Goal: Task Accomplishment & Management: Use online tool/utility

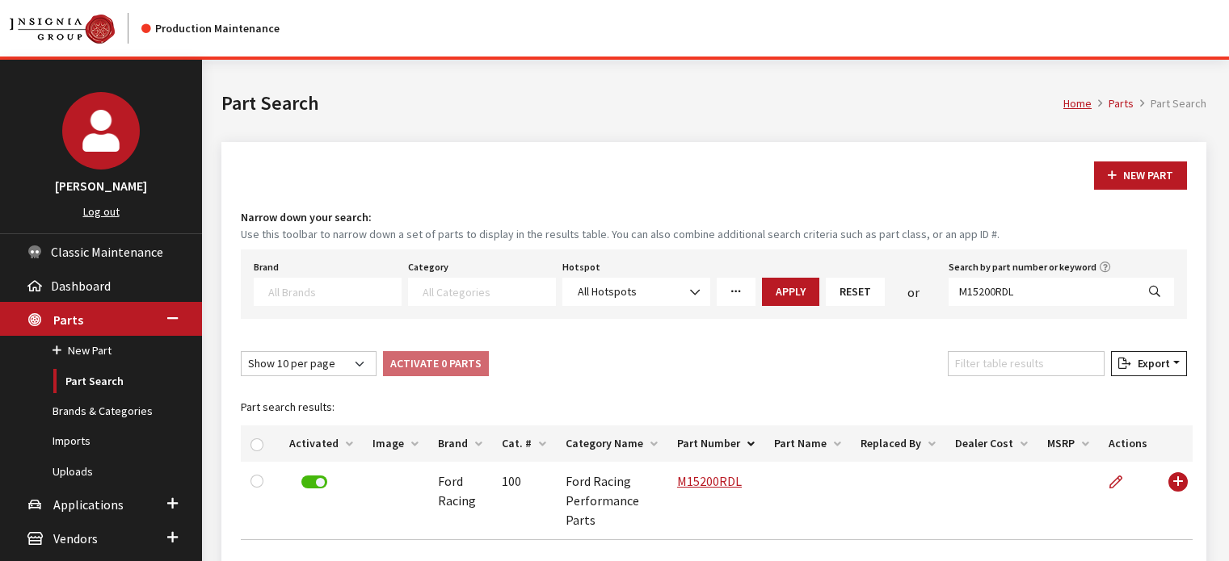
select select
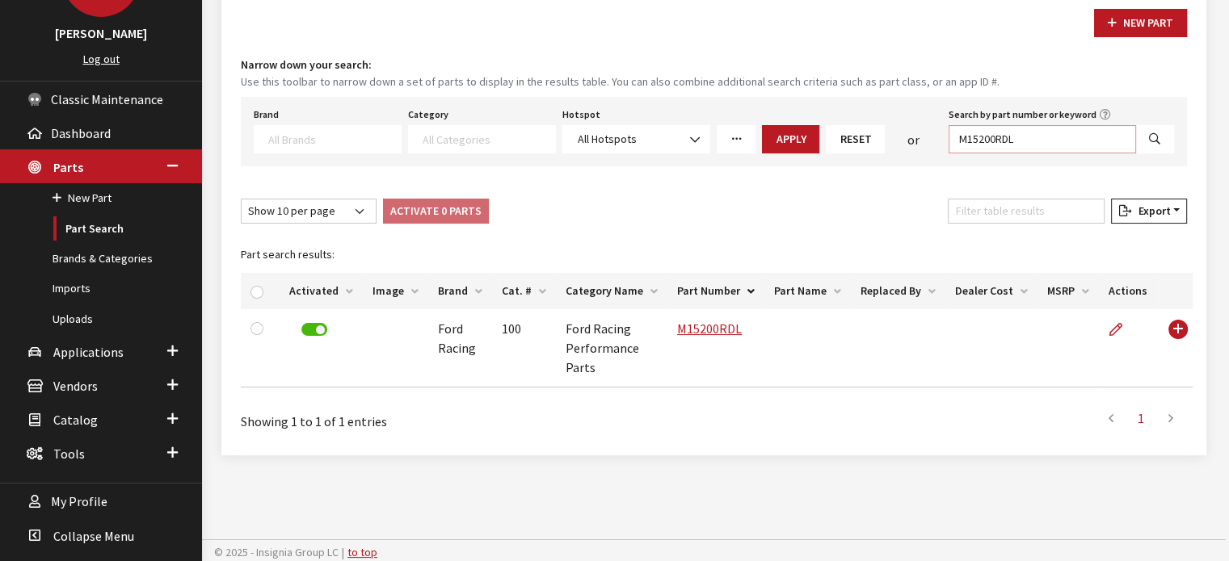
click at [971, 139] on input "M15200RDL" at bounding box center [1041, 139] width 187 height 28
paste input "HM"
type input "M15200RHM"
select select
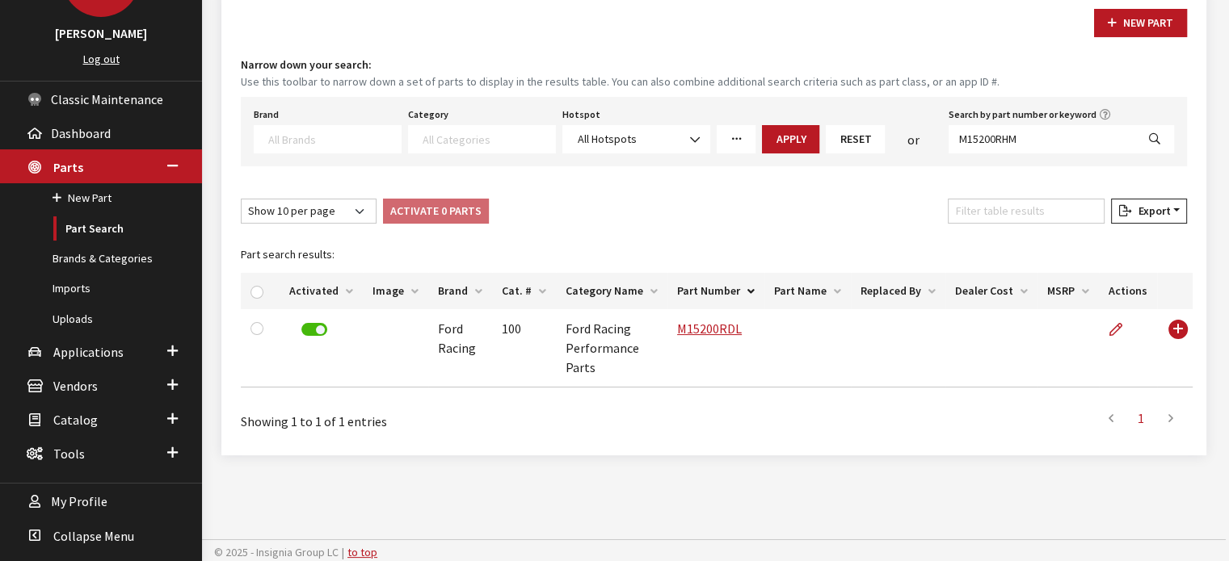
select select
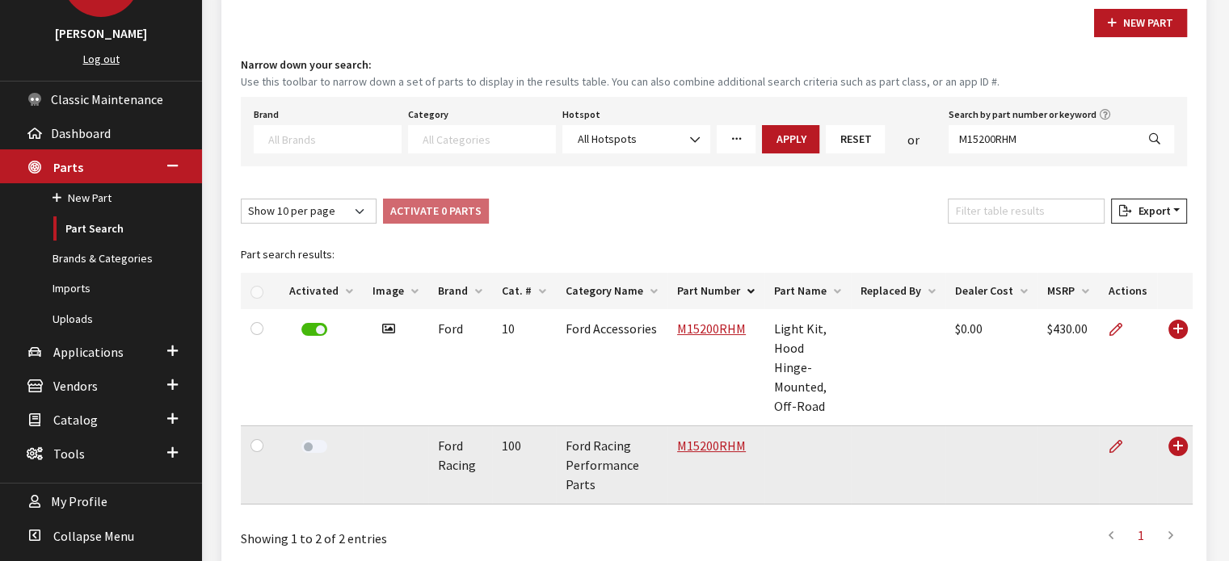
click at [315, 440] on label at bounding box center [314, 446] width 26 height 13
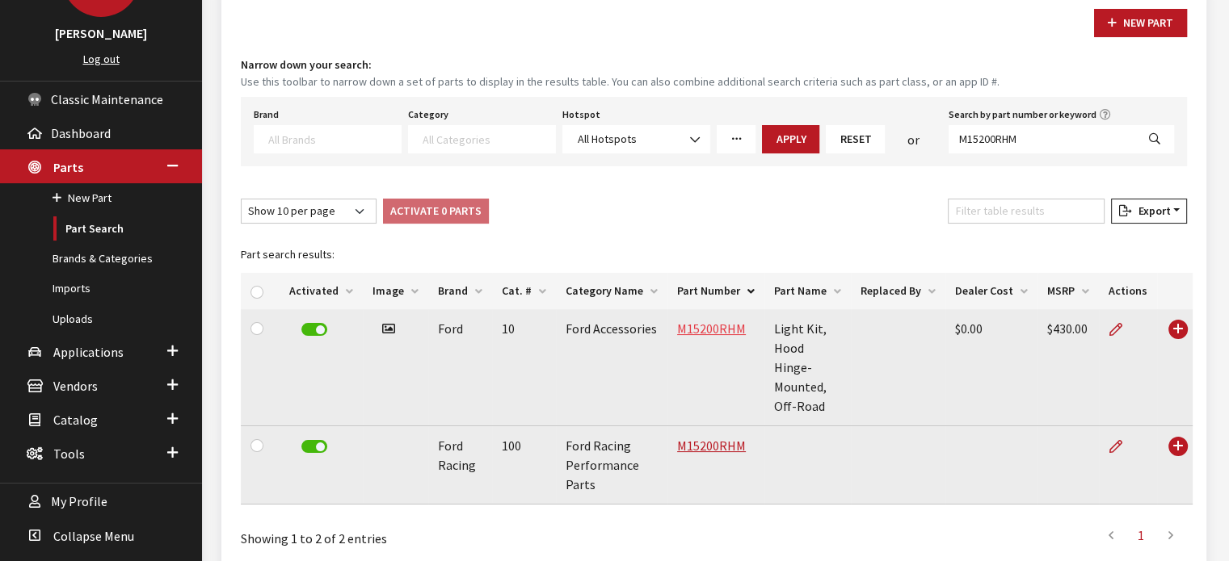
click at [693, 328] on link "M15200RHM" at bounding box center [711, 329] width 69 height 16
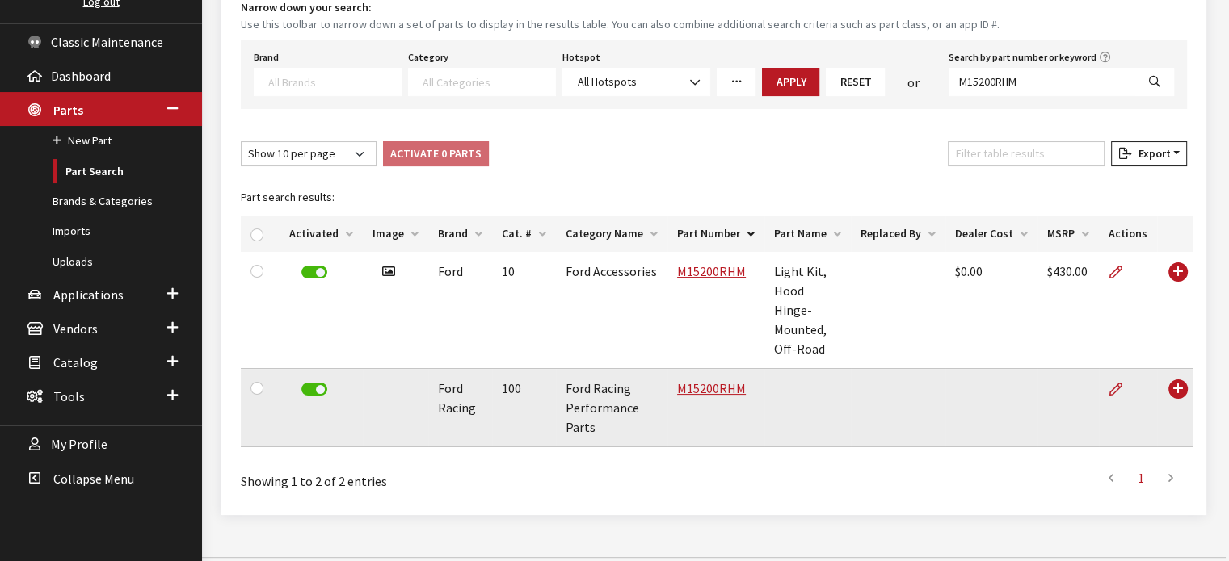
scroll to position [211, 0]
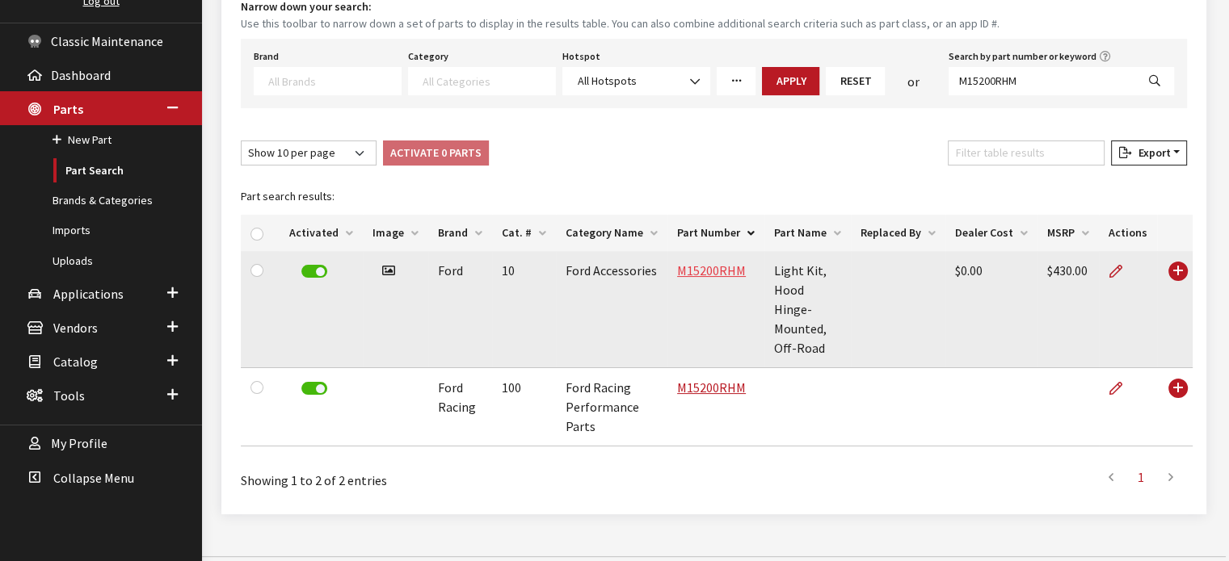
click at [708, 263] on link "M15200RHM" at bounding box center [711, 271] width 69 height 16
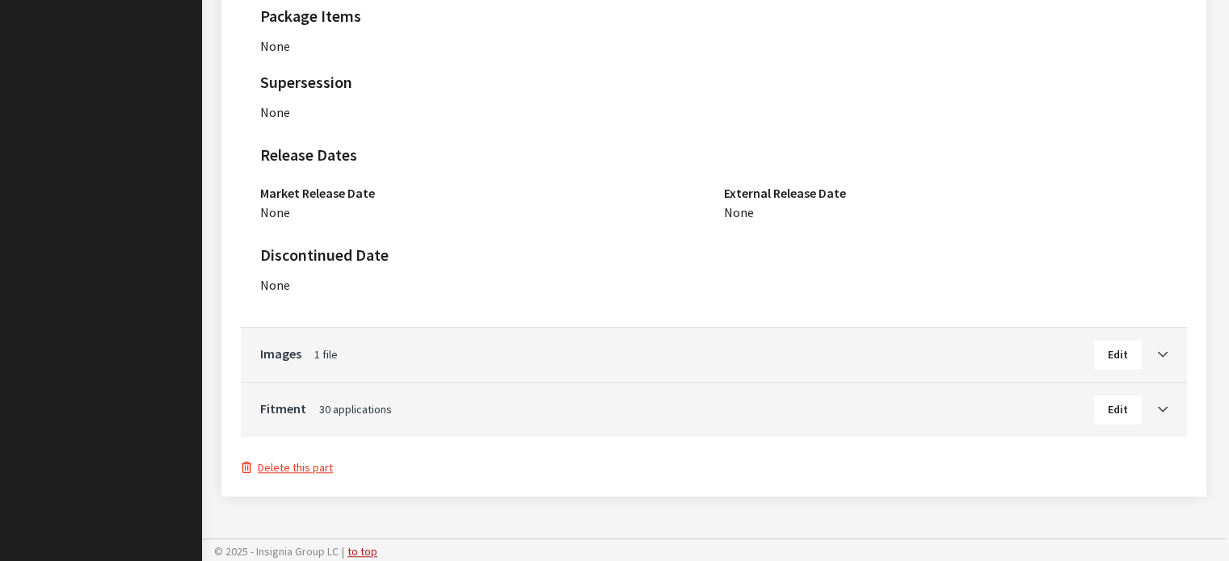
scroll to position [1257, 0]
click at [288, 468] on button "Delete this part" at bounding box center [287, 468] width 93 height 19
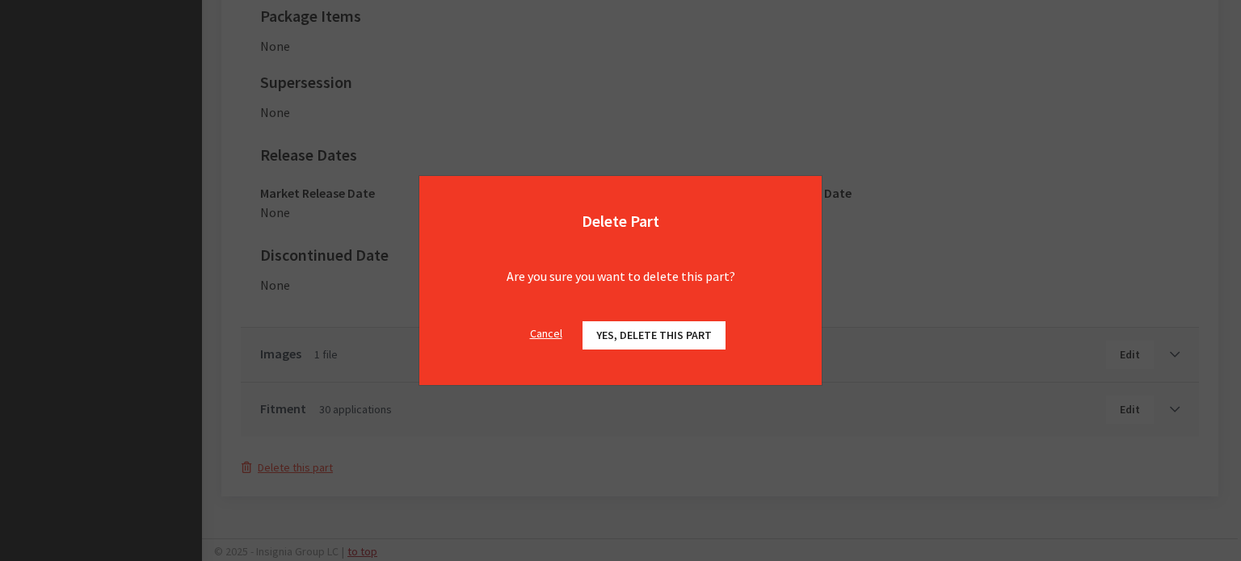
click at [603, 342] on span "Yes, delete this part" at bounding box center [654, 335] width 116 height 15
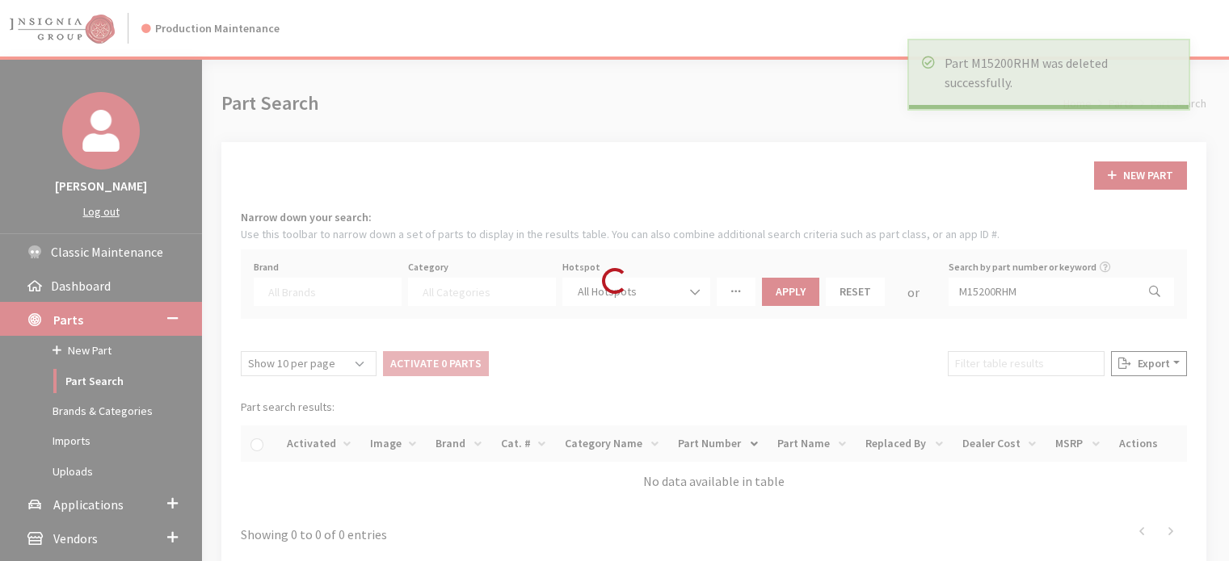
select select
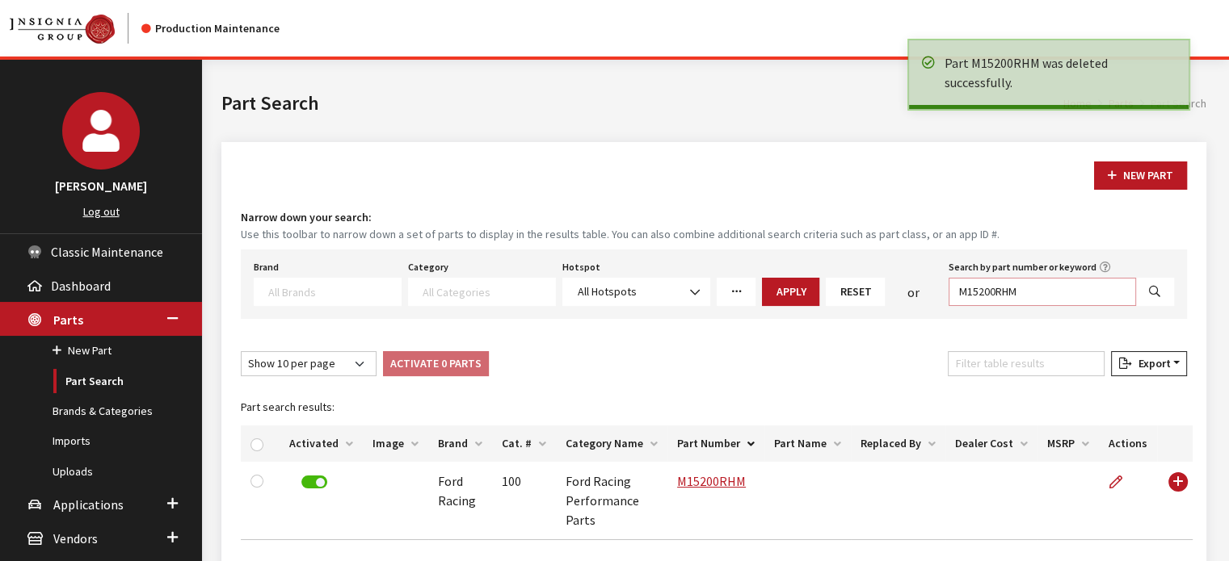
click at [1026, 290] on input "M15200RHM" at bounding box center [1041, 292] width 187 height 28
paste input "6450BH4"
type input "M16450BH4"
select select
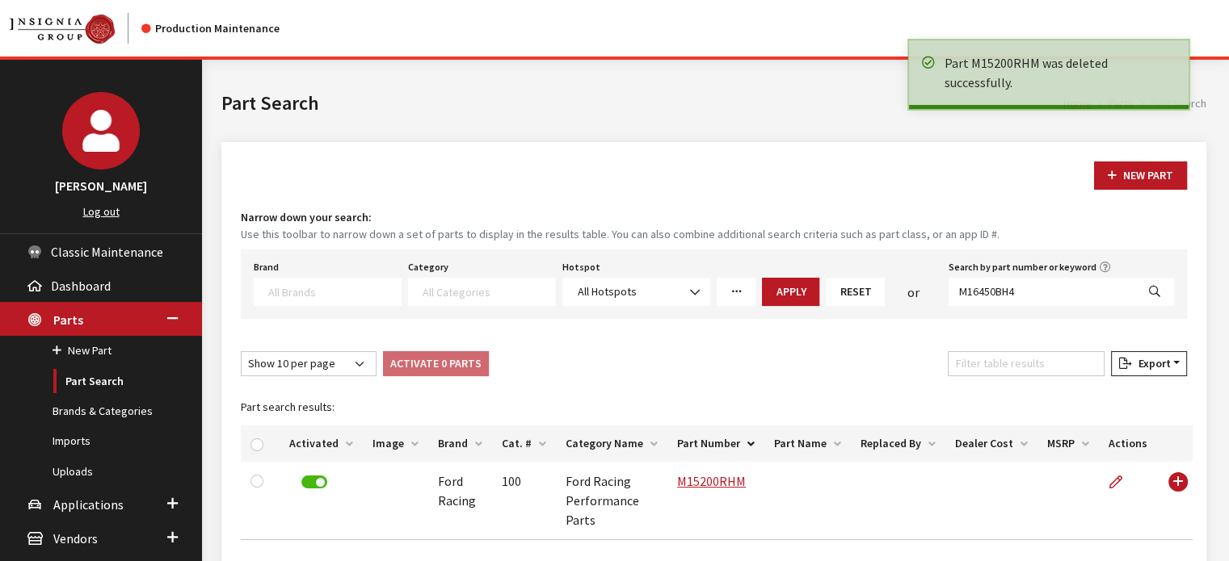
select select
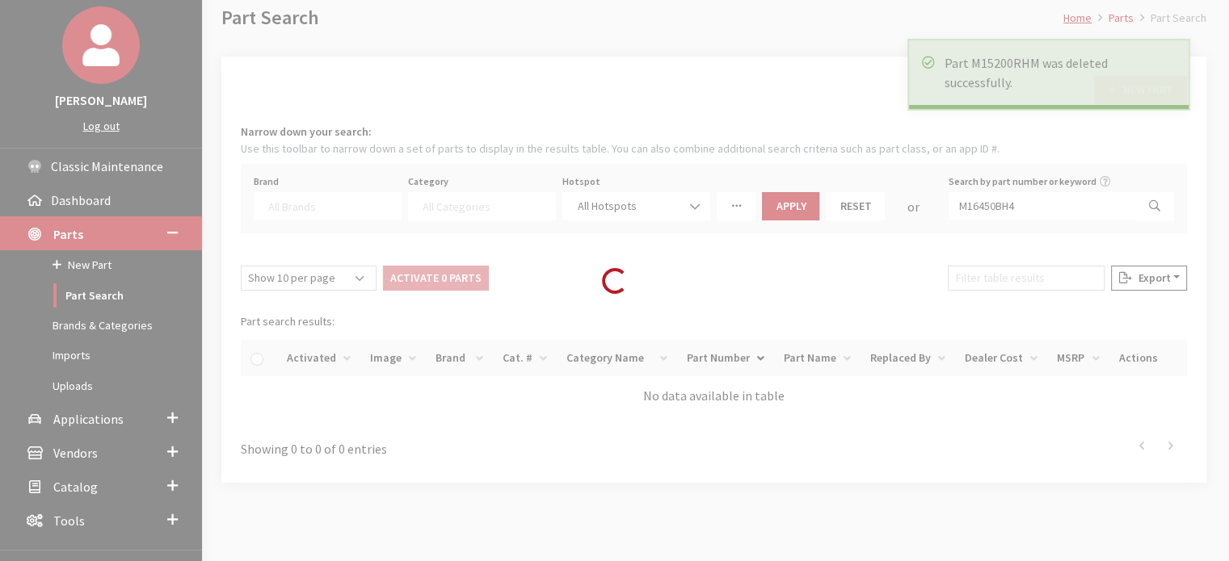
scroll to position [153, 0]
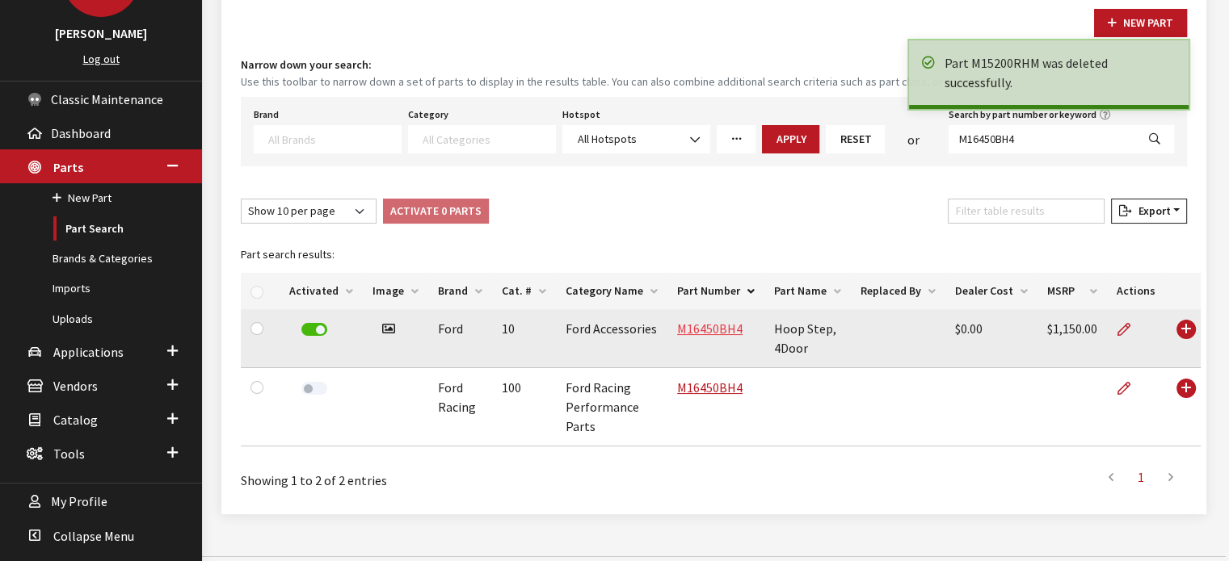
click at [677, 326] on link "M16450BH4" at bounding box center [709, 329] width 65 height 16
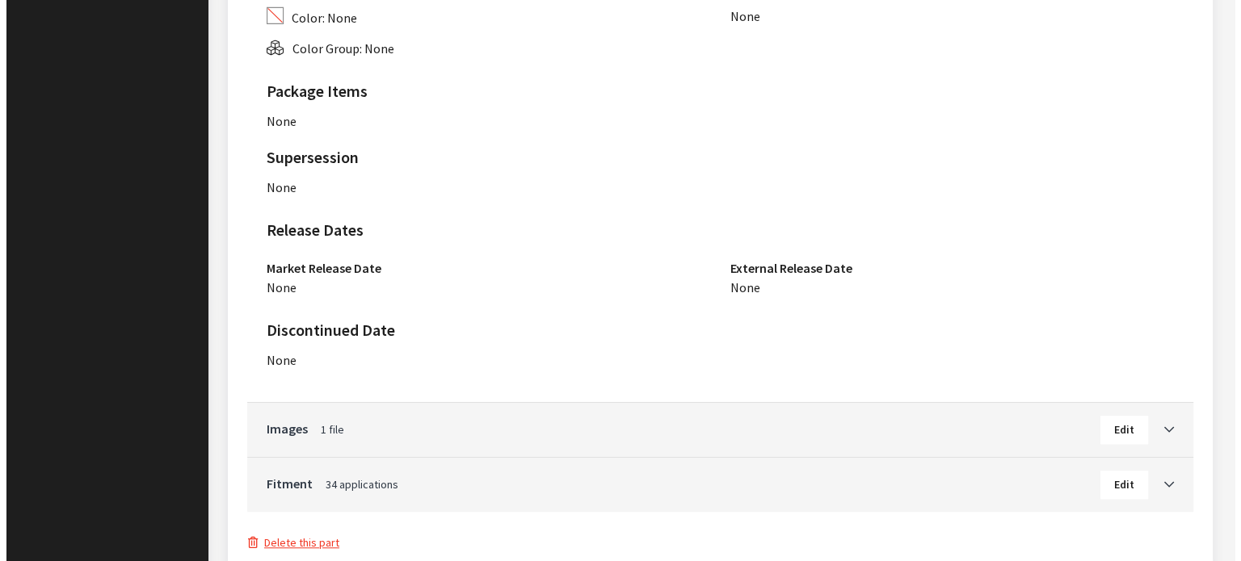
scroll to position [1225, 0]
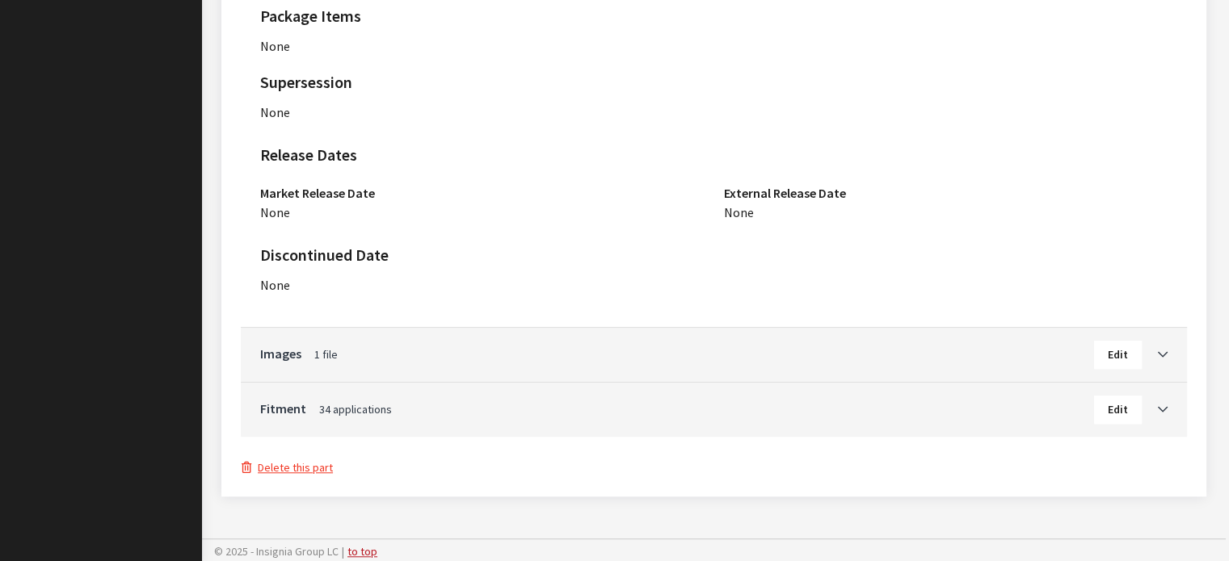
click at [304, 456] on div "Delete this part" at bounding box center [714, 466] width 946 height 21
click at [302, 464] on button "Delete this part" at bounding box center [287, 468] width 93 height 19
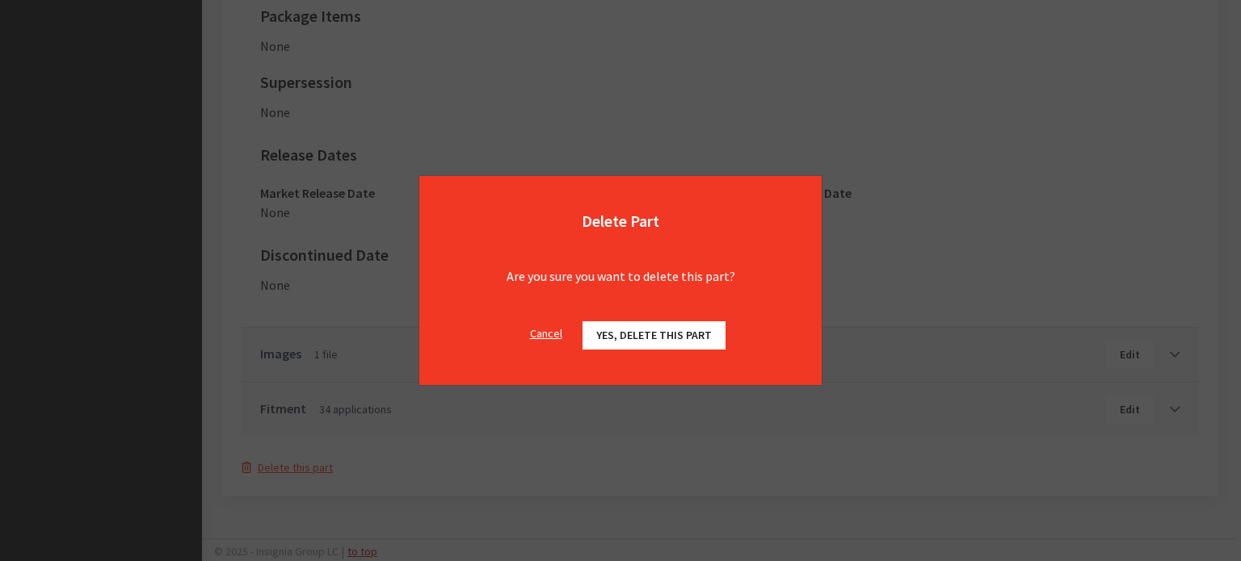
click at [679, 314] on div "Cancel Yes, delete this part OK" at bounding box center [620, 343] width 402 height 83
click at [670, 331] on span "Yes, delete this part" at bounding box center [654, 335] width 116 height 15
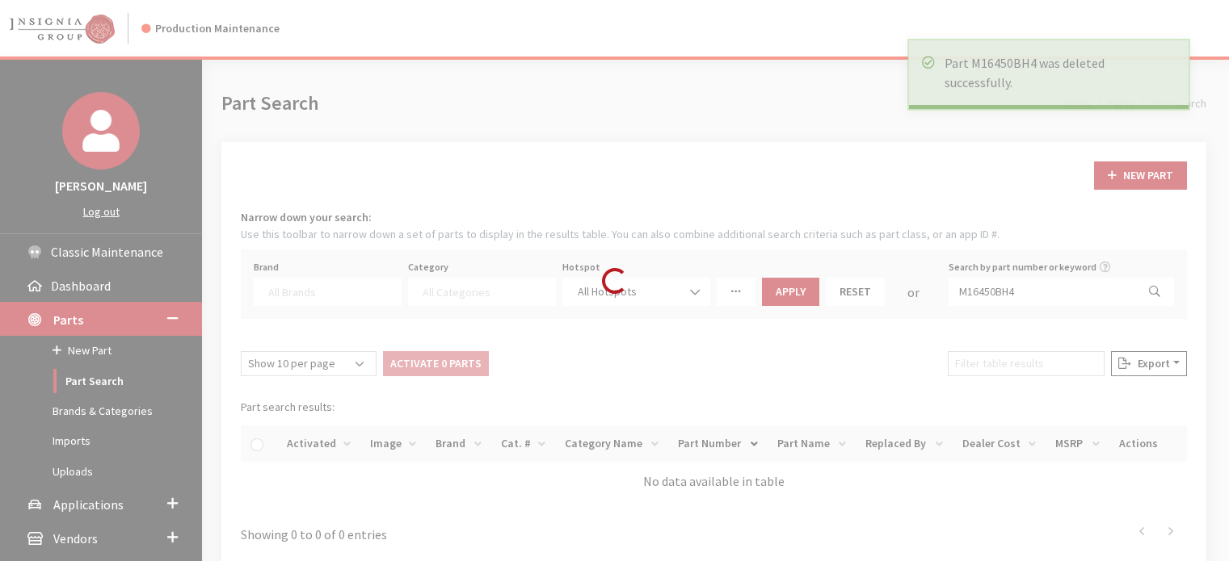
select select
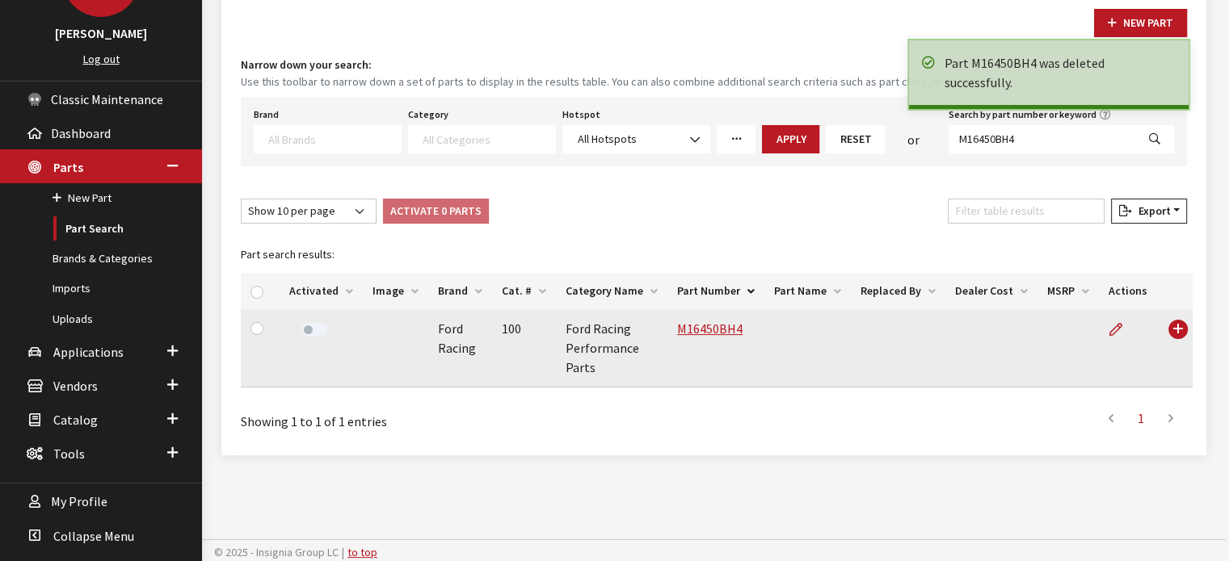
click at [309, 334] on label at bounding box center [314, 329] width 26 height 13
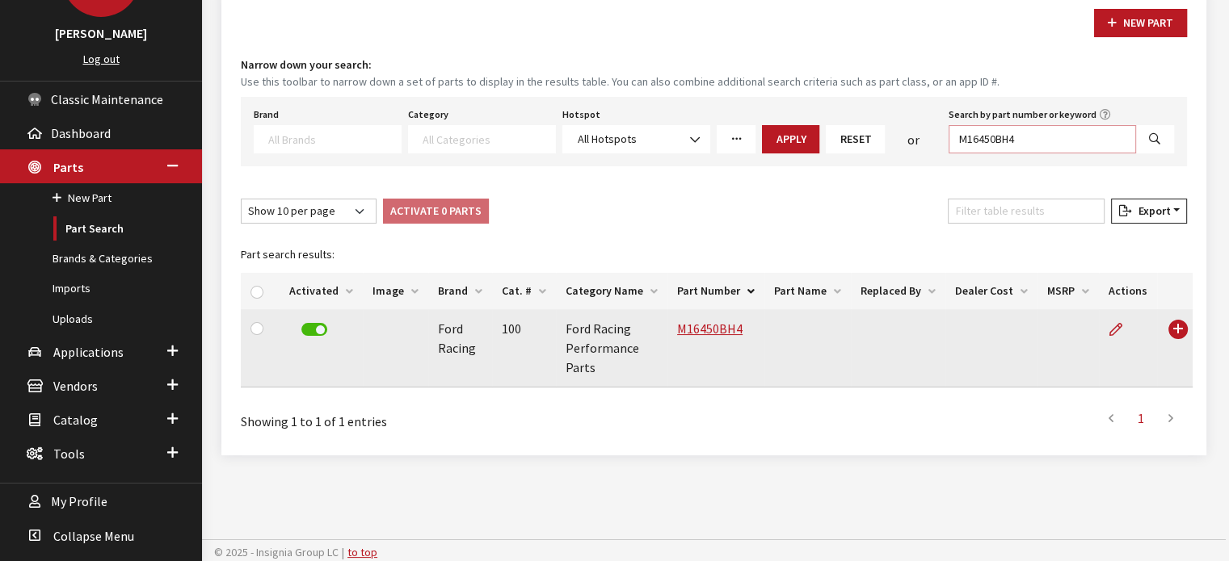
click at [1049, 129] on input "M16450BH4" at bounding box center [1041, 139] width 187 height 28
paste input "S2"
type input "M16450BHS2"
select select
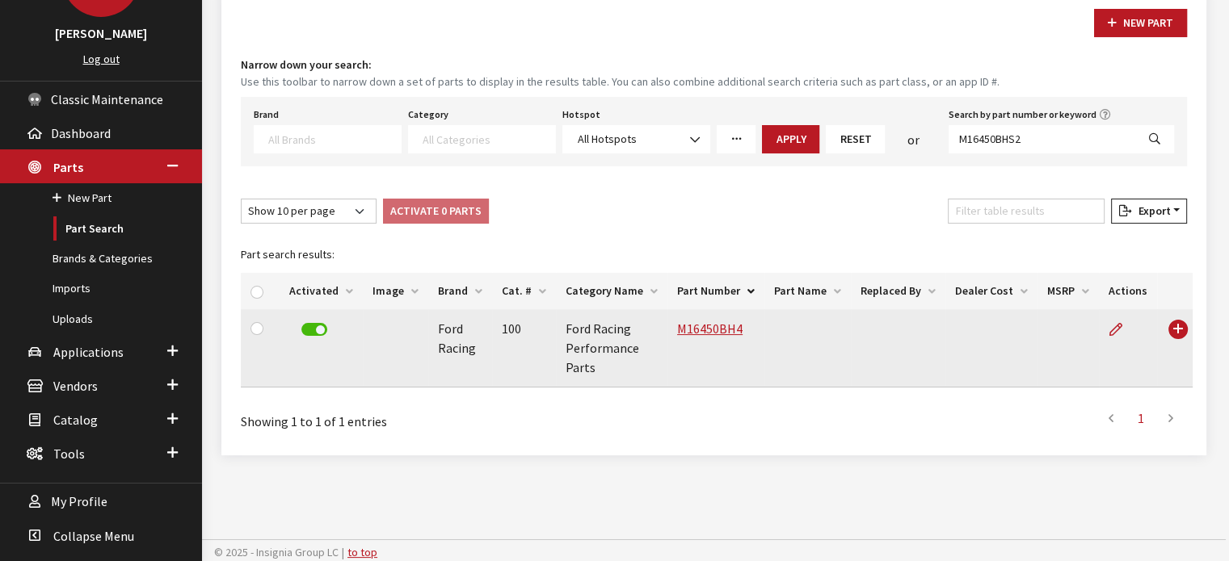
select select
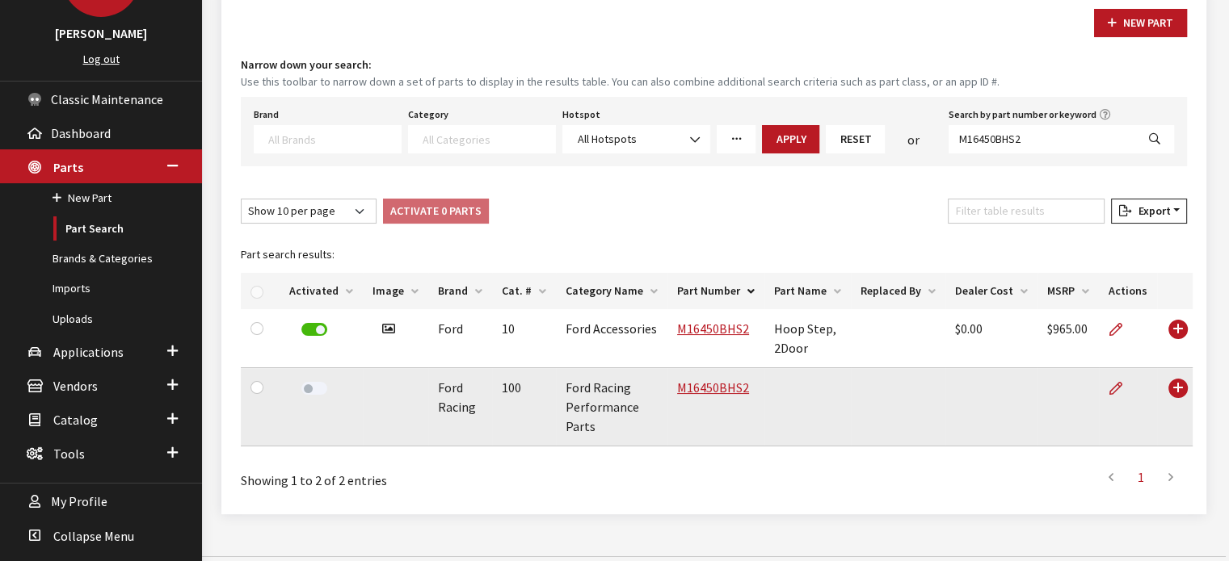
click at [320, 389] on label at bounding box center [314, 388] width 26 height 13
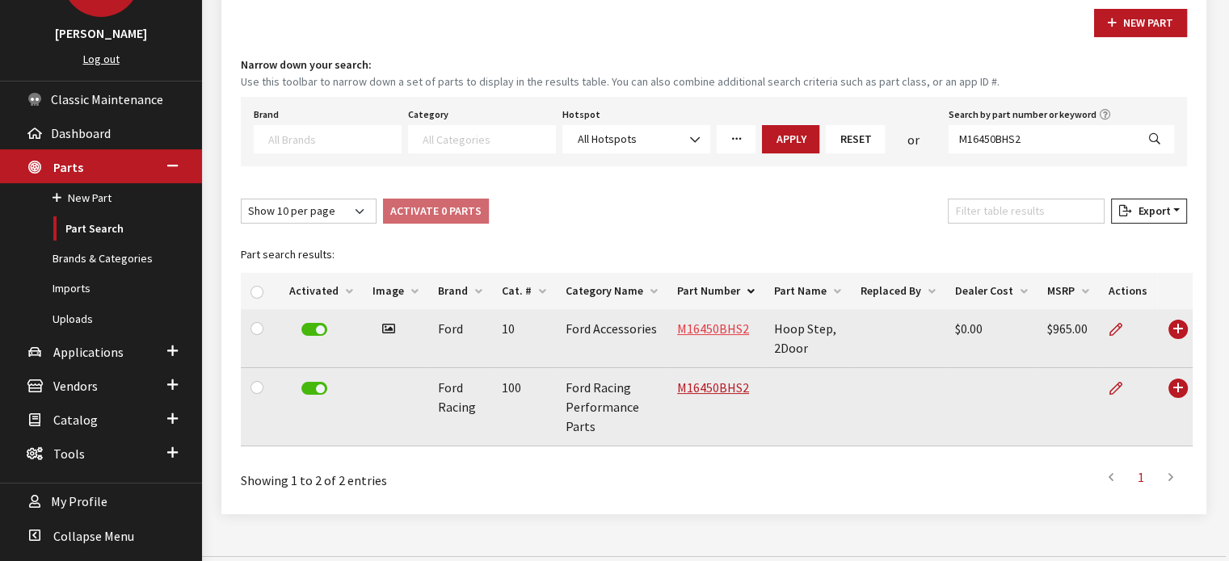
click at [695, 330] on link "M16450BHS2" at bounding box center [713, 329] width 72 height 16
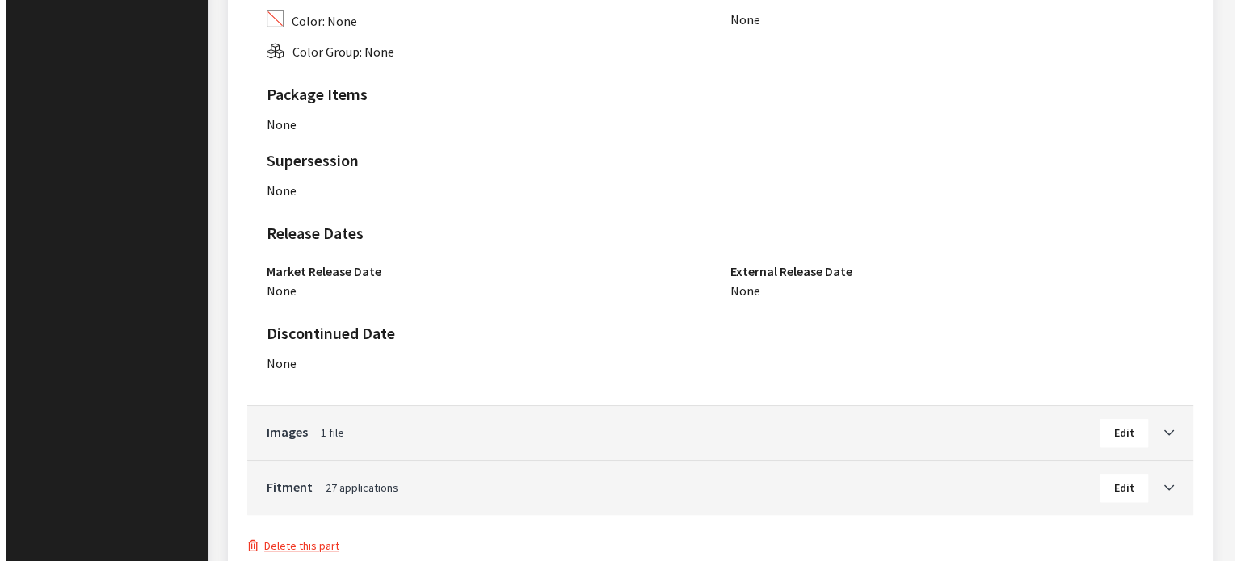
scroll to position [1229, 0]
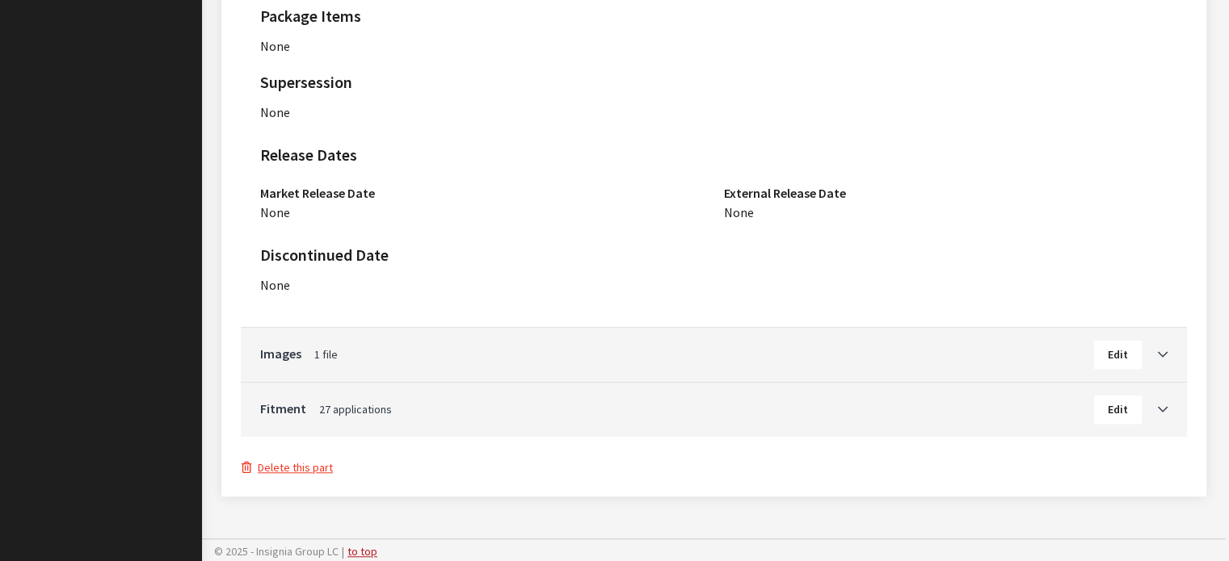
click at [313, 459] on button "Delete this part" at bounding box center [287, 468] width 93 height 19
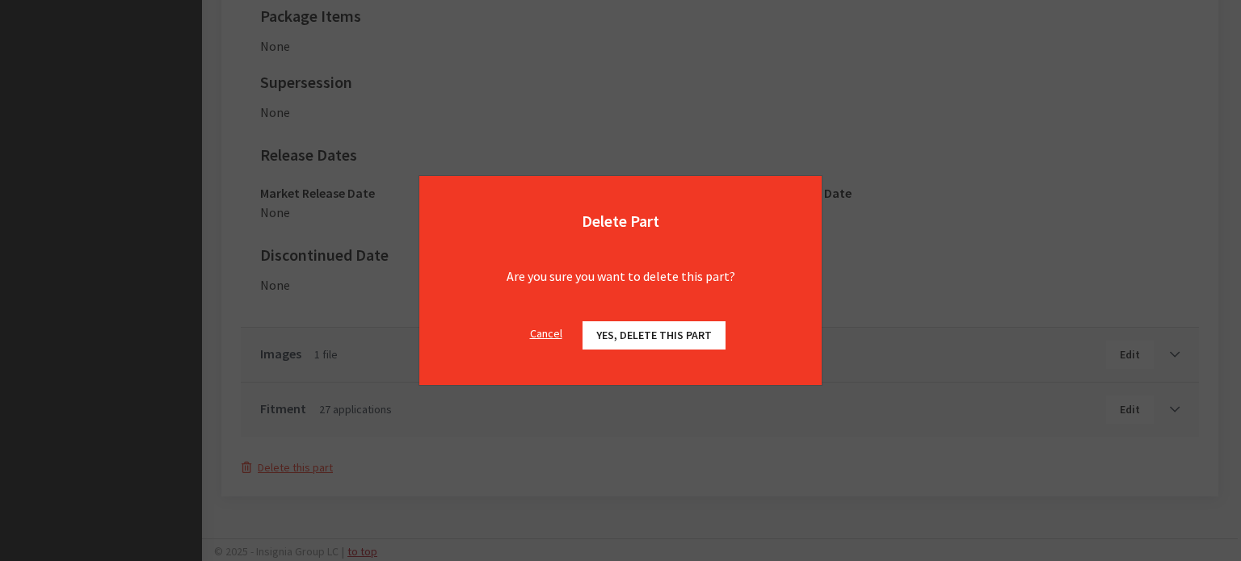
click at [649, 348] on button "Yes, delete this part" at bounding box center [653, 336] width 143 height 28
click at [646, 328] on button "Yes, delete this part" at bounding box center [653, 336] width 143 height 28
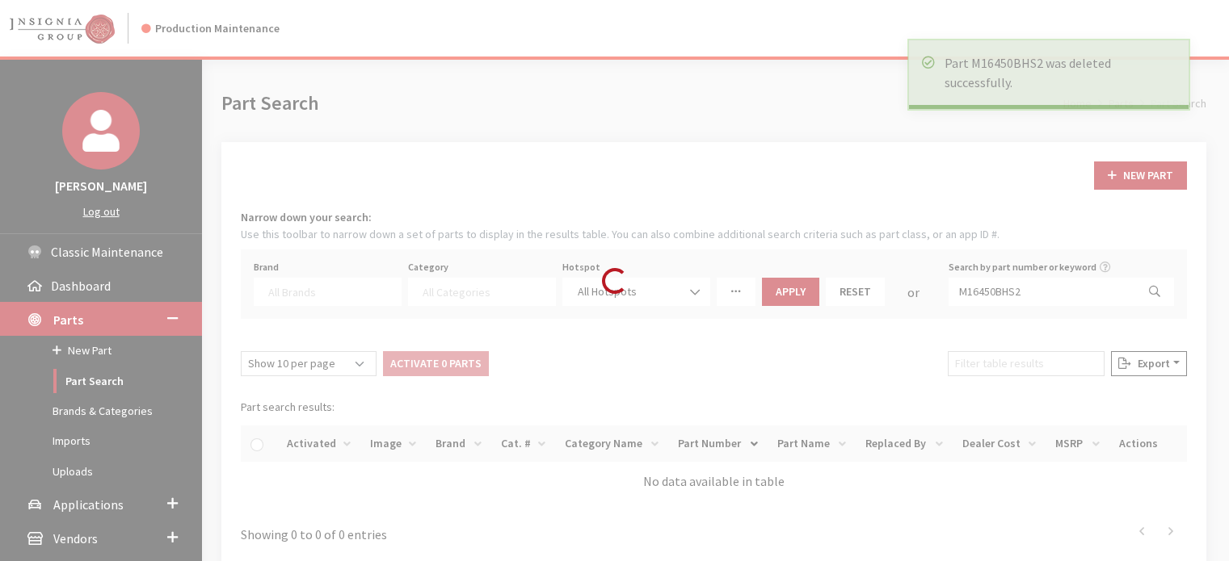
select select
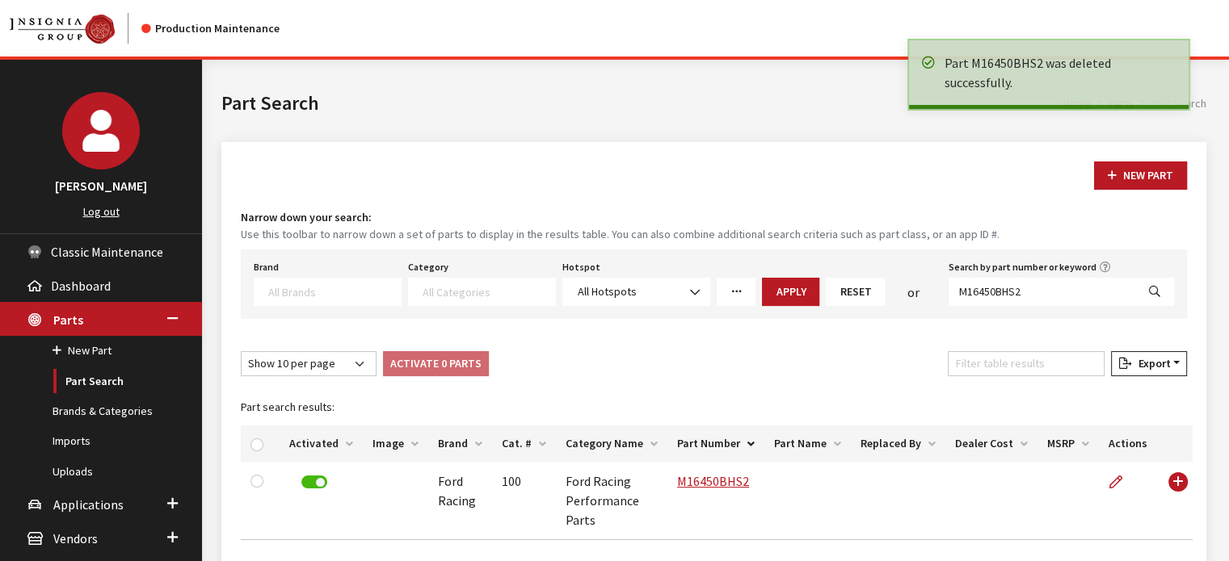
click at [1031, 313] on div "Brand Acura Alfa Romeo Audi BMW DoubleTake Ford Ford Racing GM GST Honda Hyunda…" at bounding box center [714, 284] width 946 height 69
click at [1029, 311] on div "Brand Acura Alfa Romeo Audi BMW DoubleTake Ford Ford Racing GM GST Honda Hyunda…" at bounding box center [714, 284] width 946 height 69
click at [1025, 303] on input "M16450BHS2" at bounding box center [1041, 292] width 187 height 28
click at [1024, 303] on input "M16450BHS2" at bounding box center [1041, 292] width 187 height 28
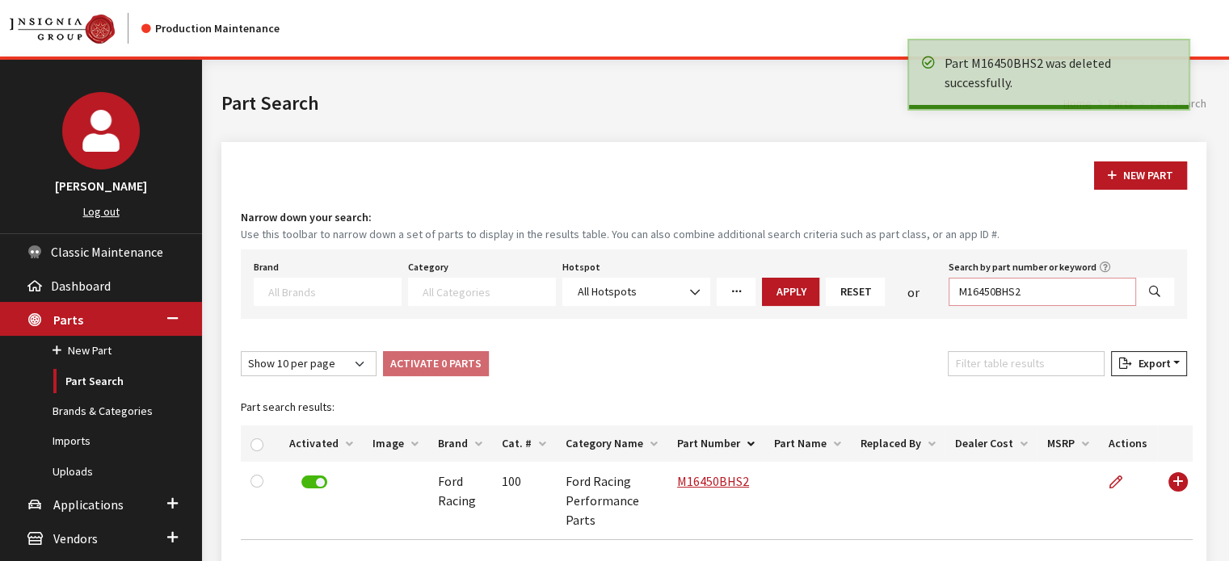
paste input "FSORB"
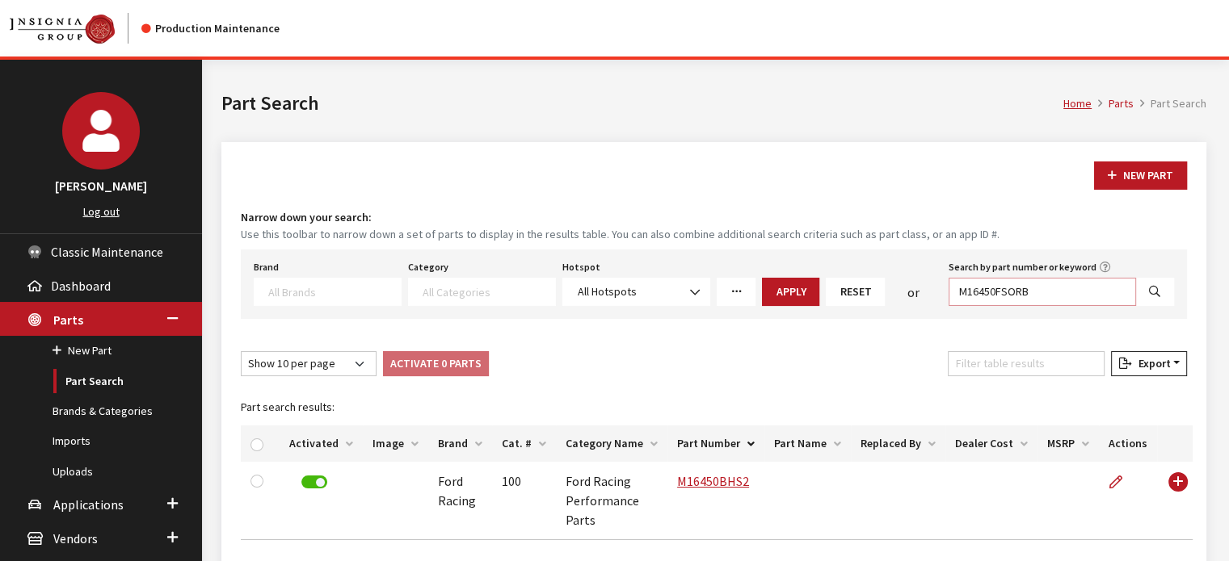
type input "M16450FSORB"
select select
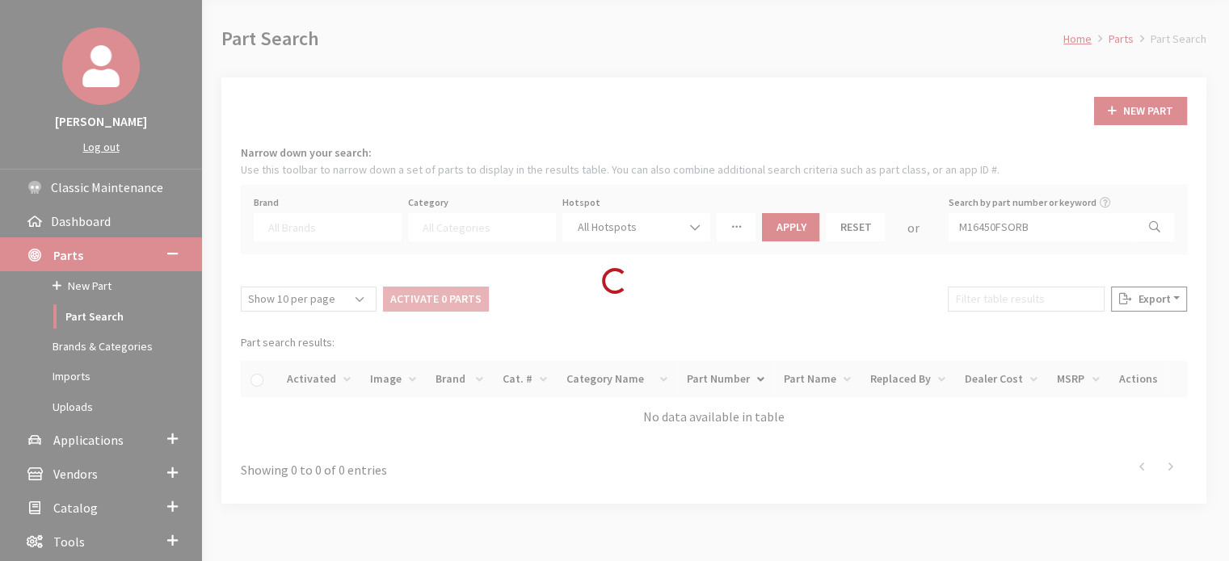
scroll to position [153, 0]
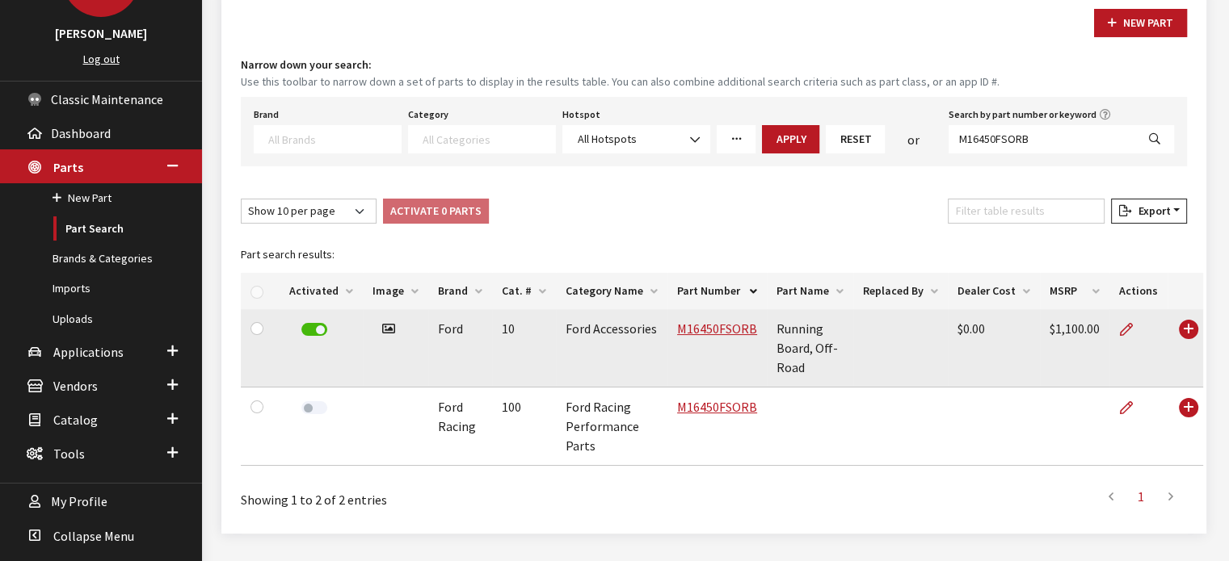
click at [313, 329] on label at bounding box center [314, 329] width 26 height 13
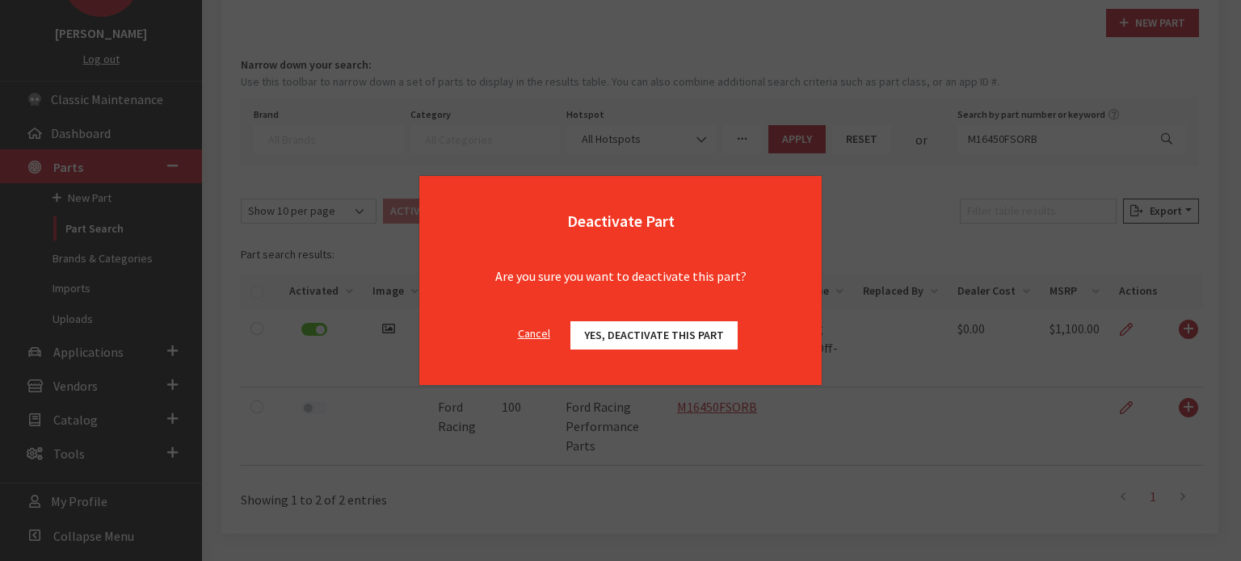
click at [531, 330] on button "Cancel" at bounding box center [534, 334] width 60 height 28
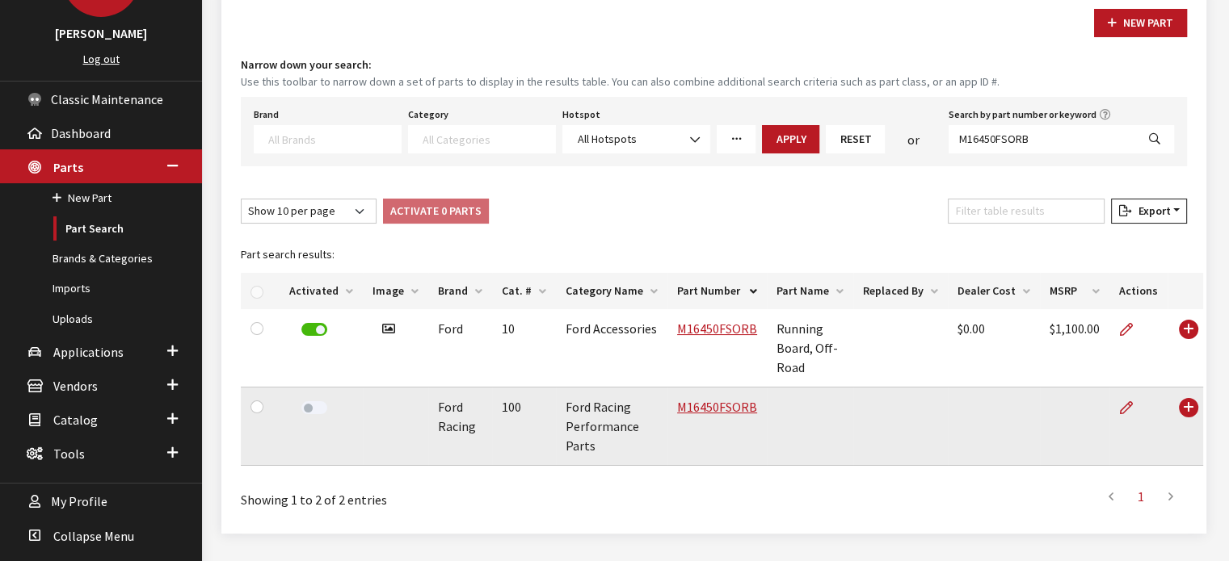
drag, startPoint x: 296, startPoint y: 409, endPoint x: 307, endPoint y: 409, distance: 10.5
click at [298, 407] on div at bounding box center [313, 408] width 49 height 23
click at [311, 408] on label at bounding box center [314, 407] width 26 height 13
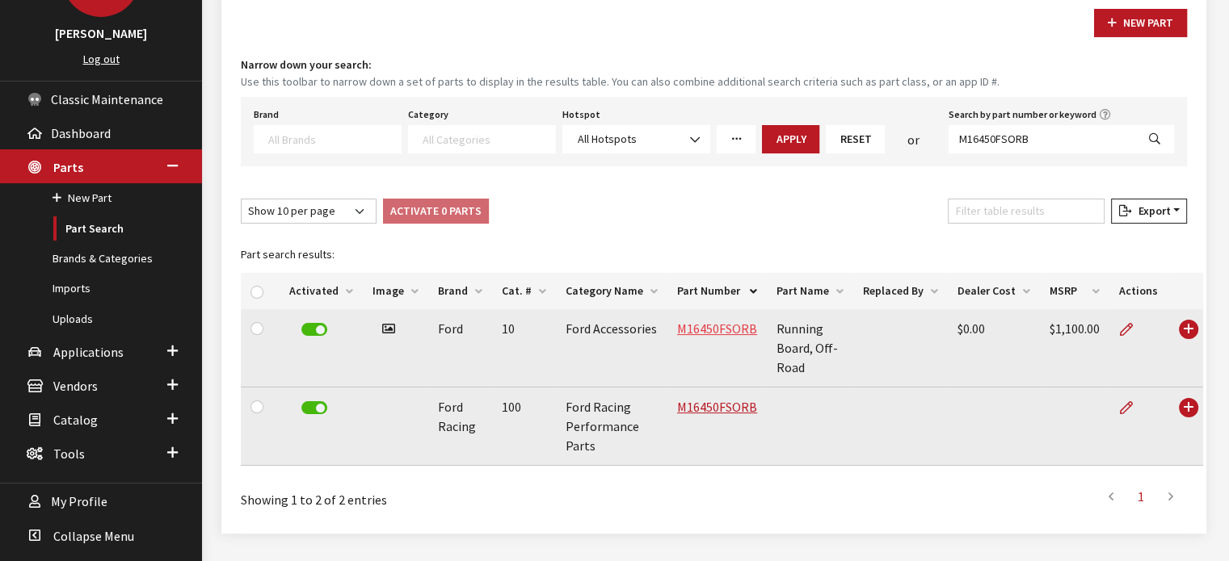
click at [691, 328] on link "M16450FSORB" at bounding box center [717, 329] width 80 height 16
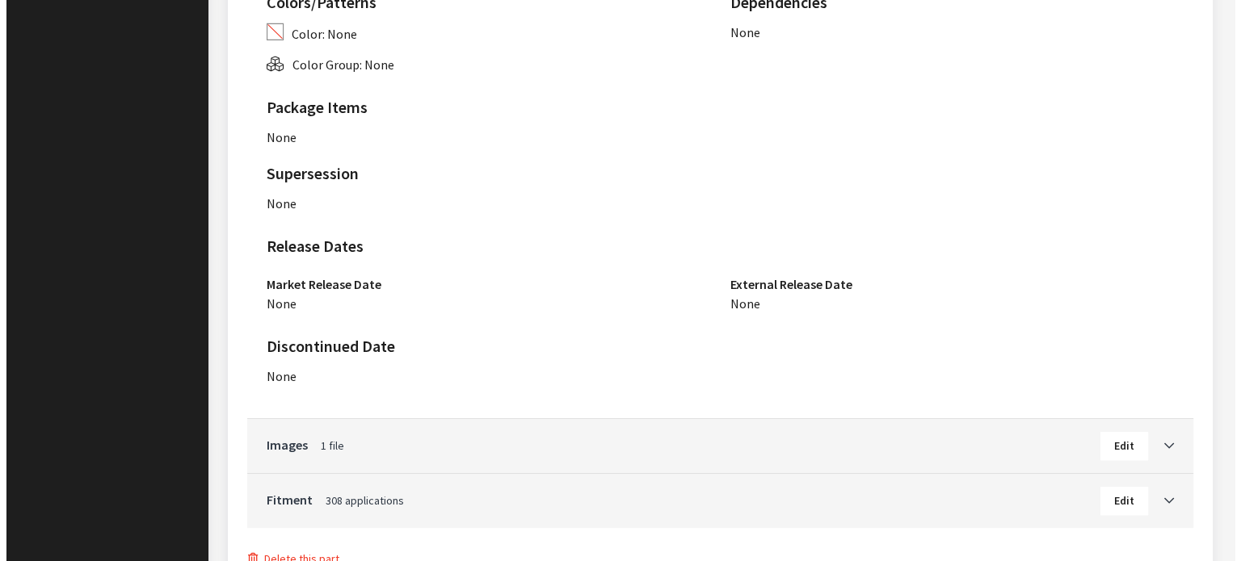
scroll to position [1173, 0]
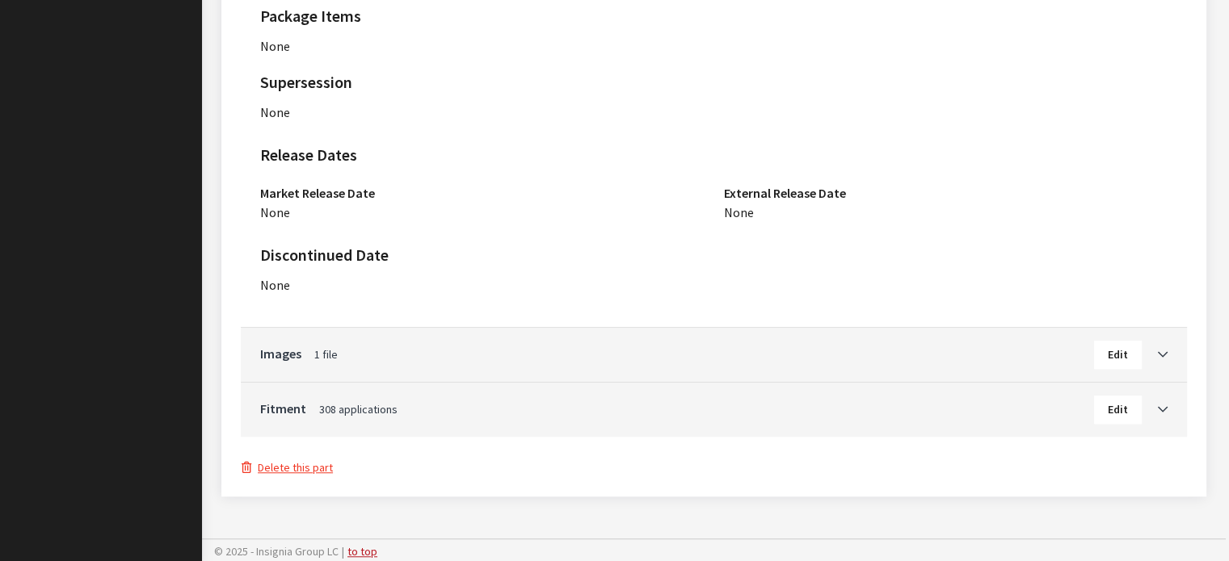
click at [283, 465] on button "Delete this part" at bounding box center [287, 468] width 93 height 19
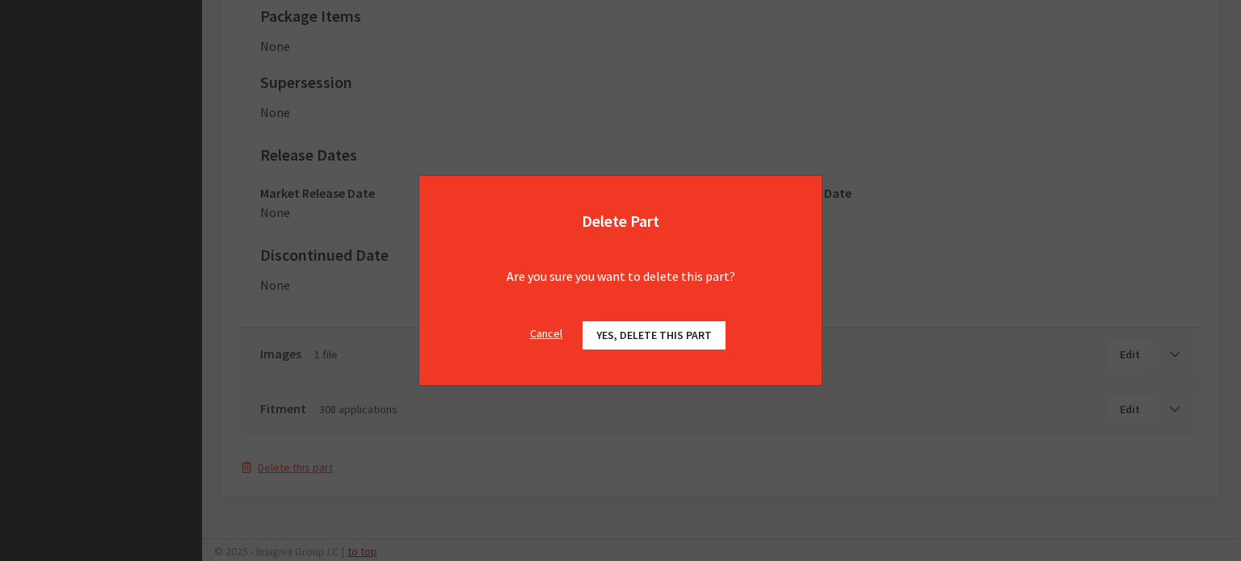
click at [656, 329] on span "Yes, delete this part" at bounding box center [654, 335] width 116 height 15
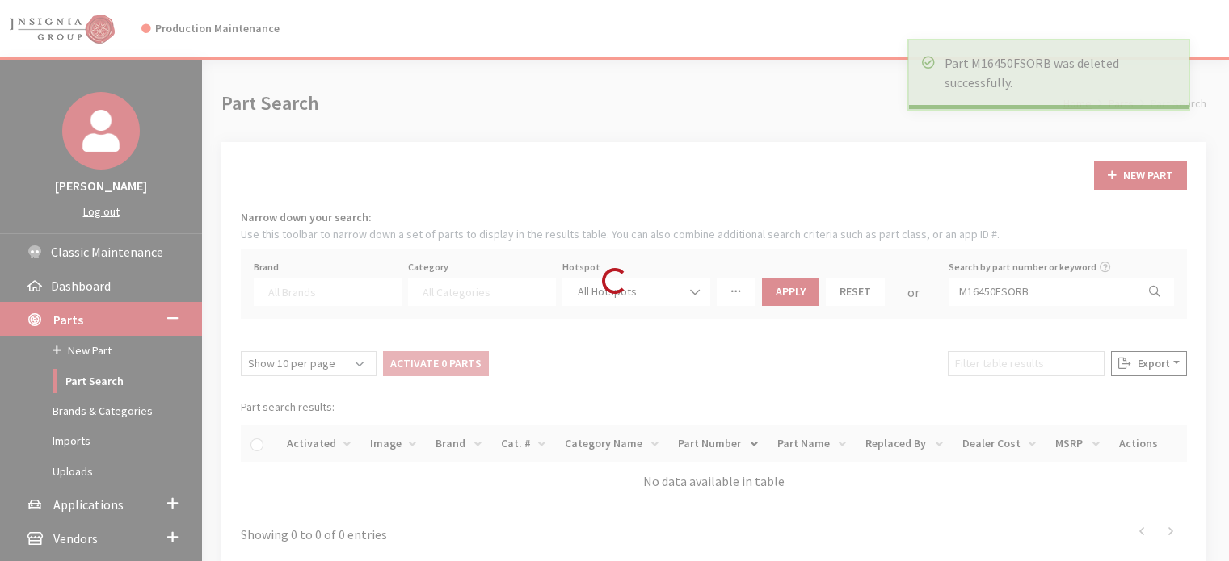
select select
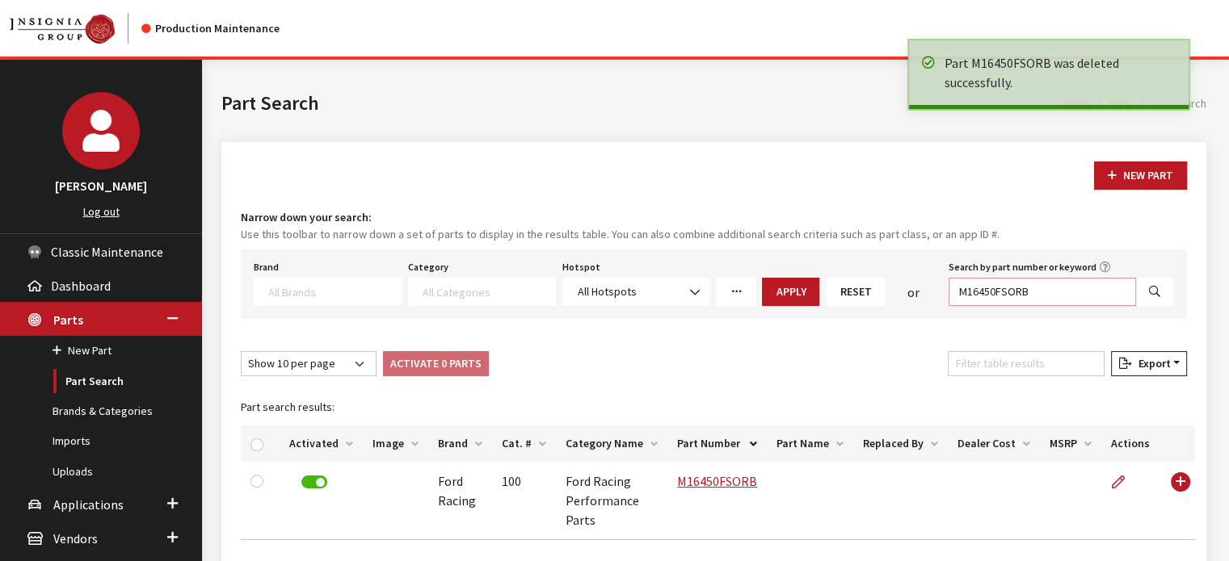
click at [1041, 286] on input "M16450FSORB" at bounding box center [1041, 292] width 187 height 28
click at [1041, 285] on input "M16450FSORB" at bounding box center [1041, 292] width 187 height 28
paste input "RTS"
type input "M16450RTS"
select select
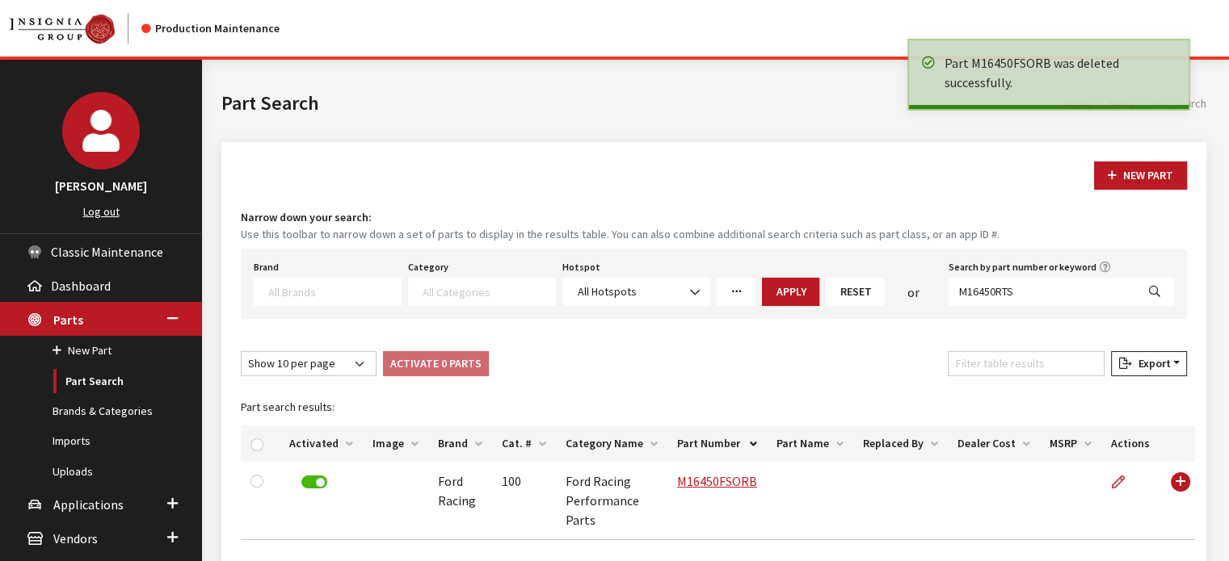
select select
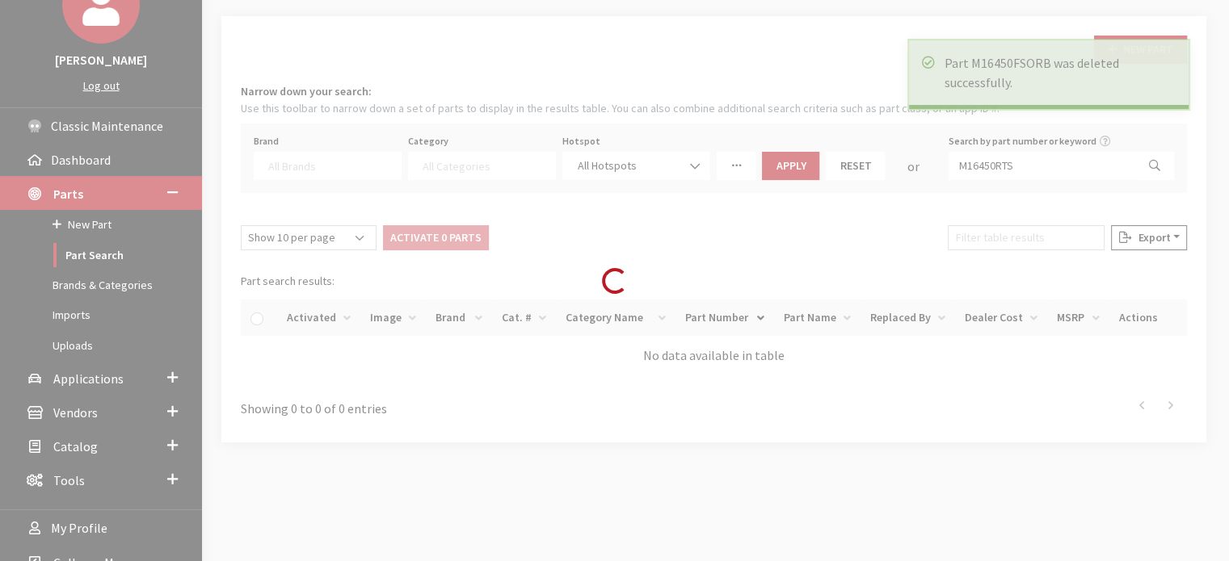
scroll to position [153, 0]
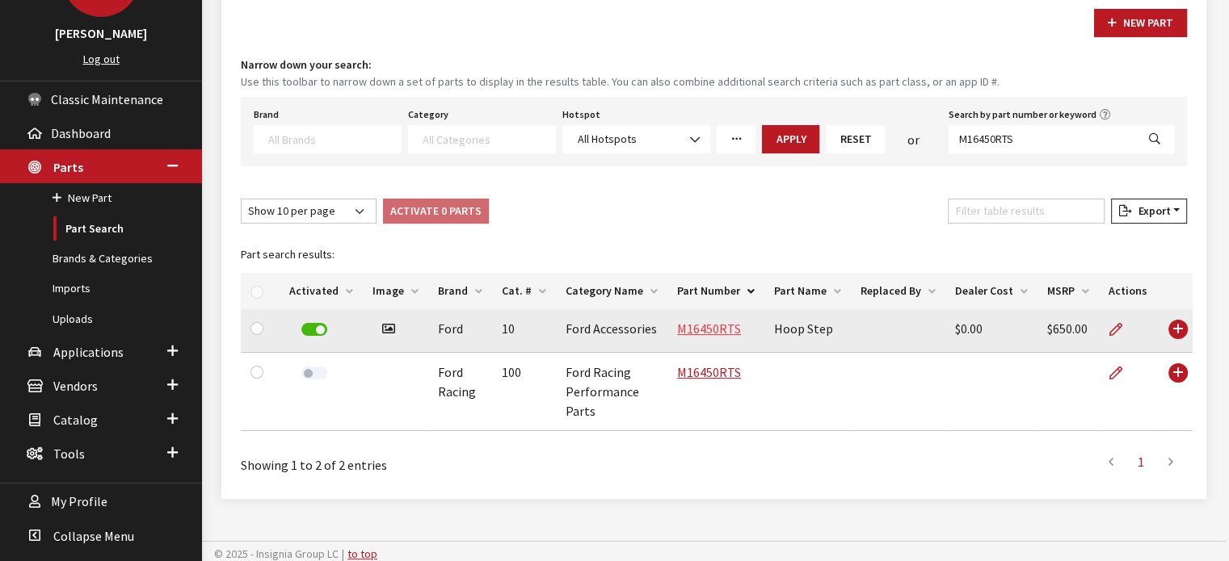
click at [720, 326] on link "M16450RTS" at bounding box center [709, 329] width 64 height 16
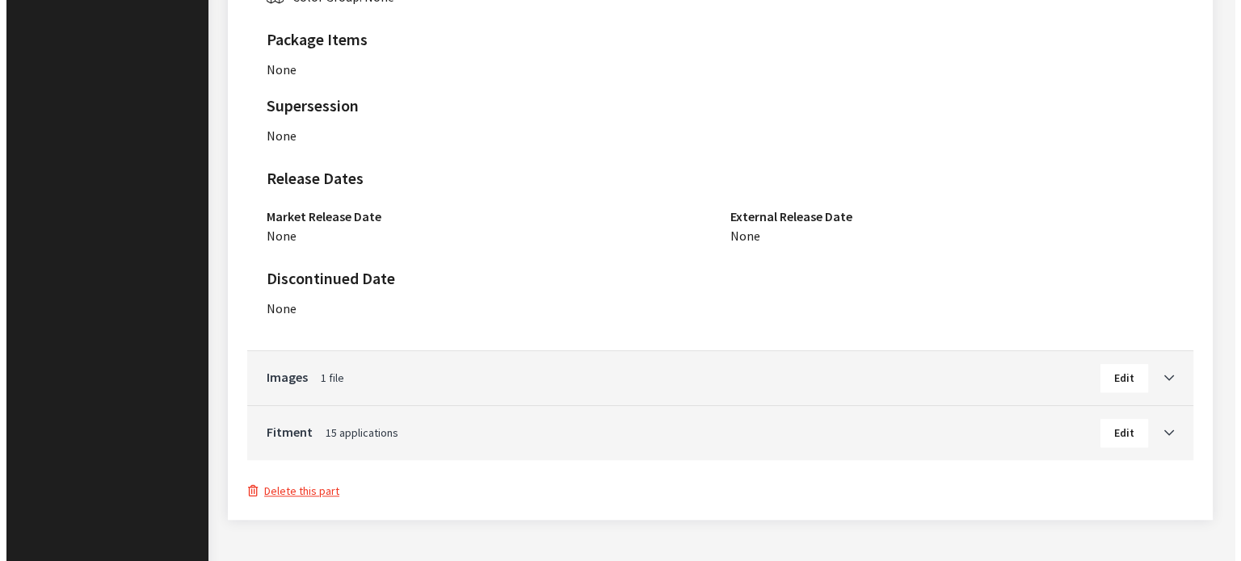
scroll to position [1250, 0]
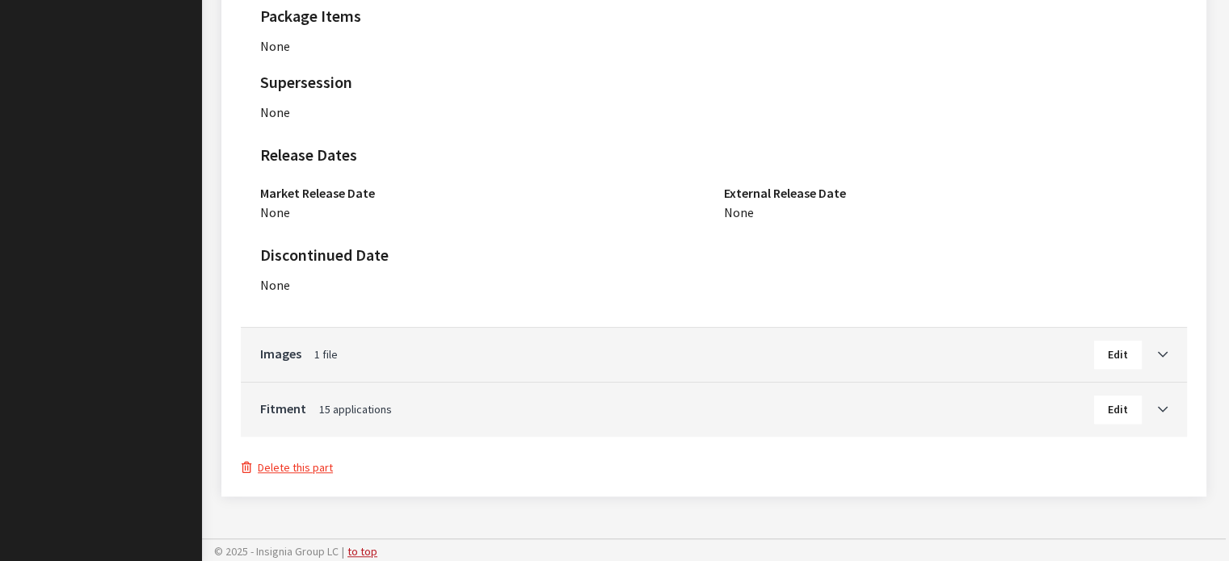
click at [300, 471] on button "Delete this part" at bounding box center [287, 468] width 93 height 19
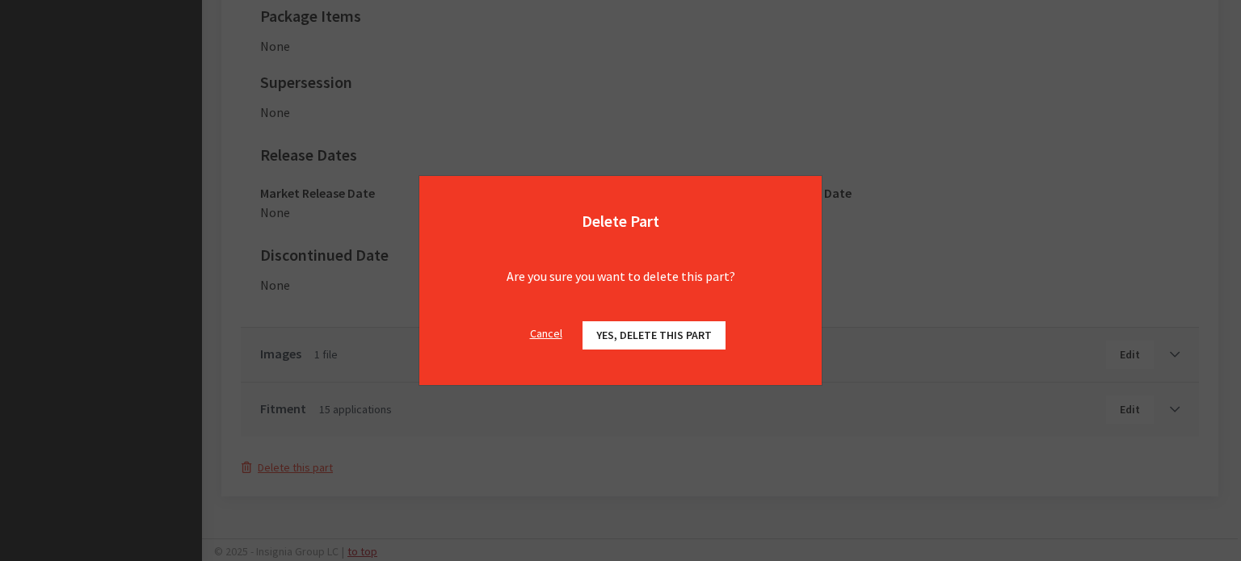
click at [660, 336] on span "Yes, delete this part" at bounding box center [654, 335] width 116 height 15
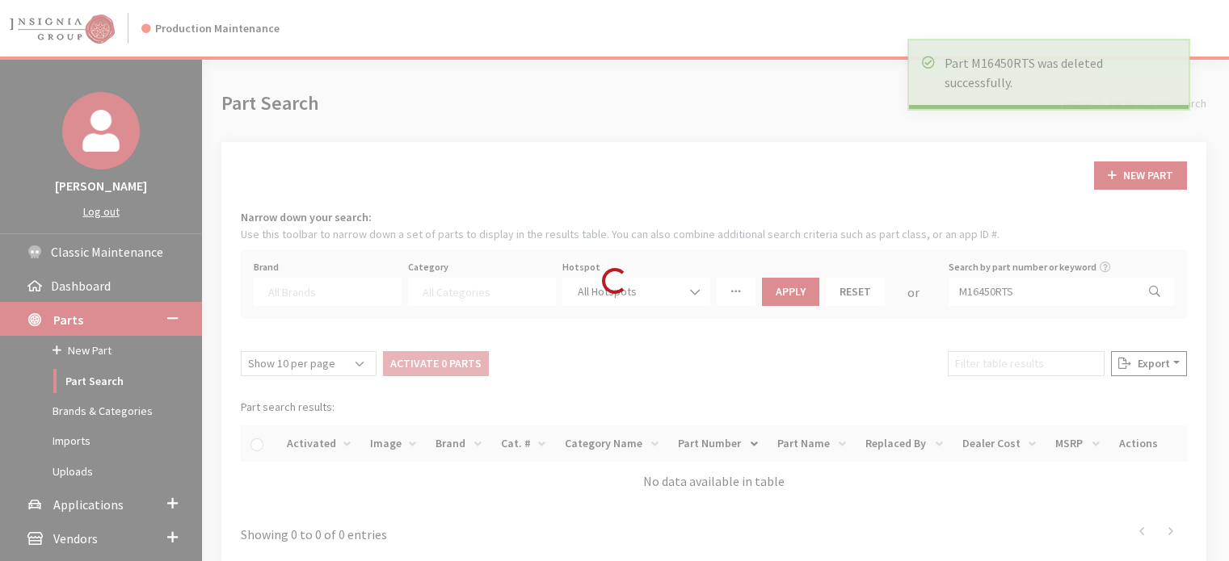
select select
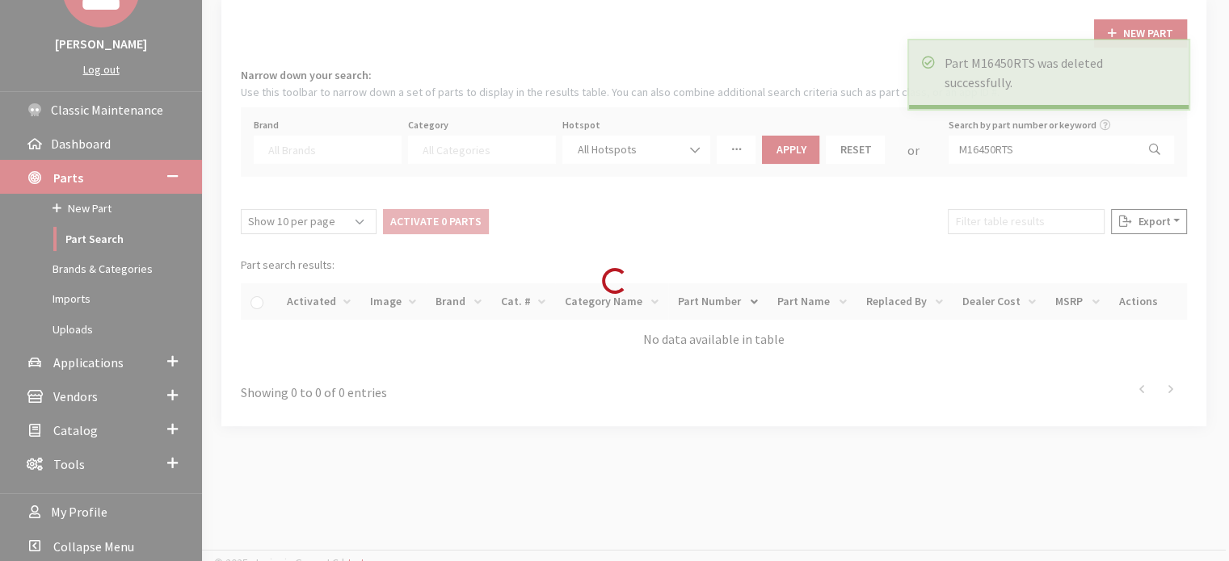
scroll to position [153, 0]
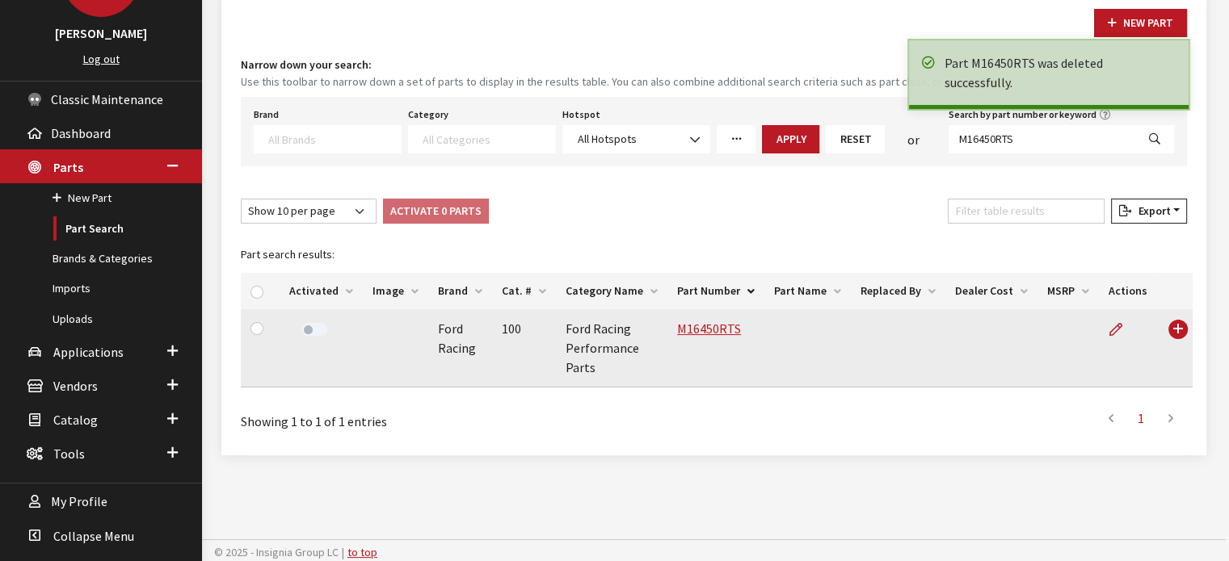
click at [313, 330] on label at bounding box center [314, 329] width 26 height 13
click at [1066, 132] on input "M16450RTS" at bounding box center [1041, 139] width 187 height 28
paste input "826B"
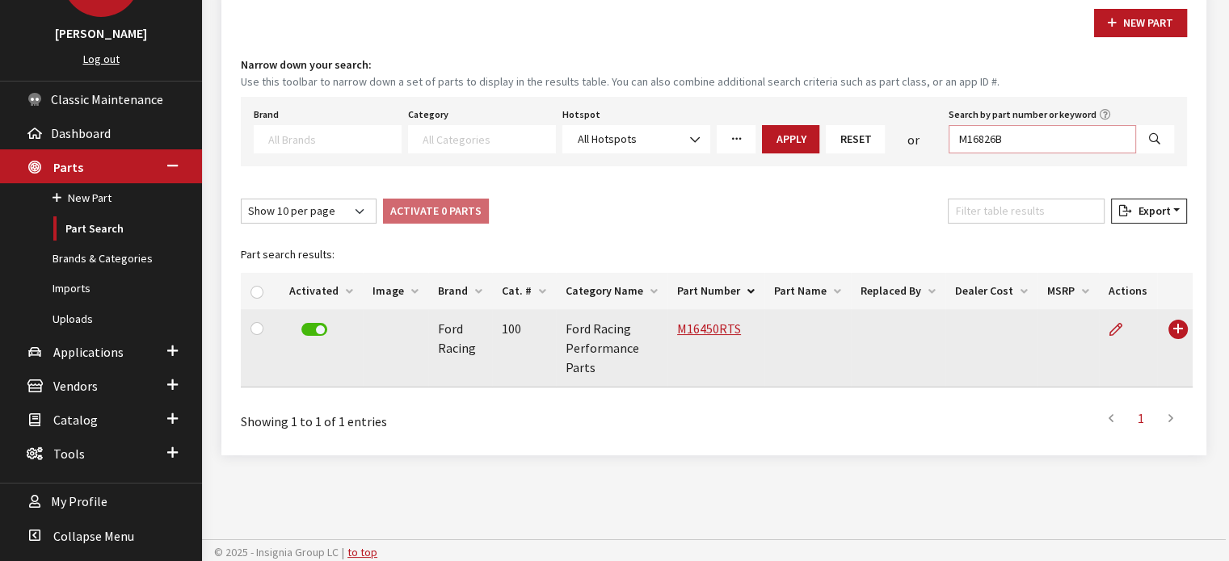
type input "M16826B"
select select
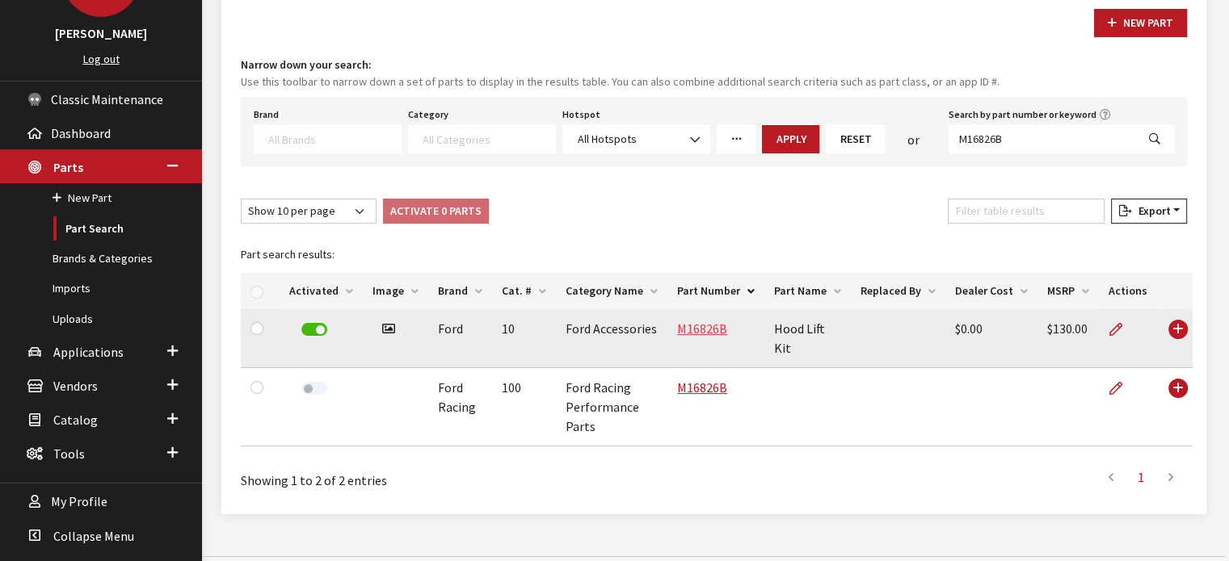
click at [711, 330] on link "M16826B" at bounding box center [702, 329] width 50 height 16
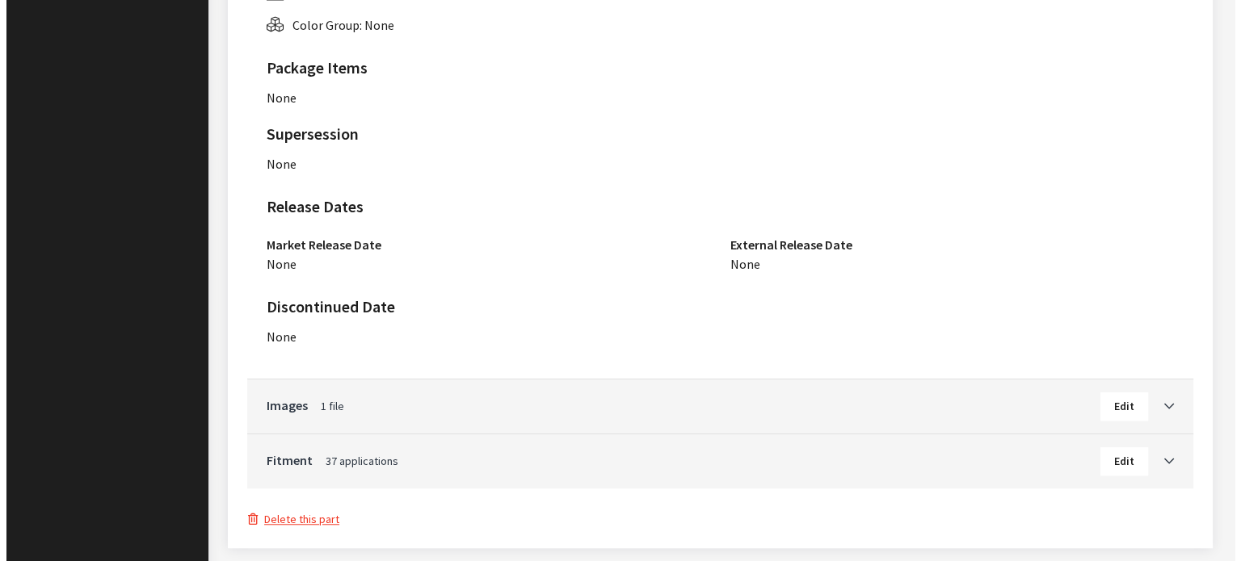
scroll to position [1263, 0]
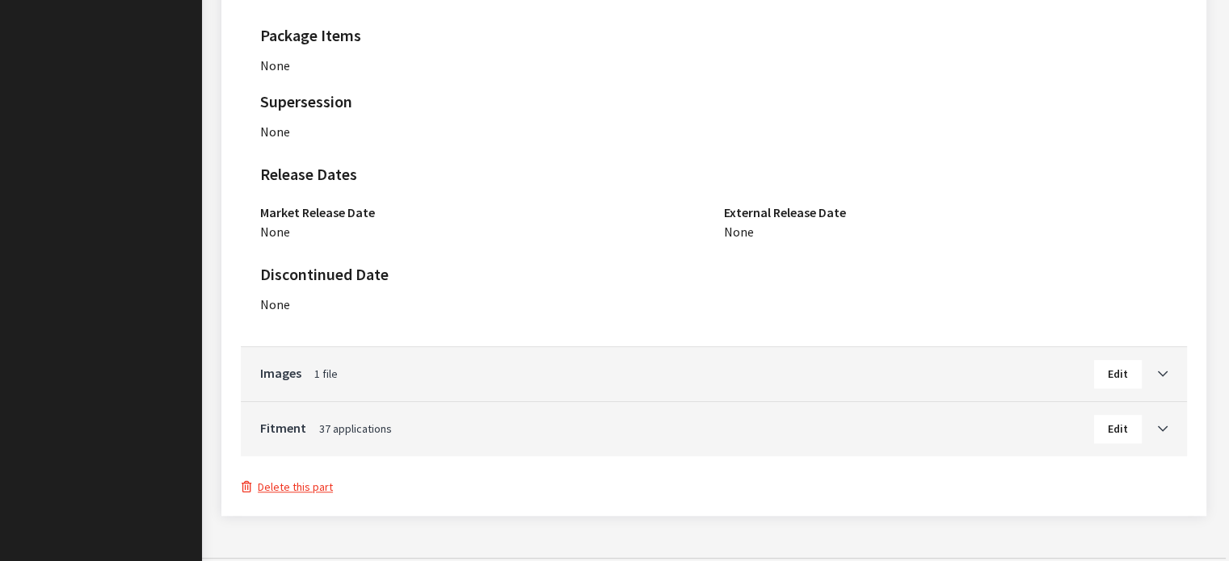
click at [282, 478] on button "Delete this part" at bounding box center [287, 487] width 93 height 19
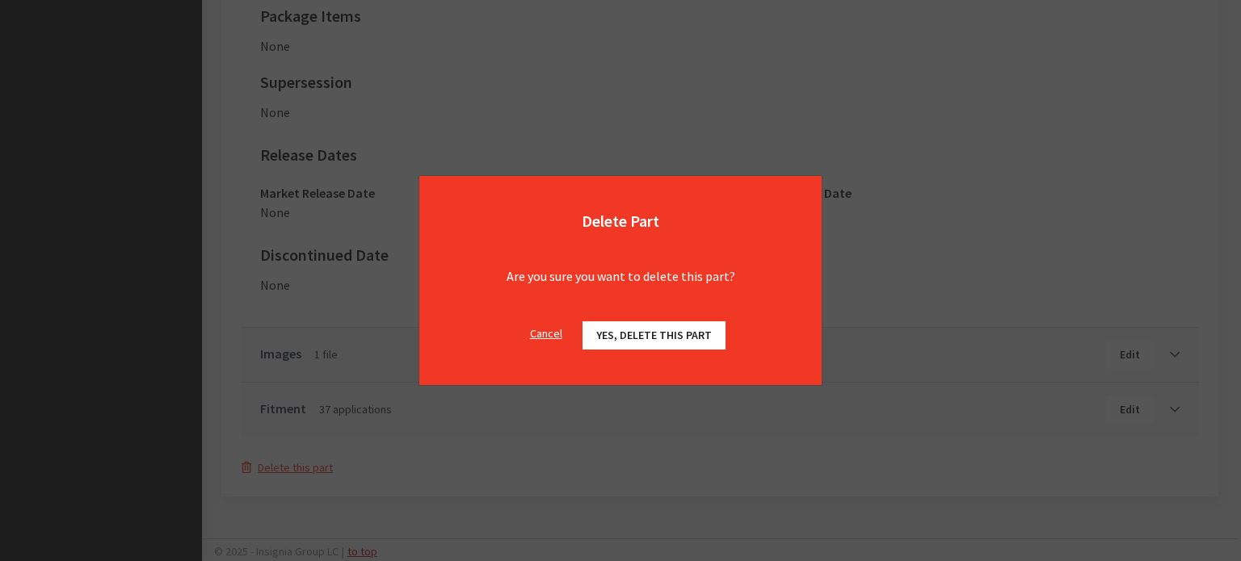
click at [669, 340] on span "Yes, delete this part" at bounding box center [654, 335] width 116 height 15
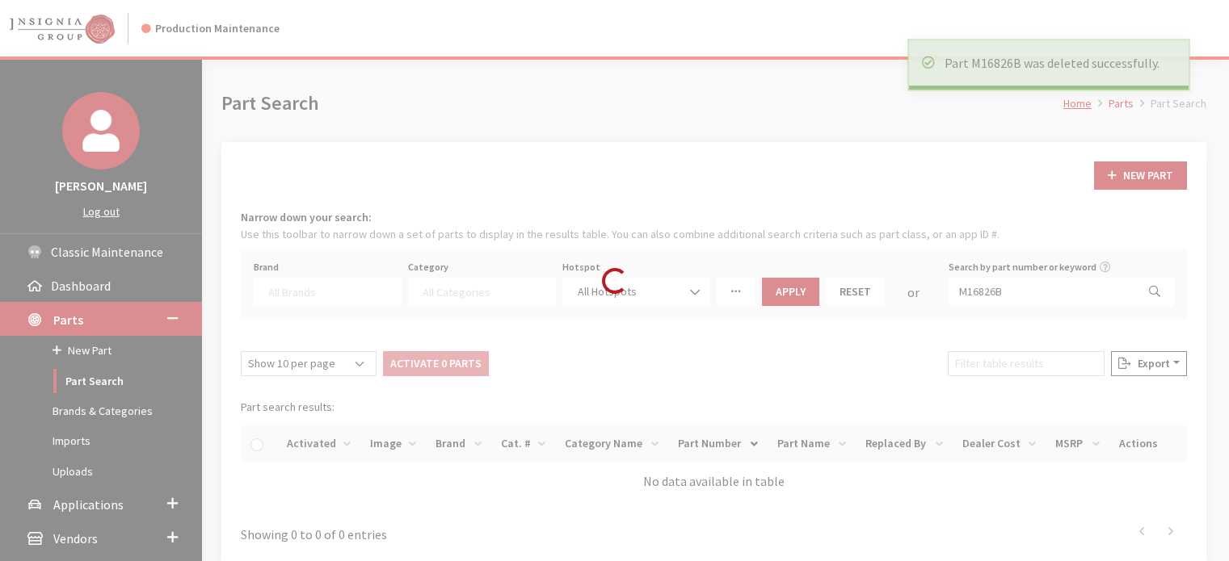
select select
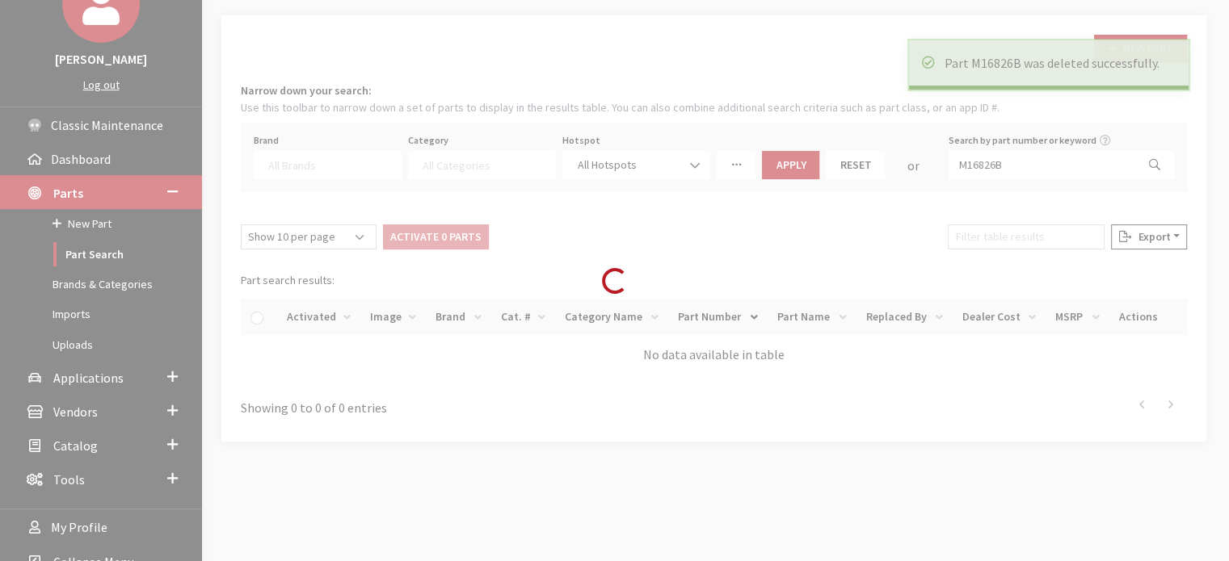
scroll to position [153, 0]
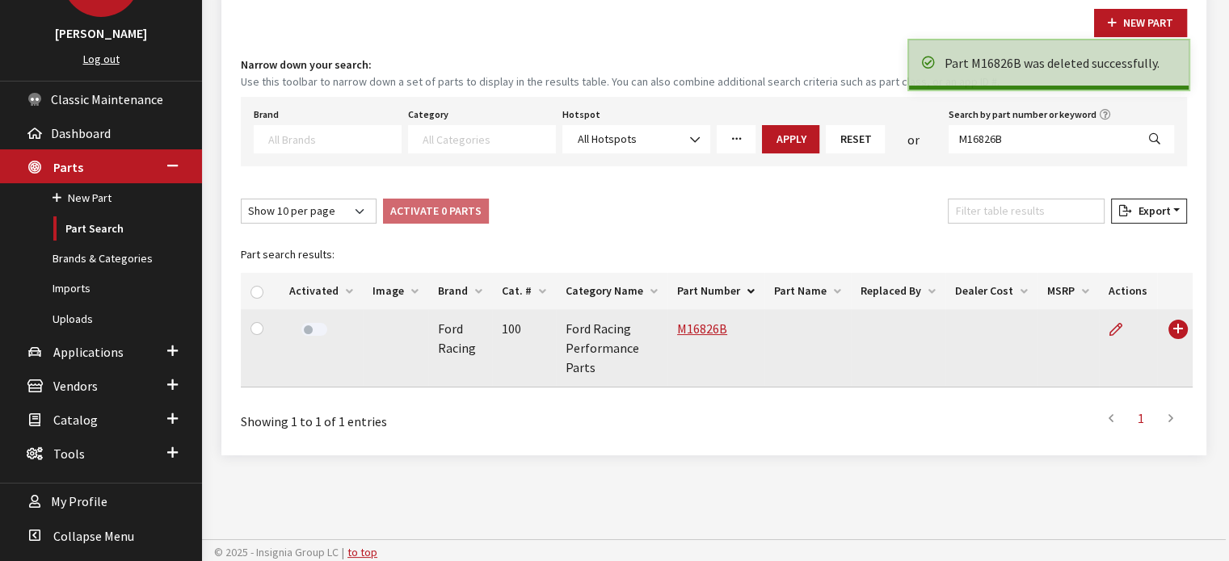
click at [320, 328] on label at bounding box center [314, 329] width 26 height 13
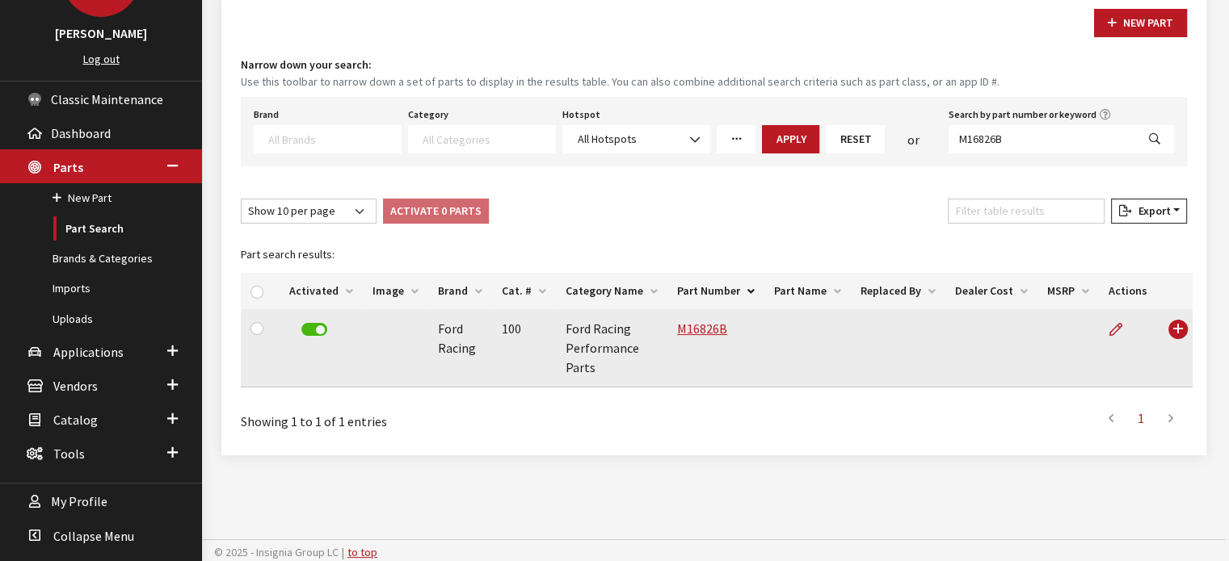
click at [1089, 114] on label "Search by part number or keyword" at bounding box center [1022, 114] width 148 height 15
click at [1089, 125] on input "M16826B" at bounding box center [1041, 139] width 187 height 28
click at [1061, 132] on input "M16826B" at bounding box center [1041, 139] width 187 height 28
paste input "8000B1"
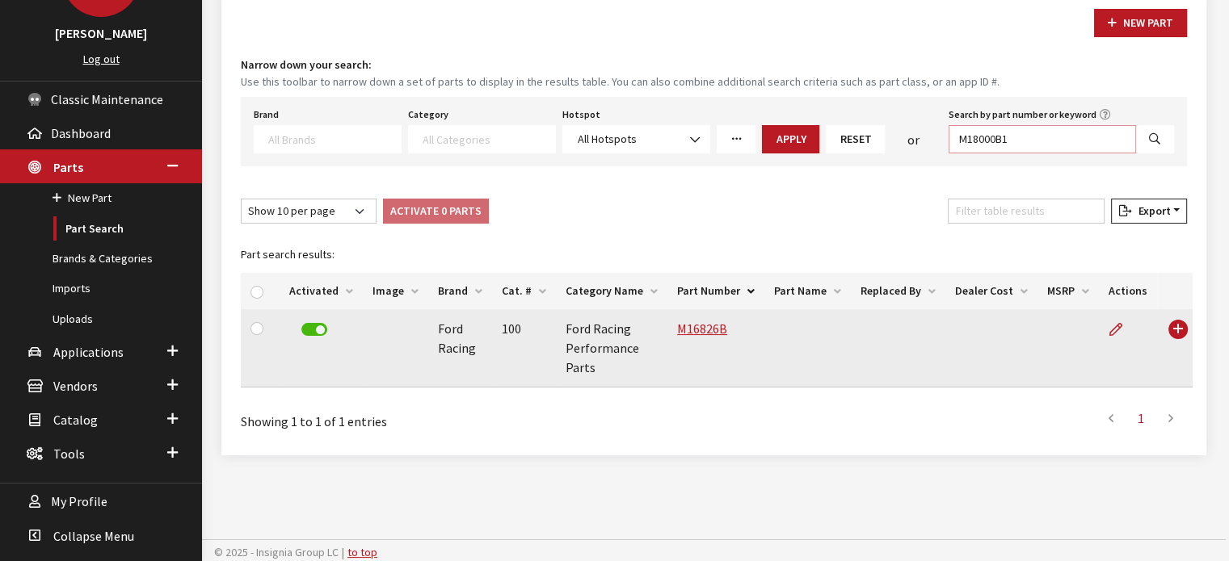
type input "M18000B1"
select select
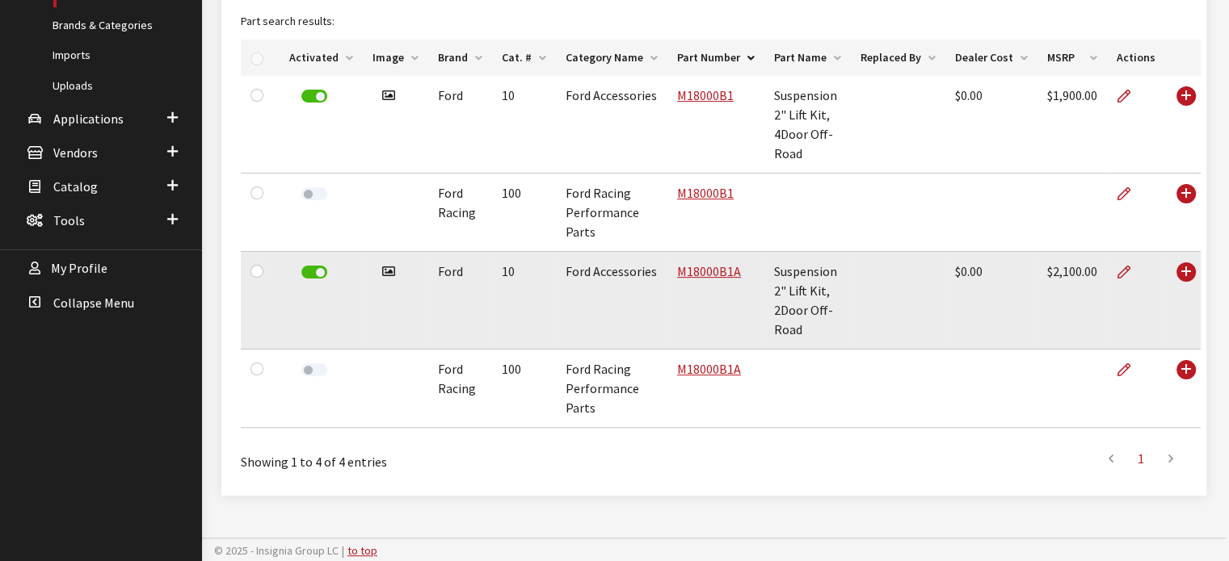
scroll to position [387, 0]
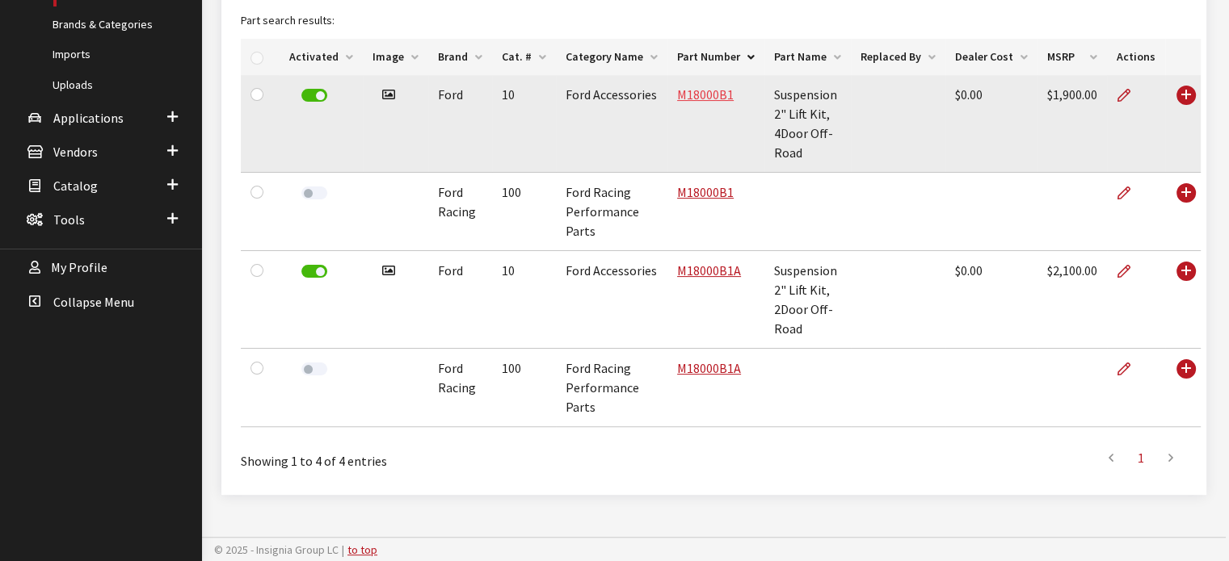
drag, startPoint x: 718, startPoint y: 91, endPoint x: 711, endPoint y: 97, distance: 9.2
click at [718, 92] on link "M18000B1" at bounding box center [705, 94] width 57 height 16
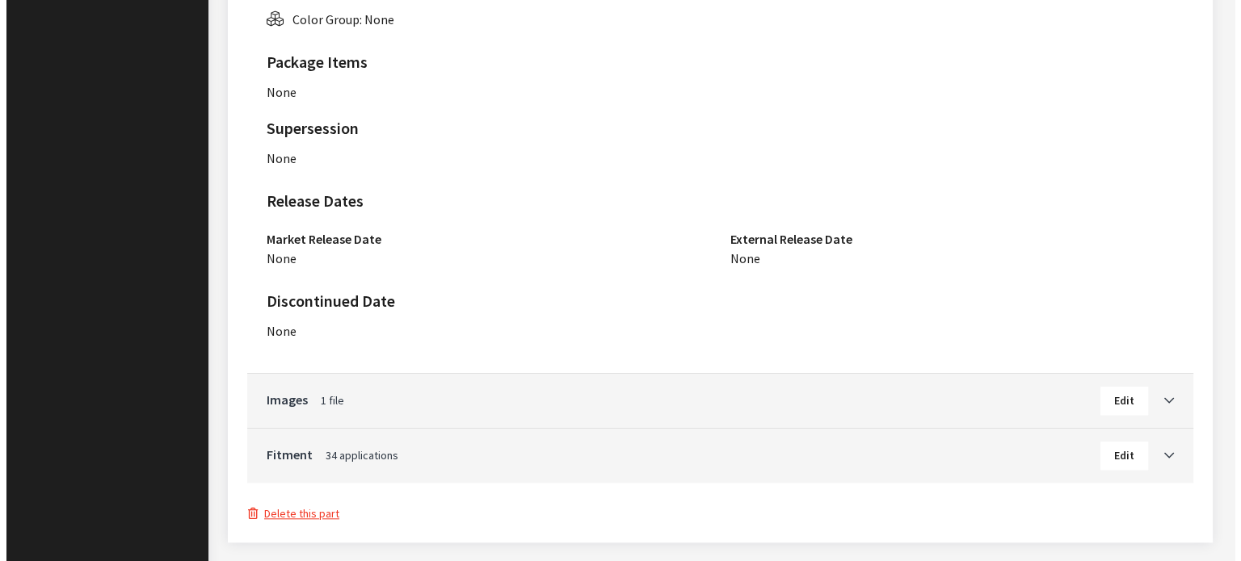
scroll to position [1457, 0]
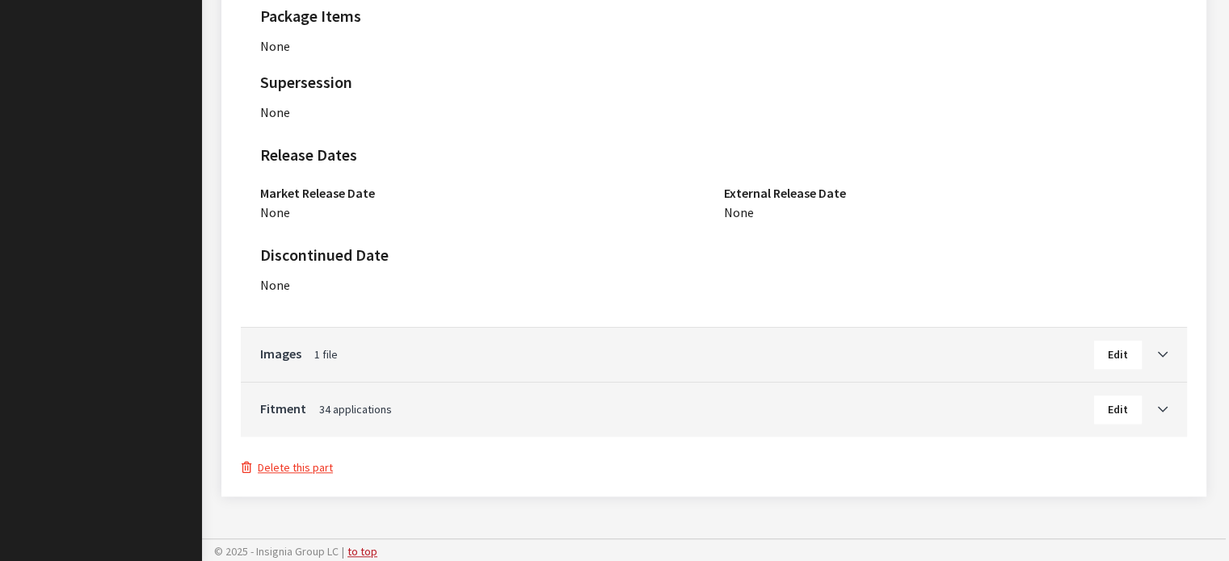
click at [300, 467] on button "Delete this part" at bounding box center [287, 468] width 93 height 19
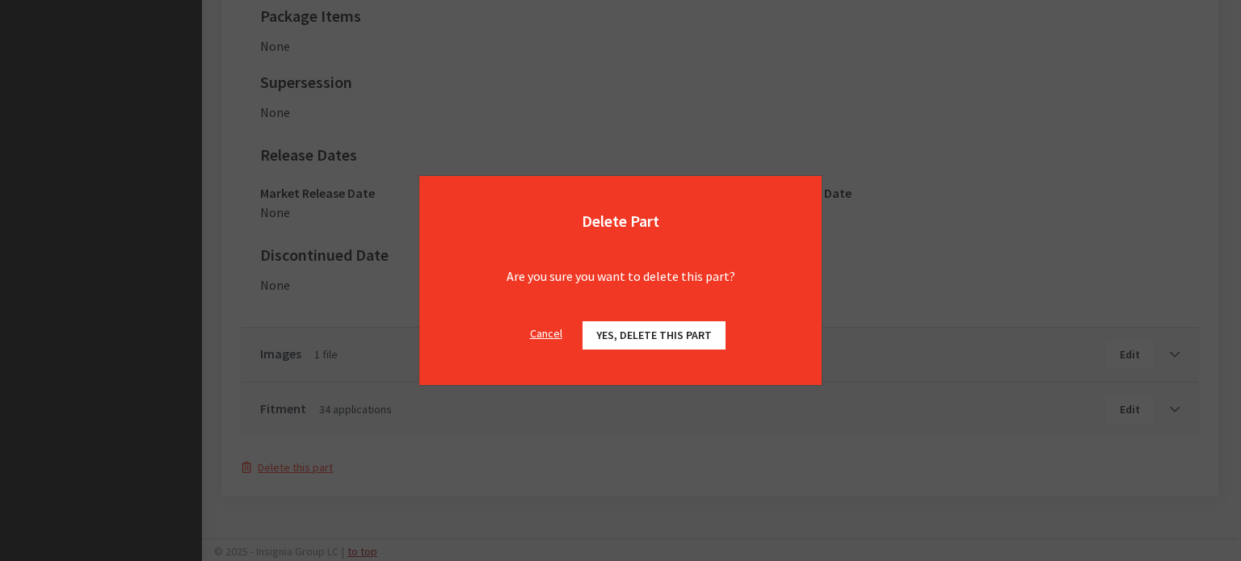
click at [659, 329] on span "Yes, delete this part" at bounding box center [654, 335] width 116 height 15
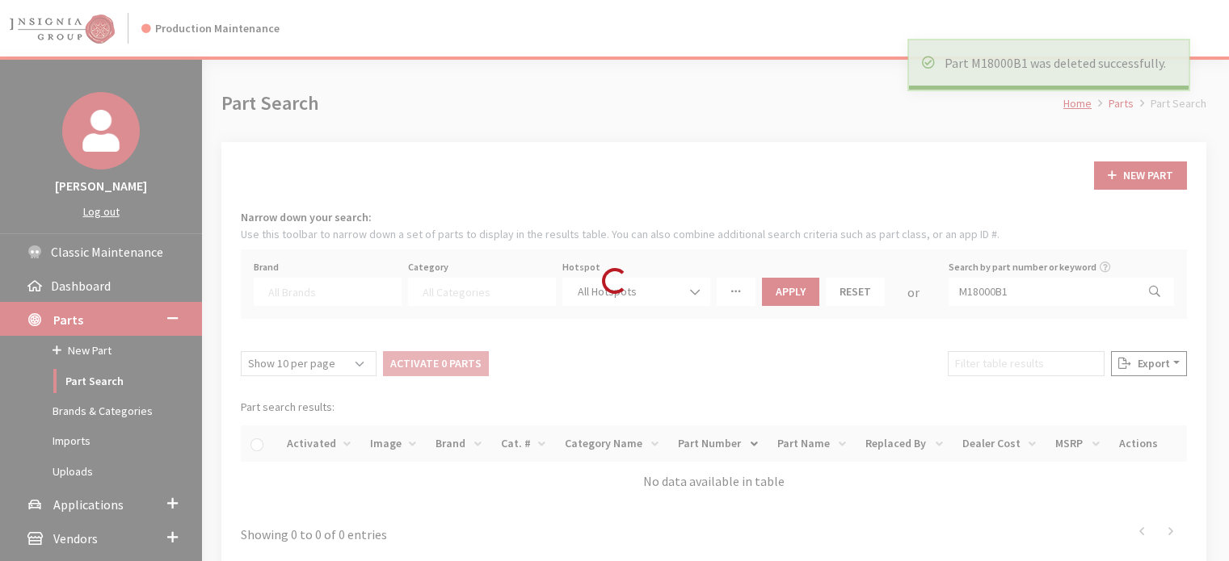
select select
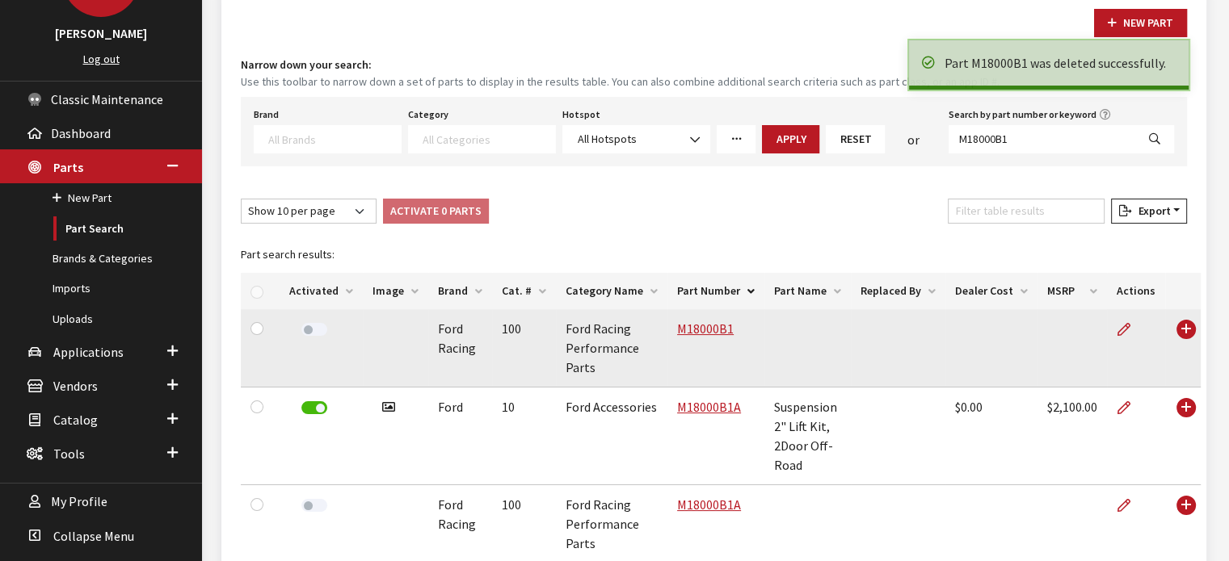
click at [310, 330] on label at bounding box center [314, 329] width 26 height 13
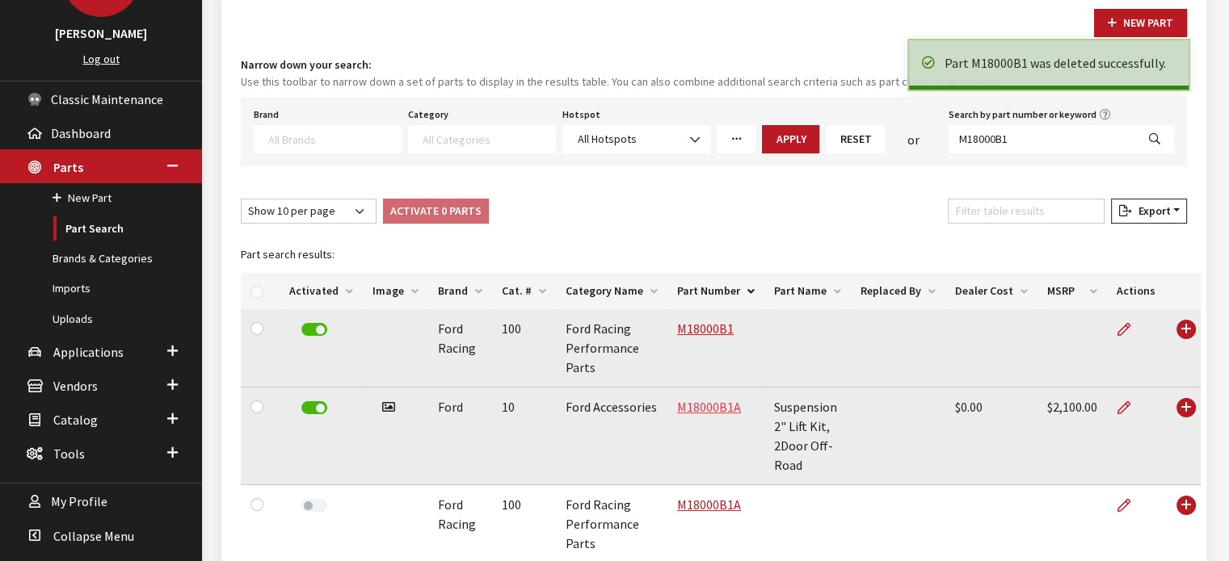
click at [703, 404] on link "M18000B1A" at bounding box center [709, 407] width 64 height 16
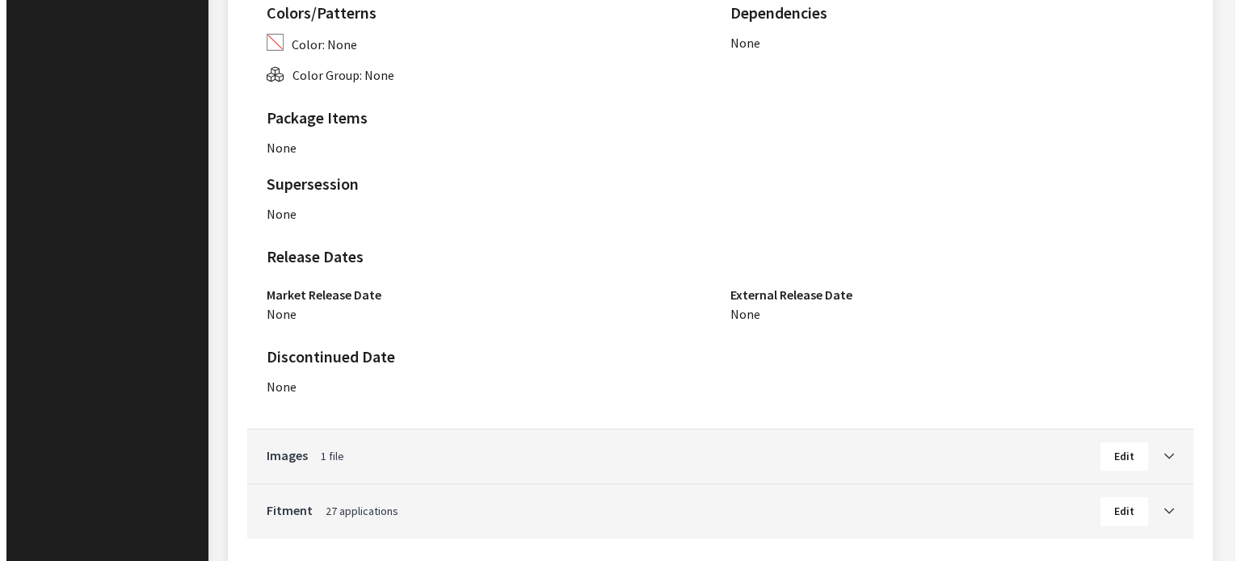
scroll to position [1457, 0]
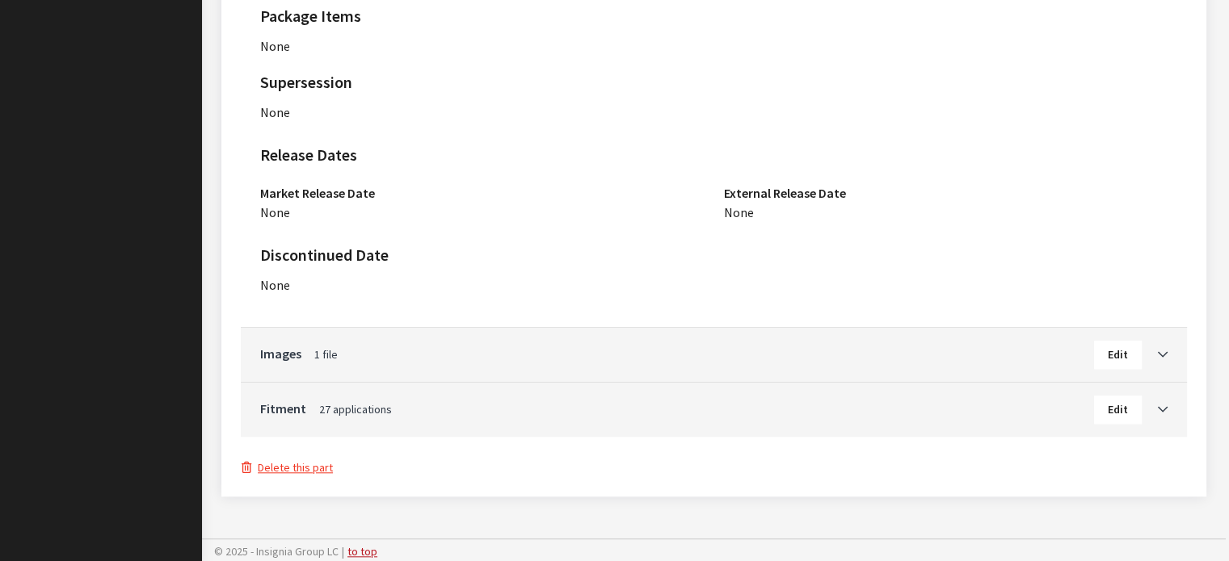
click at [297, 470] on button "Delete this part" at bounding box center [287, 468] width 93 height 19
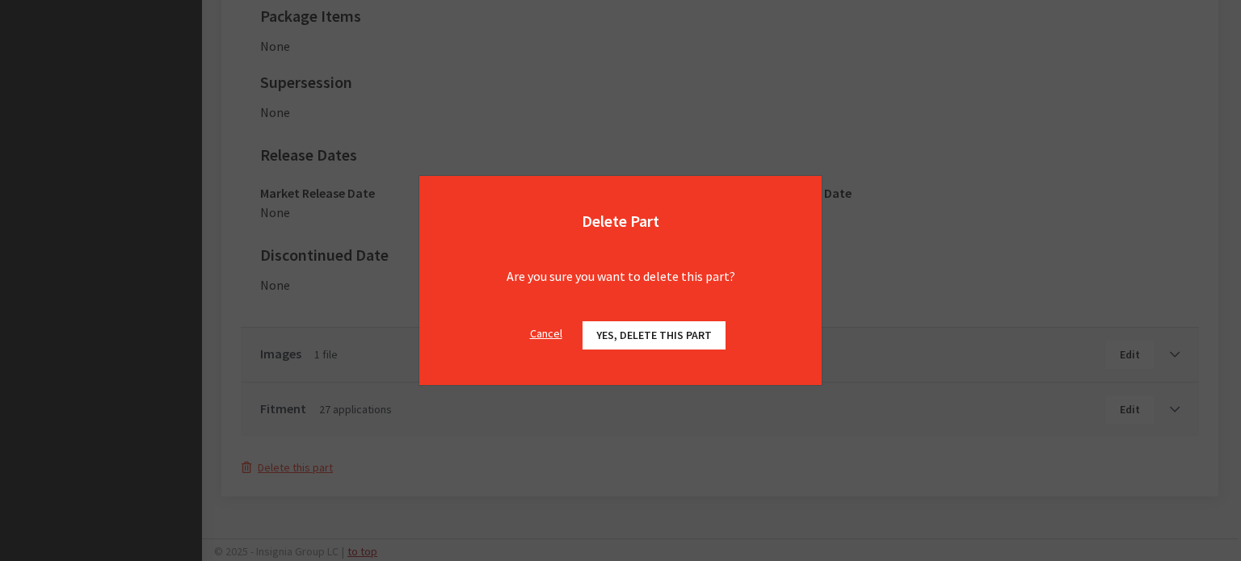
click at [606, 338] on span "Yes, delete this part" at bounding box center [654, 335] width 116 height 15
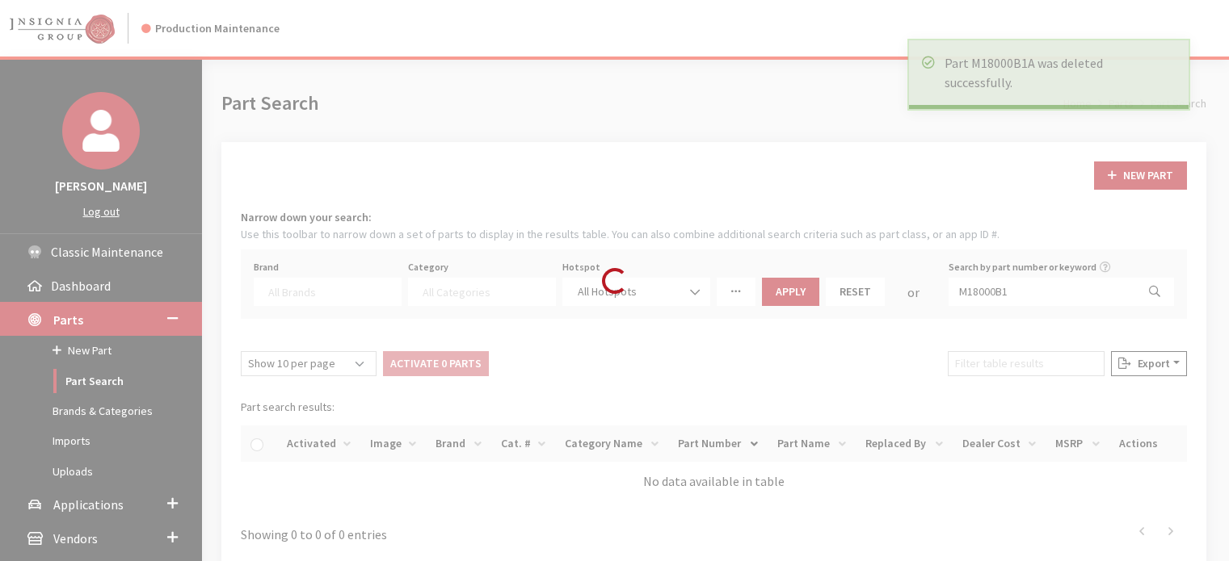
select select
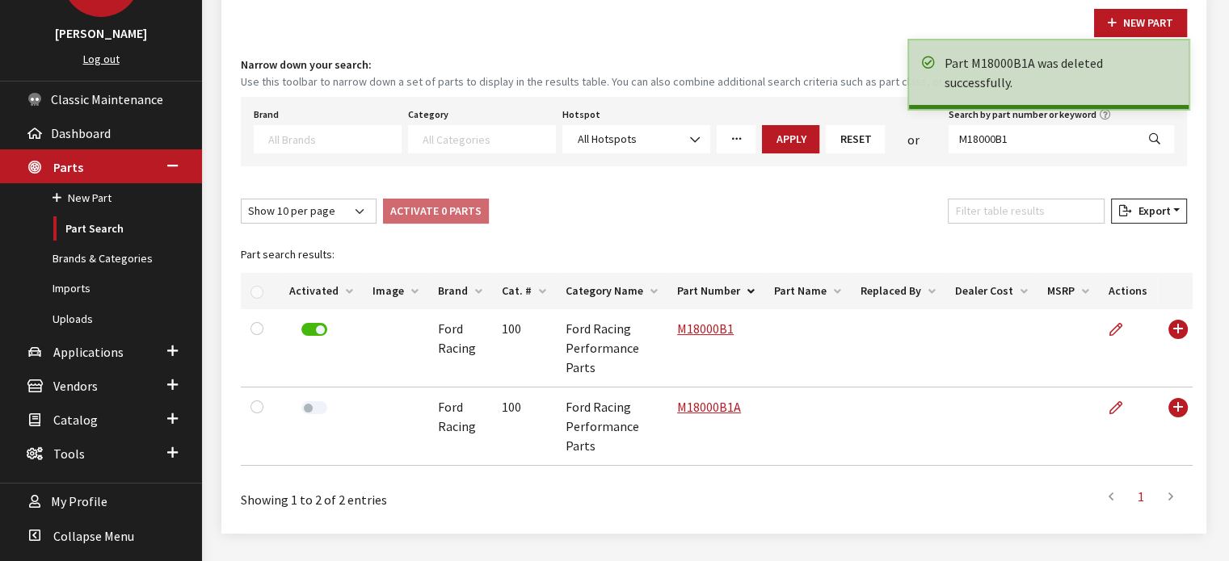
scroll to position [191, 0]
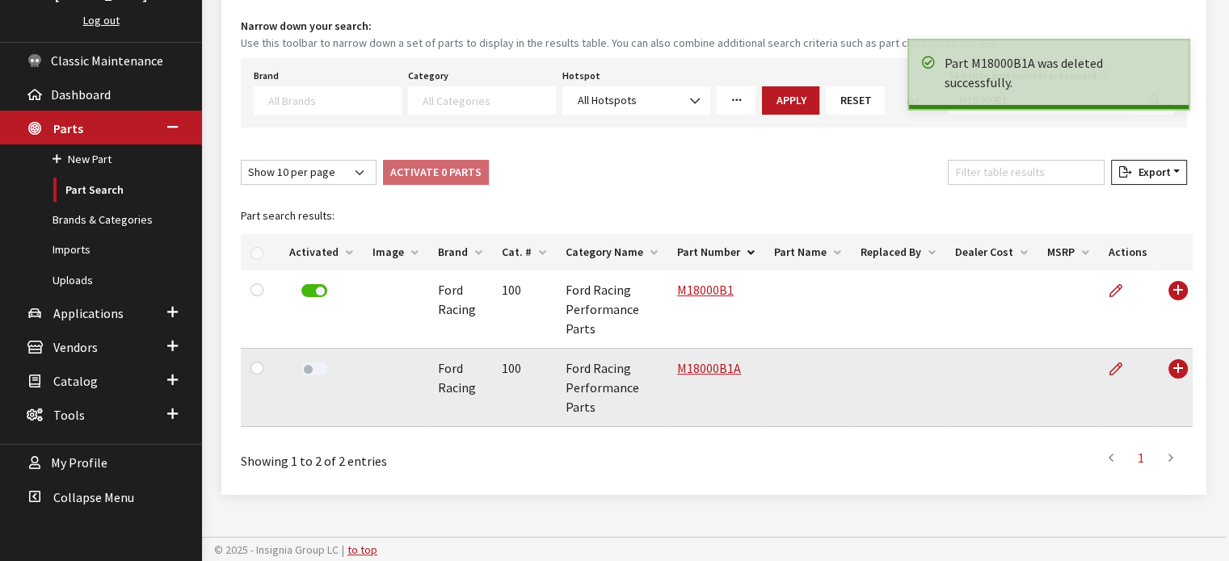
click at [319, 364] on label at bounding box center [314, 369] width 26 height 13
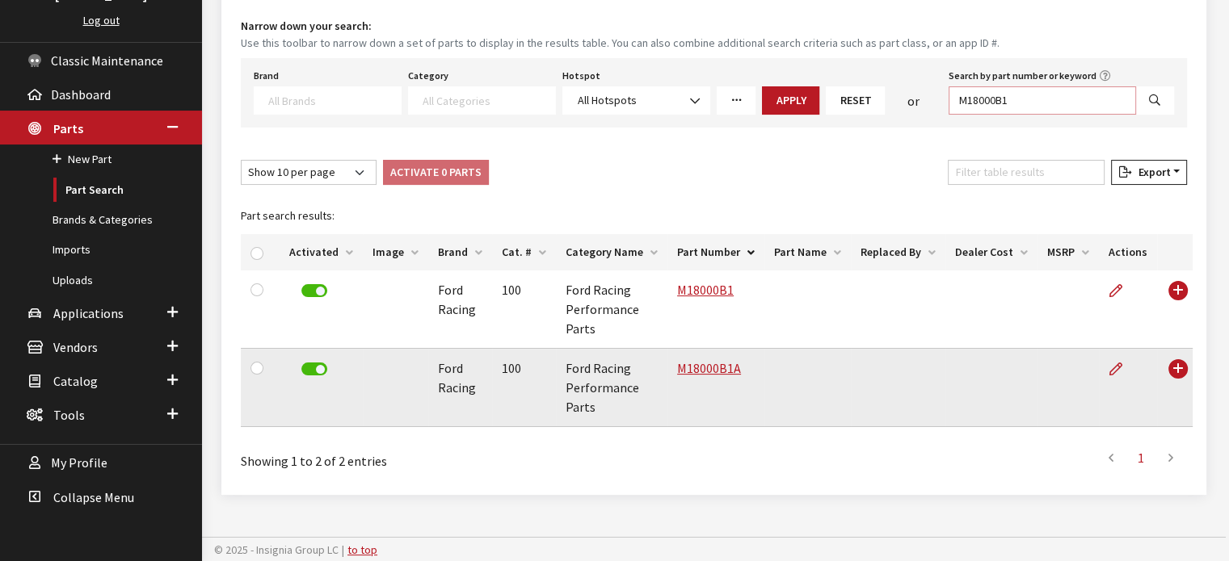
click at [1024, 86] on input "M18000B1" at bounding box center [1041, 100] width 187 height 28
paste input "F15AA"
type input "M18000F15AA"
select select
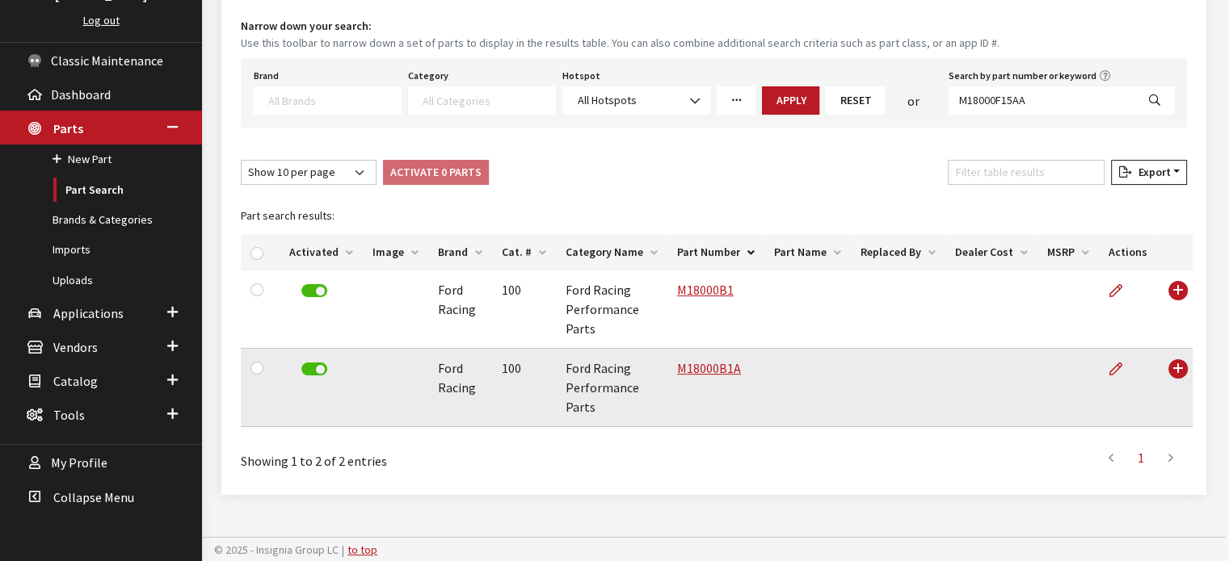
select select
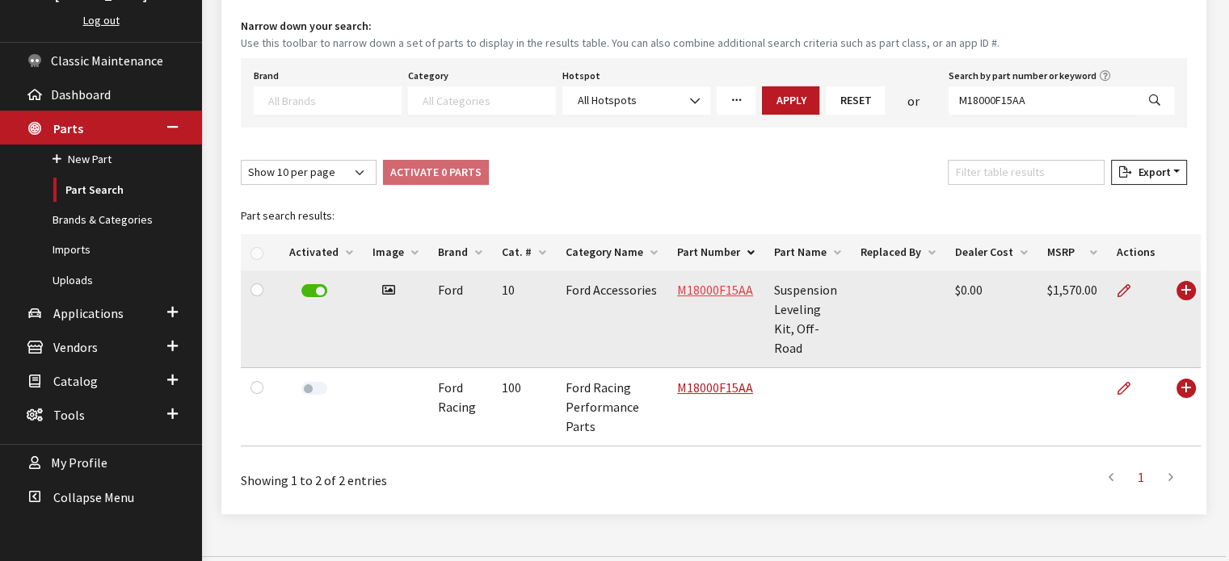
click at [724, 288] on link "M18000F15AA" at bounding box center [715, 290] width 76 height 16
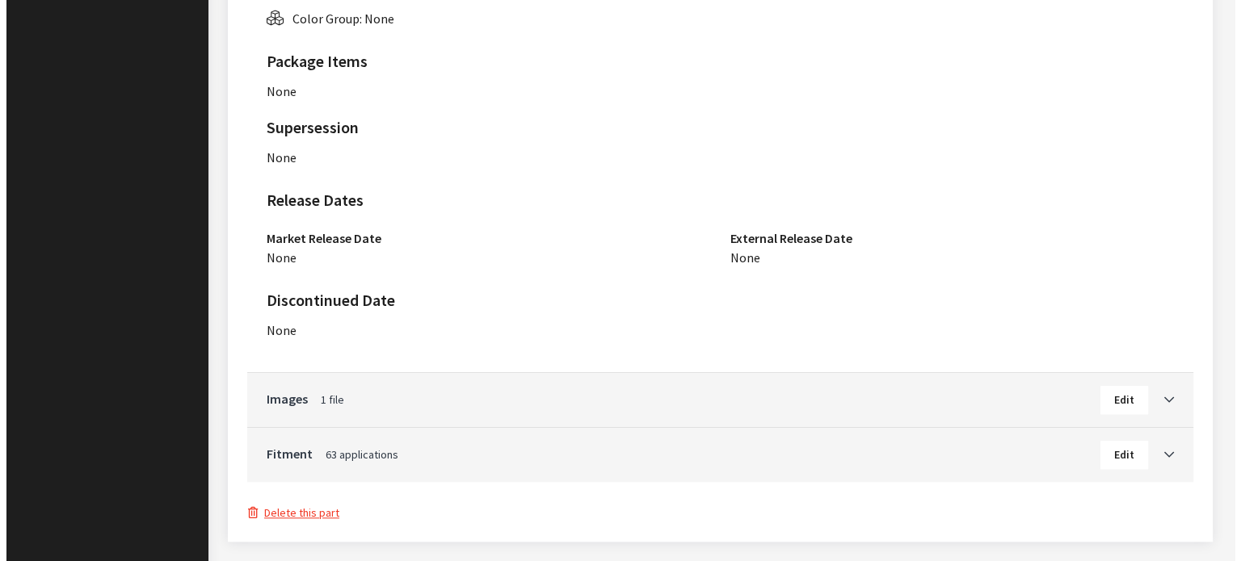
scroll to position [1464, 0]
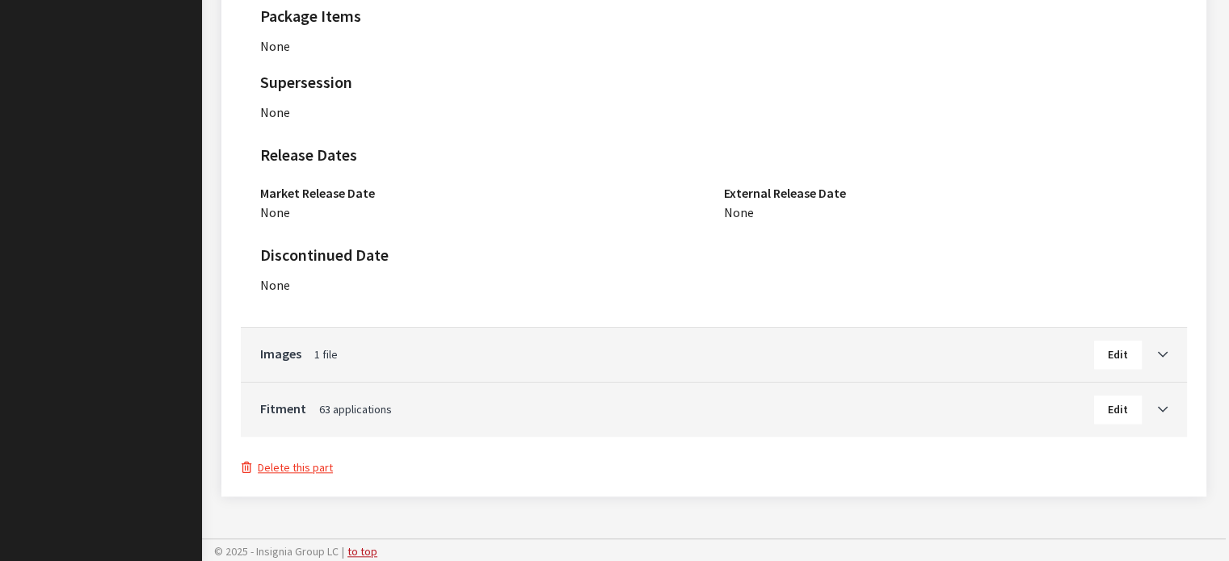
click at [317, 465] on button "Delete this part" at bounding box center [287, 468] width 93 height 19
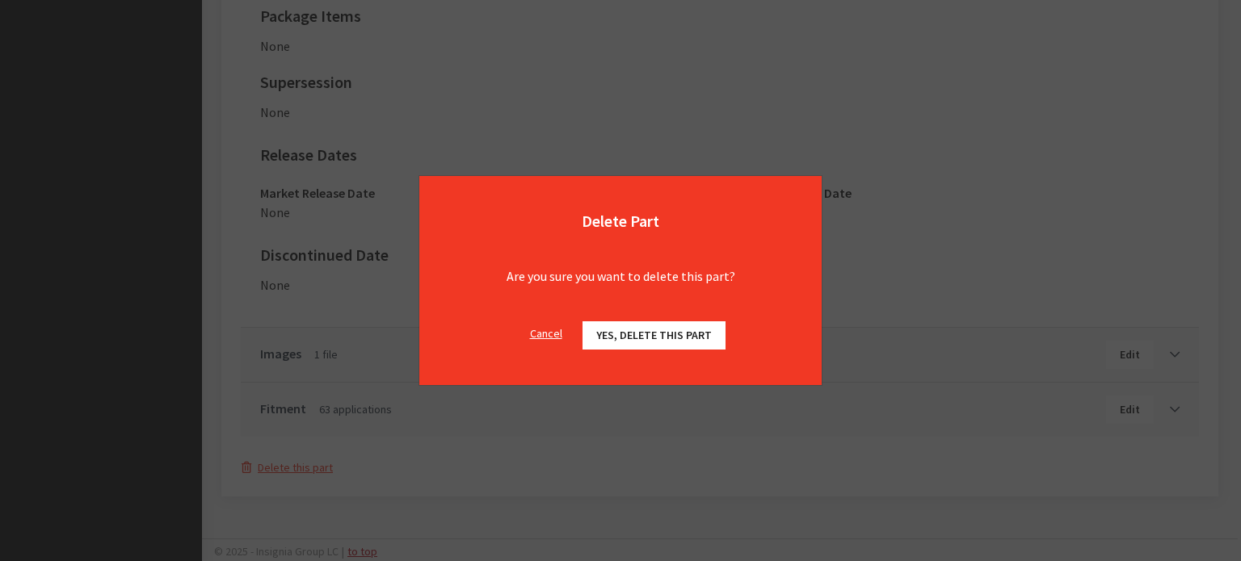
click at [666, 328] on span "Yes, delete this part" at bounding box center [654, 335] width 116 height 15
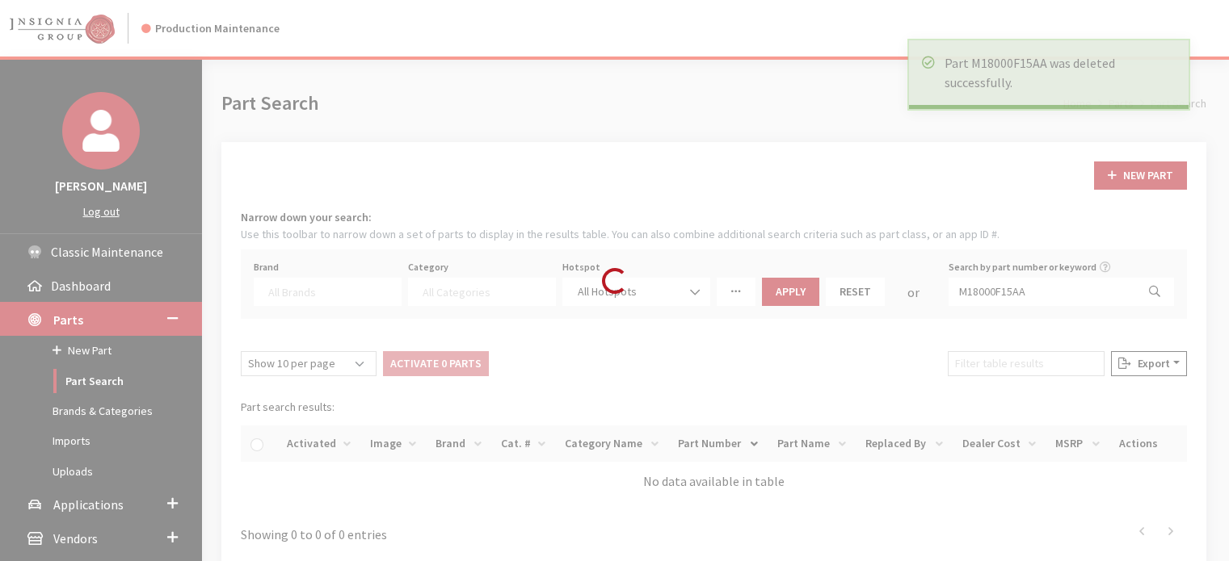
select select
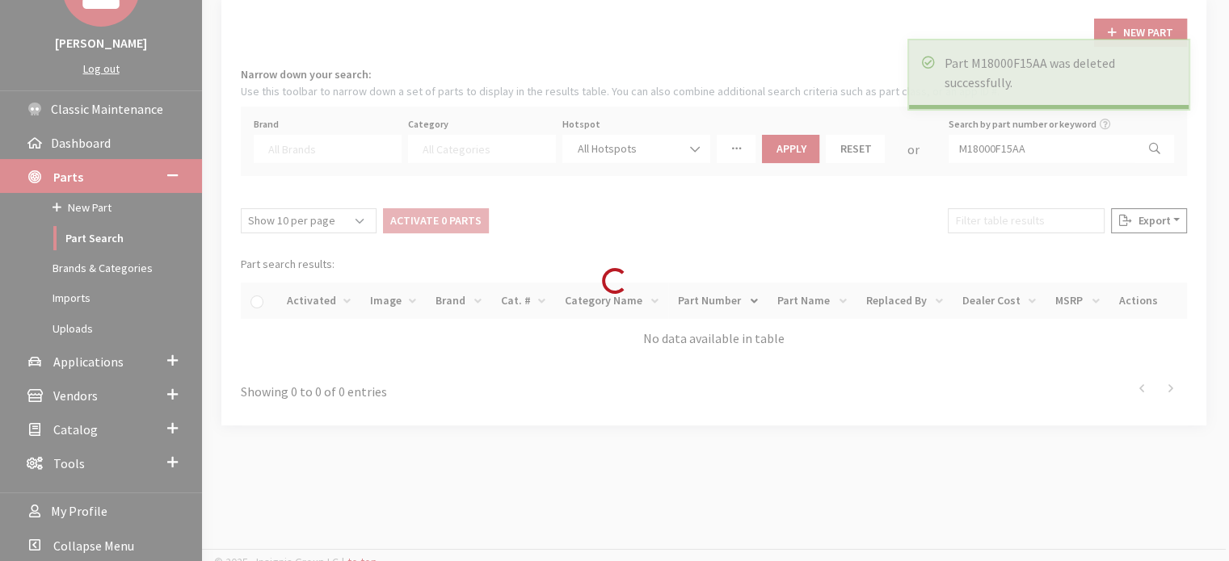
scroll to position [153, 0]
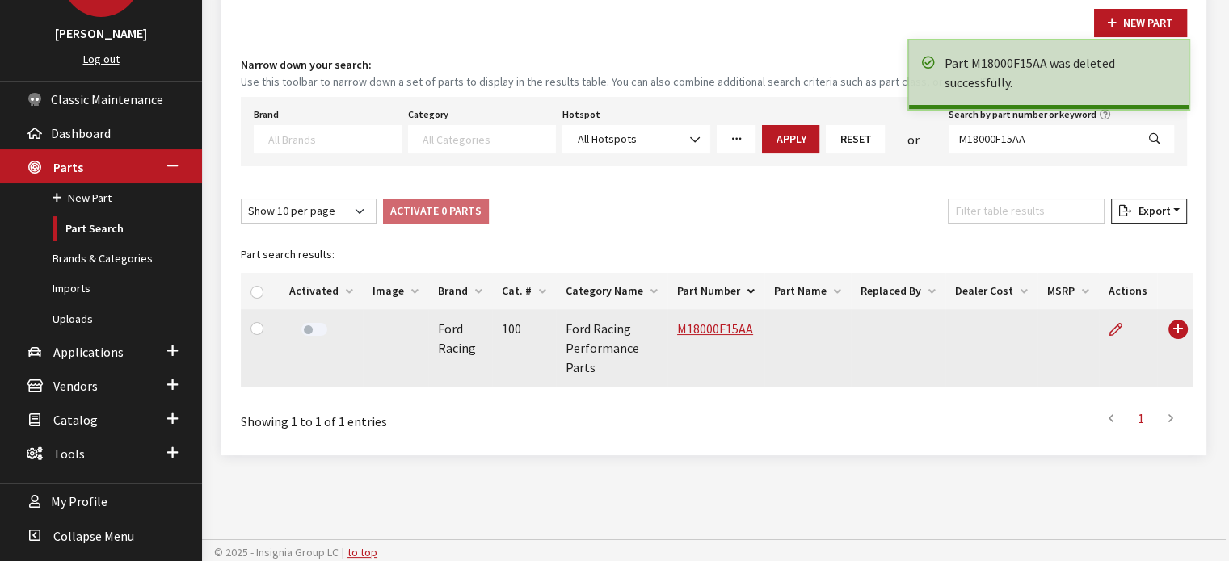
click at [315, 326] on label at bounding box center [314, 329] width 26 height 13
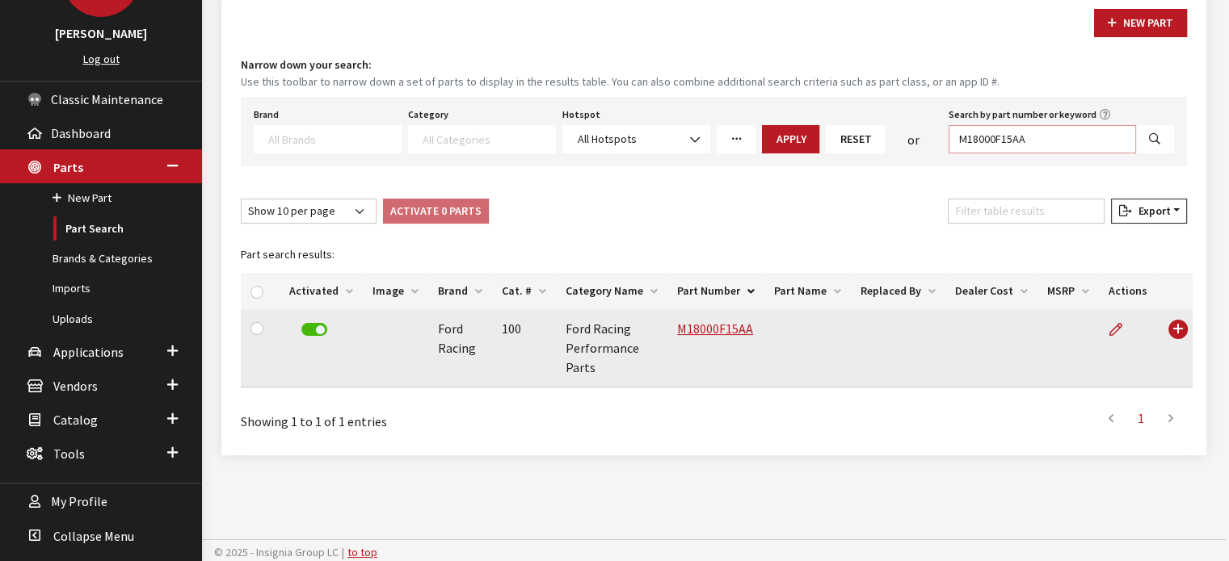
click at [1015, 128] on input "M18000F15AA" at bounding box center [1041, 139] width 187 height 28
paste input "M18000RO"
paste input "RO"
type input "M18000RO"
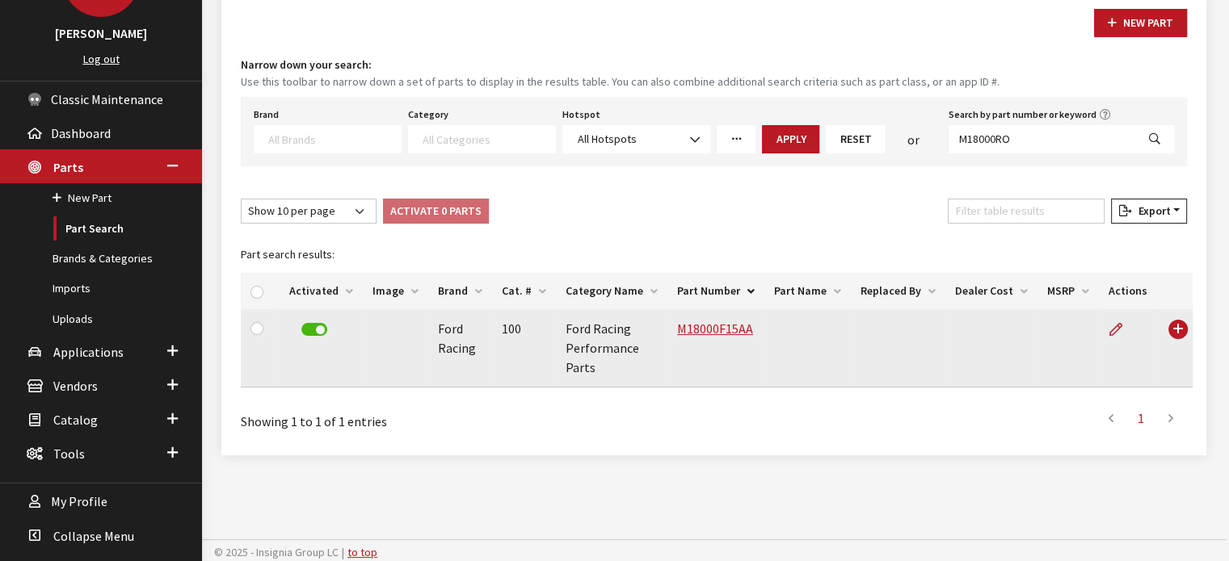
select select
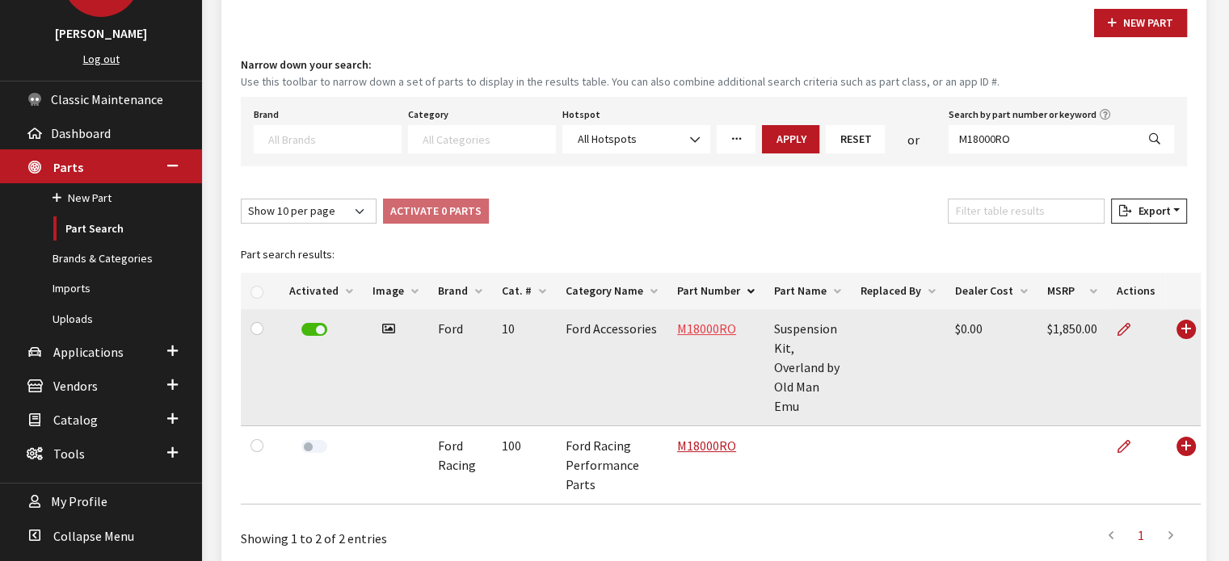
click at [681, 322] on link "M18000RO" at bounding box center [706, 329] width 59 height 16
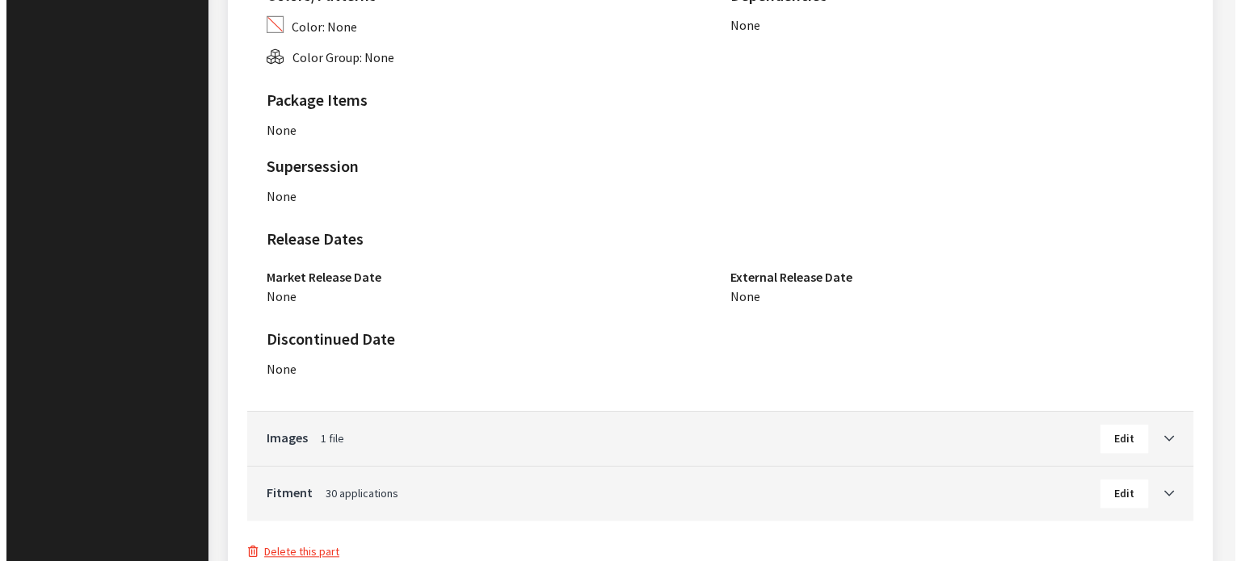
scroll to position [1412, 0]
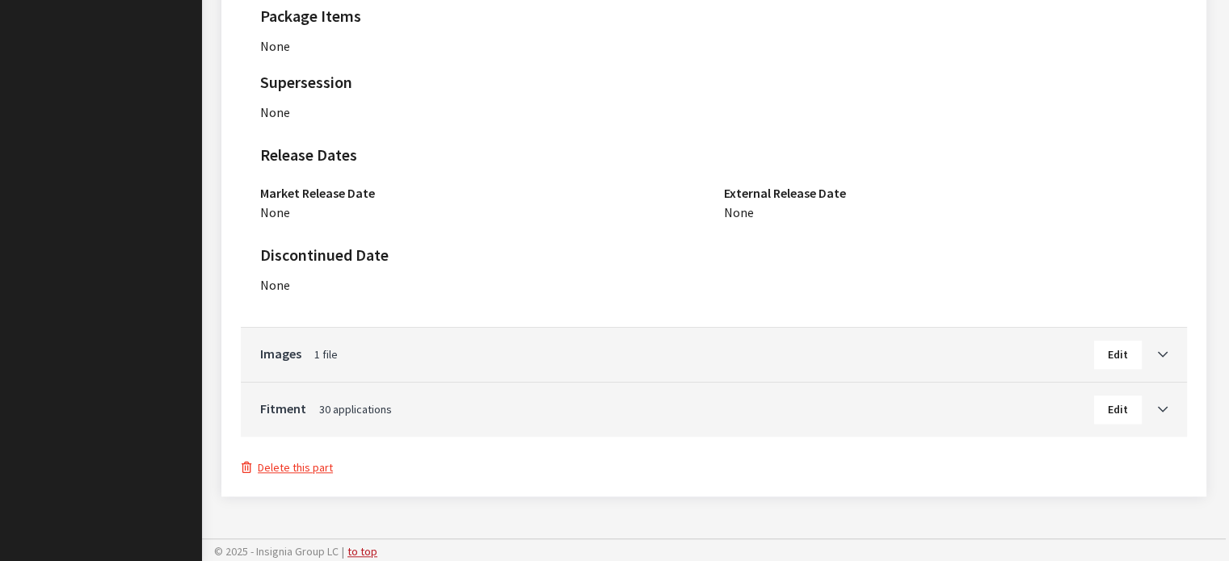
click at [302, 464] on button "Delete this part" at bounding box center [287, 468] width 93 height 19
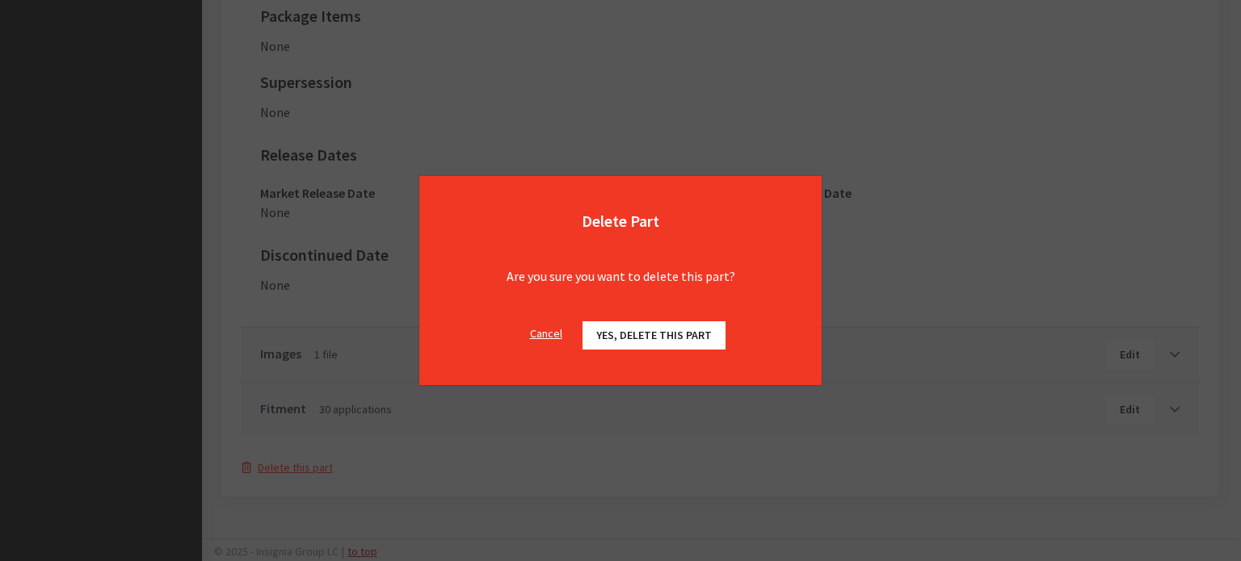
click at [634, 338] on span "Yes, delete this part" at bounding box center [654, 335] width 116 height 15
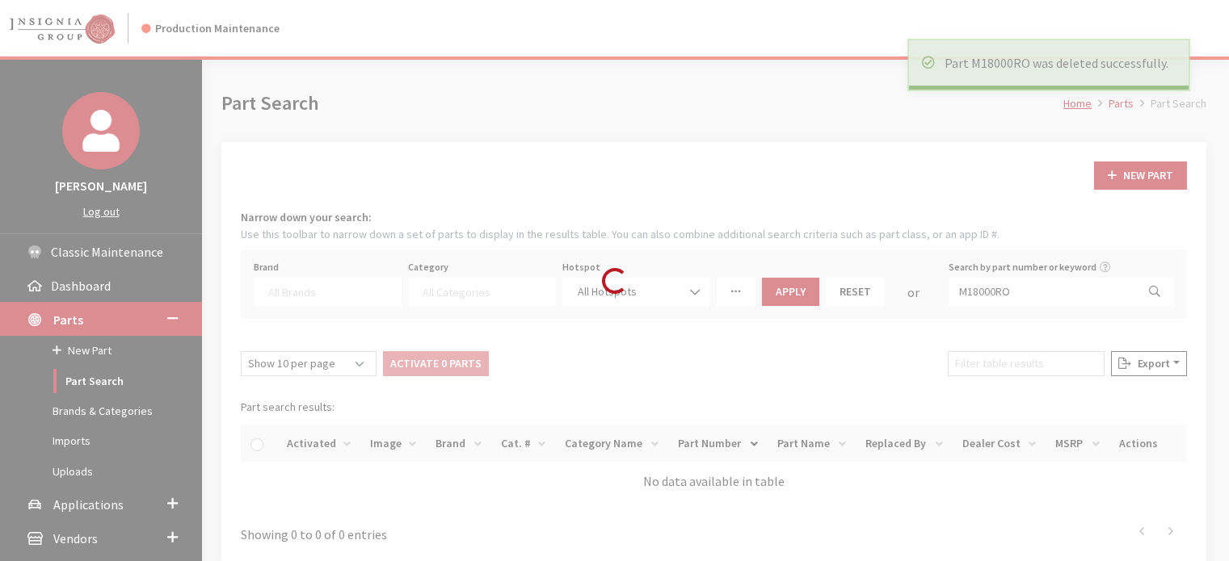
select select
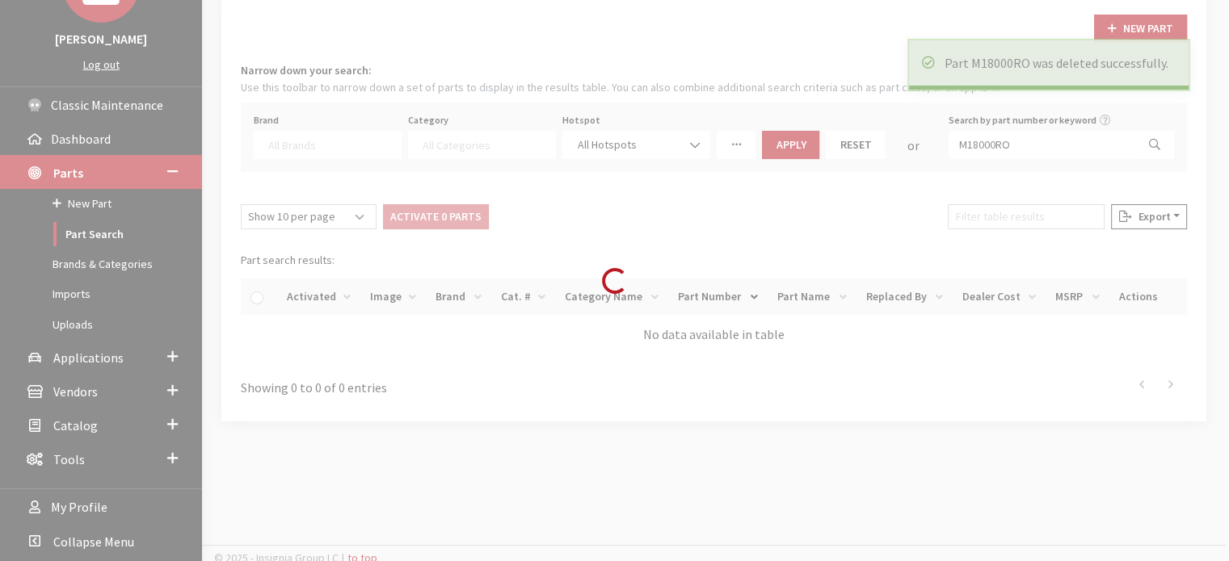
scroll to position [153, 0]
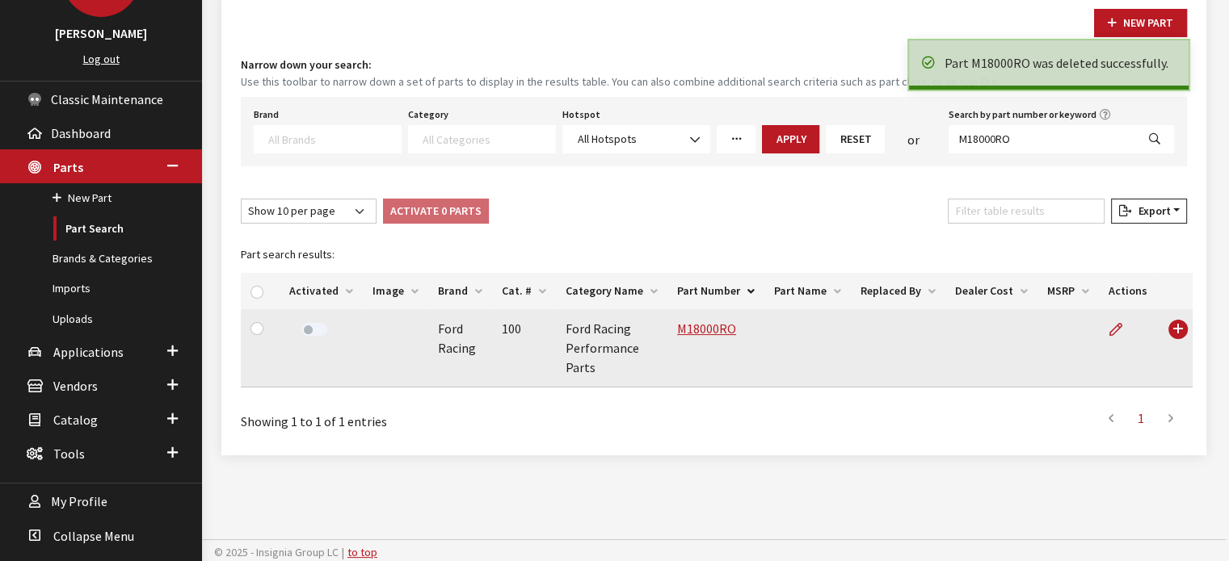
click at [326, 327] on div at bounding box center [313, 330] width 49 height 23
click at [303, 330] on label at bounding box center [314, 329] width 26 height 13
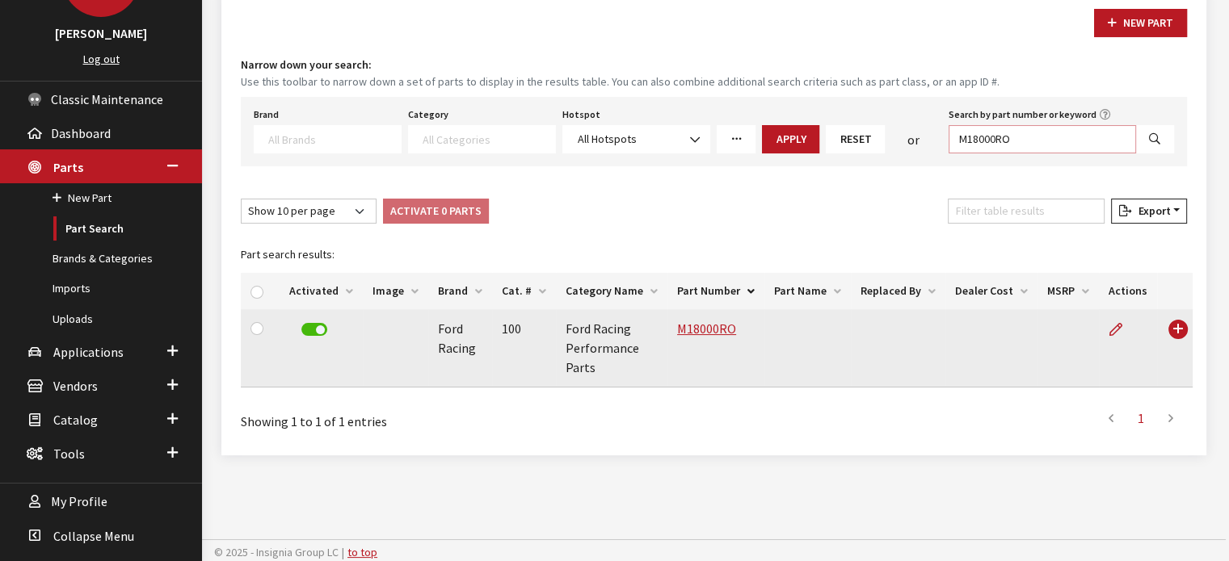
click at [990, 146] on input "M18000RO" at bounding box center [1041, 139] width 187 height 28
paste input "1F15AF"
type input "M18001F15AF"
select select
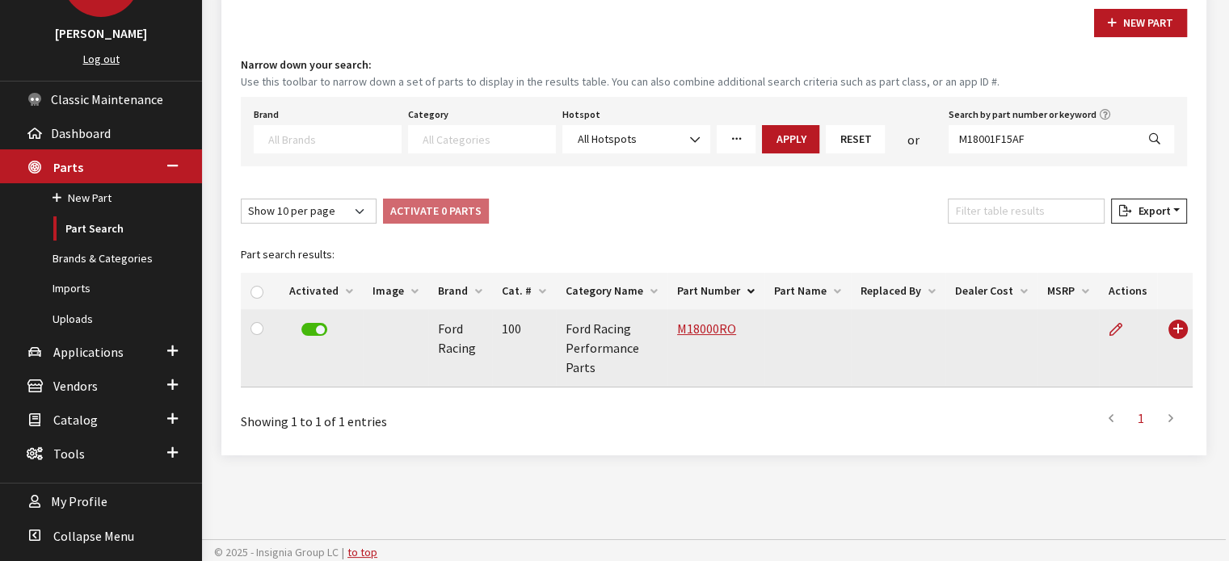
select select
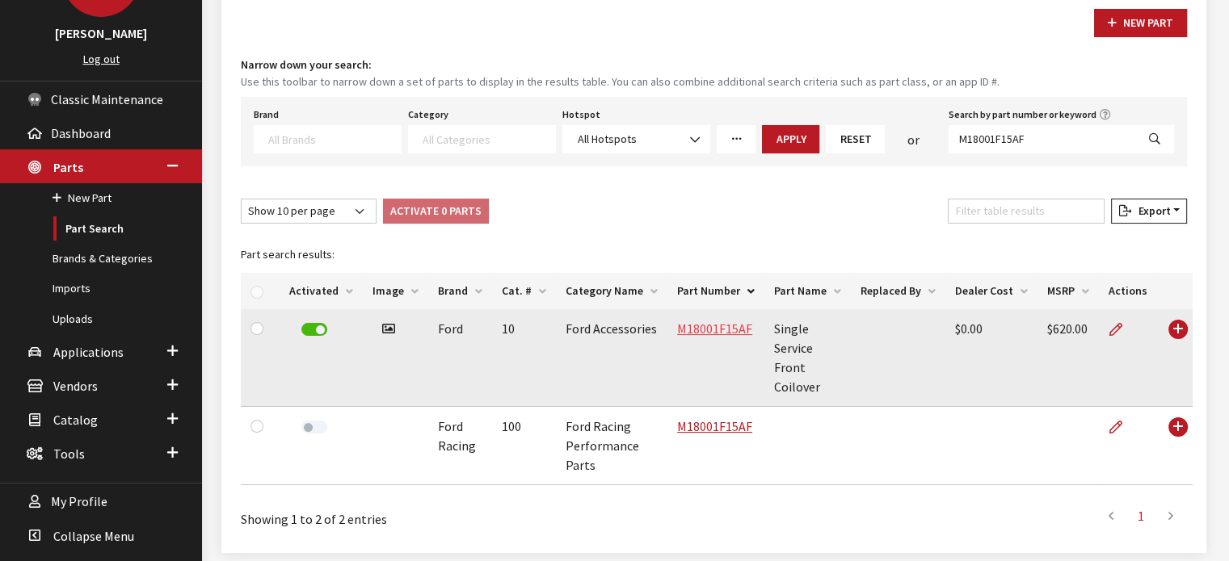
click at [717, 330] on link "M18001F15AF" at bounding box center [714, 329] width 75 height 16
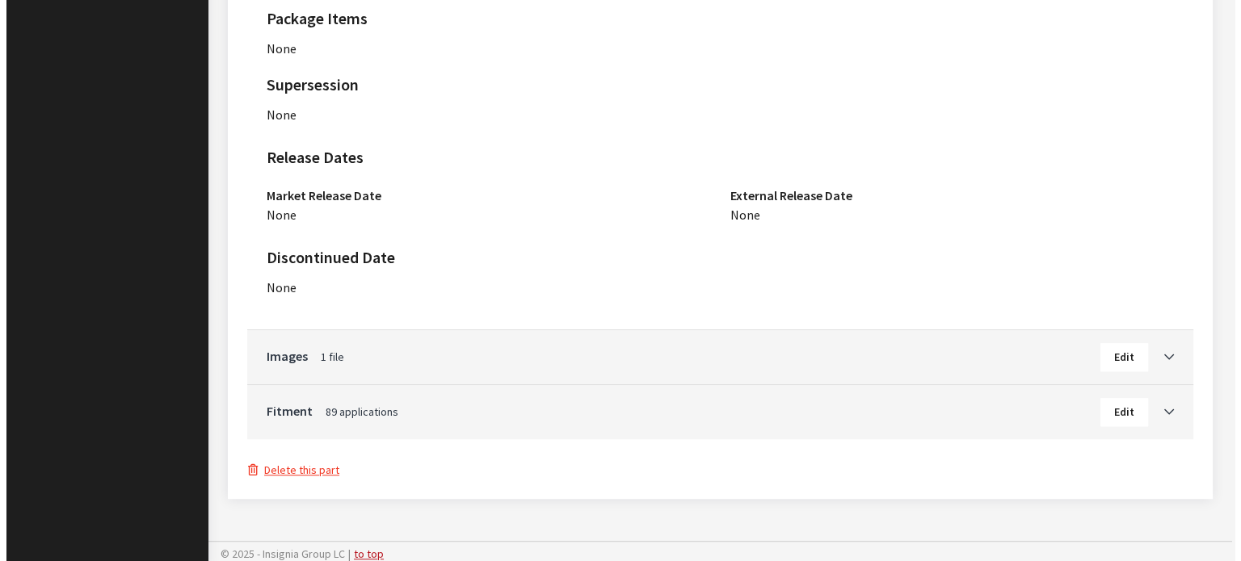
scroll to position [1218, 0]
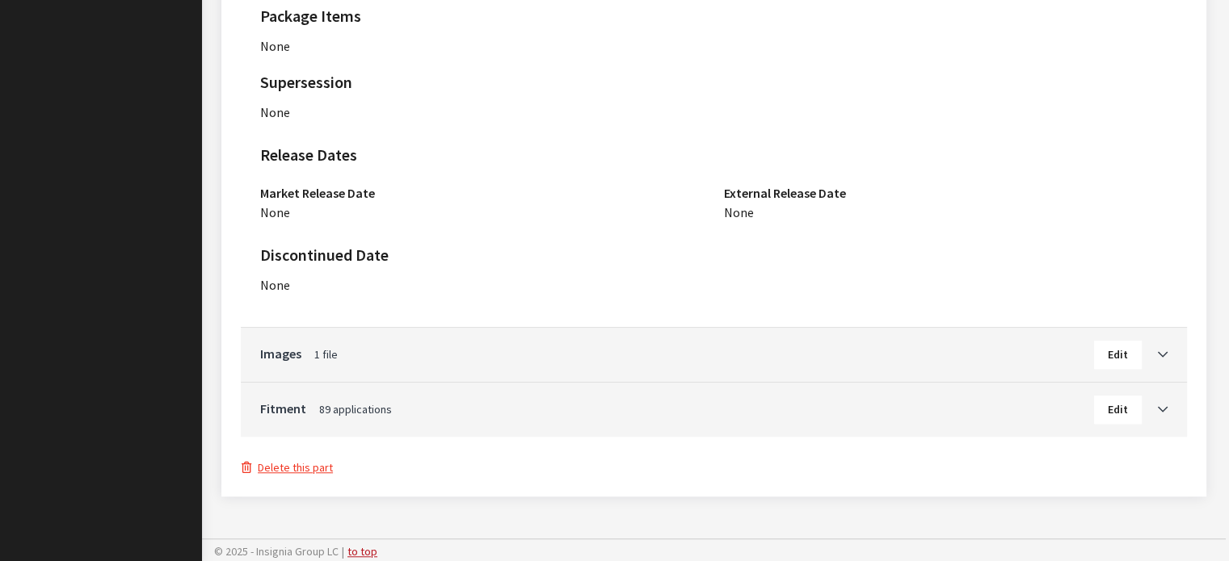
click at [308, 470] on button "Delete this part" at bounding box center [287, 468] width 93 height 19
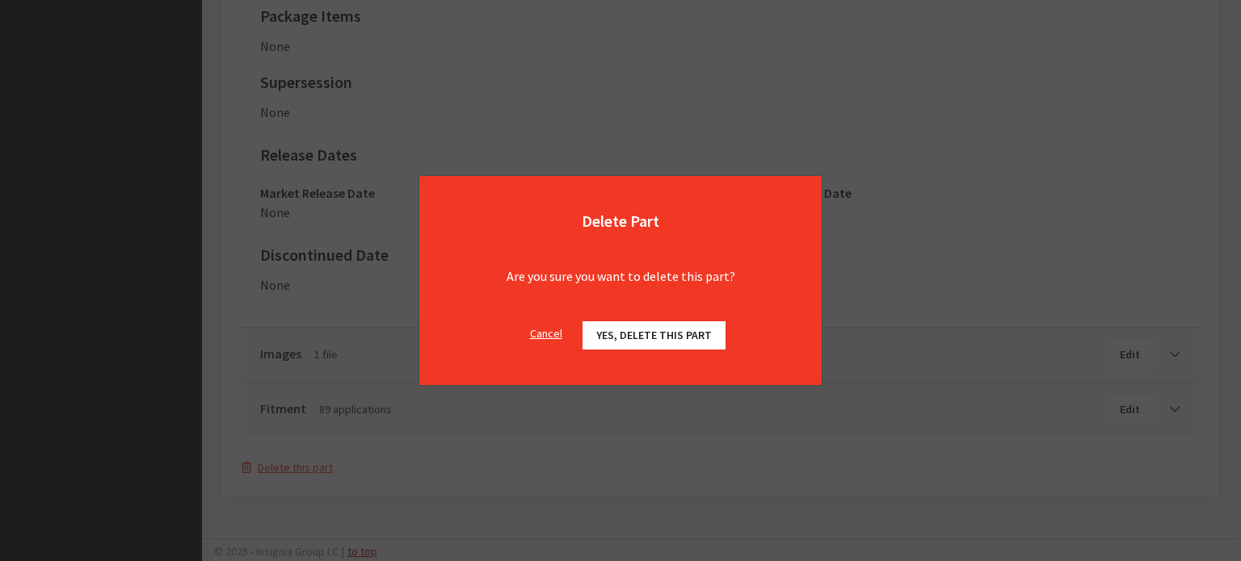
click at [638, 334] on span "Yes, delete this part" at bounding box center [654, 335] width 116 height 15
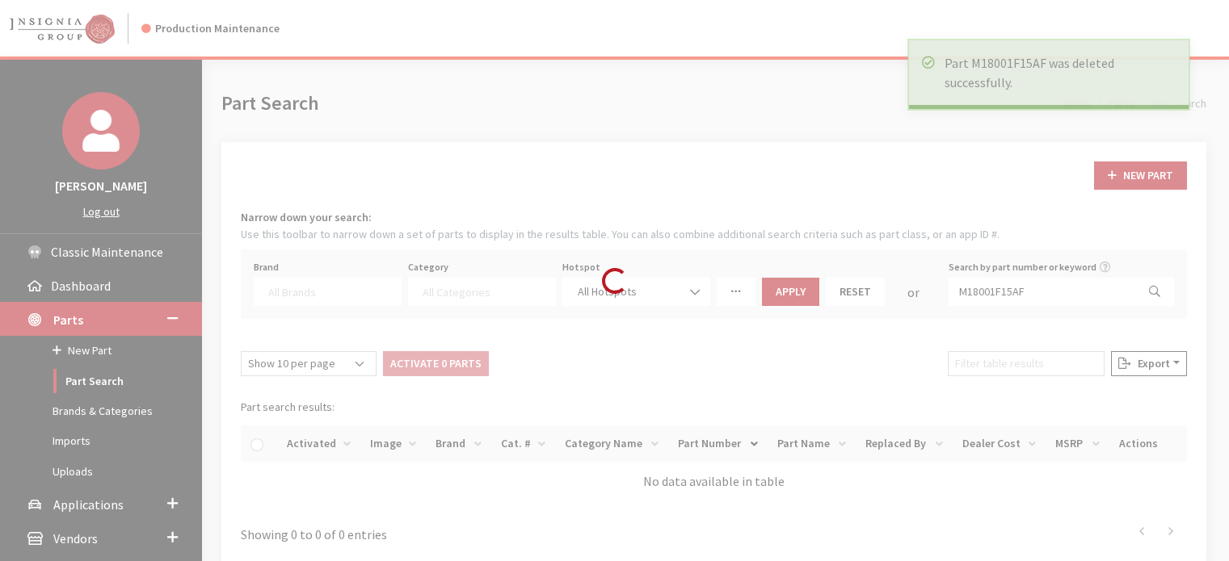
select select
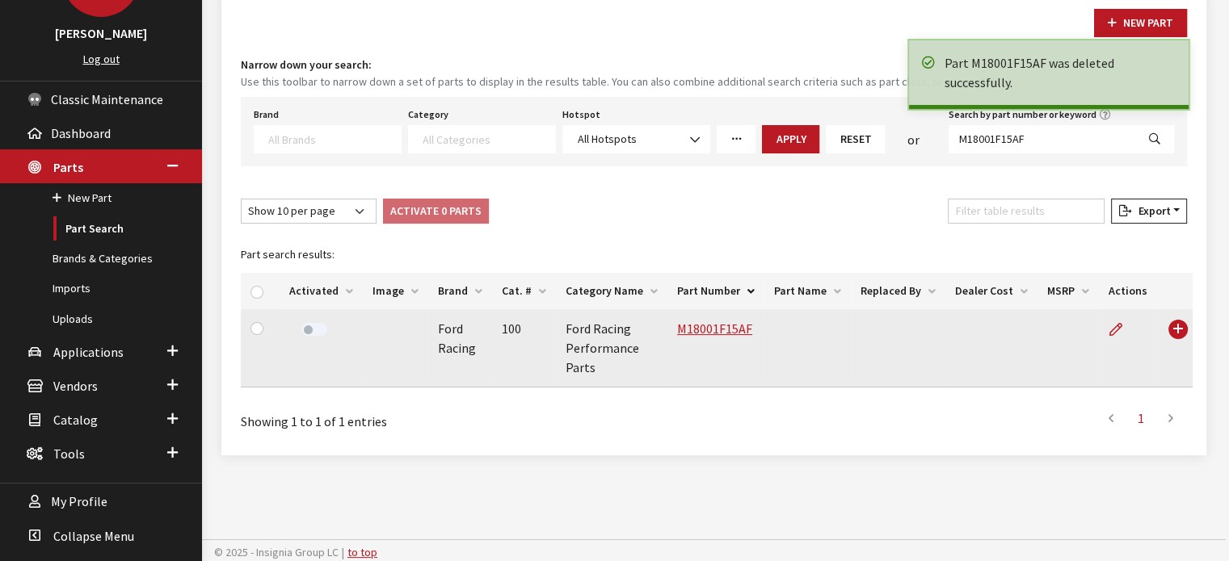
click at [319, 319] on div at bounding box center [313, 330] width 49 height 23
click at [317, 319] on div at bounding box center [313, 330] width 49 height 23
click at [317, 329] on label at bounding box center [314, 329] width 26 height 13
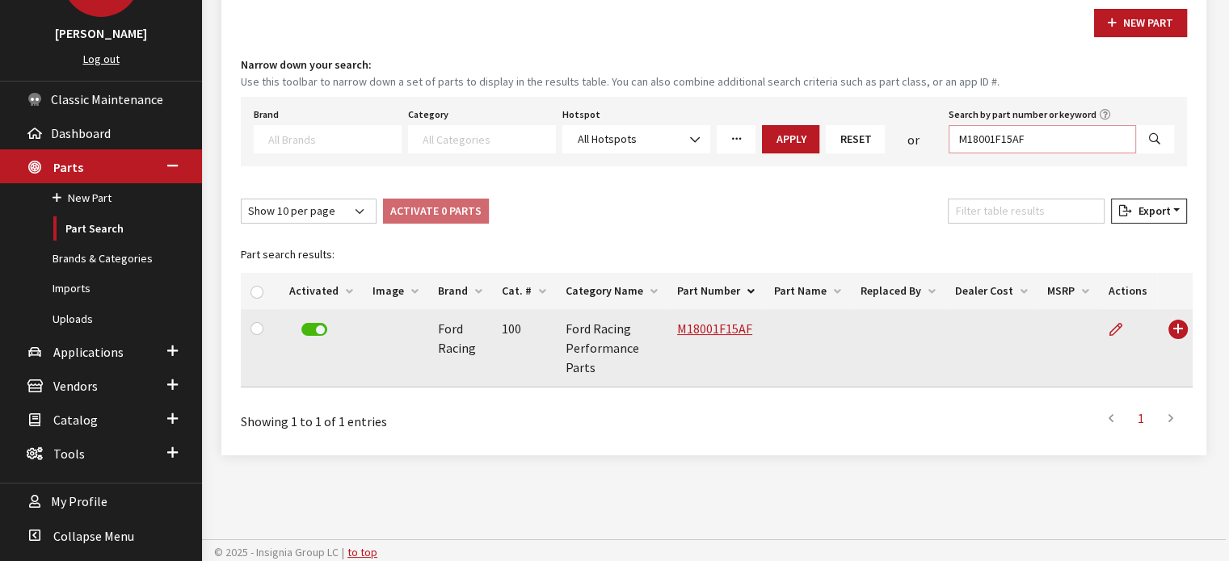
click at [1011, 132] on input "M18001F15AF" at bounding box center [1041, 139] width 187 height 28
click at [1008, 132] on input "M18001F15AF" at bounding box center [1041, 139] width 187 height 28
paste input "M18001F15AR"
type input "M18001F1M18001F15AR5AF"
select select
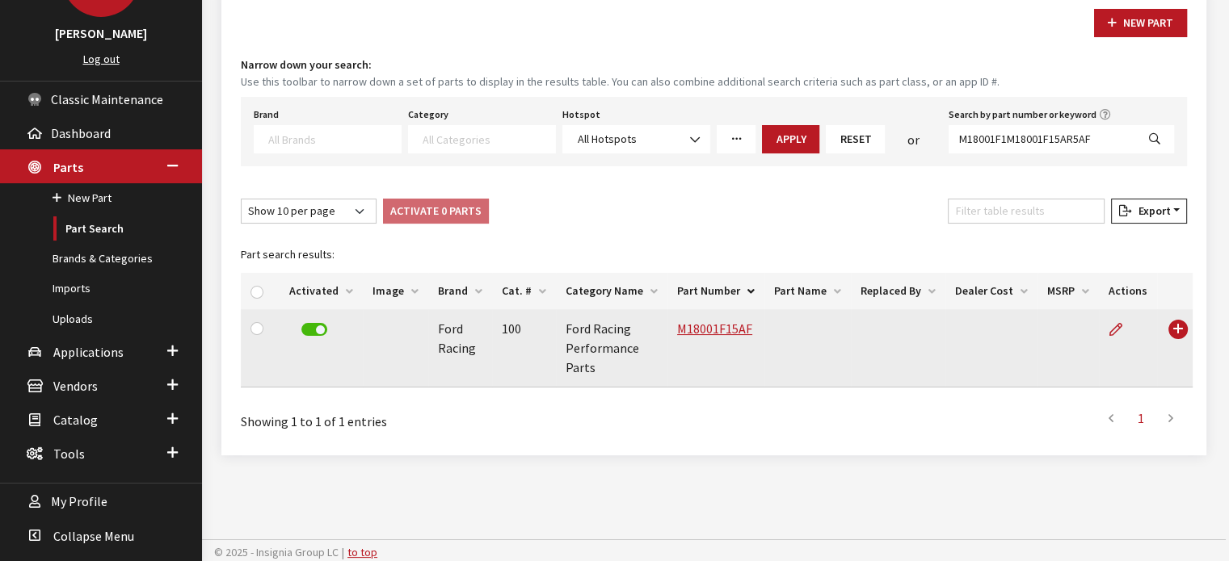
select select
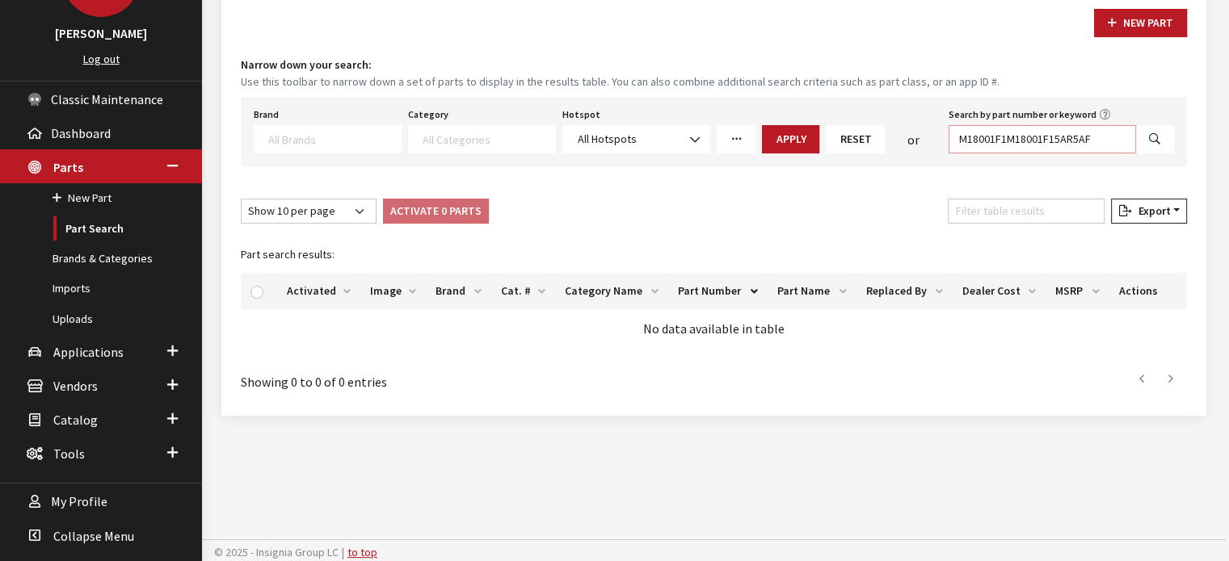
click at [1011, 137] on input "M18001F1M18001F15AR5AF" at bounding box center [1041, 139] width 187 height 28
click at [1008, 135] on input "M18001F1M18001F15AR5AF" at bounding box center [1041, 139] width 187 height 28
paste input "M18001F15AR"
paste input "5AR"
type input "M18001F15AR"
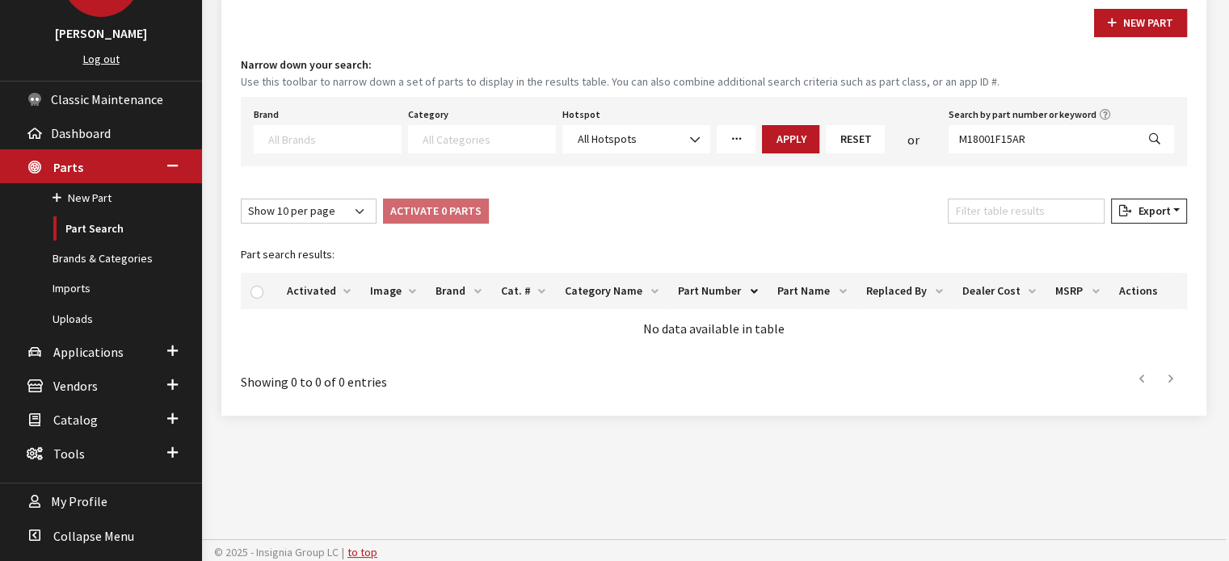
select select
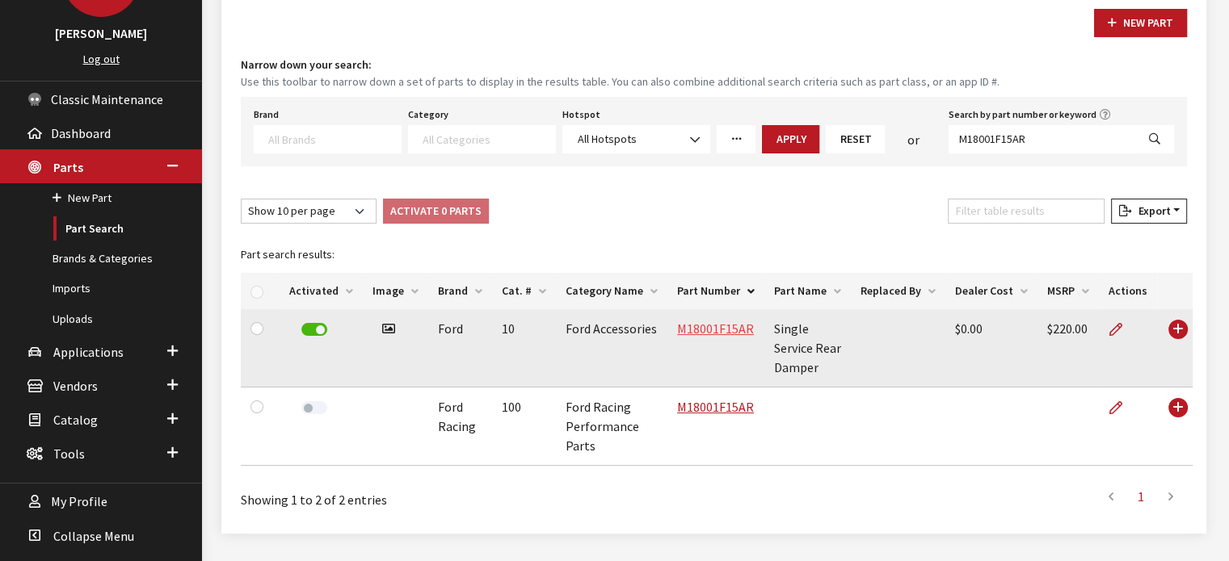
click at [721, 325] on link "M18001F15AR" at bounding box center [715, 329] width 77 height 16
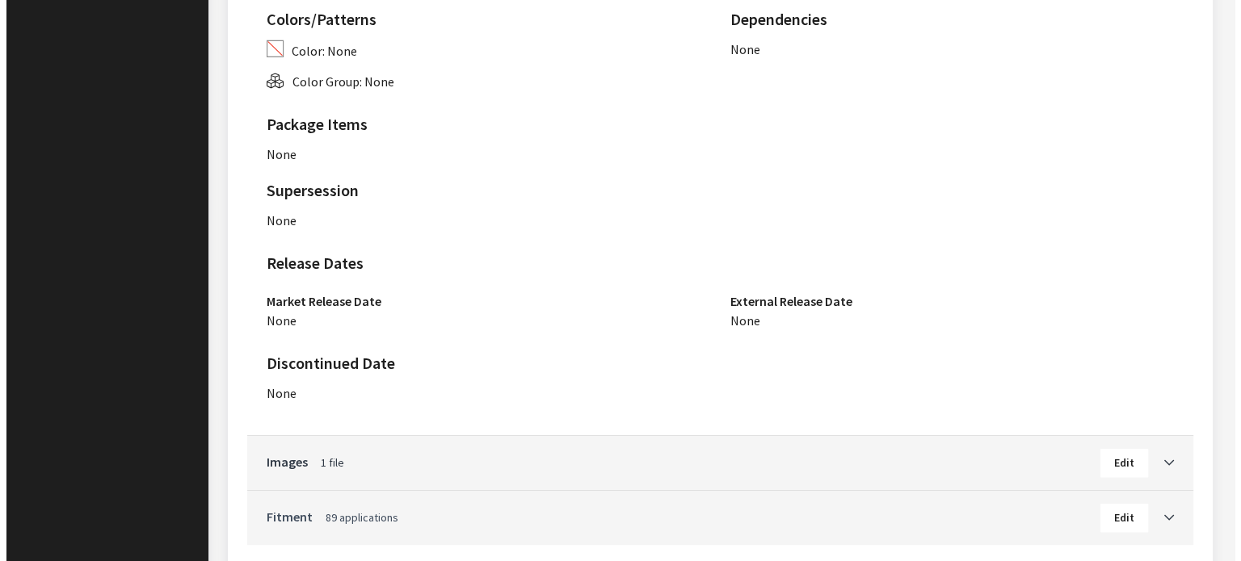
scroll to position [1131, 0]
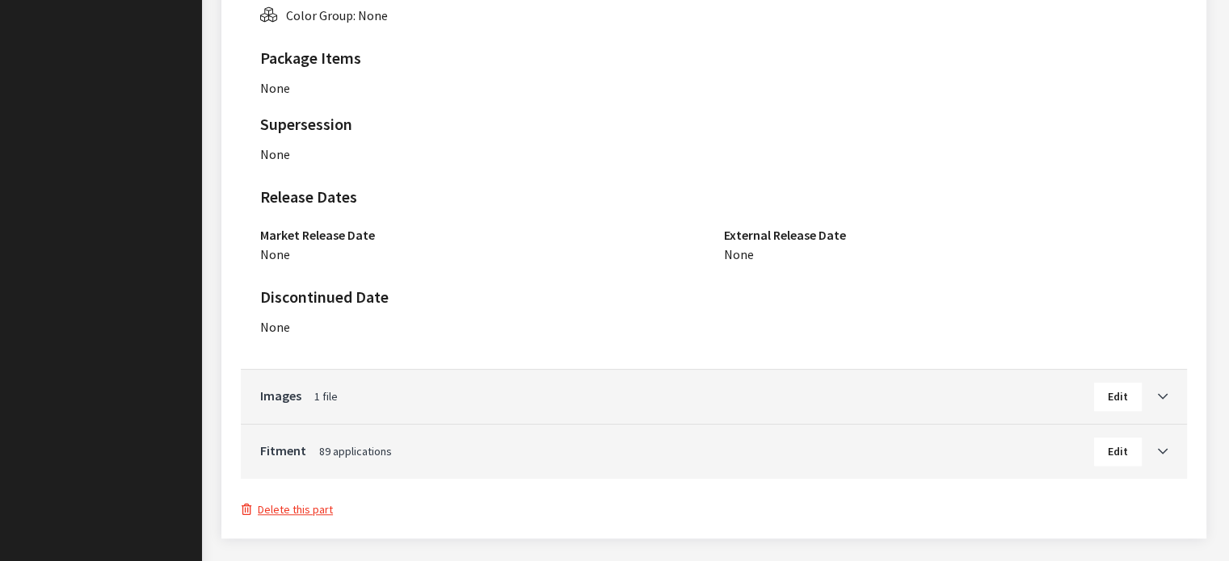
click at [300, 502] on button "Delete this part" at bounding box center [287, 510] width 93 height 19
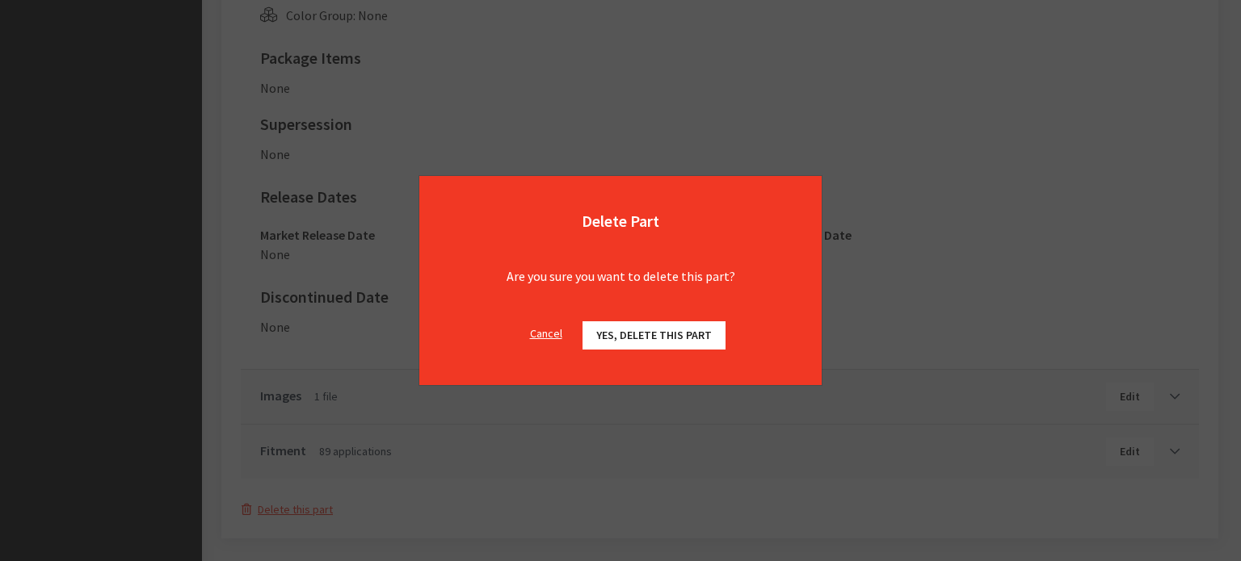
click at [697, 343] on button "Yes, delete this part" at bounding box center [653, 336] width 143 height 28
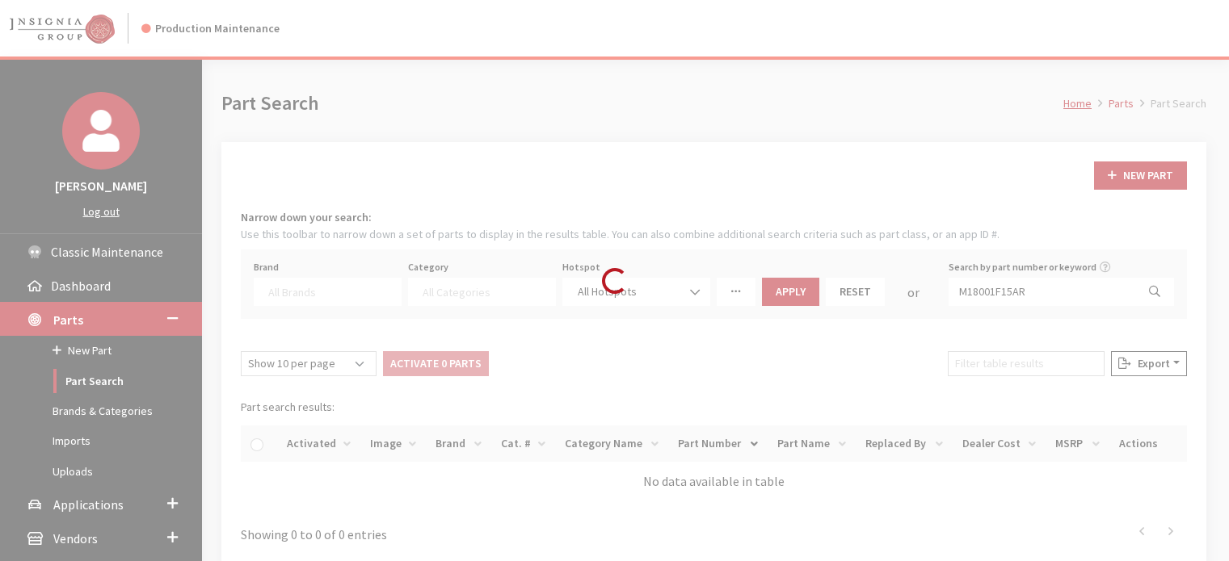
select select
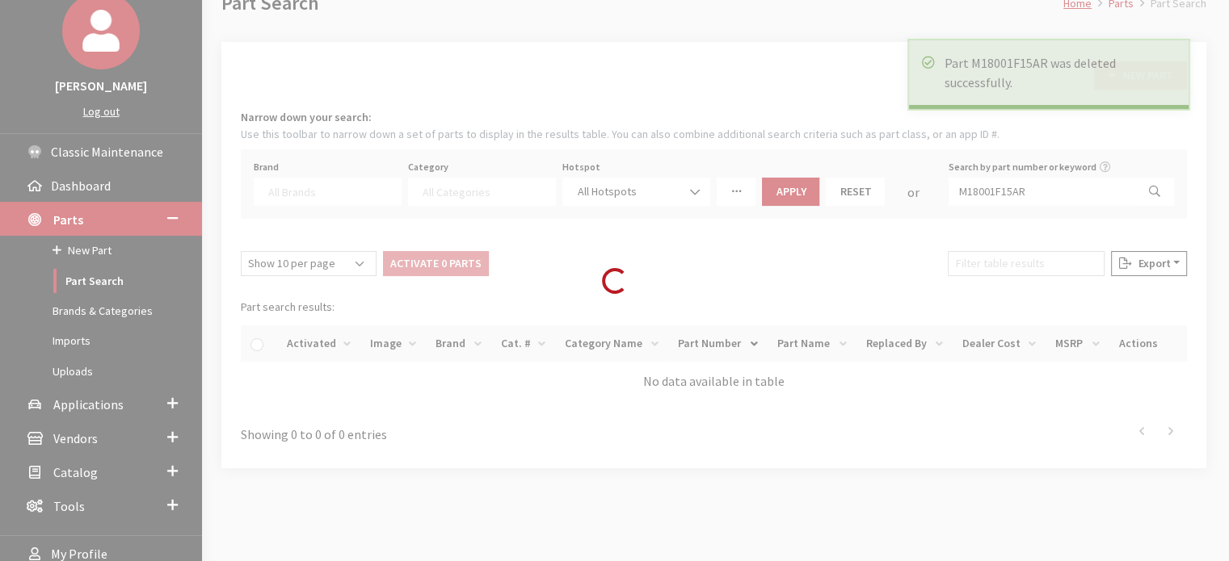
scroll to position [153, 0]
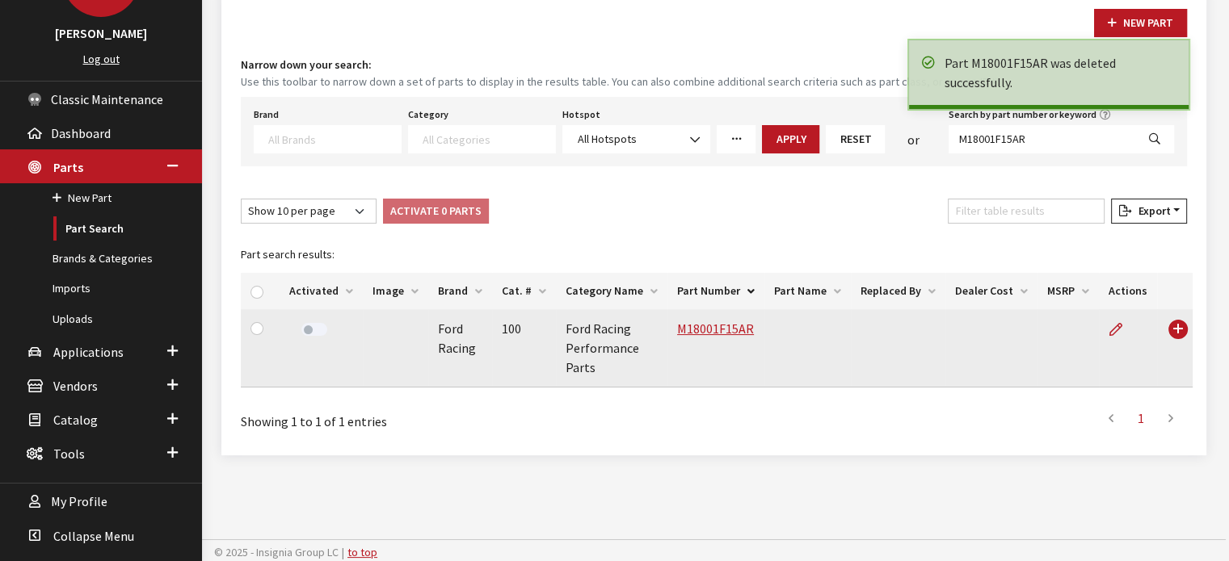
click at [311, 326] on label at bounding box center [314, 329] width 26 height 13
click at [1011, 138] on input "M18001F15AR" at bounding box center [1041, 139] width 187 height 28
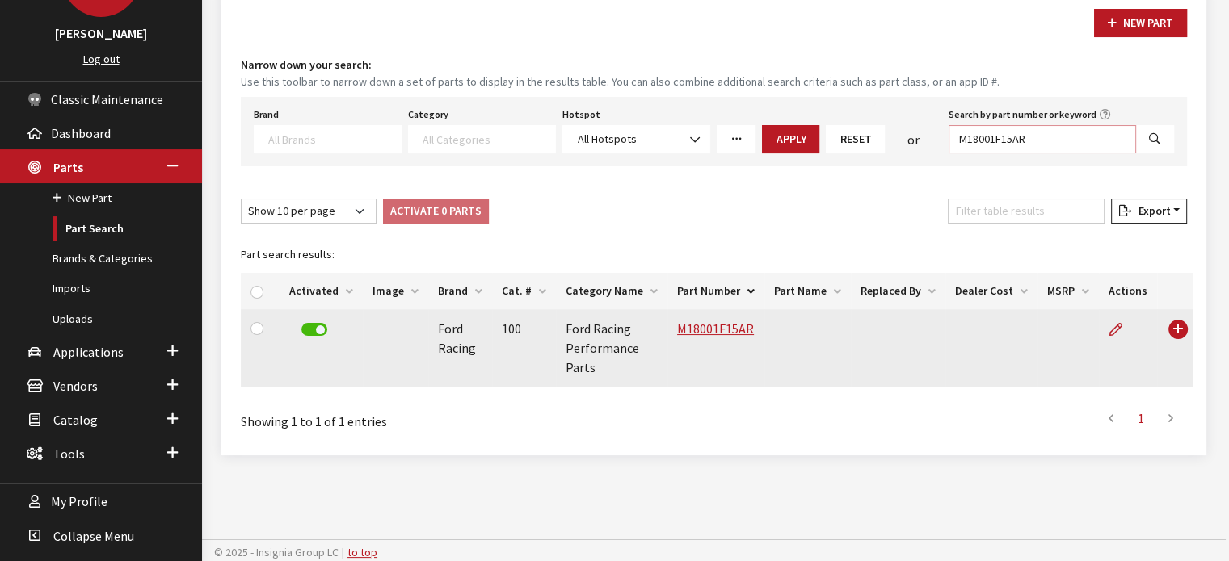
click at [1011, 137] on input "M18001F15AR" at bounding box center [1041, 139] width 187 height 28
paste input "21SD"
type input "M1821SD"
select select
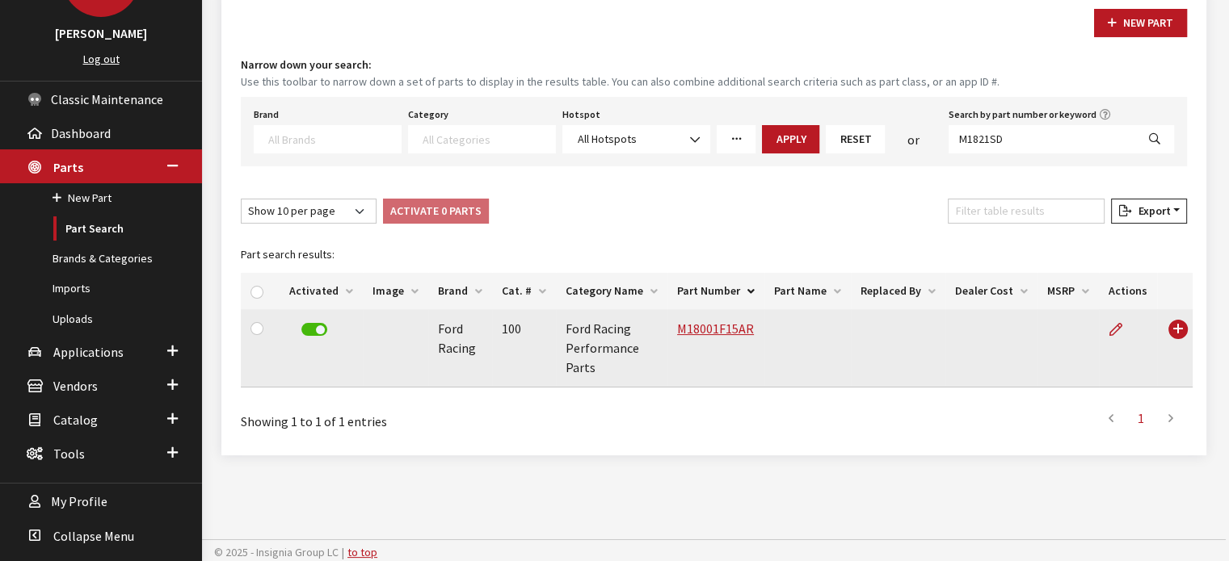
select select
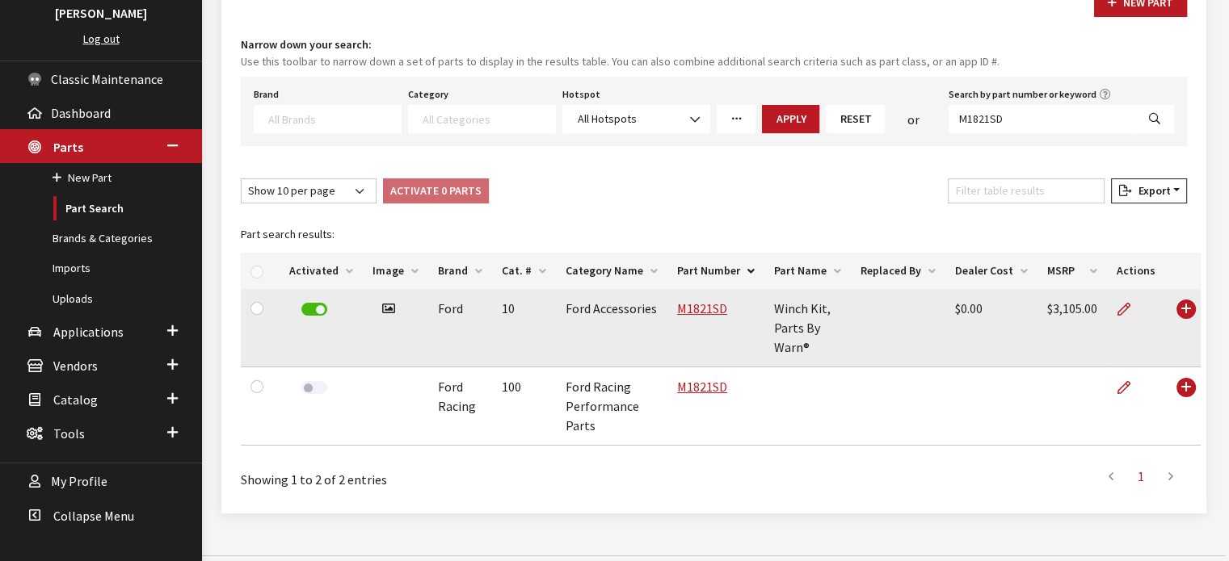
scroll to position [191, 0]
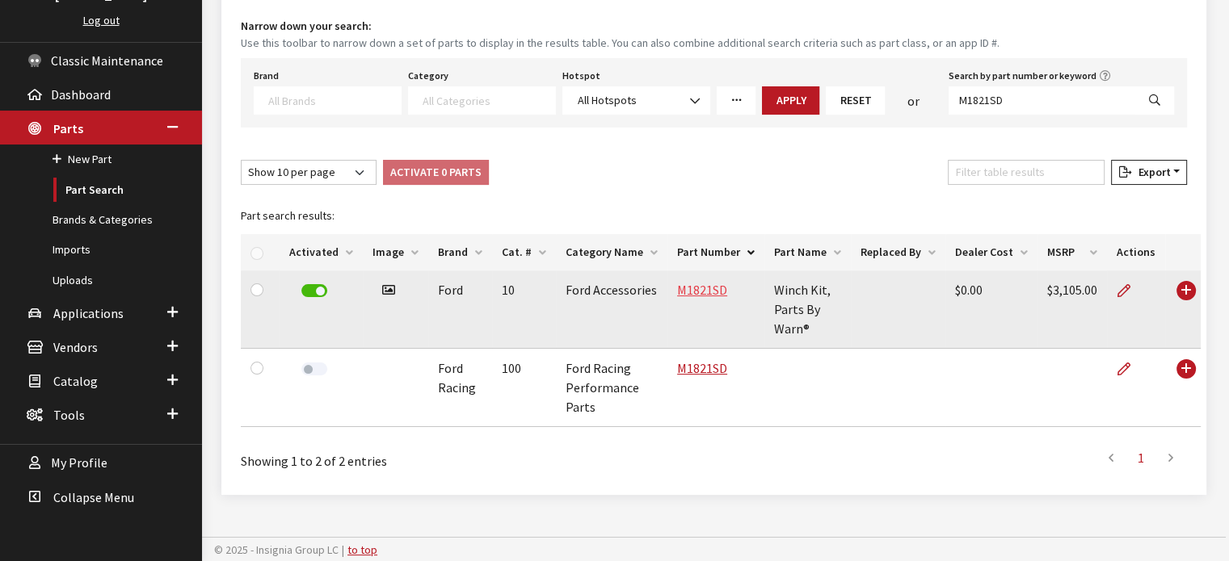
click at [708, 292] on link "M1821SD" at bounding box center [702, 290] width 50 height 16
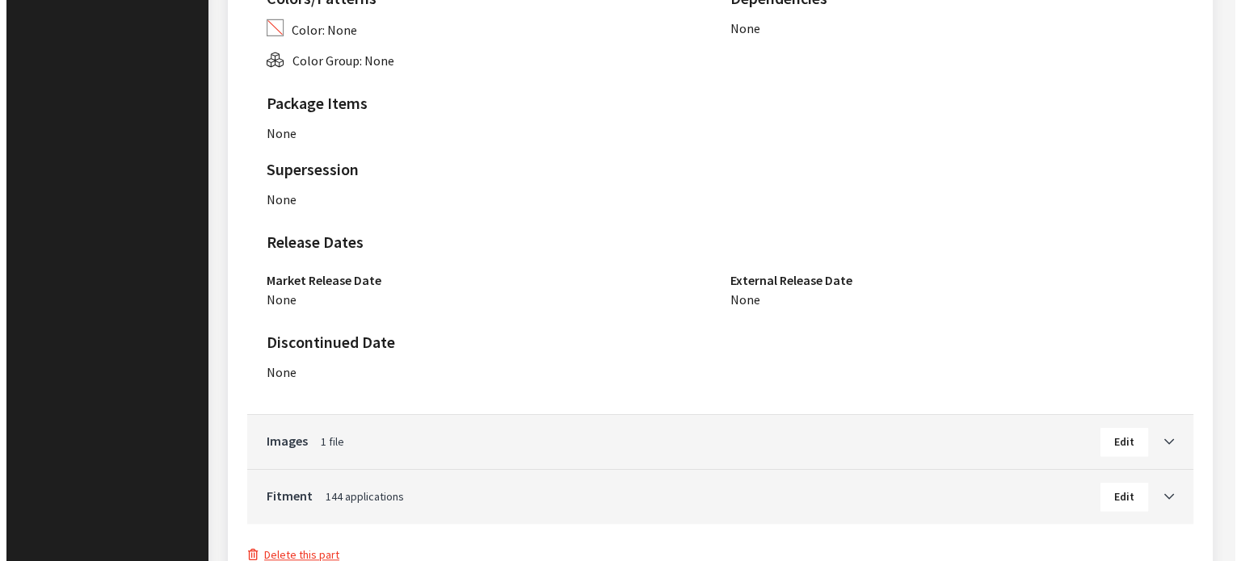
scroll to position [1574, 0]
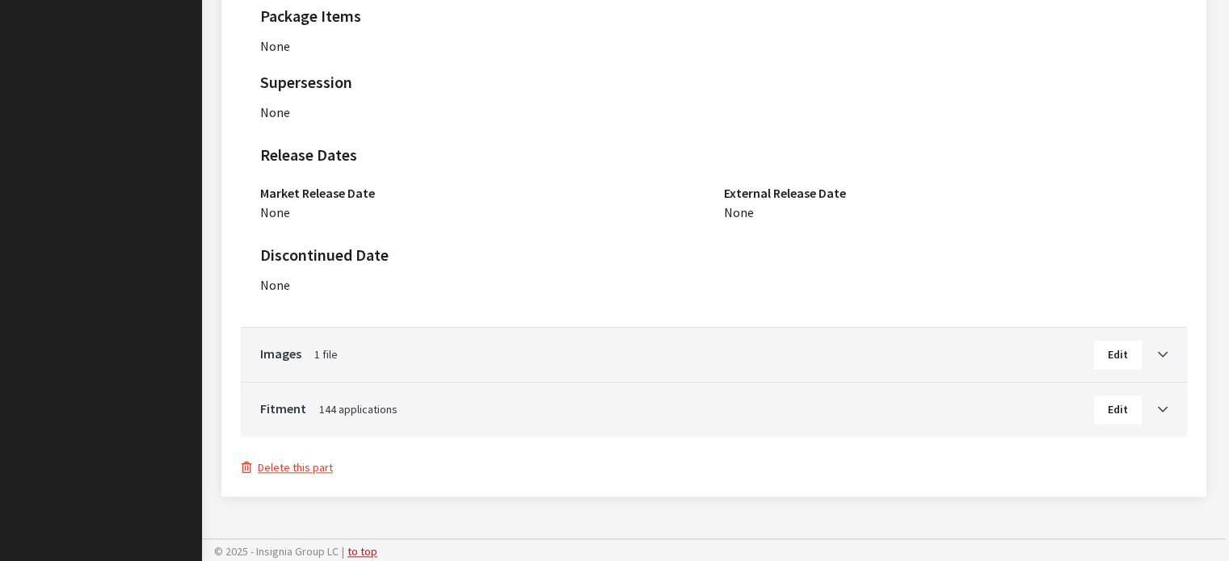
click at [293, 472] on button "Delete this part" at bounding box center [287, 468] width 93 height 19
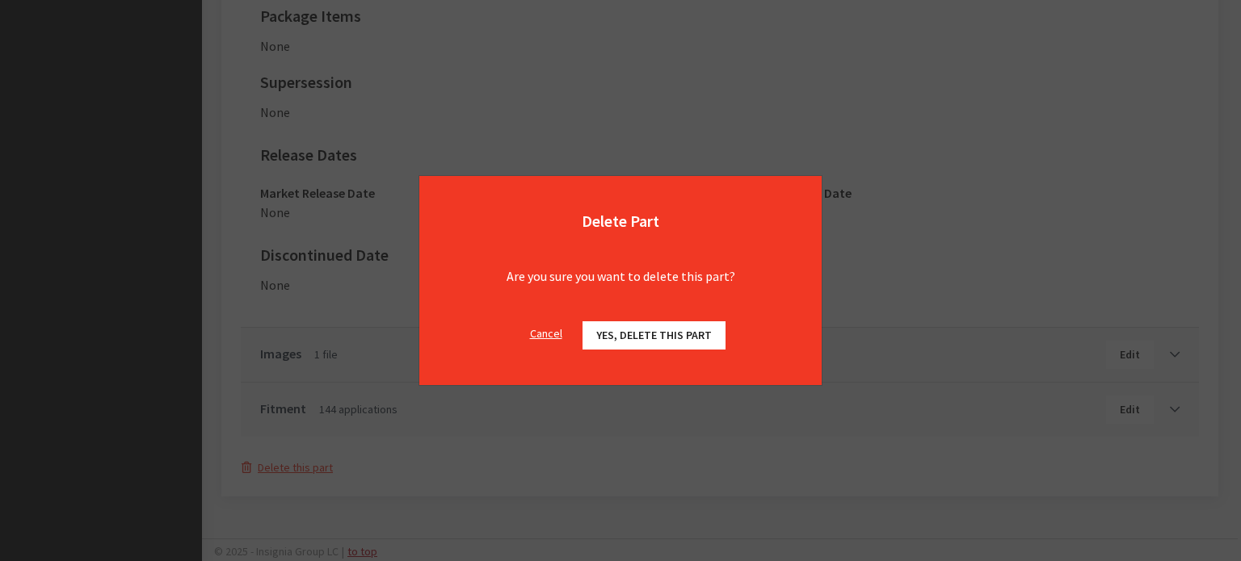
click at [641, 341] on span "Yes, delete this part" at bounding box center [654, 335] width 116 height 15
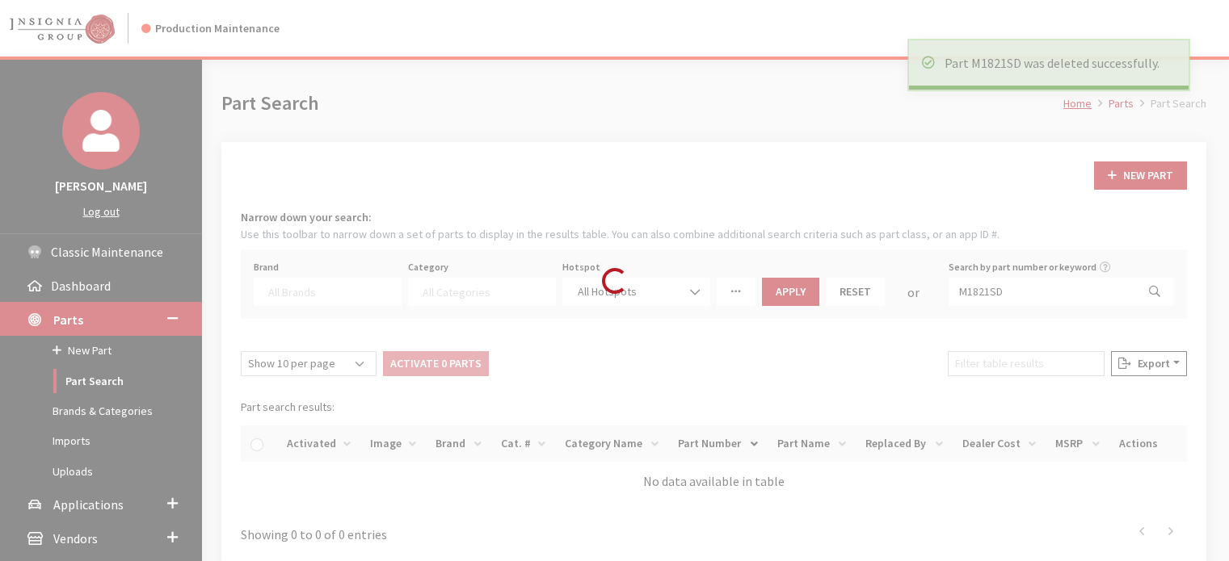
select select
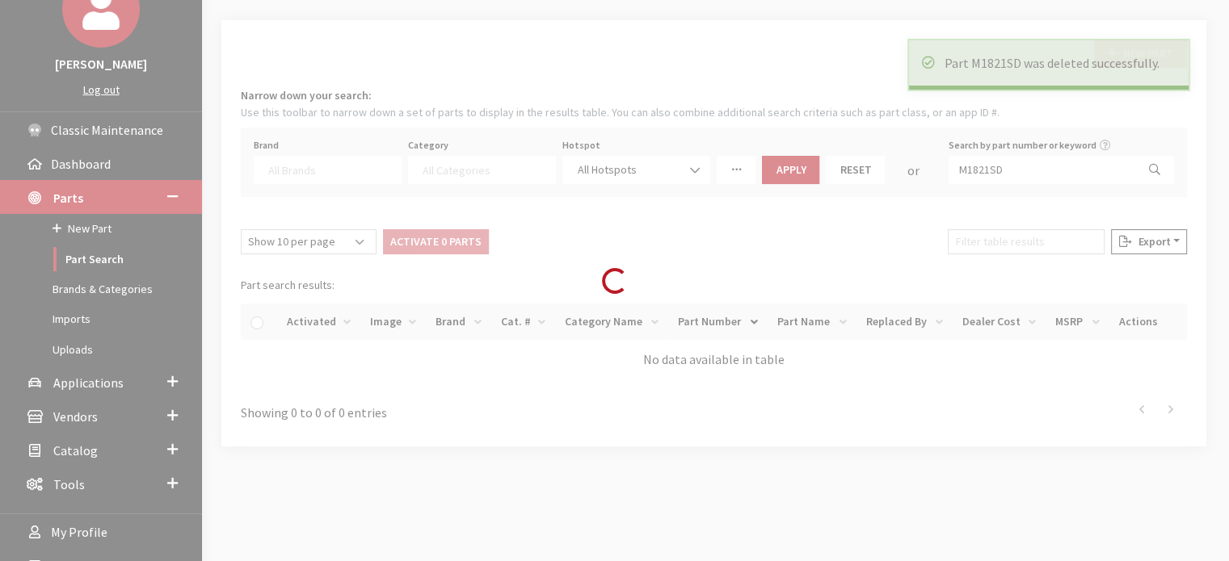
scroll to position [153, 0]
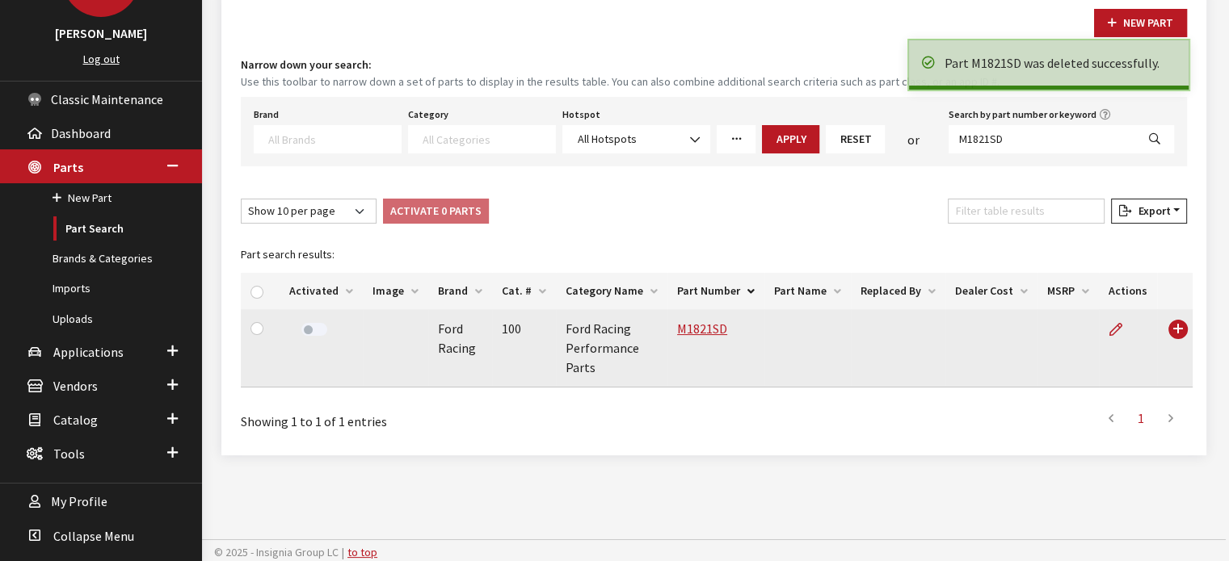
click at [304, 326] on label at bounding box center [314, 329] width 26 height 13
click at [1014, 134] on input "M1821SD" at bounding box center [1041, 139] width 187 height 28
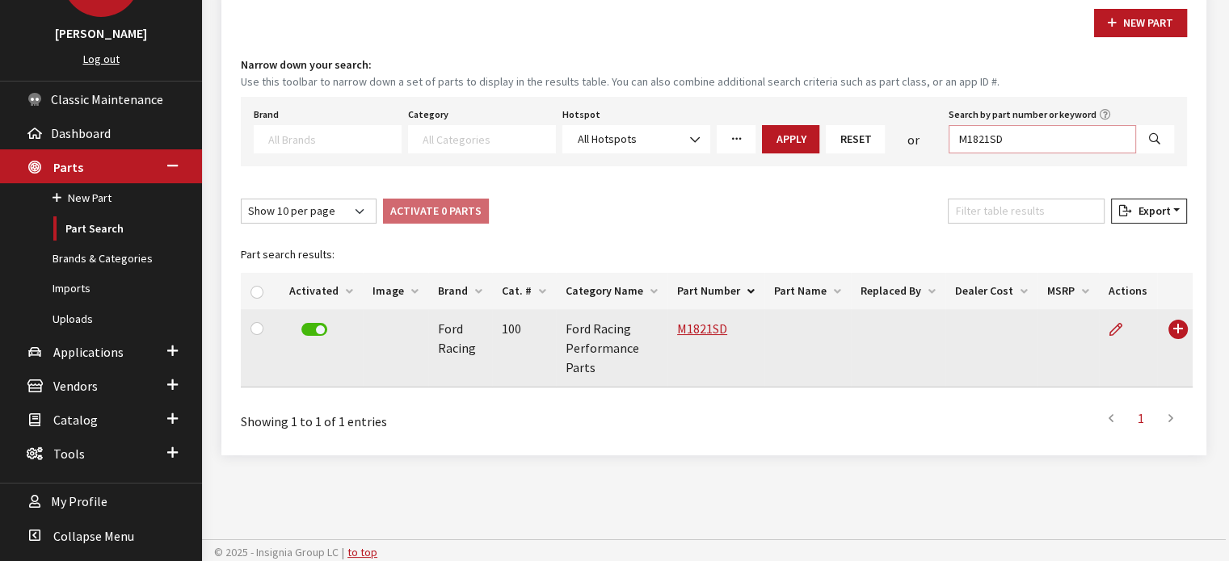
click at [1014, 134] on input "M1821SD" at bounding box center [1041, 139] width 187 height 28
paste input "30RB"
type input "M1830RB"
select select
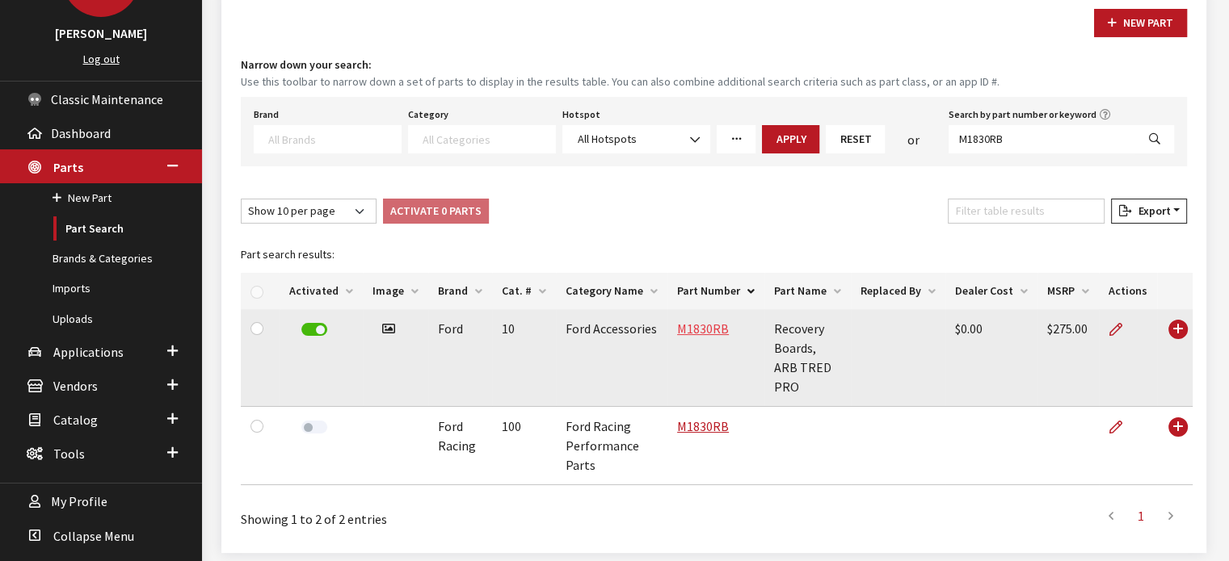
click at [699, 326] on link "M1830RB" at bounding box center [703, 329] width 52 height 16
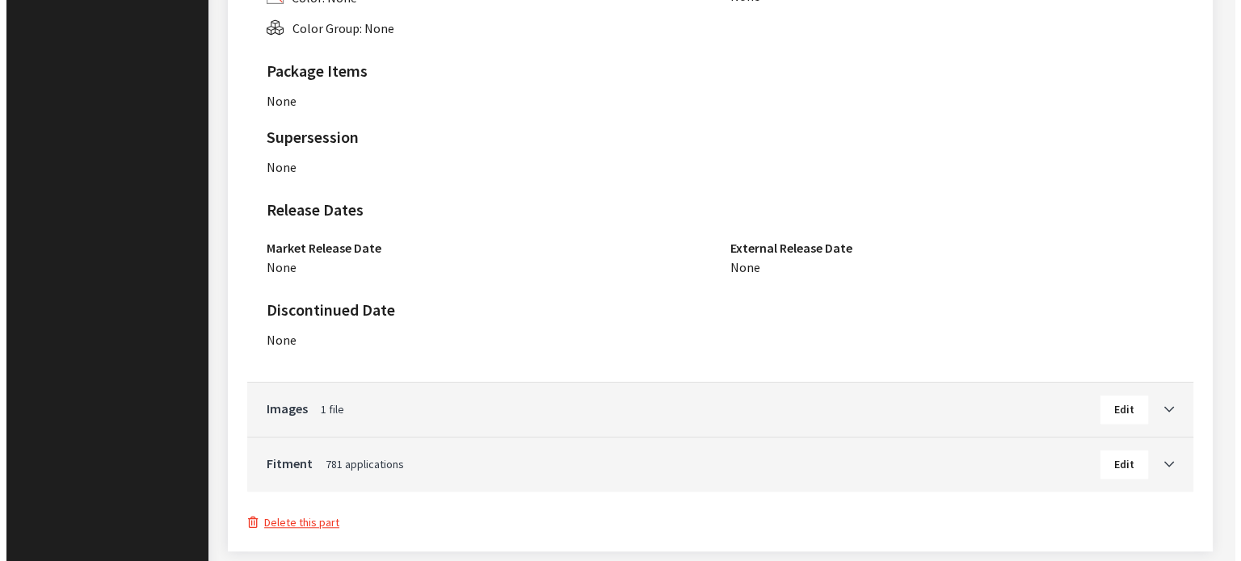
scroll to position [1250, 0]
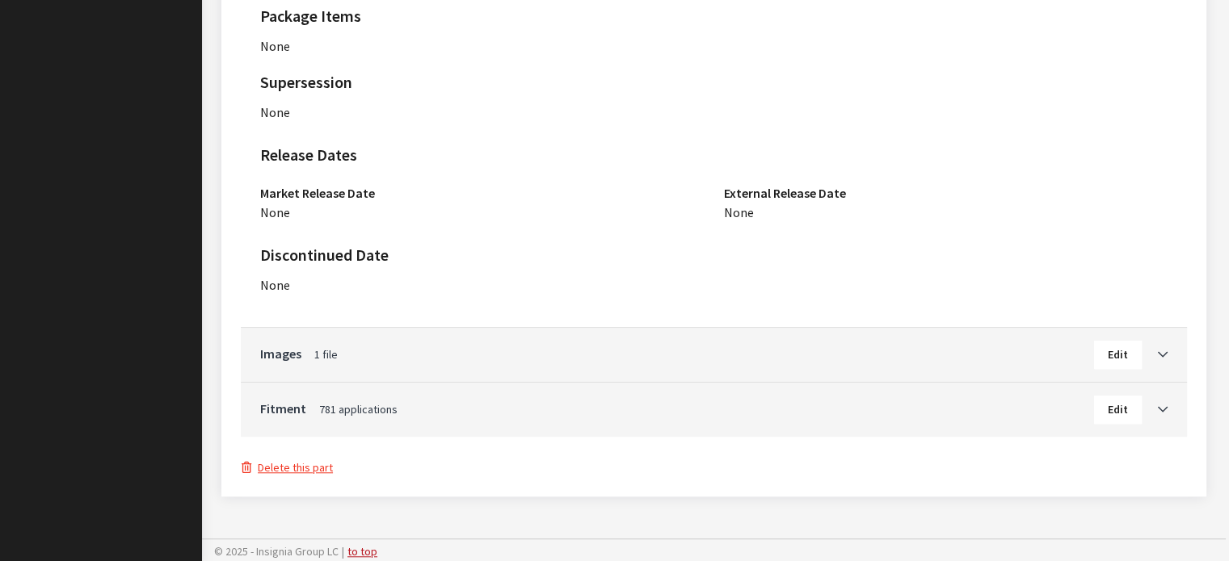
click at [291, 470] on button "Delete this part" at bounding box center [287, 468] width 93 height 19
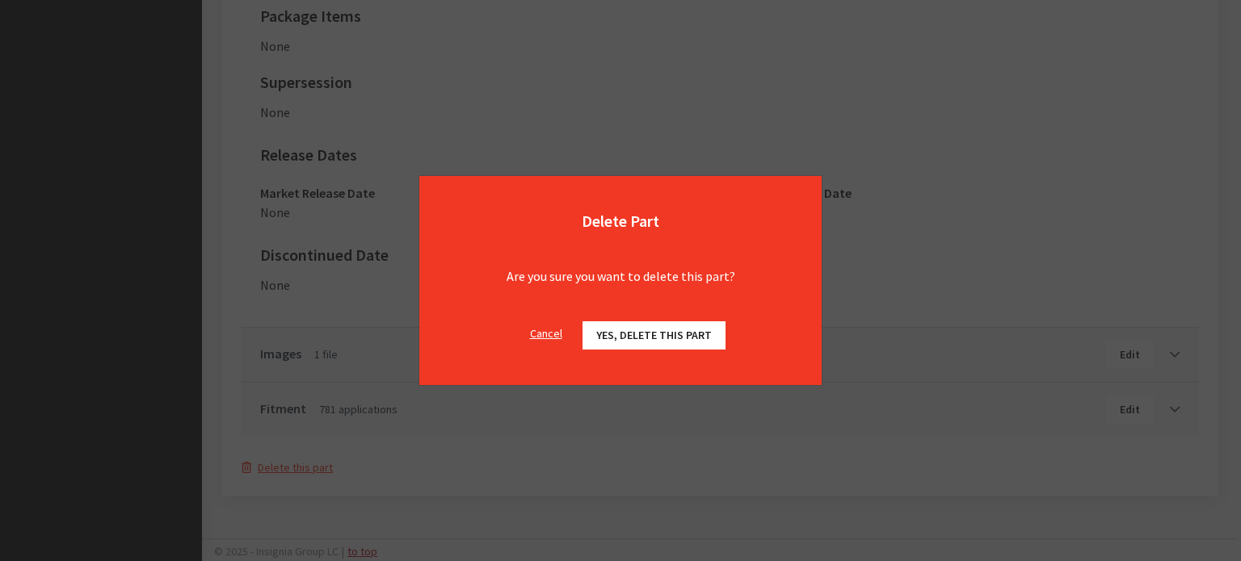
click at [683, 337] on span "Yes, delete this part" at bounding box center [654, 335] width 116 height 15
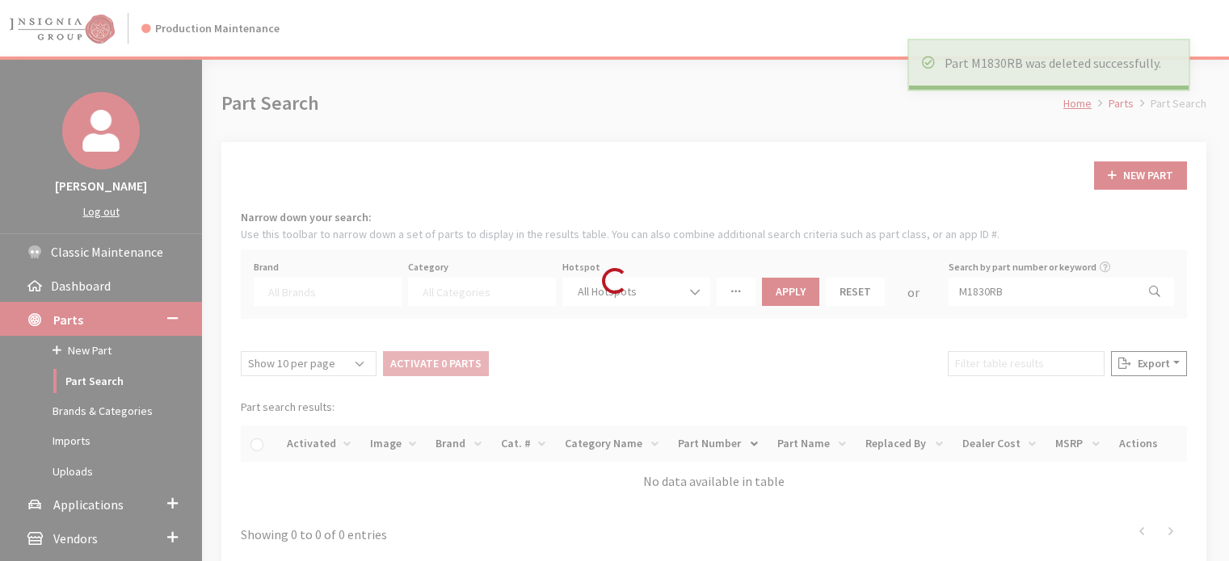
select select
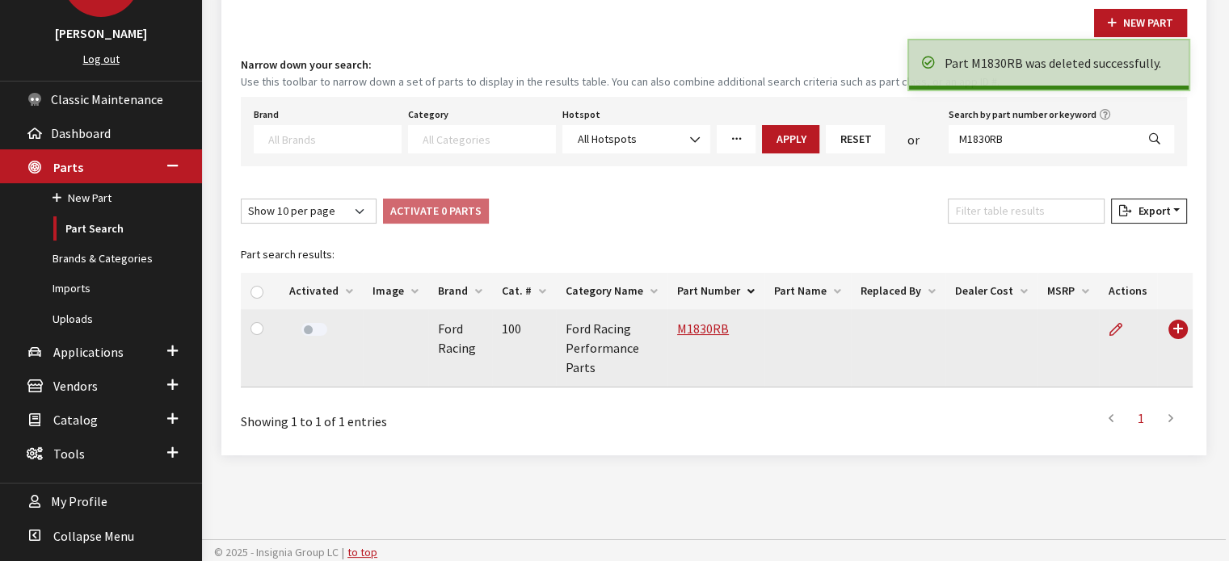
click at [315, 330] on label at bounding box center [314, 329] width 26 height 13
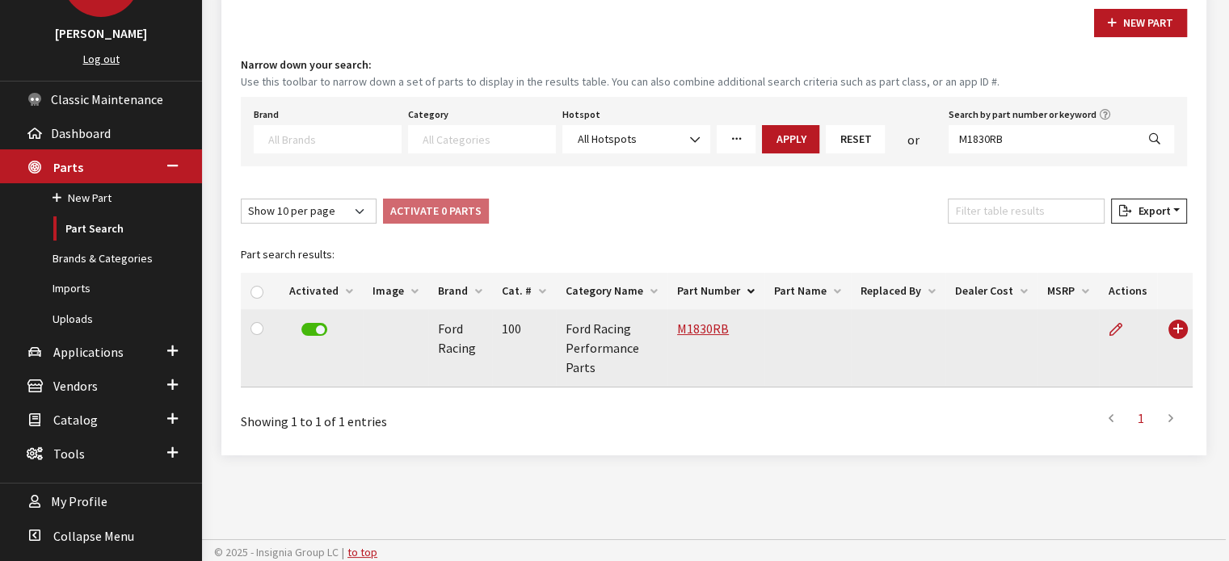
click at [1091, 116] on div "Search by part number or keyword M1830RB" at bounding box center [1061, 128] width 232 height 50
click at [1080, 120] on label "Search by part number or keyword" at bounding box center [1022, 114] width 148 height 15
click at [1079, 120] on label "Search by part number or keyword" at bounding box center [1022, 114] width 148 height 15
click at [1079, 125] on input "M1830RB" at bounding box center [1041, 139] width 187 height 28
click at [1069, 126] on input "M1830RB" at bounding box center [1041, 139] width 187 height 28
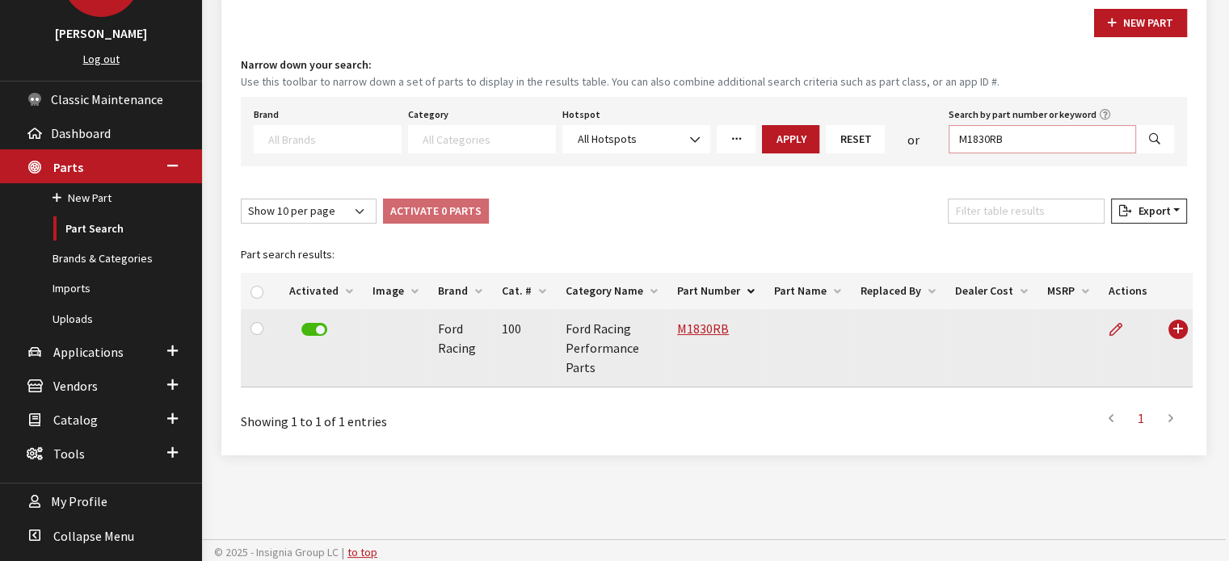
click at [1059, 128] on input "M1830RB" at bounding box center [1041, 139] width 187 height 28
click at [1057, 128] on input "M1830RB" at bounding box center [1041, 139] width 187 height 28
paste input "40FP"
type input "M1840FP"
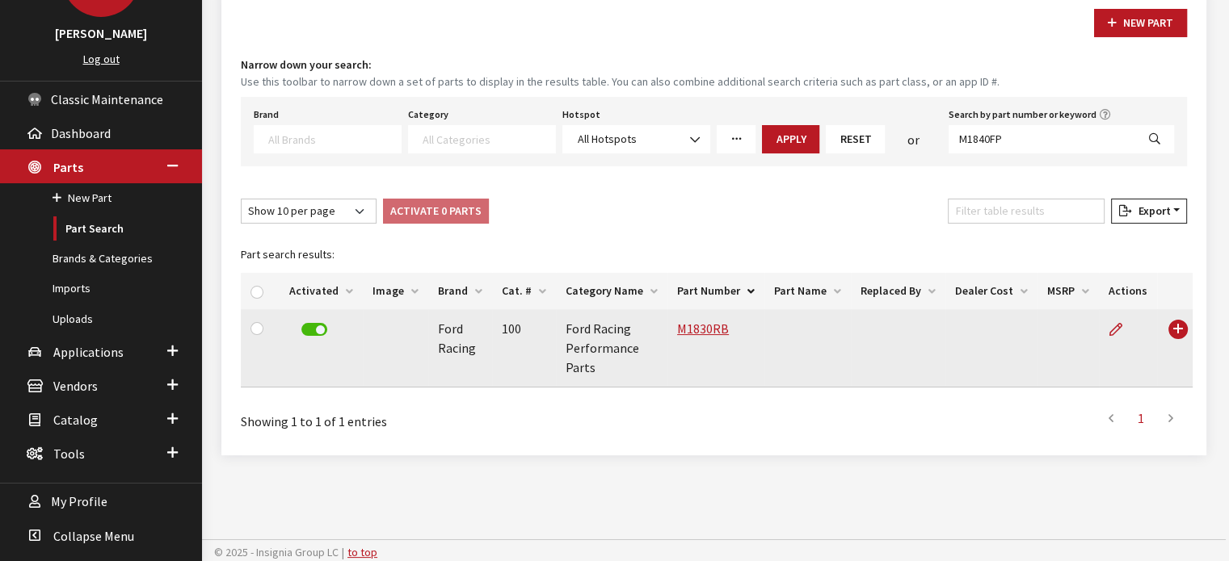
select select
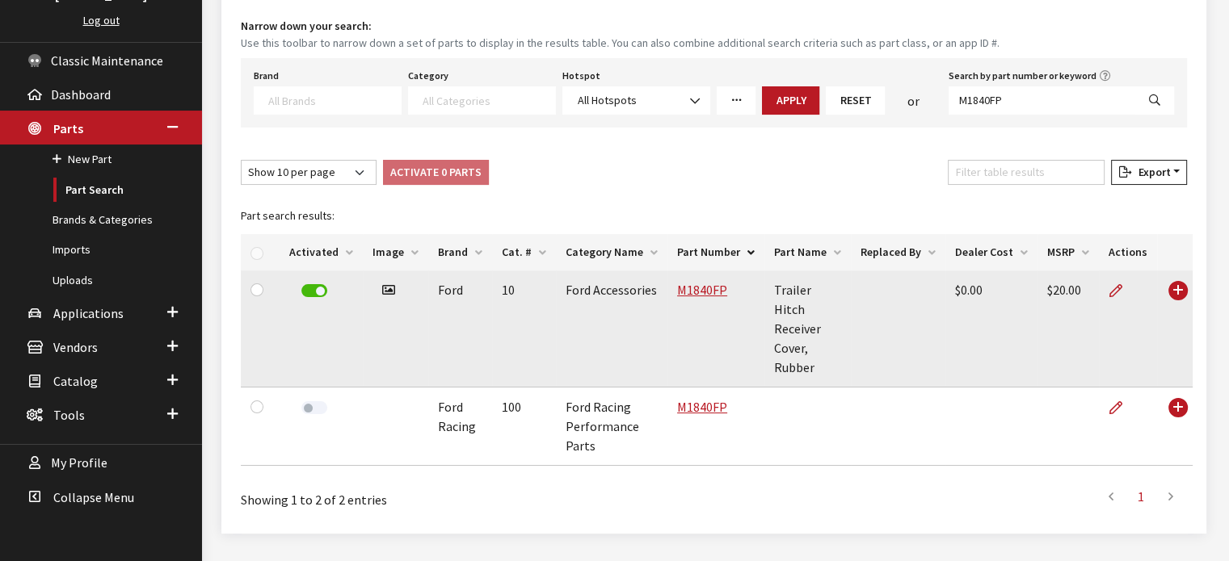
scroll to position [211, 0]
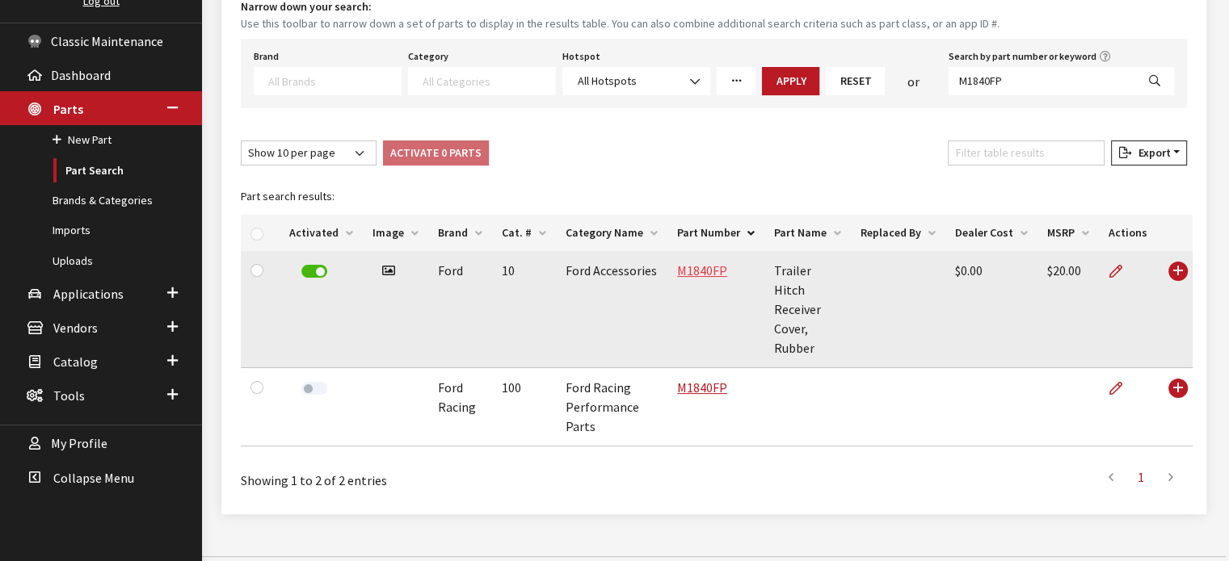
click at [682, 267] on link "M1840FP" at bounding box center [702, 271] width 50 height 16
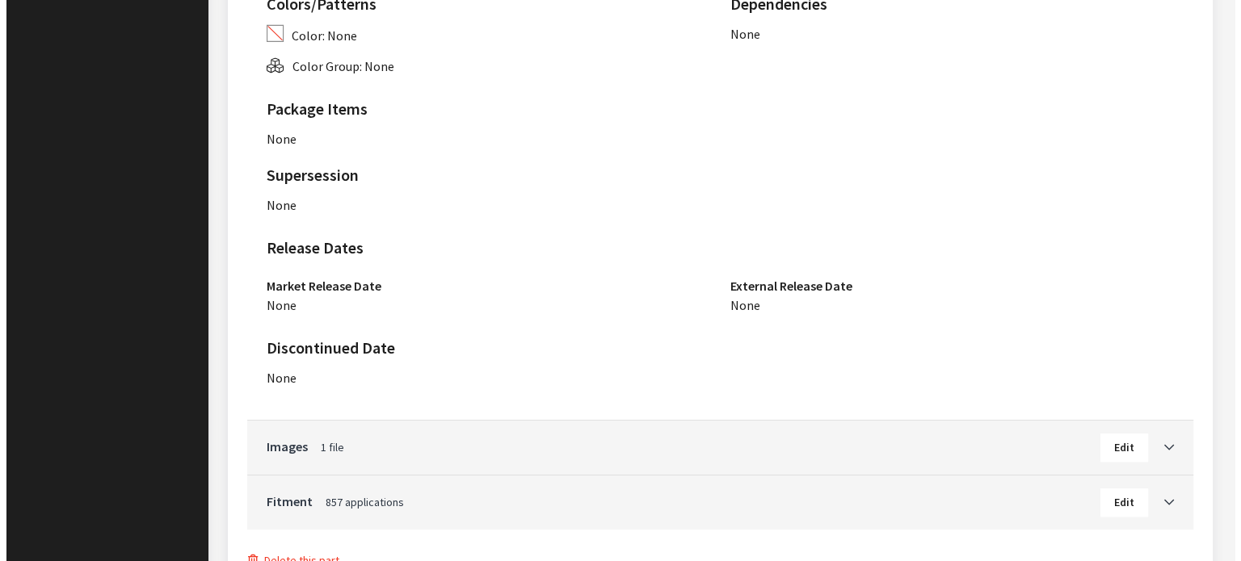
scroll to position [1141, 0]
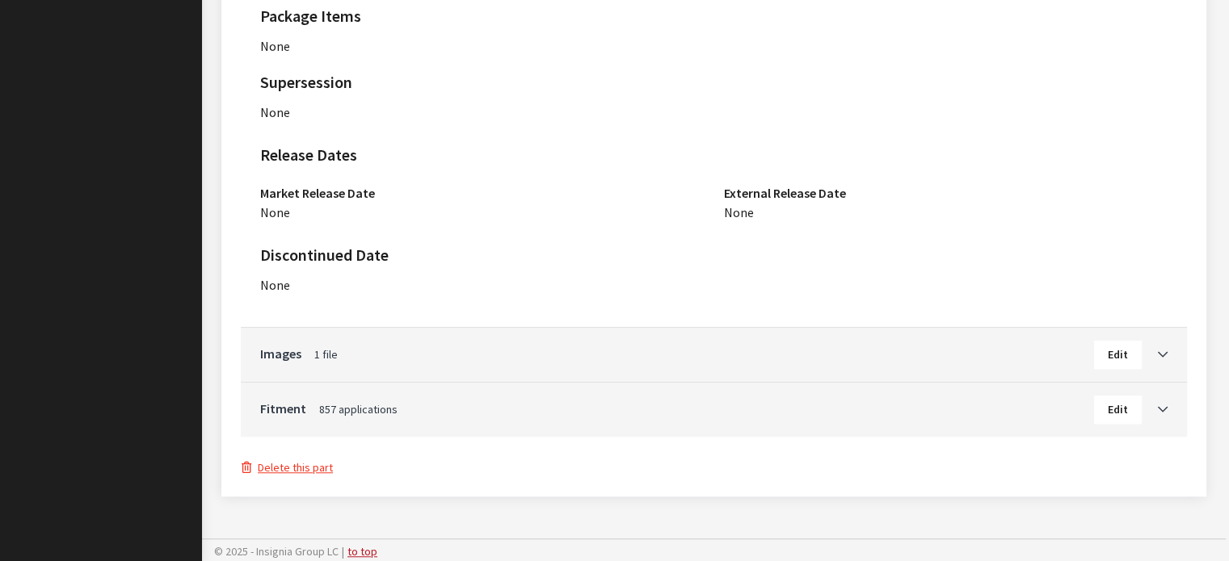
click at [308, 460] on button "Delete this part" at bounding box center [287, 468] width 93 height 19
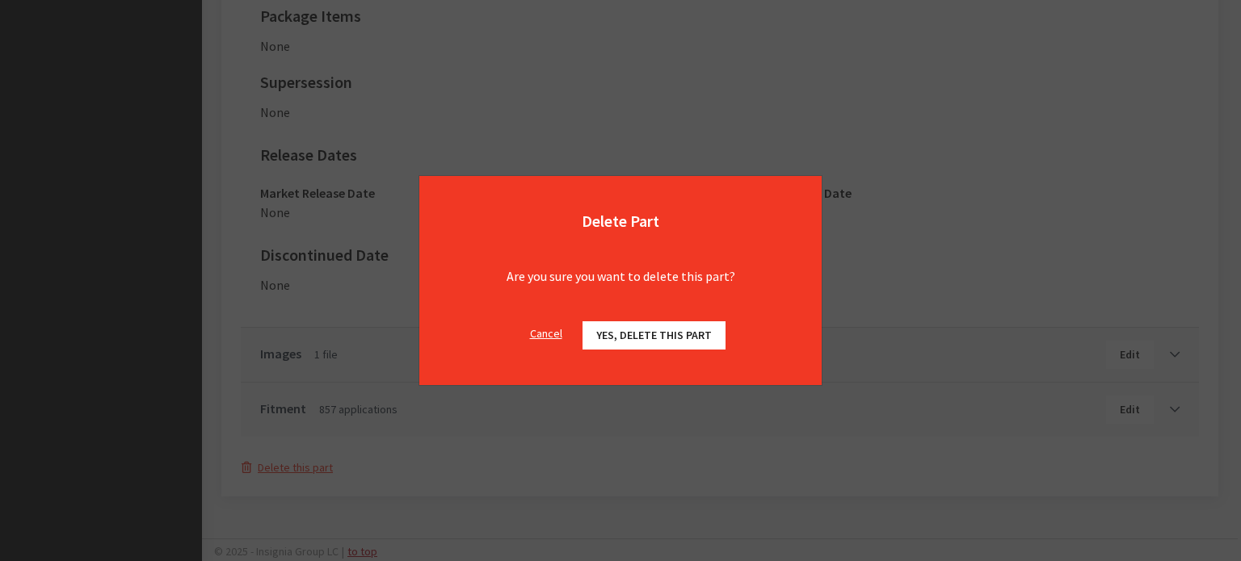
click at [688, 344] on button "Yes, delete this part" at bounding box center [653, 336] width 143 height 28
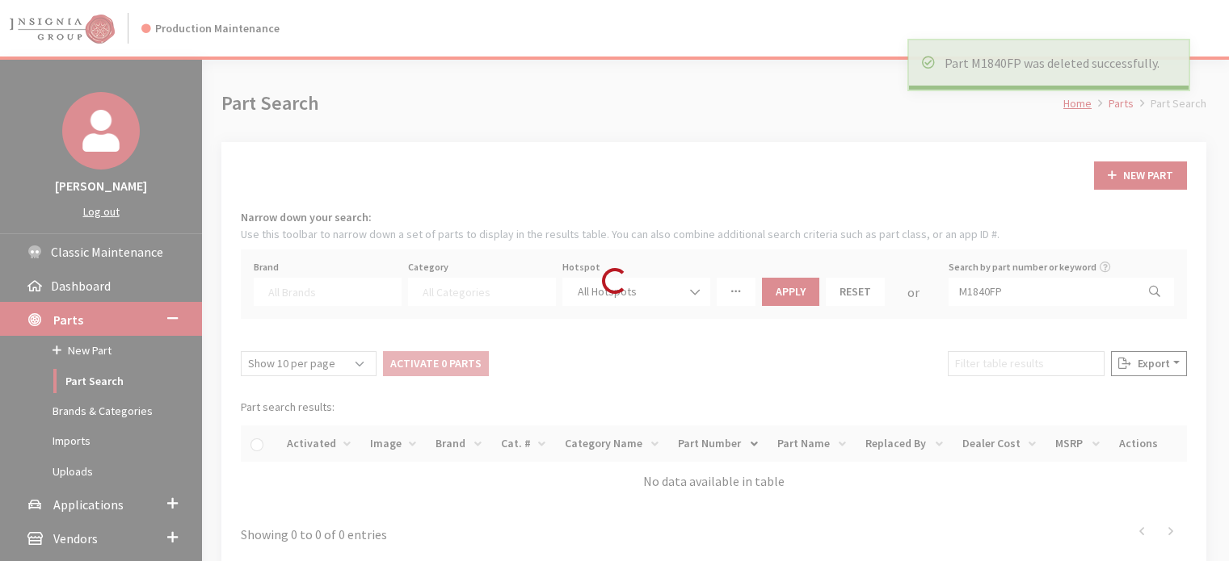
select select
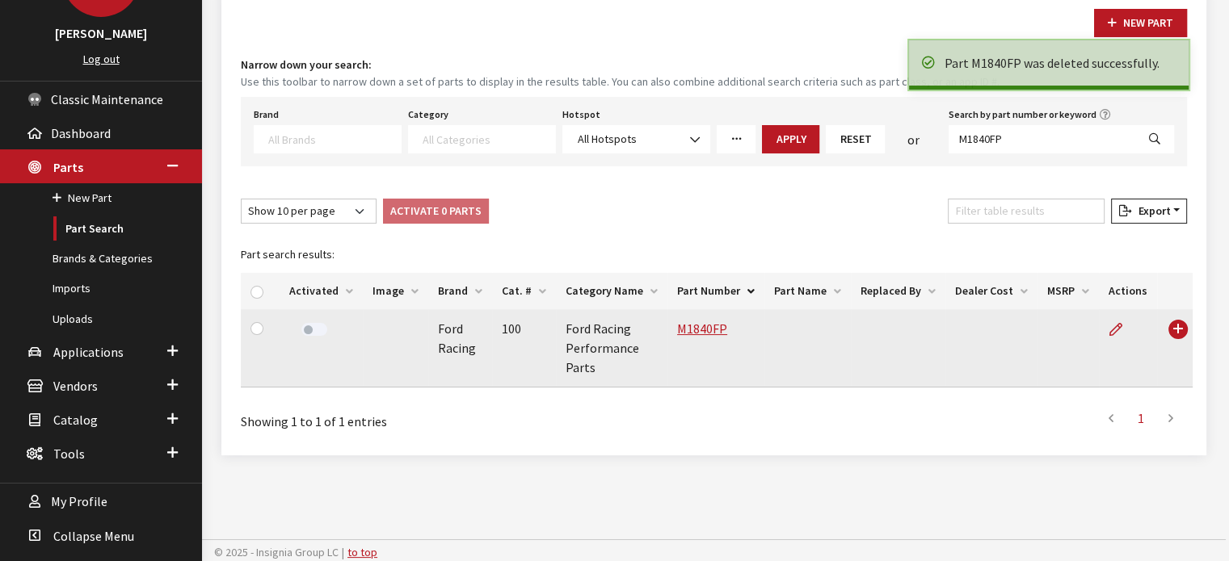
click at [312, 333] on label at bounding box center [314, 329] width 26 height 13
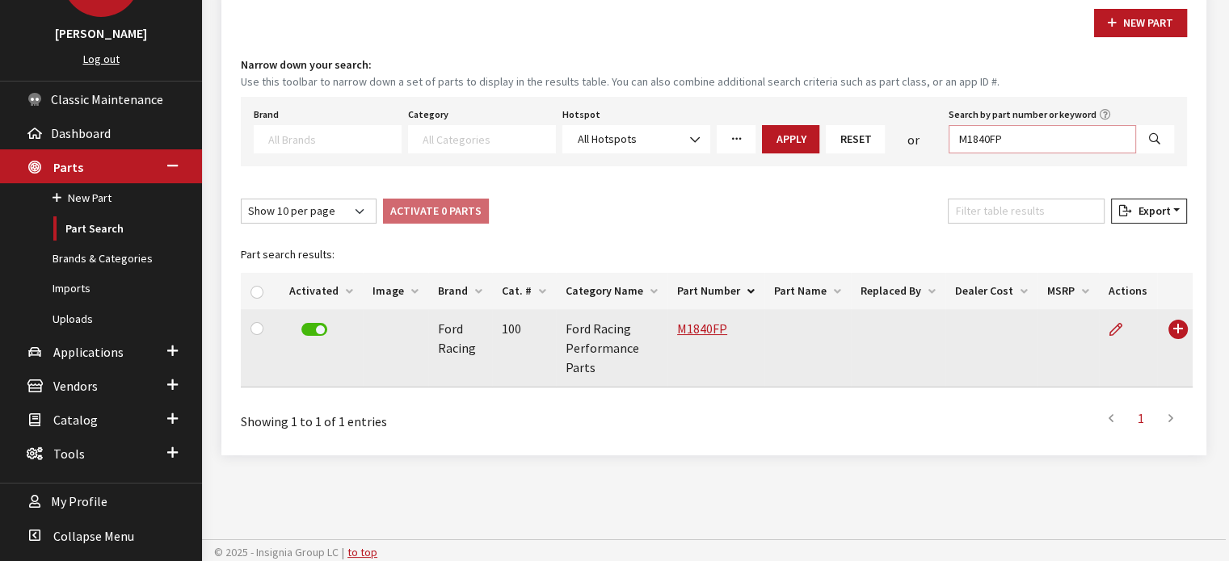
click at [995, 148] on input "M1840FP" at bounding box center [1041, 139] width 187 height 28
click at [995, 147] on input "M1840FP" at bounding box center [1041, 139] width 187 height 28
paste input "954BO"
type input "M18954BO"
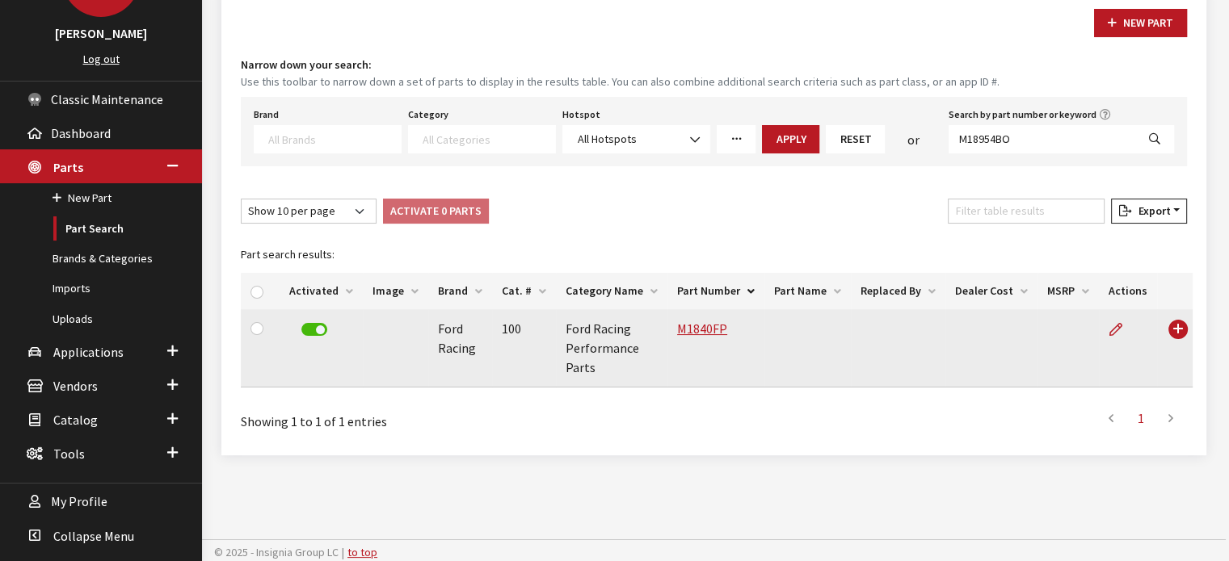
select select
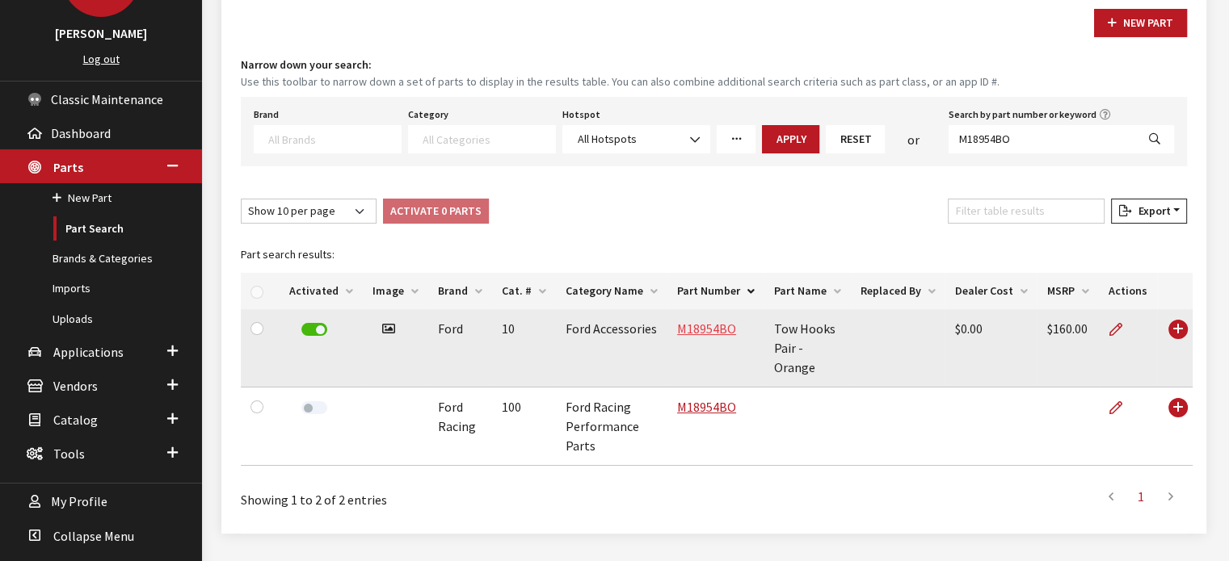
click at [694, 321] on link "M18954BO" at bounding box center [706, 329] width 59 height 16
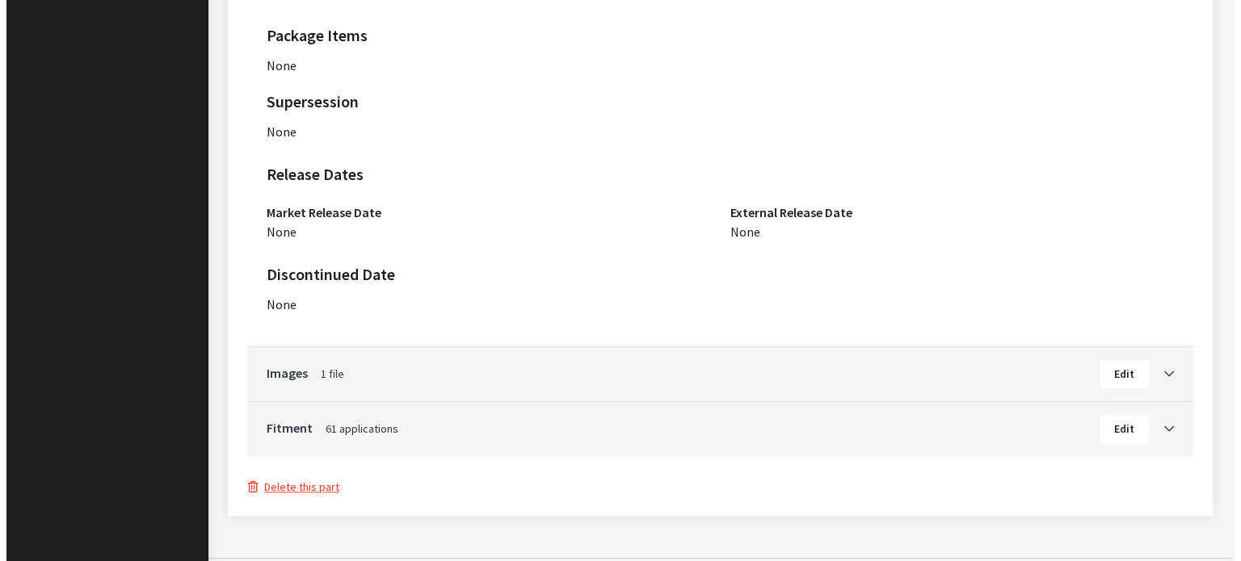
scroll to position [1212, 0]
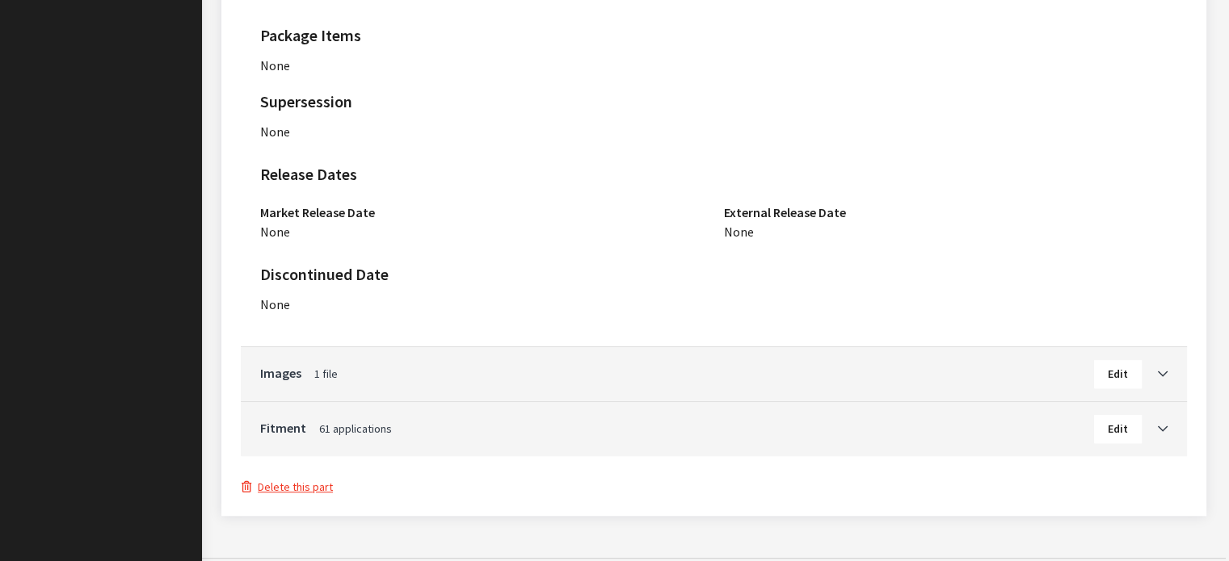
click at [320, 478] on button "Delete this part" at bounding box center [287, 487] width 93 height 19
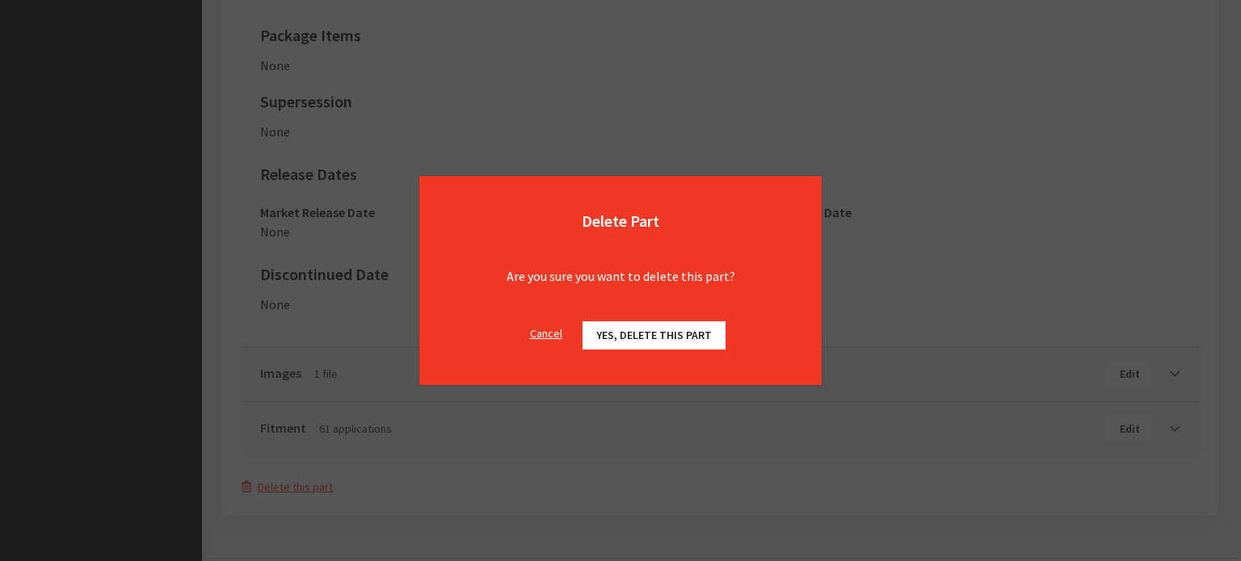
click at [658, 307] on div "Cancel Yes, delete this part OK" at bounding box center [620, 343] width 402 height 83
click at [662, 324] on button "Yes, delete this part" at bounding box center [653, 336] width 143 height 28
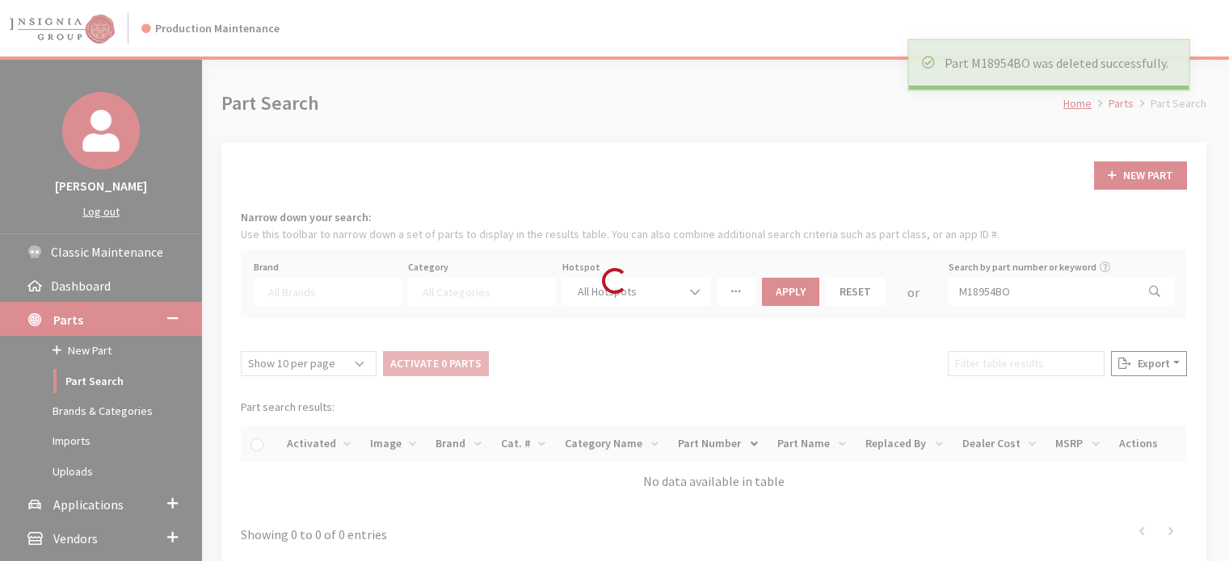
select select
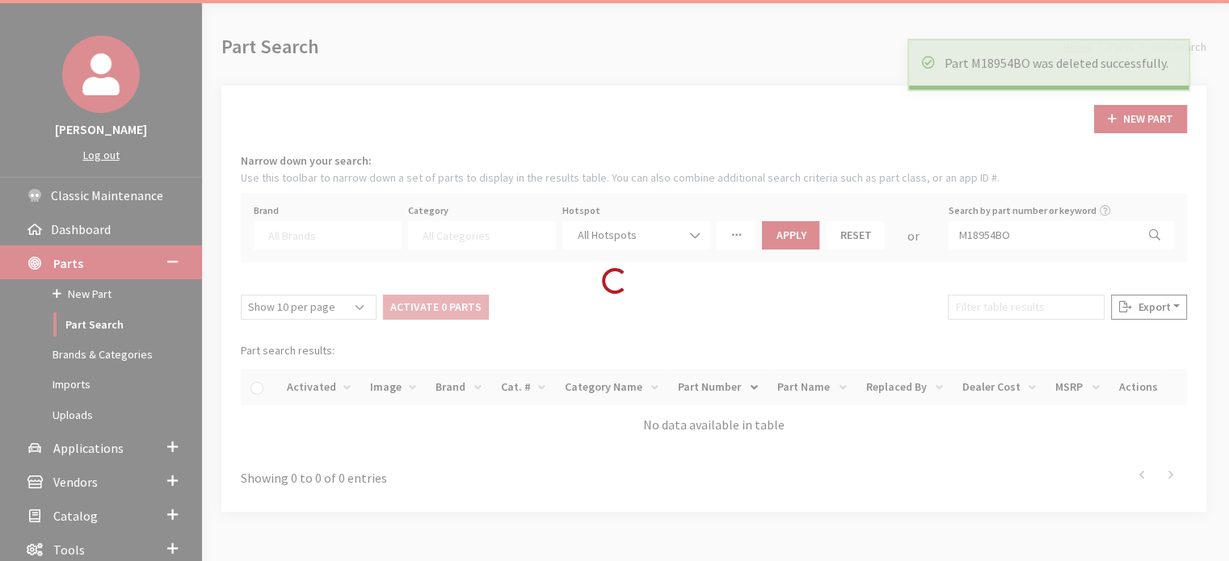
scroll to position [153, 0]
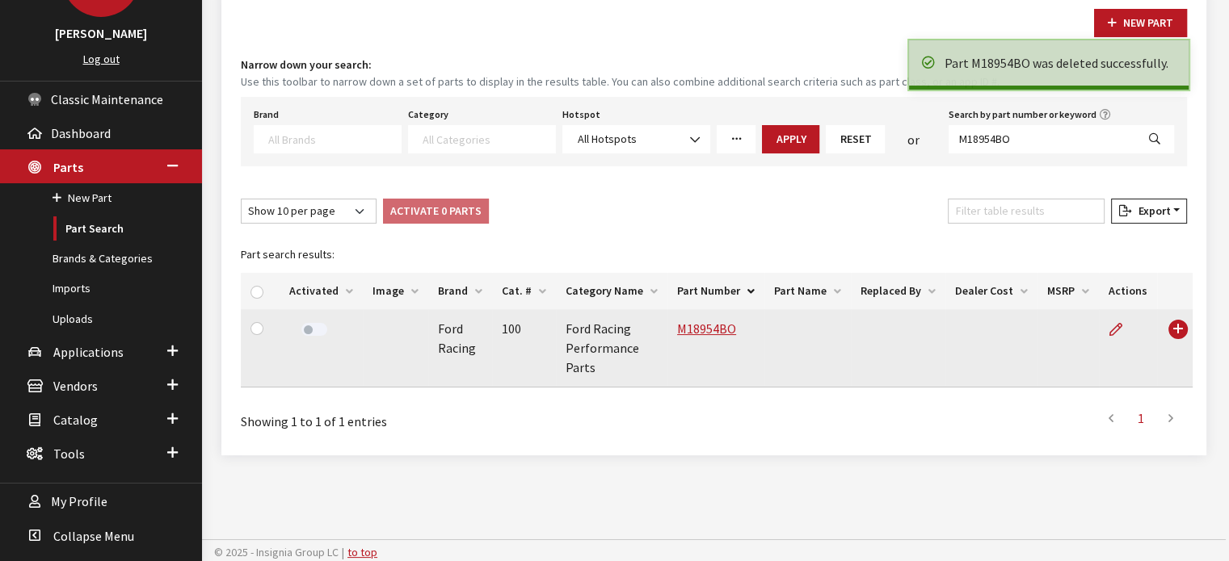
click at [313, 329] on label at bounding box center [314, 329] width 26 height 13
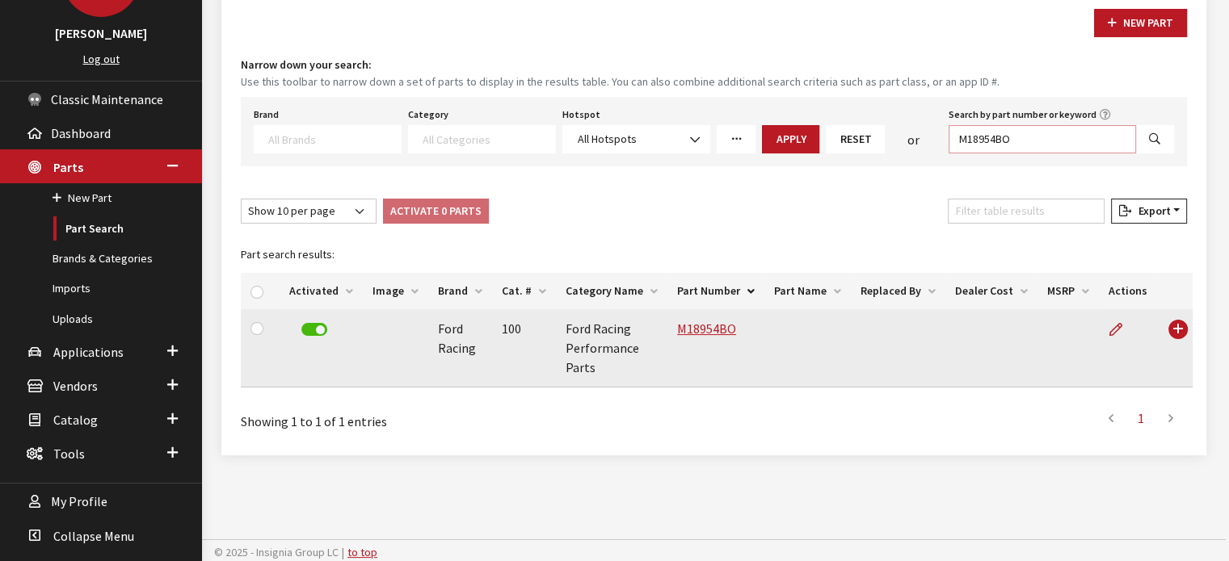
click at [984, 134] on input "M18954BO" at bounding box center [1041, 139] width 187 height 28
paste input "R"
type input "M18954BR"
select select
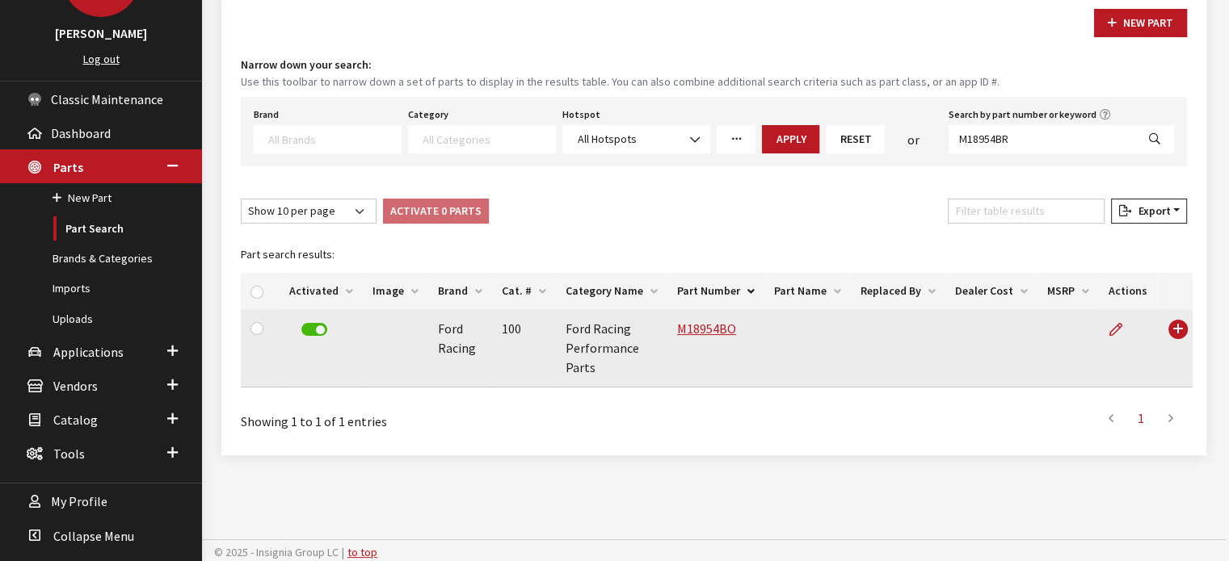
select select
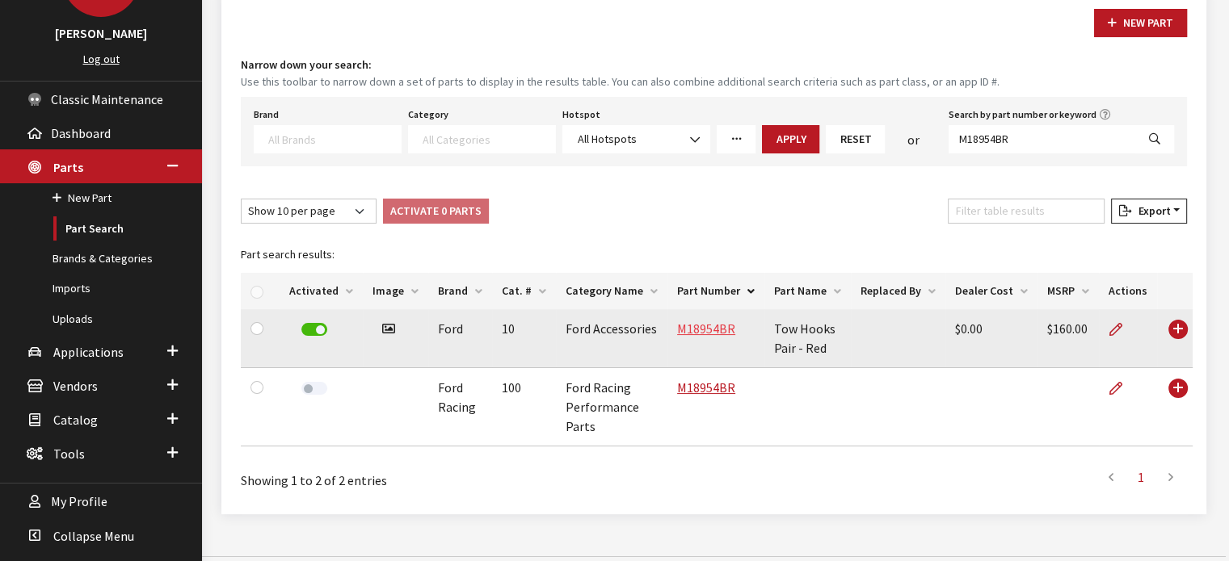
click at [688, 331] on link "M18954BR" at bounding box center [706, 329] width 58 height 16
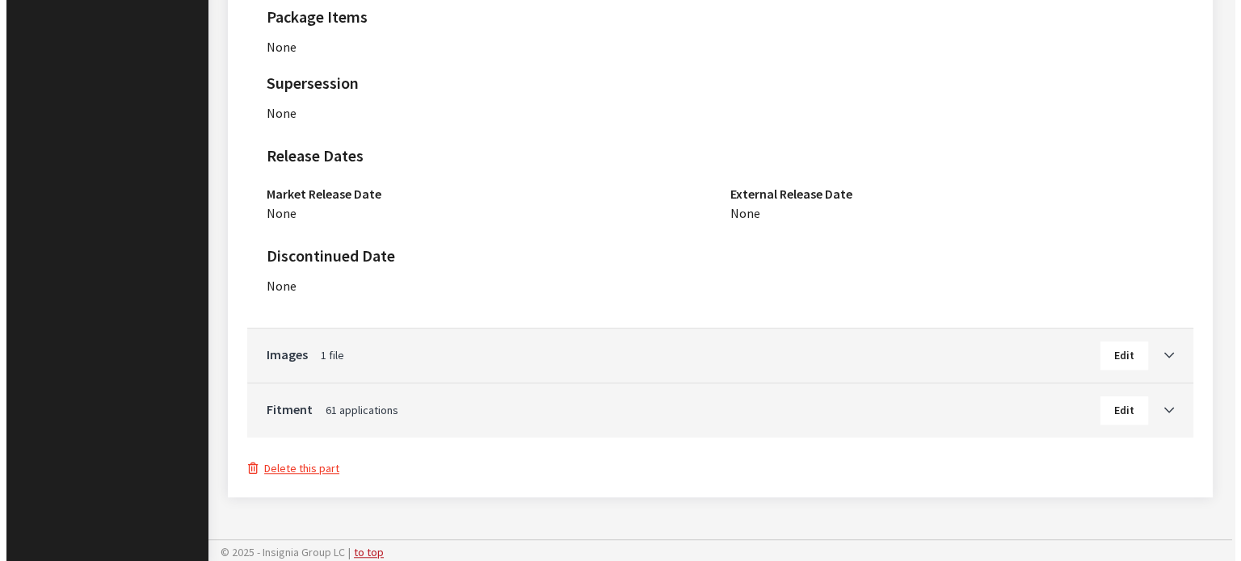
scroll to position [1194, 0]
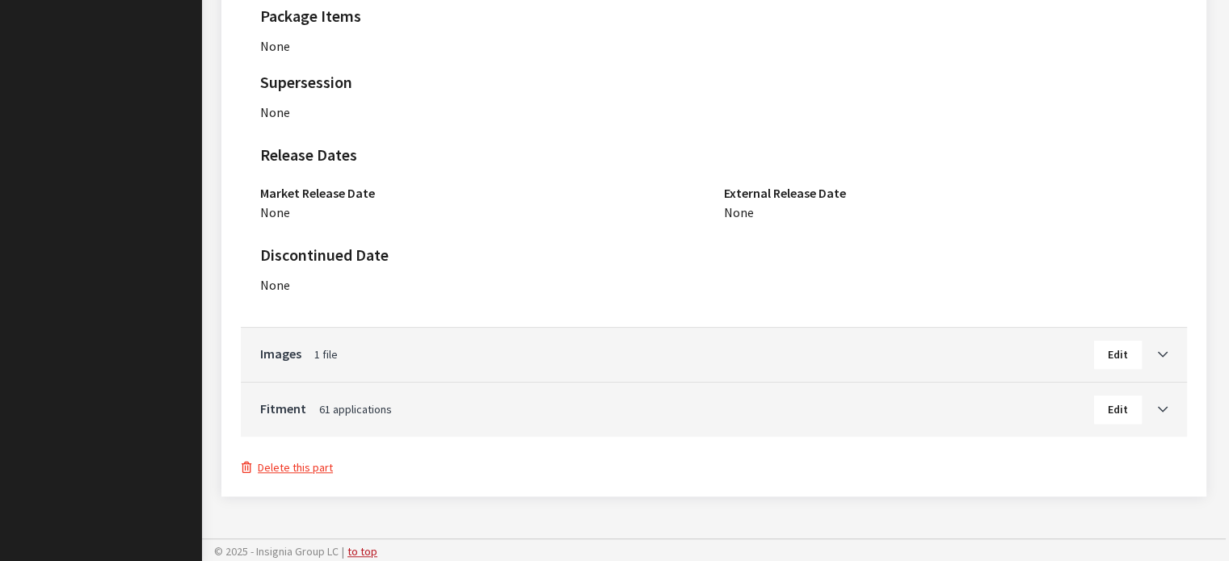
click at [309, 471] on button "Delete this part" at bounding box center [287, 468] width 93 height 19
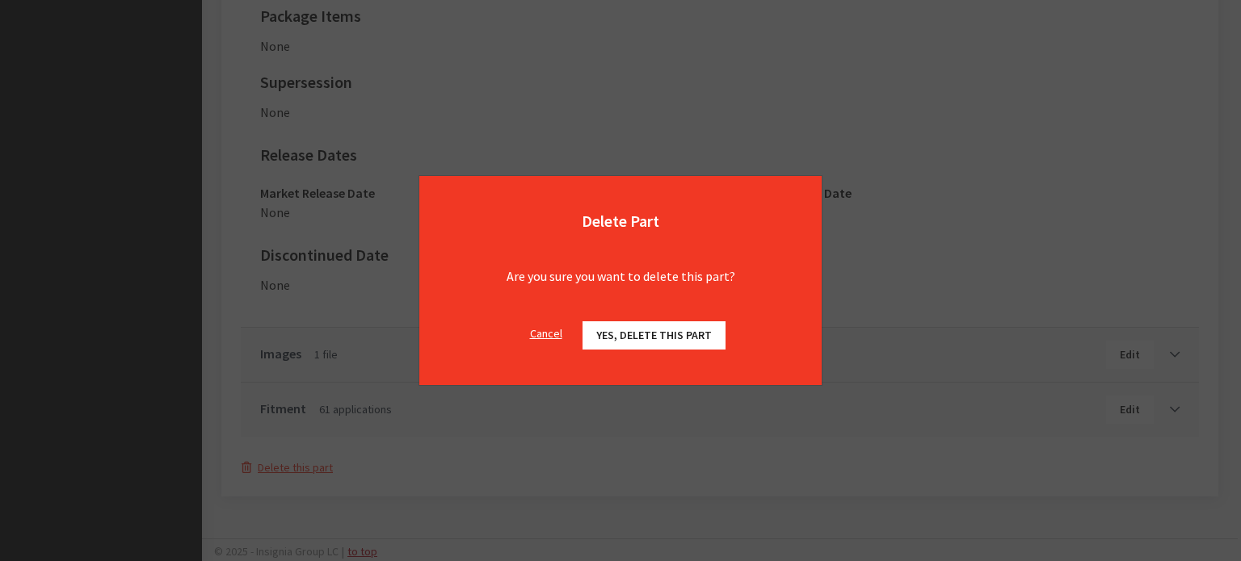
click at [645, 326] on button "Yes, delete this part" at bounding box center [653, 336] width 143 height 28
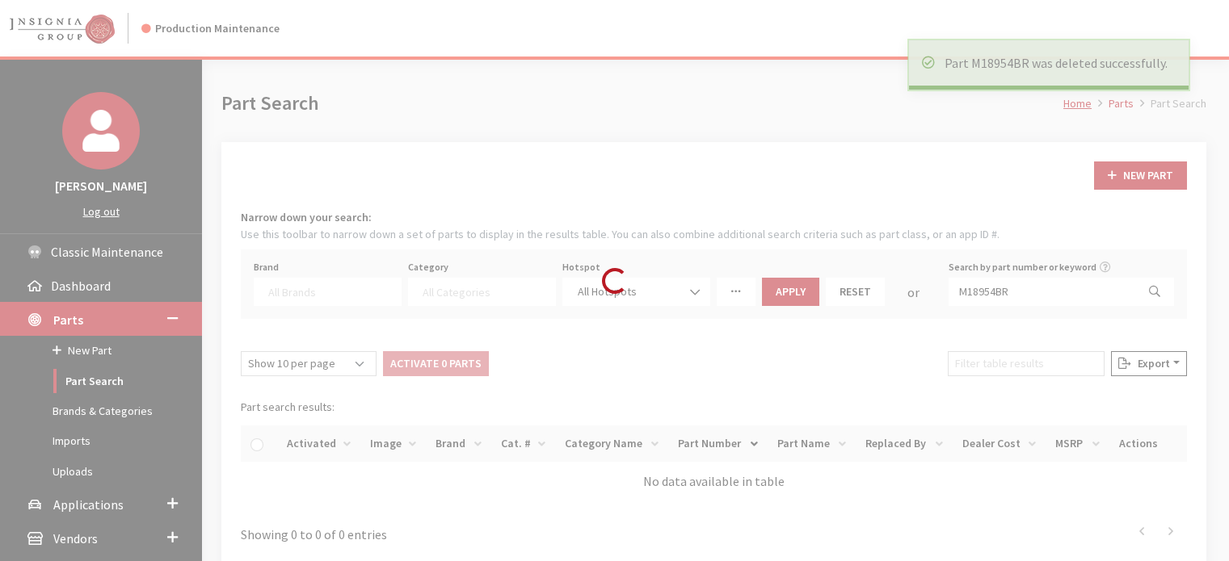
select select
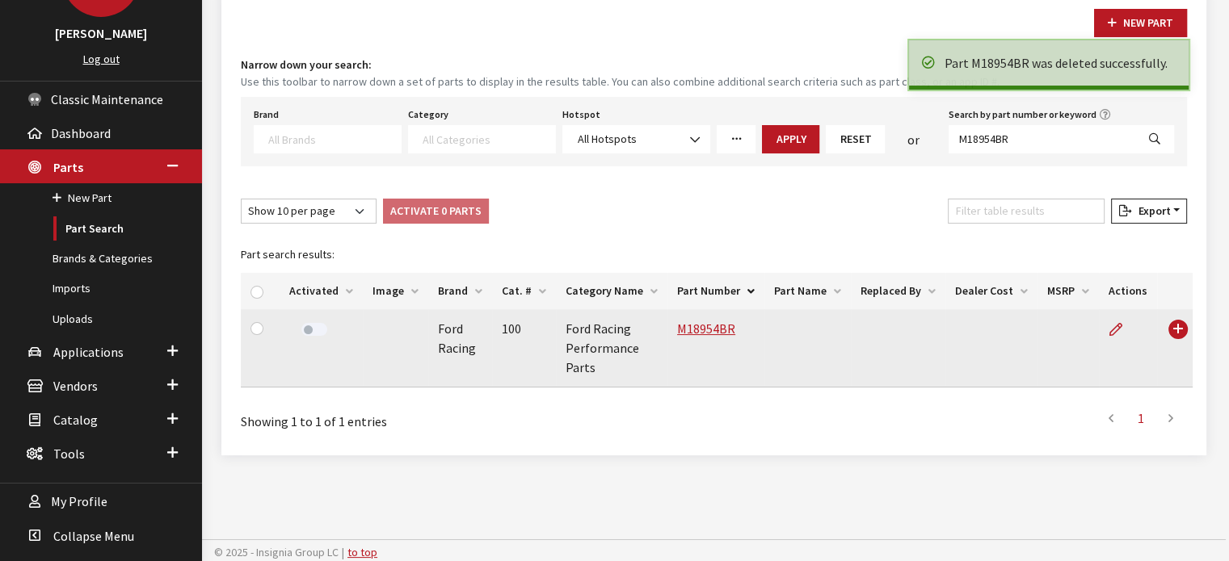
click at [319, 324] on label at bounding box center [314, 329] width 26 height 13
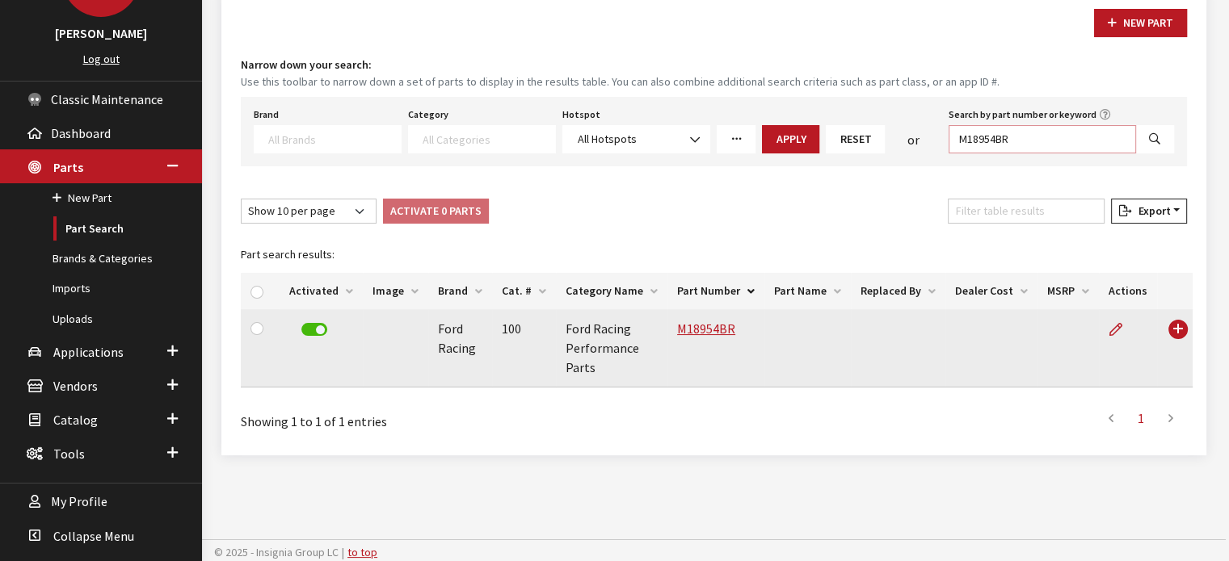
click at [1095, 143] on input "M18954BR" at bounding box center [1041, 139] width 187 height 28
click at [1095, 144] on input "M18954BR" at bounding box center [1041, 139] width 187 height 28
paste input "9008RT"
type input "M19008RT"
select select
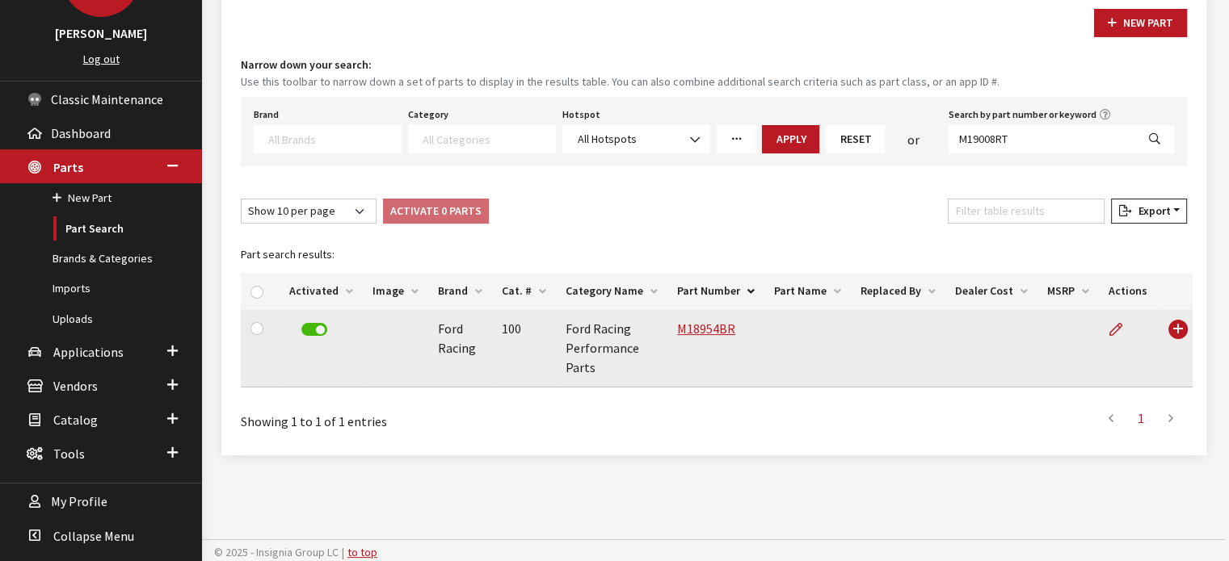
select select
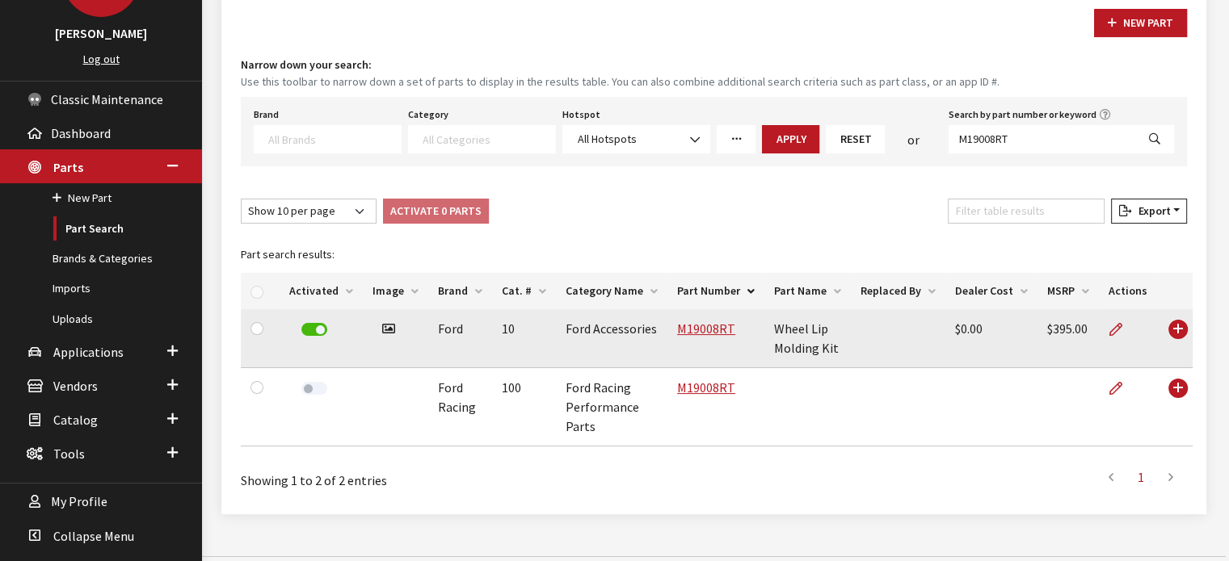
click at [721, 318] on td "M19008RT" at bounding box center [715, 338] width 97 height 59
click at [717, 335] on link "M19008RT" at bounding box center [706, 329] width 58 height 16
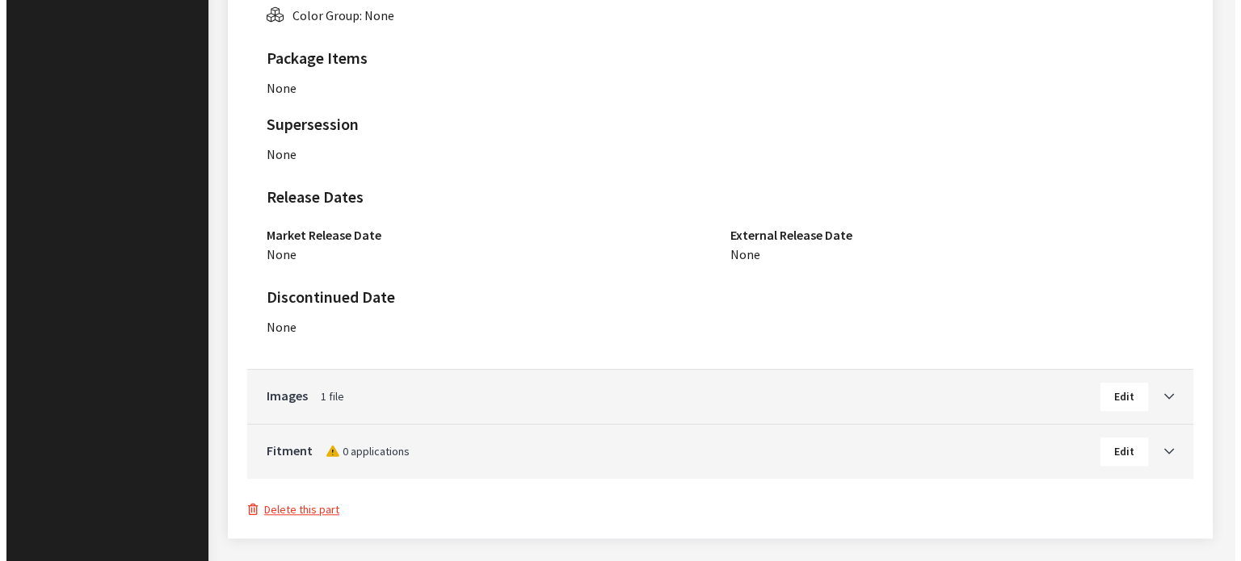
scroll to position [1186, 0]
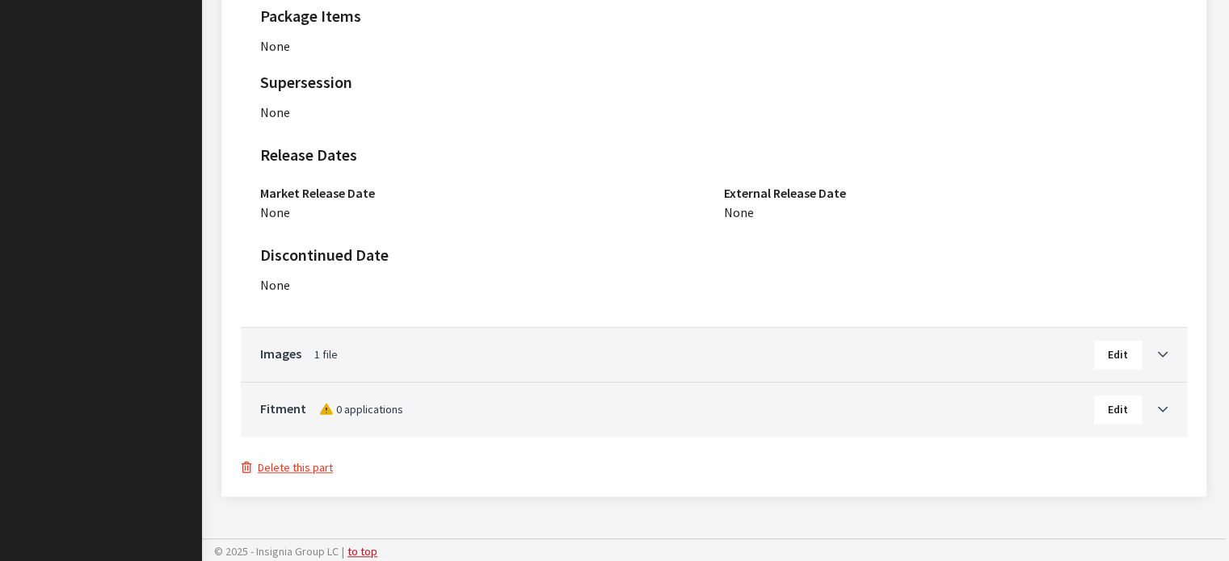
click at [310, 464] on button "Delete this part" at bounding box center [287, 468] width 93 height 19
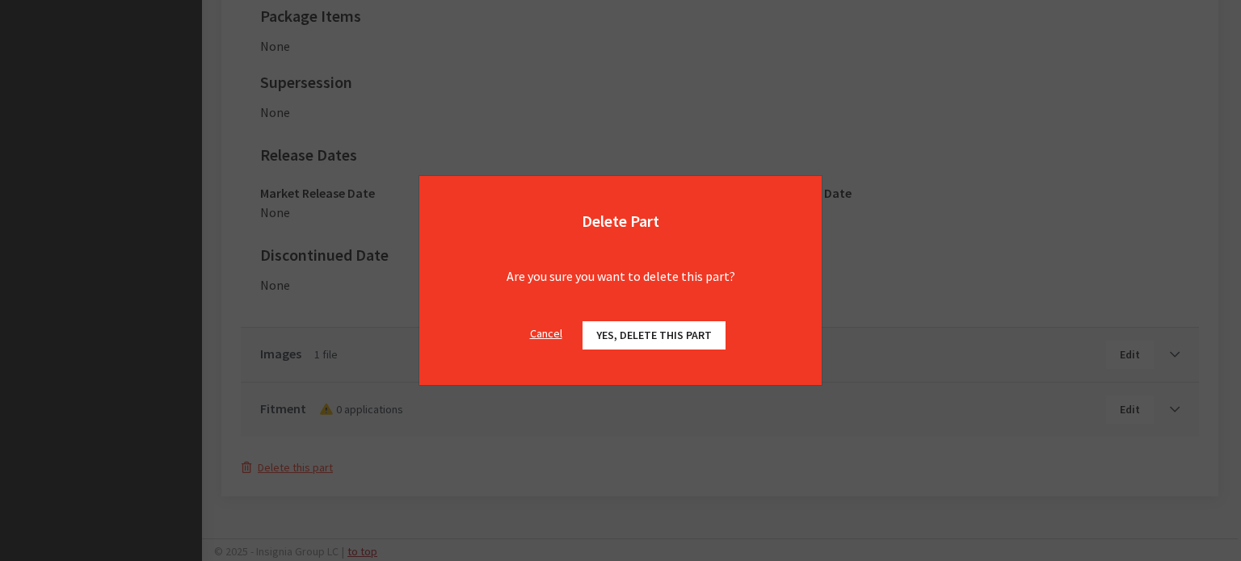
click at [692, 335] on span "Yes, delete this part" at bounding box center [654, 335] width 116 height 15
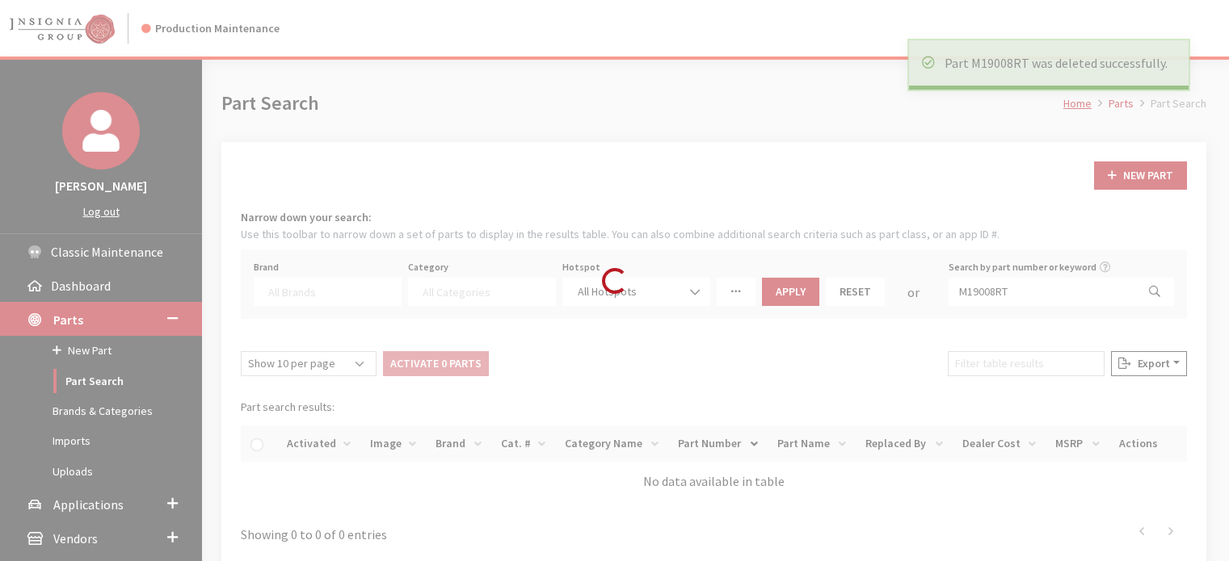
select select
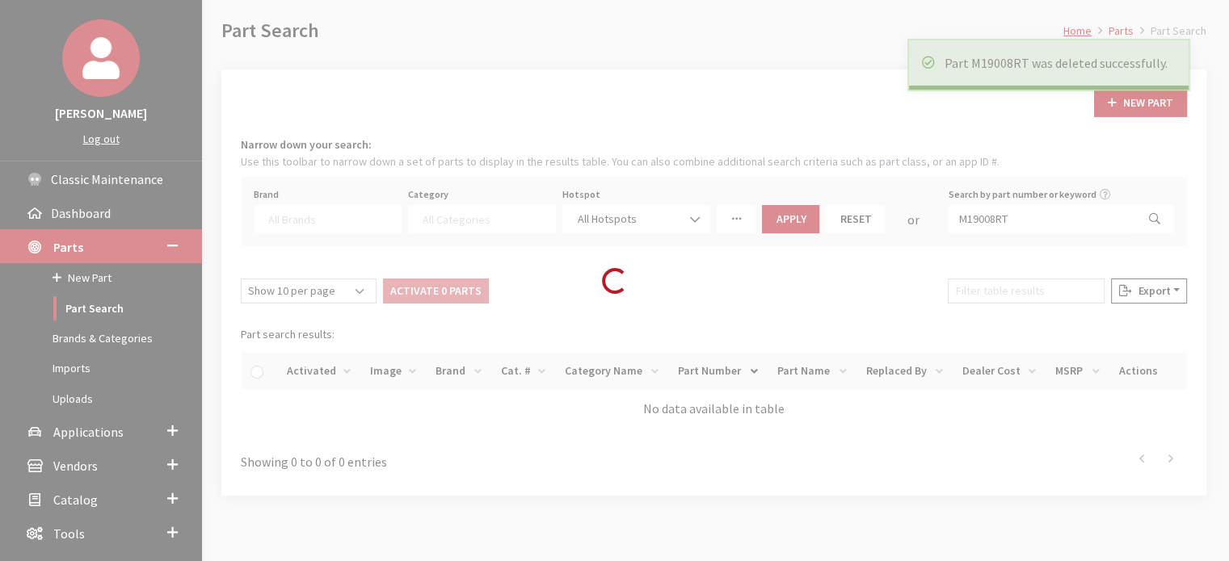
scroll to position [153, 0]
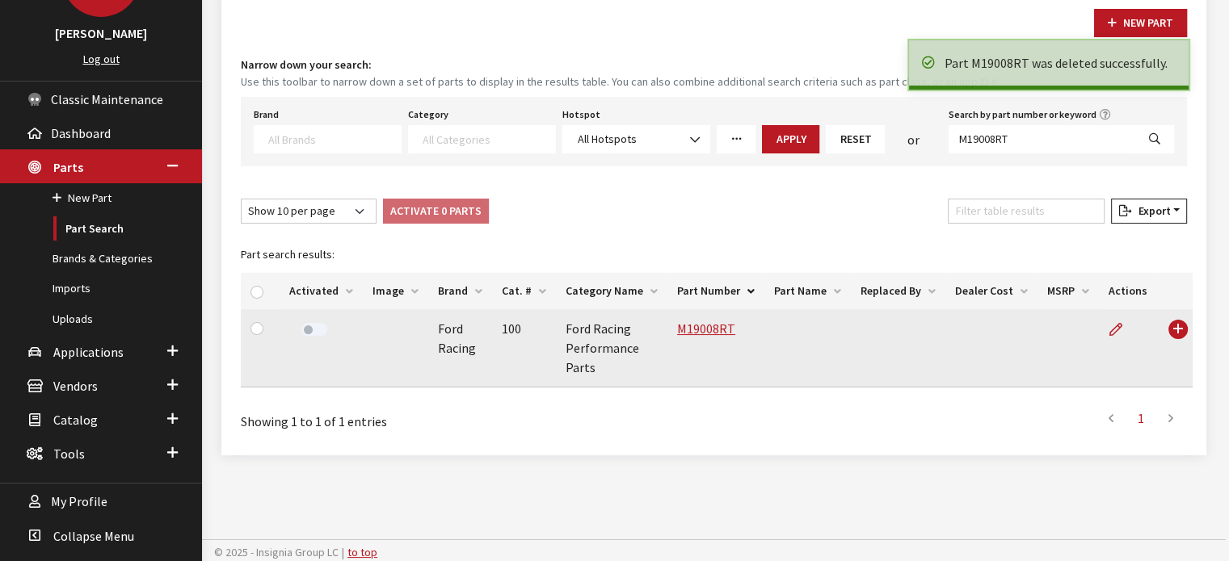
click at [307, 326] on label at bounding box center [314, 329] width 26 height 13
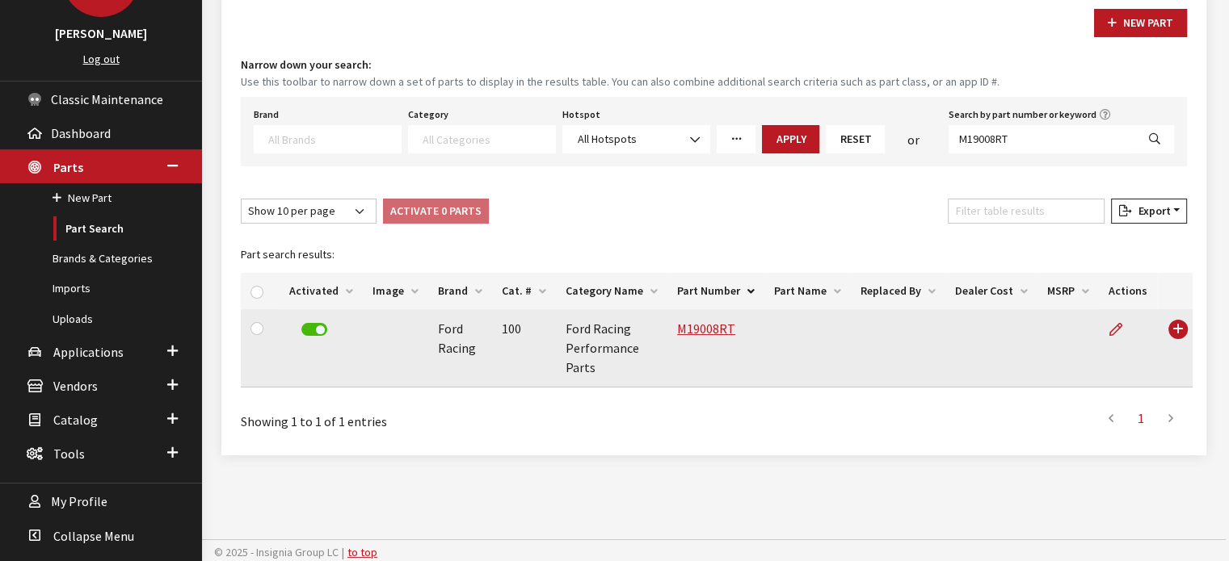
click at [1076, 116] on label "Search by part number or keyword" at bounding box center [1022, 114] width 148 height 15
click at [1076, 125] on input "M19008RT" at bounding box center [1041, 139] width 187 height 28
click at [1076, 116] on label "Search by part number or keyword" at bounding box center [1022, 114] width 148 height 15
click at [1076, 125] on input "M19008RT" at bounding box center [1041, 139] width 187 height 28
click at [1047, 144] on input "M19008RT" at bounding box center [1041, 139] width 187 height 28
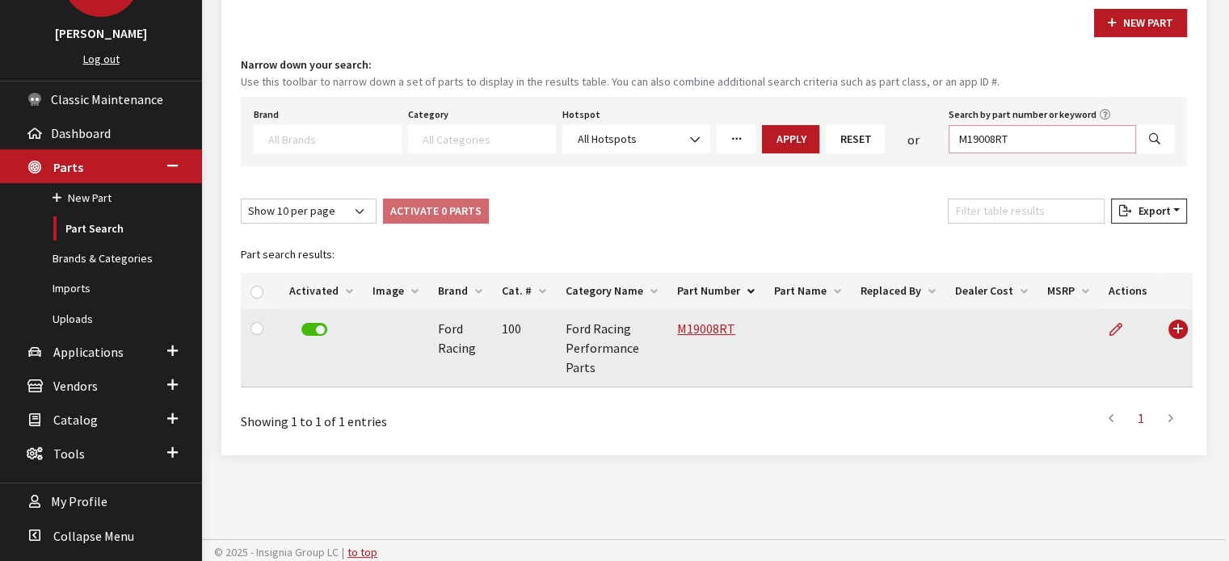
click at [1047, 144] on input "M19008RT" at bounding box center [1041, 139] width 187 height 28
paste input "3000HB"
type input "M3000HB"
select select
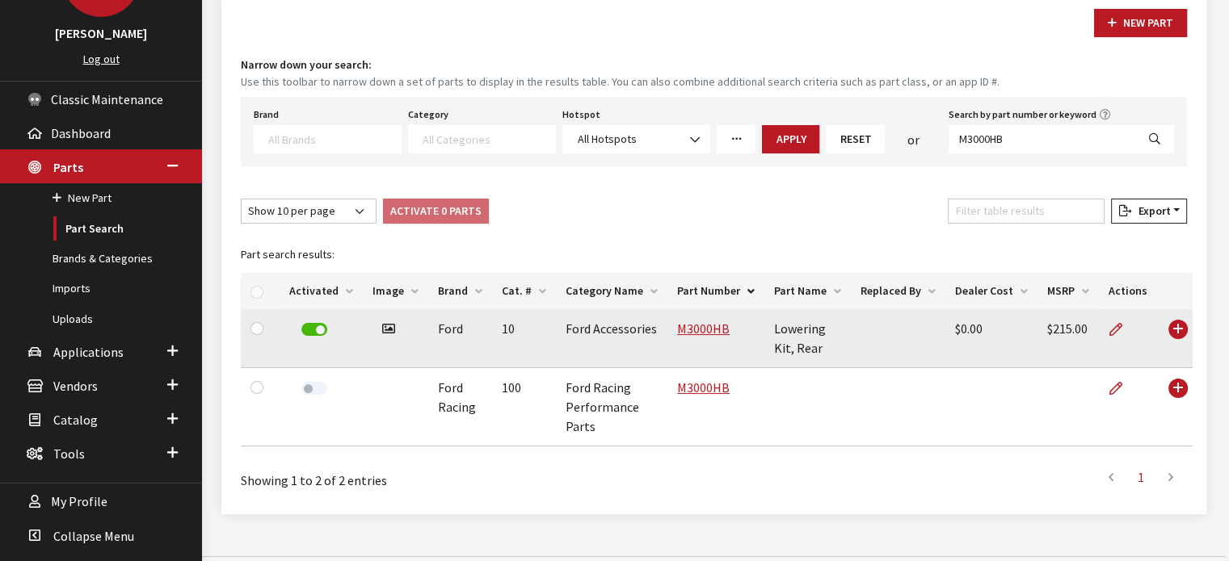
click at [718, 335] on td "M3000HB" at bounding box center [715, 338] width 97 height 59
click at [716, 332] on link "M3000HB" at bounding box center [703, 329] width 53 height 16
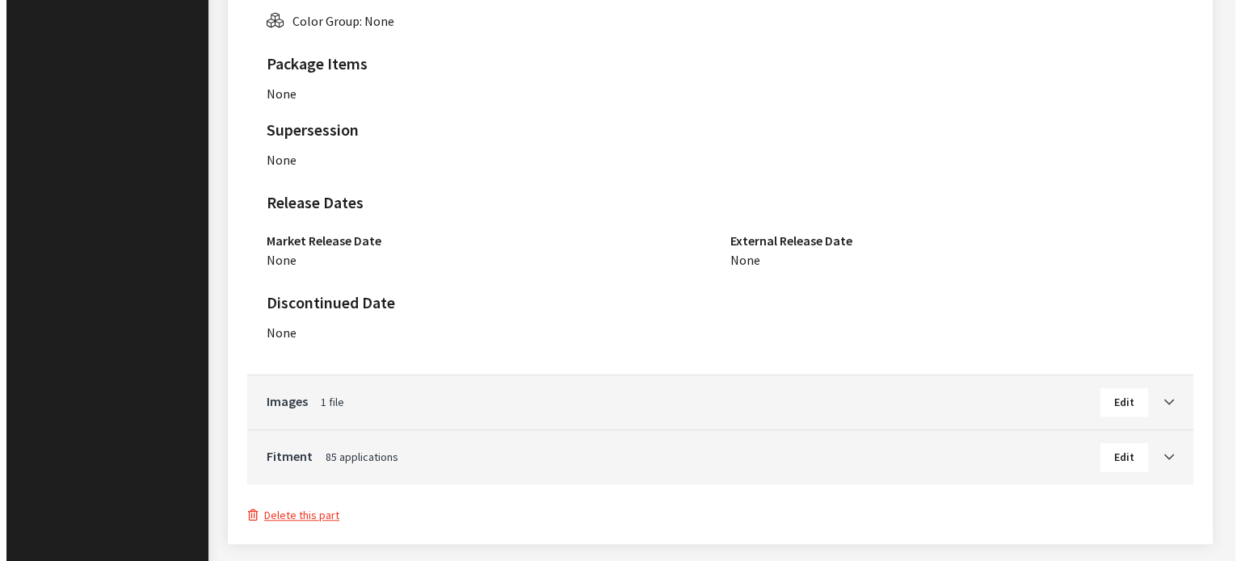
scroll to position [1205, 0]
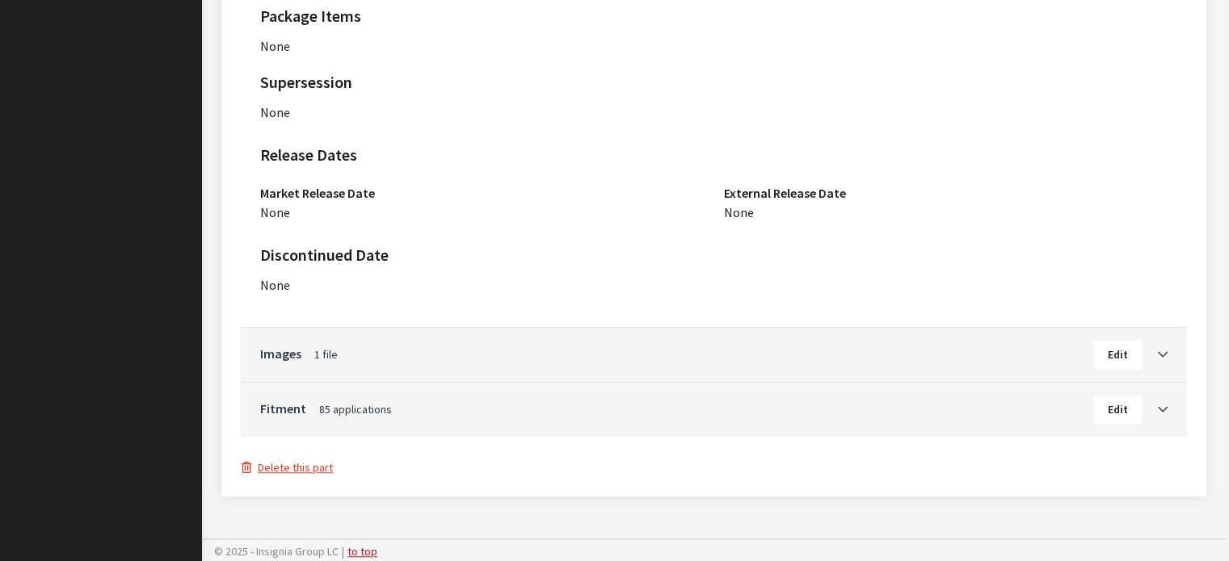
click at [321, 461] on button "Delete this part" at bounding box center [287, 468] width 93 height 19
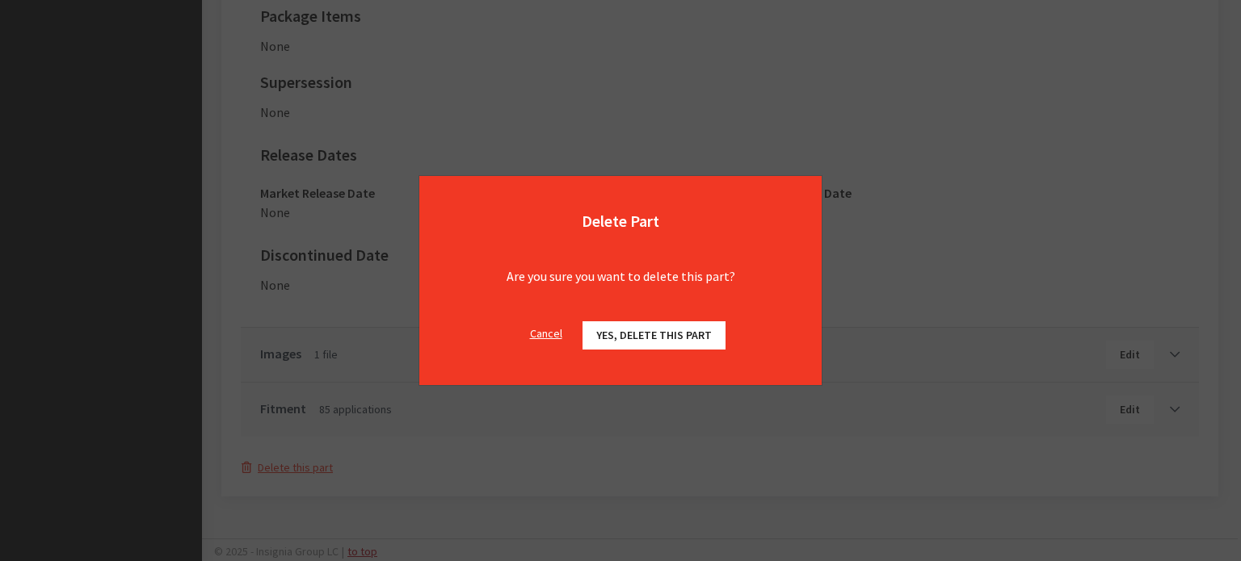
click at [697, 322] on button "Yes, delete this part" at bounding box center [653, 336] width 143 height 28
click at [695, 331] on span "Yes, delete this part" at bounding box center [654, 335] width 116 height 15
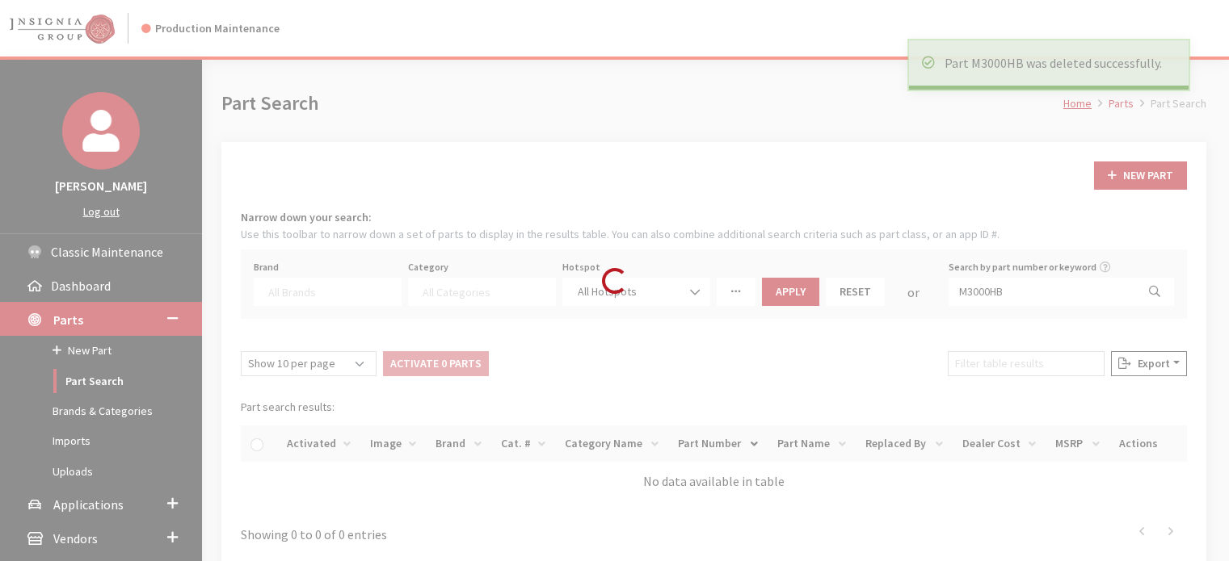
select select
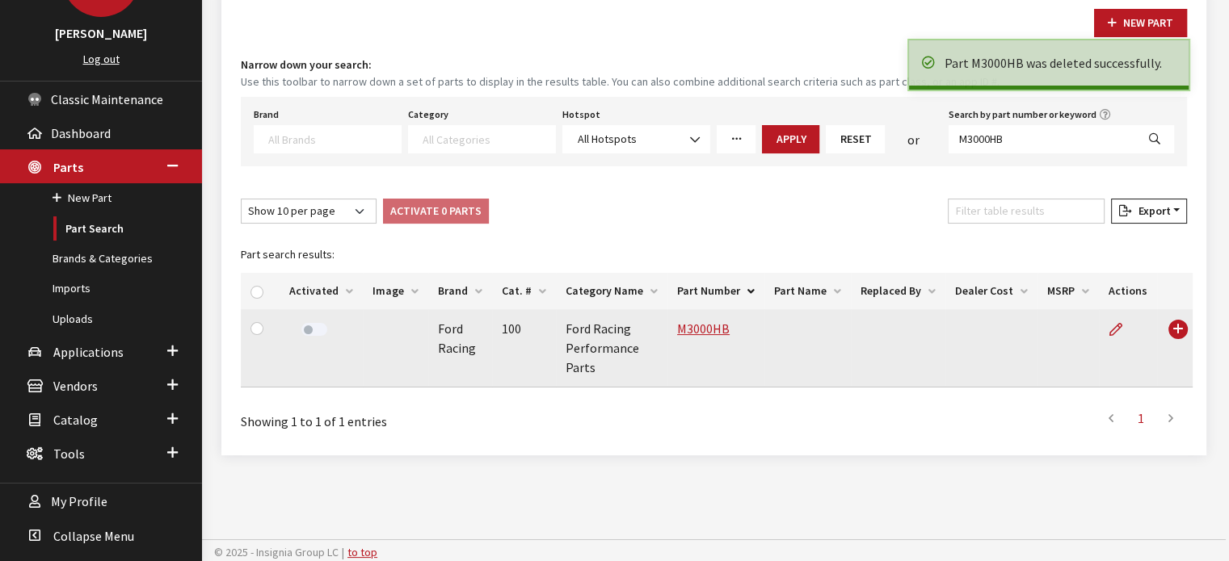
click at [317, 331] on label at bounding box center [314, 329] width 26 height 13
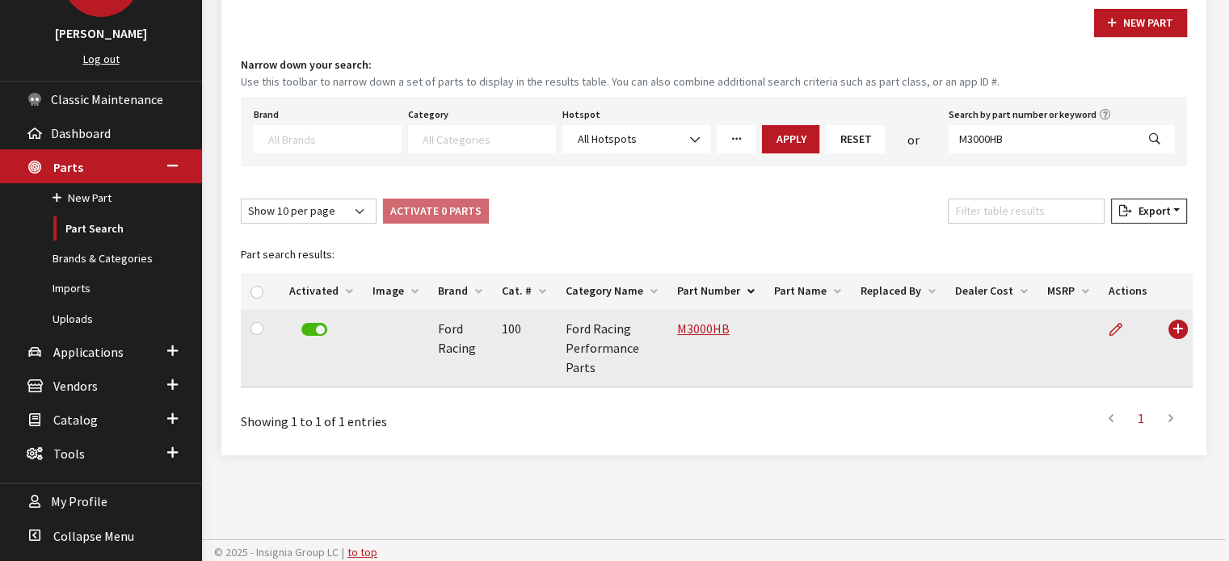
click at [1028, 112] on label "Search by part number or keyword" at bounding box center [1022, 114] width 148 height 15
click at [1028, 125] on input "M3000HB" at bounding box center [1041, 139] width 187 height 28
click at [1002, 153] on div "Brand Acura Alfa Romeo Audi BMW DoubleTake Ford Ford Racing GM GST Honda Hyunda…" at bounding box center [714, 131] width 946 height 69
click at [999, 149] on input "M3000HB" at bounding box center [1041, 139] width 187 height 28
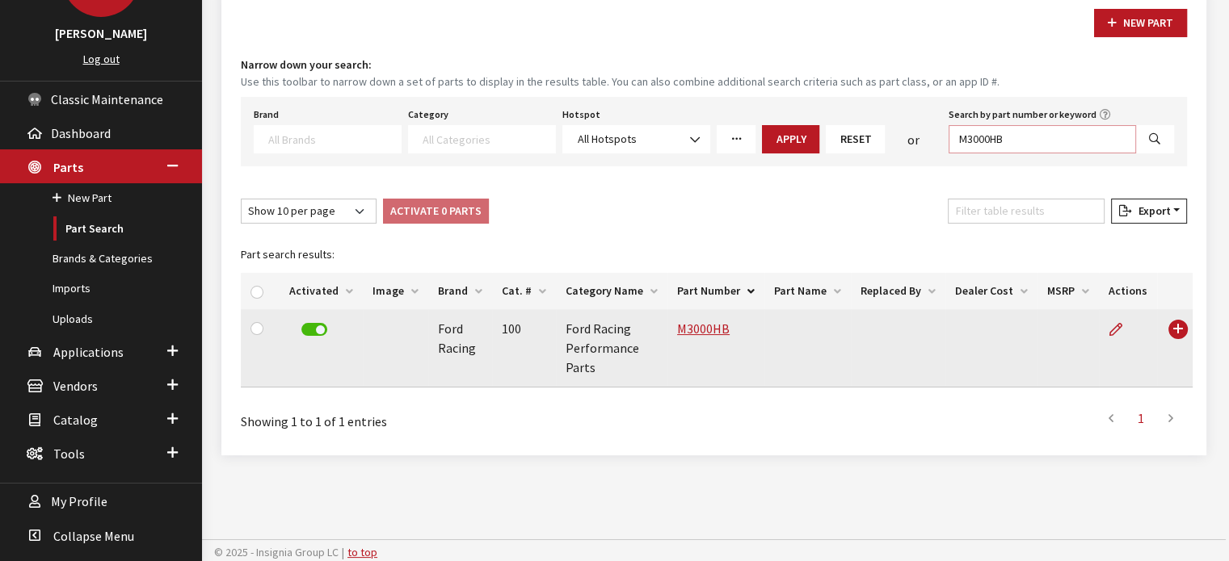
click at [999, 149] on input "M3000HB" at bounding box center [1041, 139] width 187 height 28
paste input "200WT"
type input "M3200WT"
select select
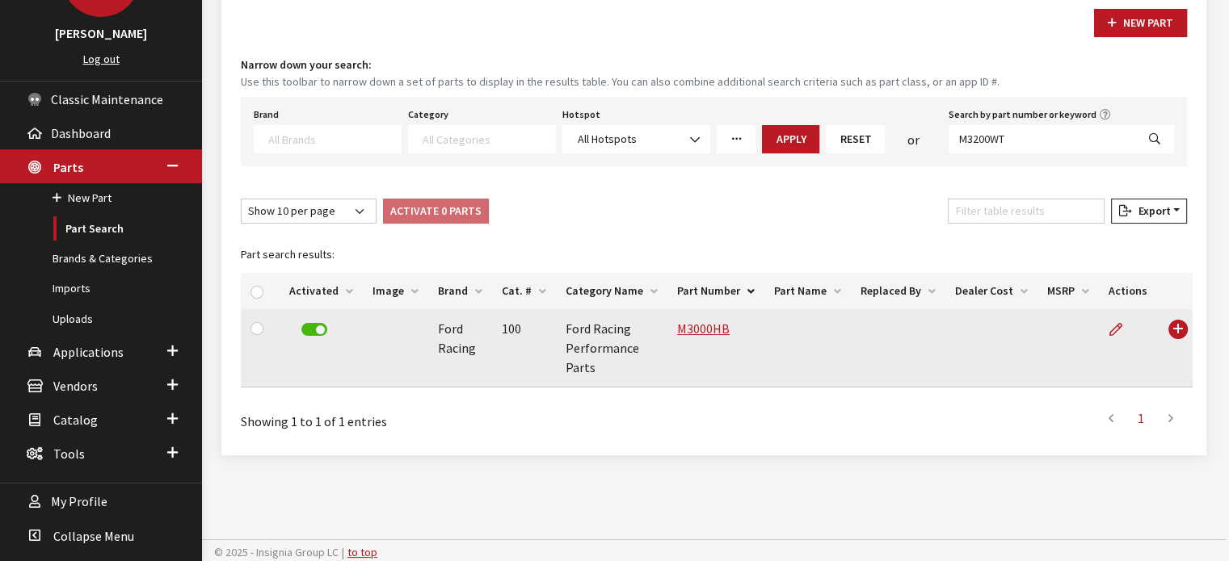
select select
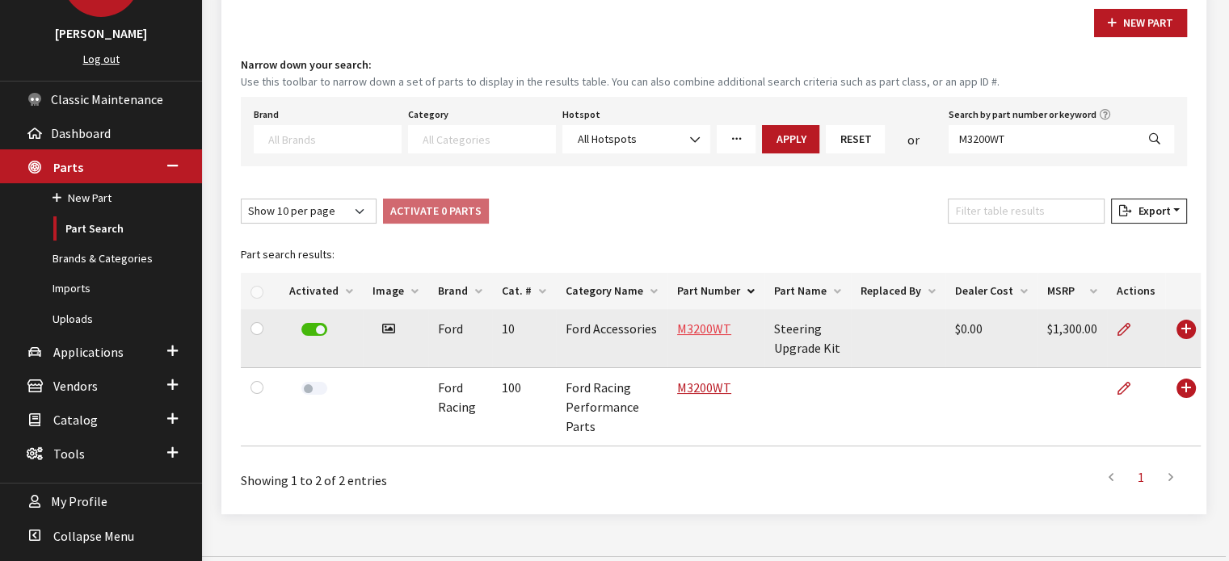
click at [704, 331] on link "M3200WT" at bounding box center [704, 329] width 54 height 16
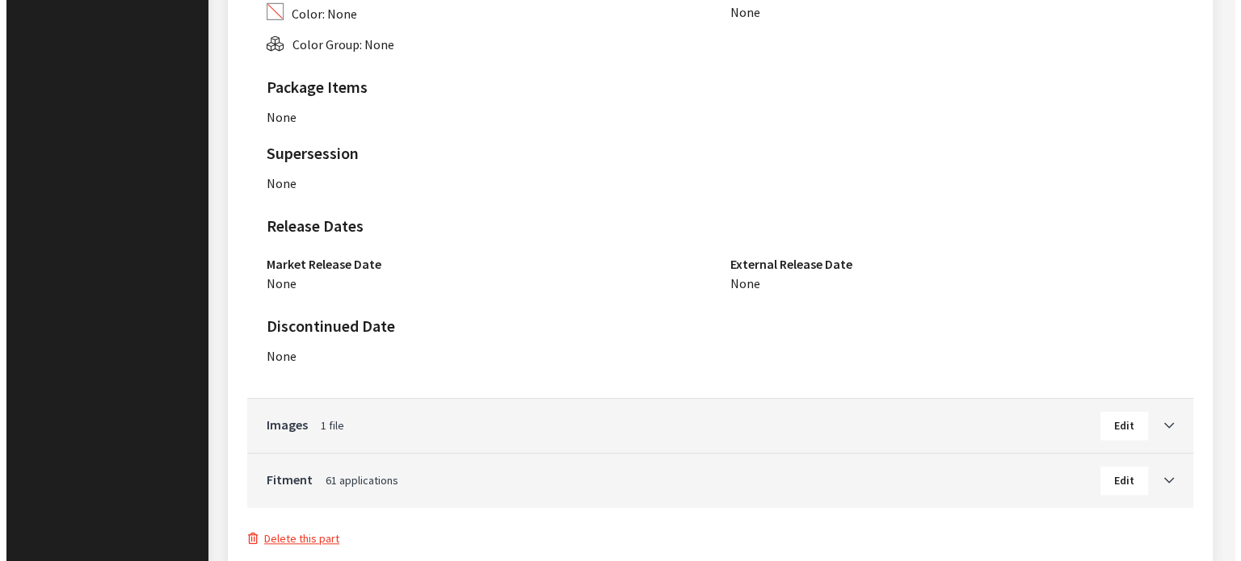
scroll to position [1360, 0]
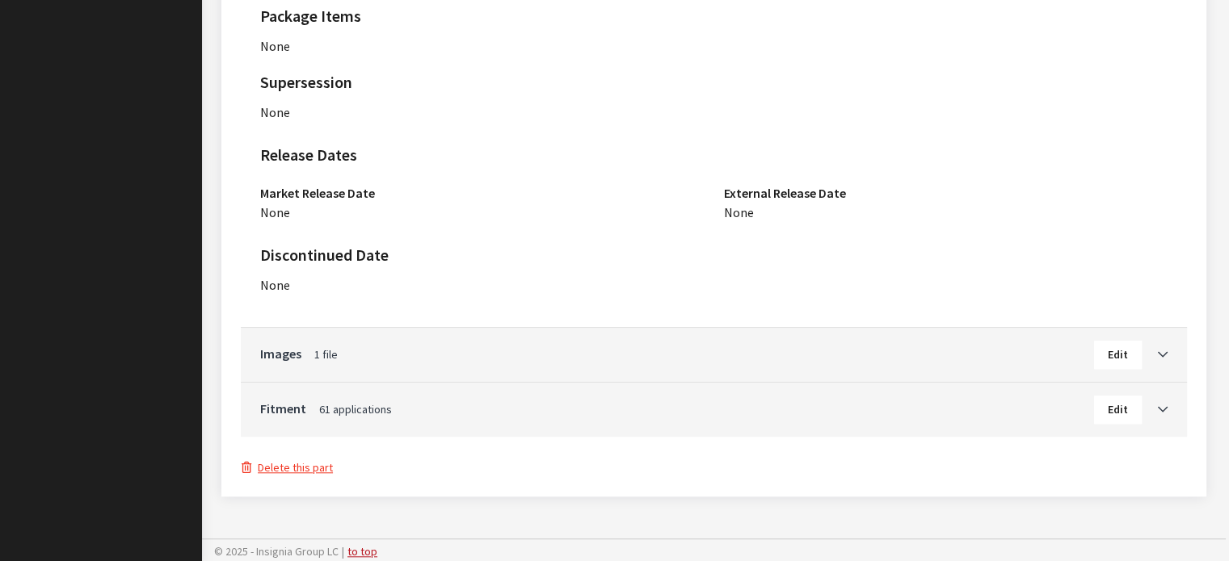
click at [317, 469] on button "Delete this part" at bounding box center [287, 468] width 93 height 19
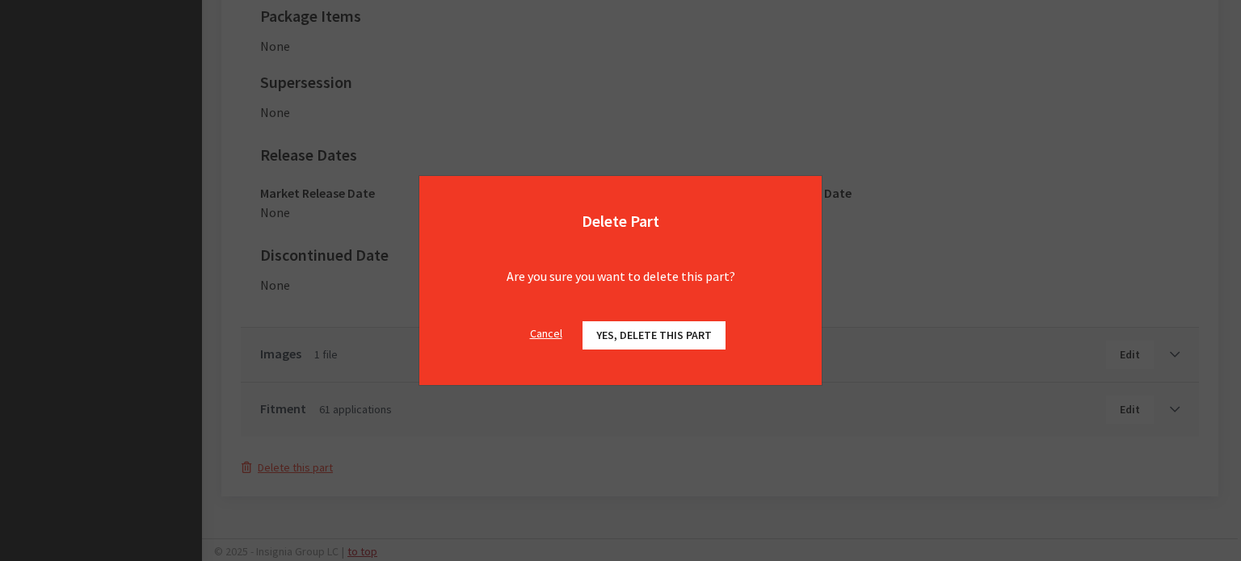
click at [675, 329] on span "Yes, delete this part" at bounding box center [654, 335] width 116 height 15
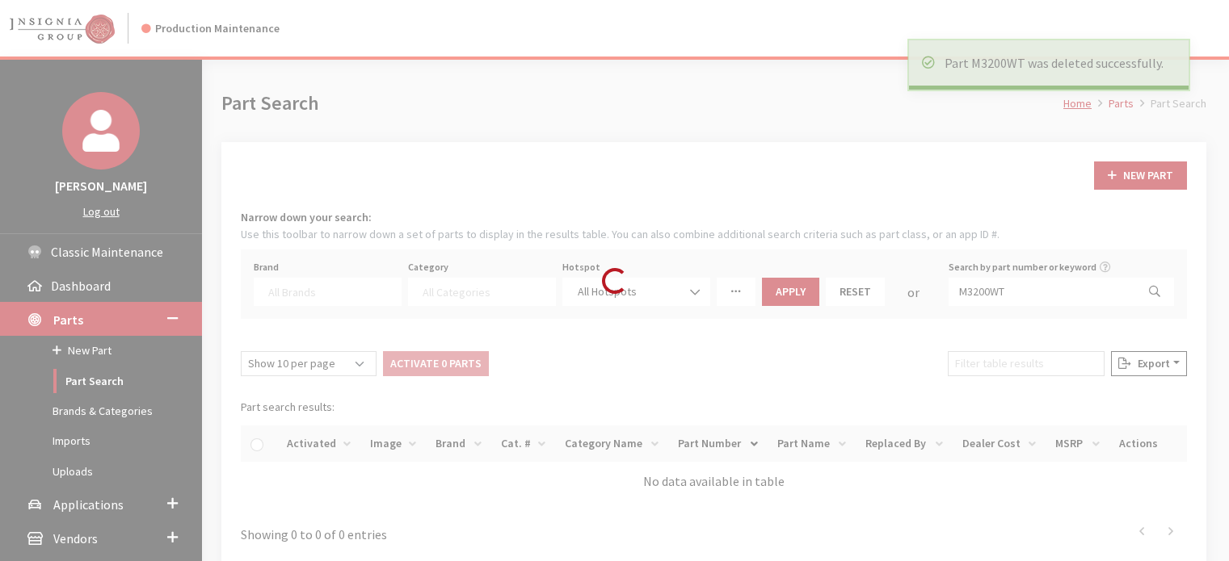
select select
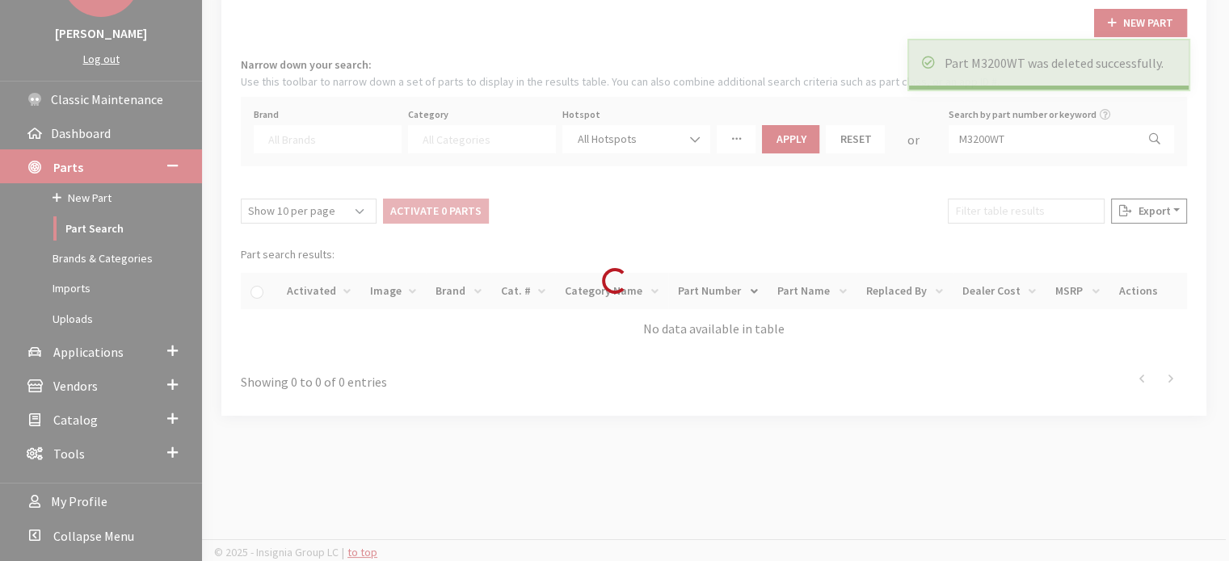
scroll to position [153, 0]
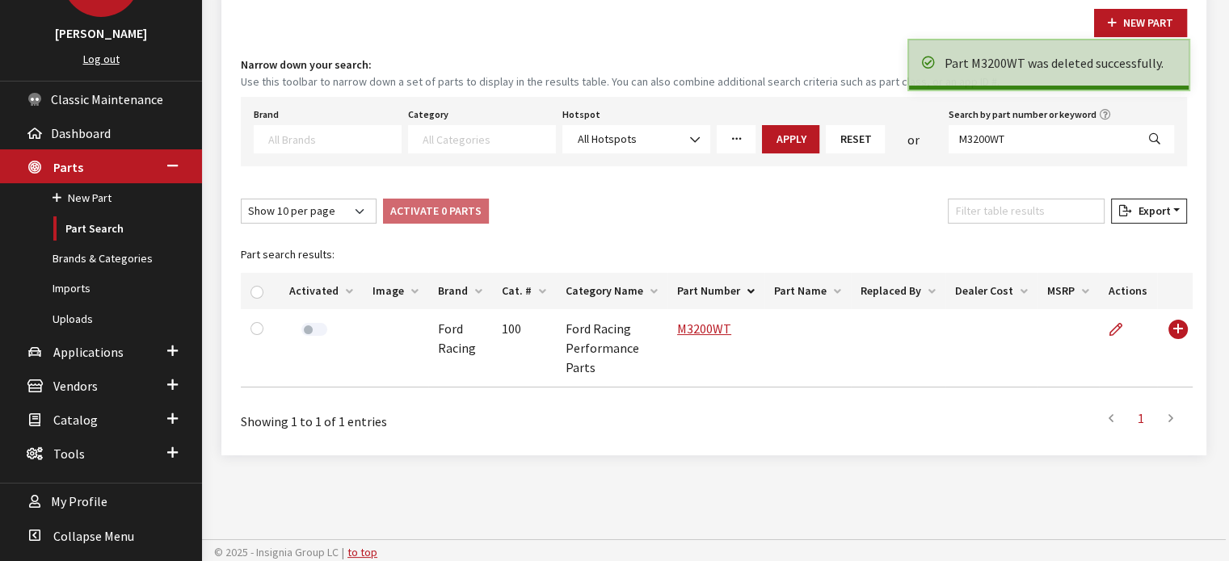
click at [310, 329] on label at bounding box center [314, 329] width 26 height 13
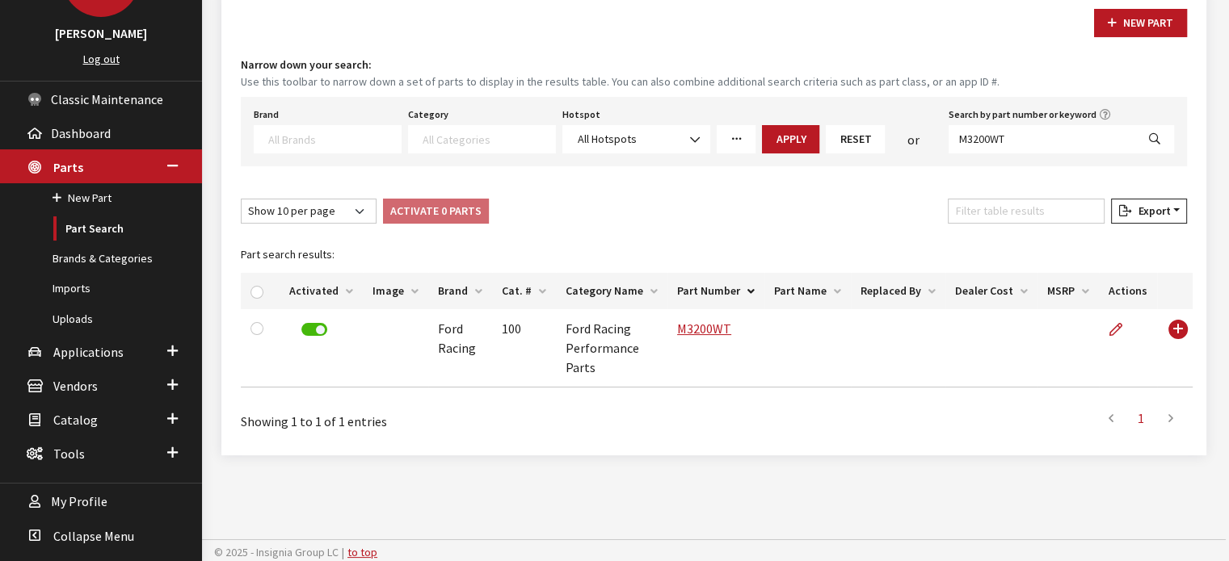
click at [989, 154] on div "Brand Acura Alfa Romeo Audi BMW DoubleTake [PERSON_NAME] Racing GM GST Honda Hy…" at bounding box center [714, 131] width 946 height 69
click at [988, 154] on div "Brand Acura Alfa Romeo Audi BMW DoubleTake [PERSON_NAME] Racing GM GST Honda Hy…" at bounding box center [714, 131] width 946 height 69
click at [986, 144] on input "M3200WT" at bounding box center [1041, 139] width 187 height 28
paste input "5018EXP"
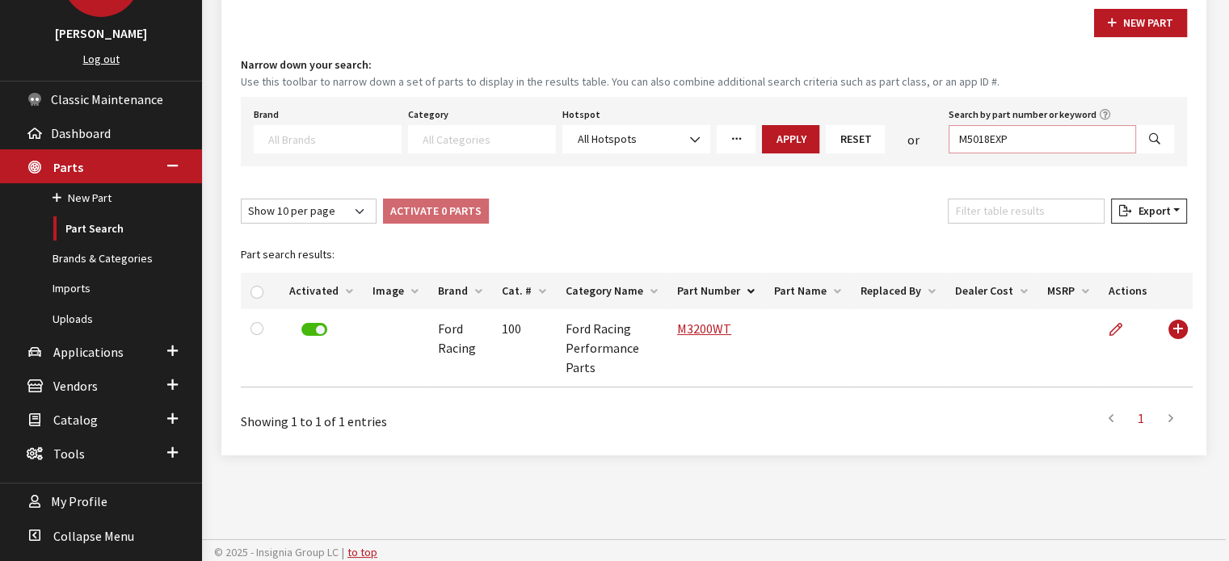
type input "M5018EXP"
select select
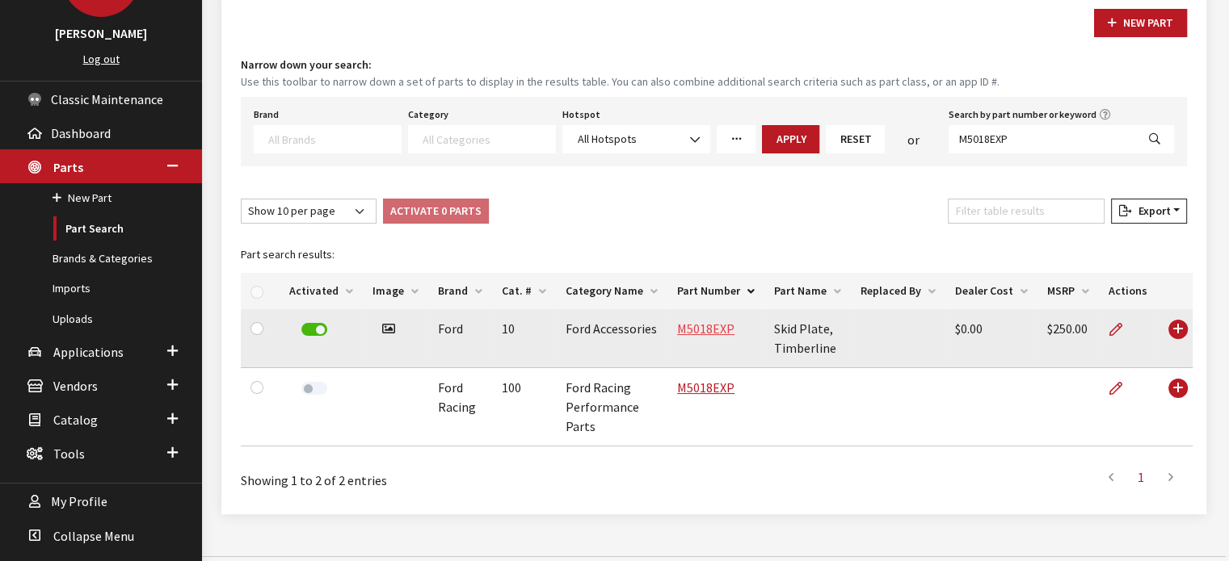
click at [701, 329] on link "M5018EXP" at bounding box center [705, 329] width 57 height 16
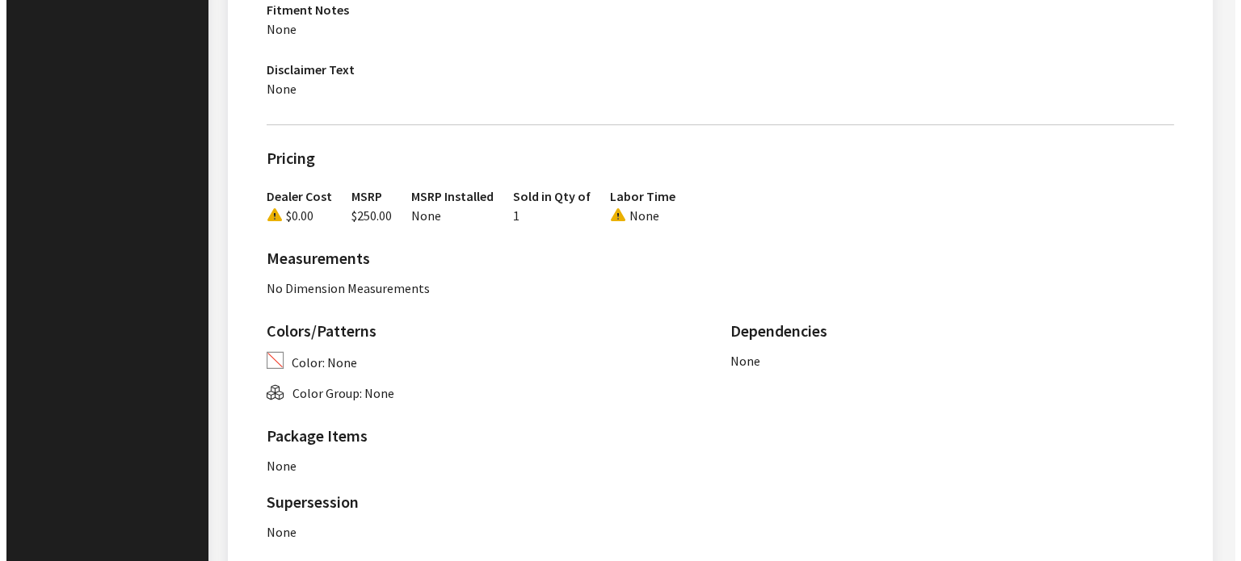
scroll to position [1147, 0]
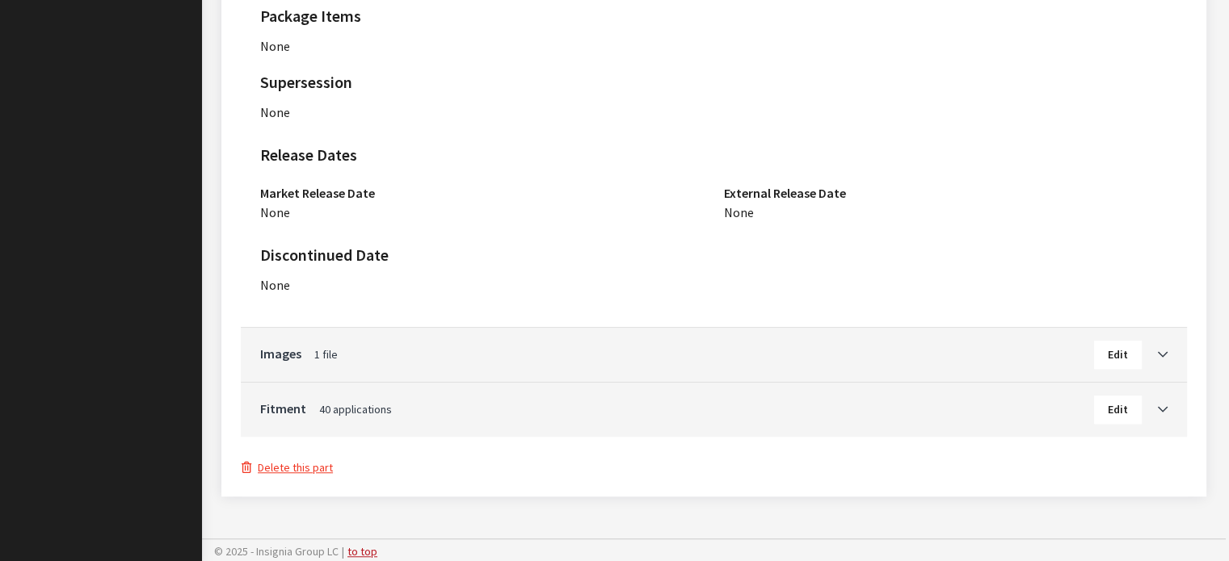
click at [319, 466] on button "Delete this part" at bounding box center [287, 468] width 93 height 19
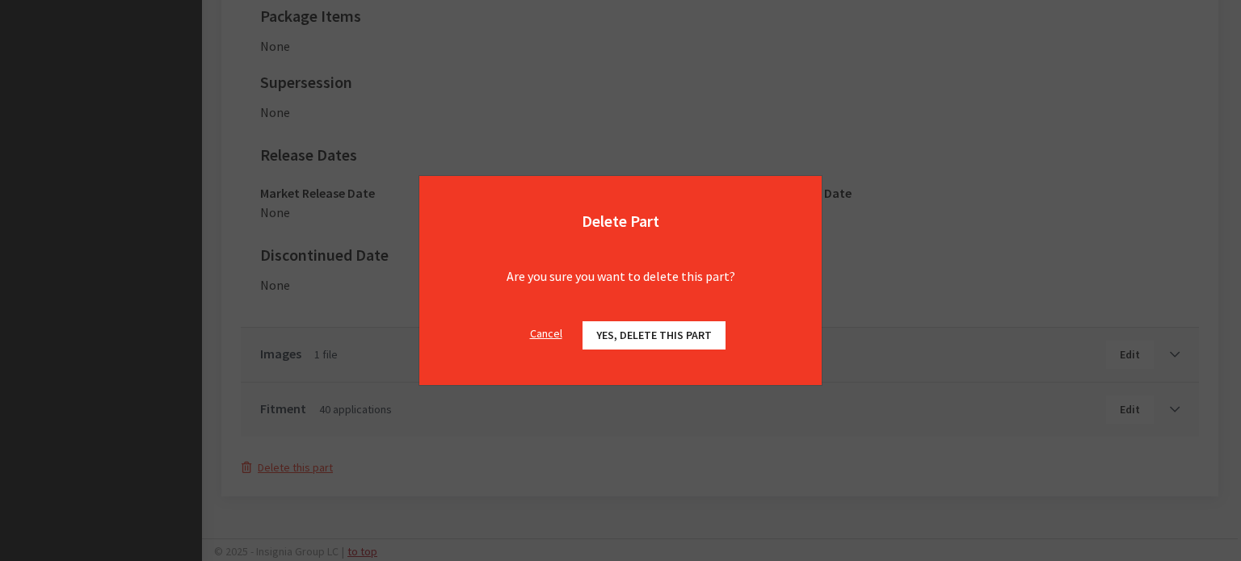
click at [679, 334] on span "Yes, delete this part" at bounding box center [654, 335] width 116 height 15
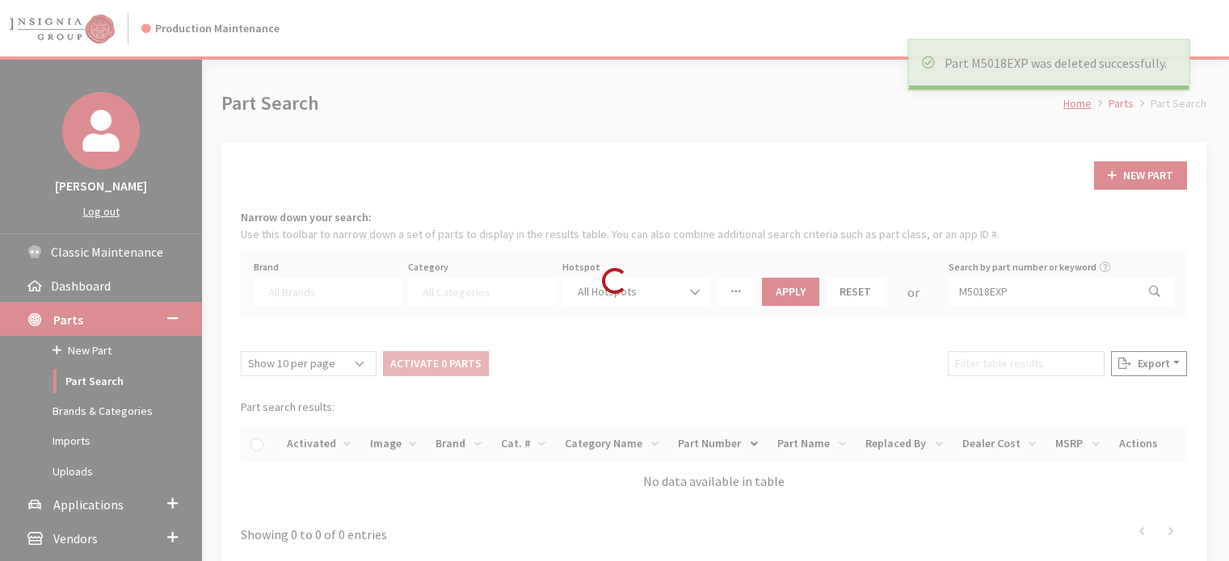
select select
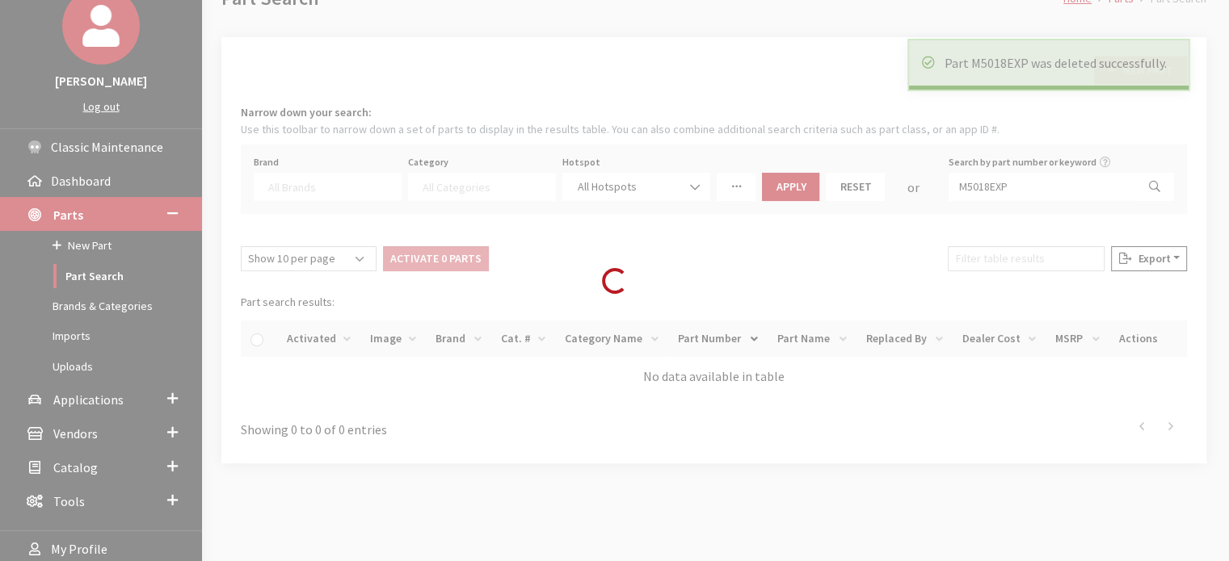
scroll to position [153, 0]
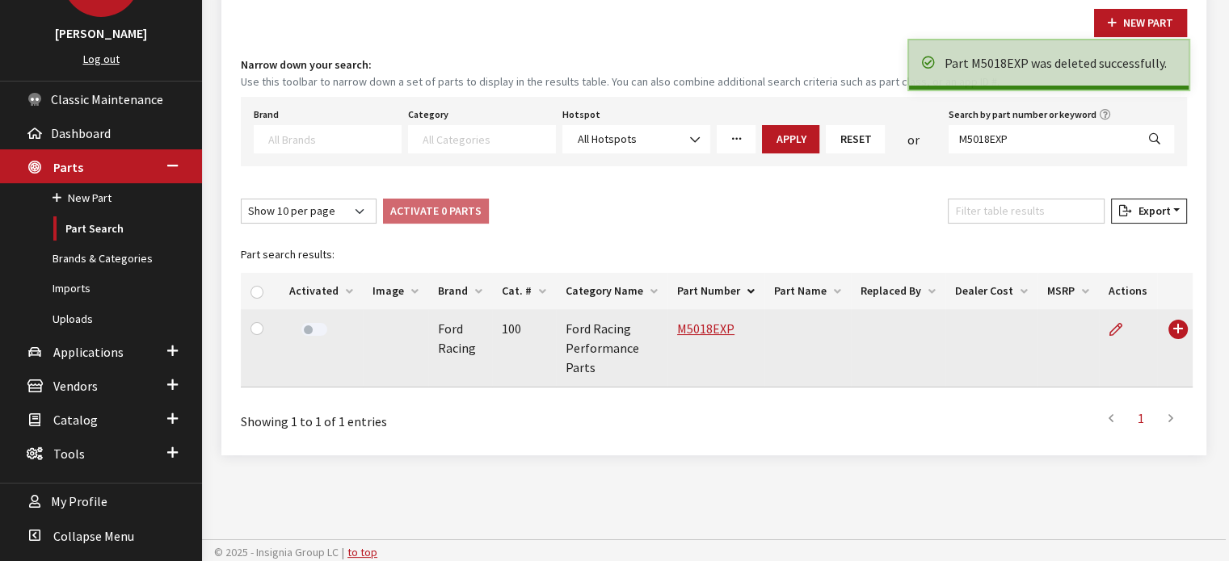
click at [297, 334] on div at bounding box center [313, 330] width 49 height 23
click at [319, 326] on label at bounding box center [314, 329] width 26 height 13
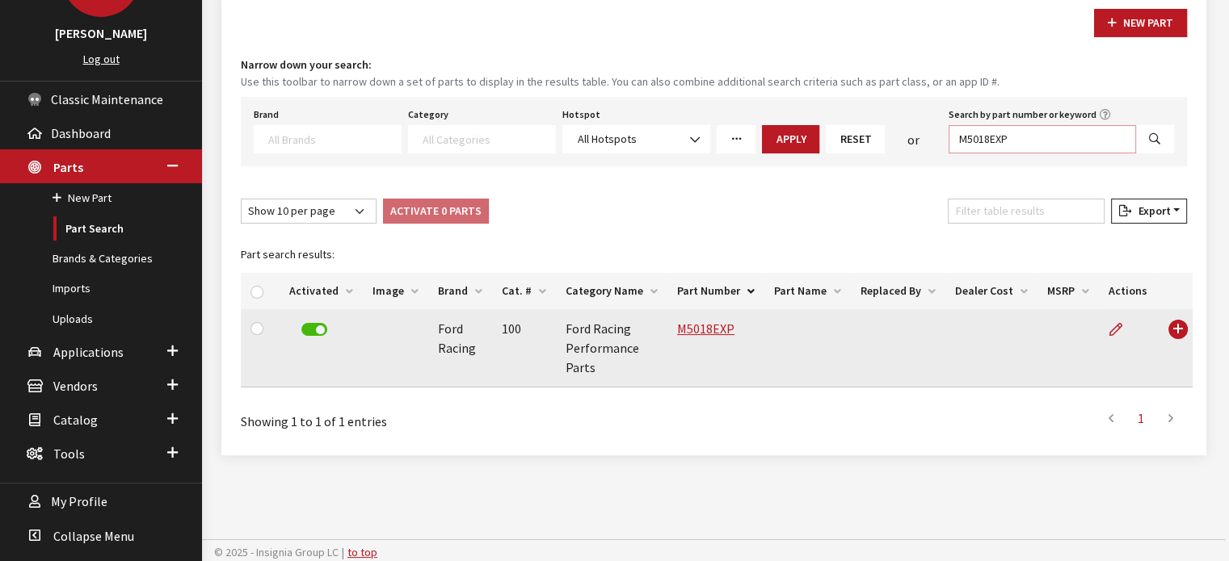
click at [1019, 143] on input "M5018EXP" at bounding box center [1041, 139] width 187 height 28
click at [1019, 142] on input "M5018EXP" at bounding box center [1041, 139] width 187 height 28
paste input "RA"
type input "M5018RA"
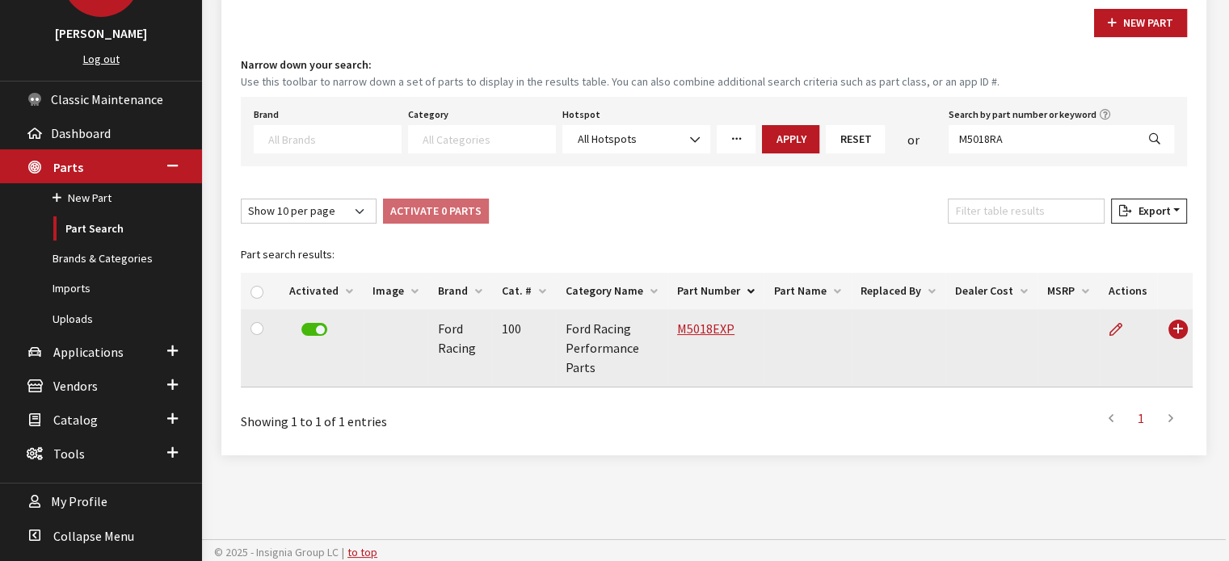
select select
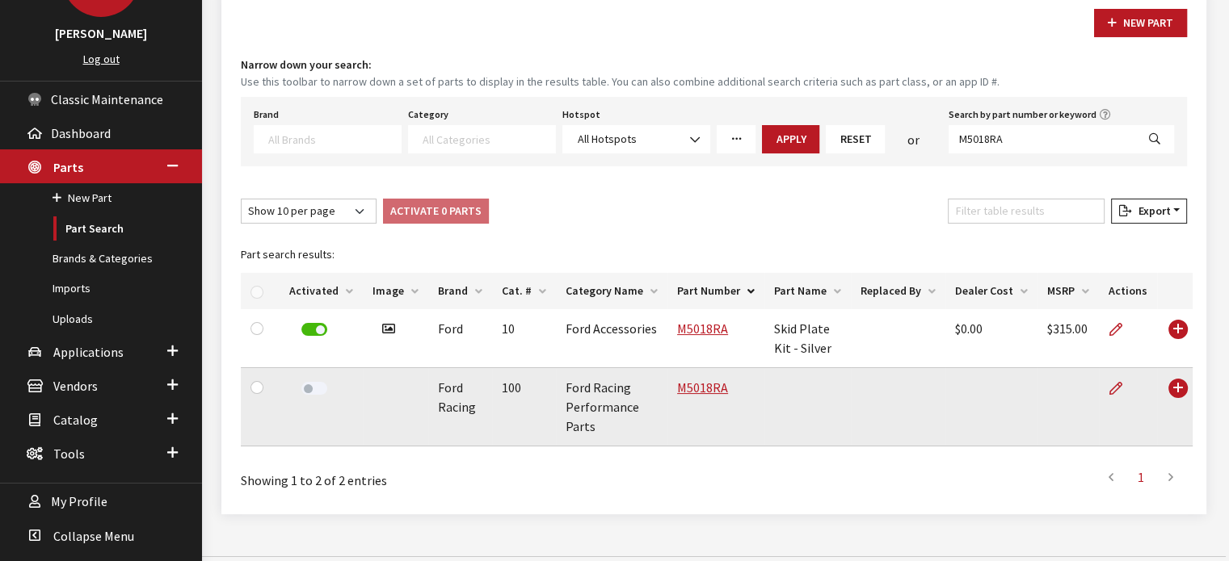
click at [326, 389] on div at bounding box center [313, 389] width 49 height 23
drag, startPoint x: 296, startPoint y: 384, endPoint x: 310, endPoint y: 387, distance: 14.1
click at [297, 384] on div at bounding box center [313, 389] width 49 height 23
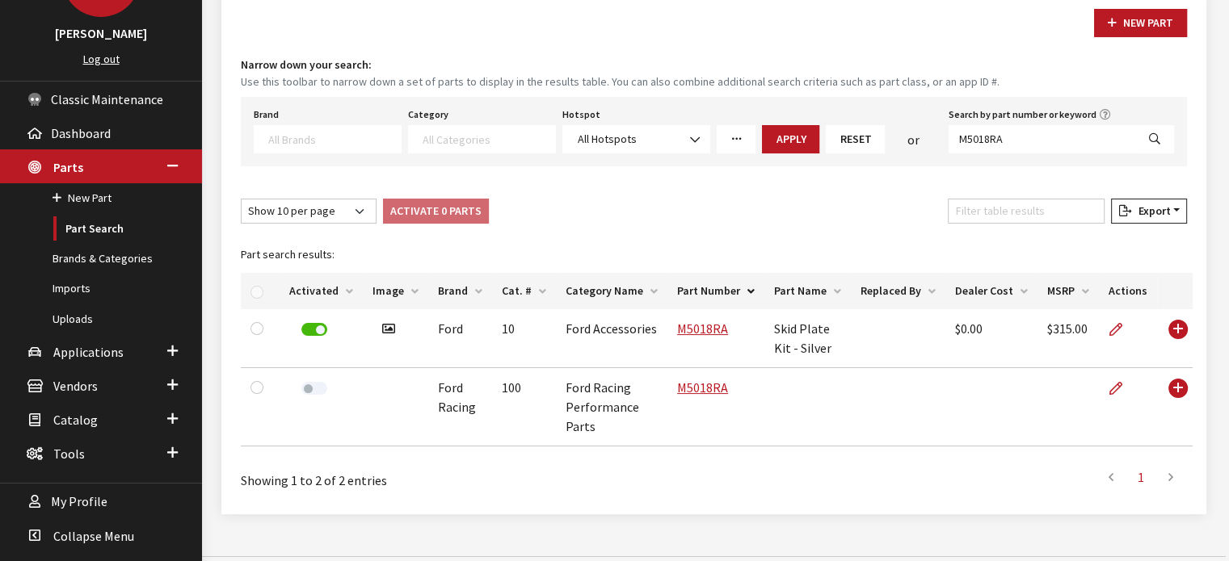
drag, startPoint x: 311, startPoint y: 388, endPoint x: 434, endPoint y: 380, distance: 123.1
click at [312, 388] on label at bounding box center [314, 388] width 26 height 13
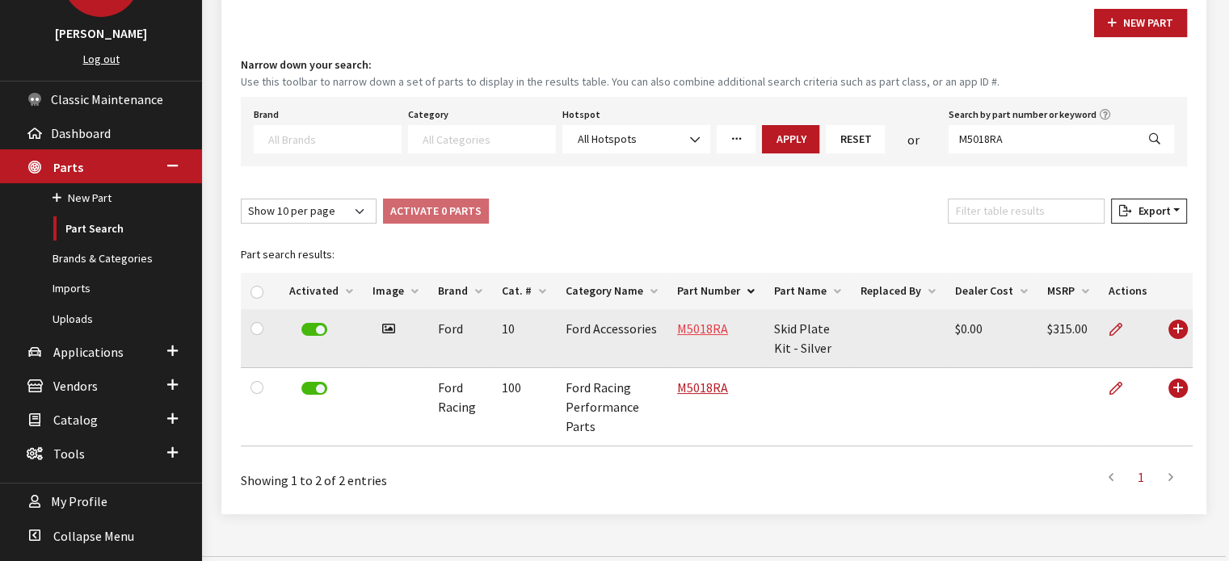
click at [698, 330] on link "M5018RA" at bounding box center [702, 329] width 51 height 16
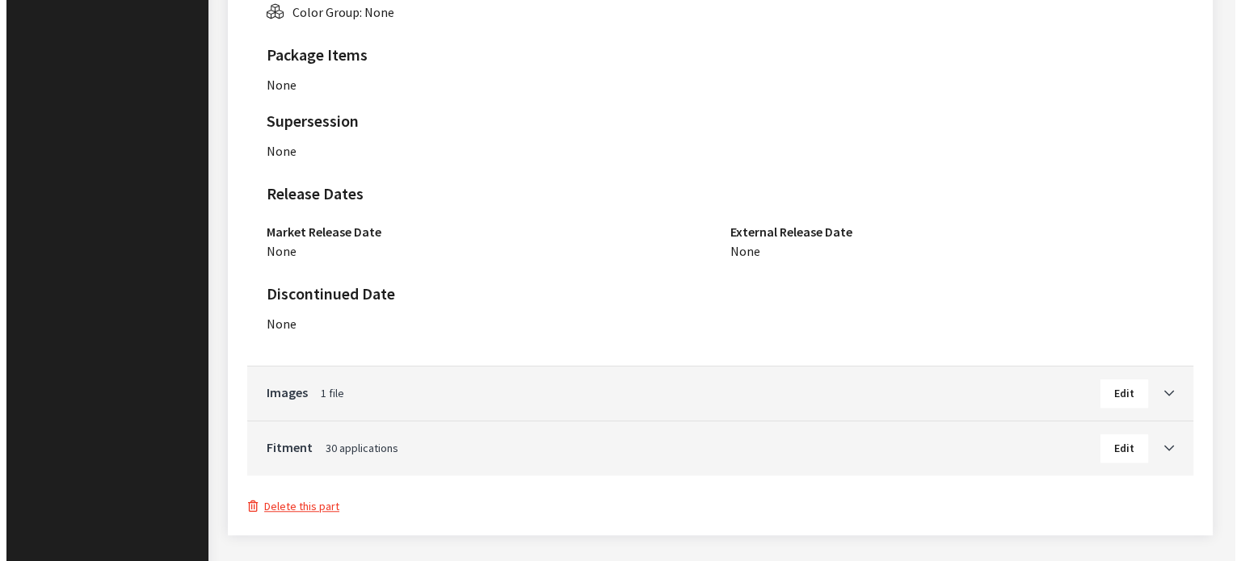
scroll to position [1225, 0]
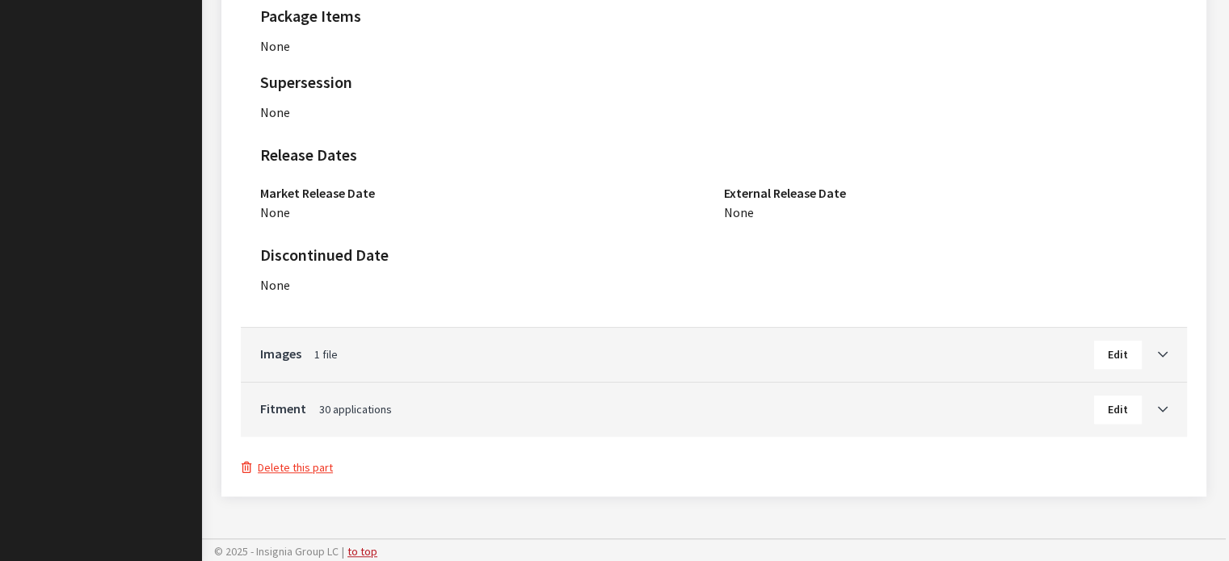
click at [315, 464] on button "Delete this part" at bounding box center [287, 468] width 93 height 19
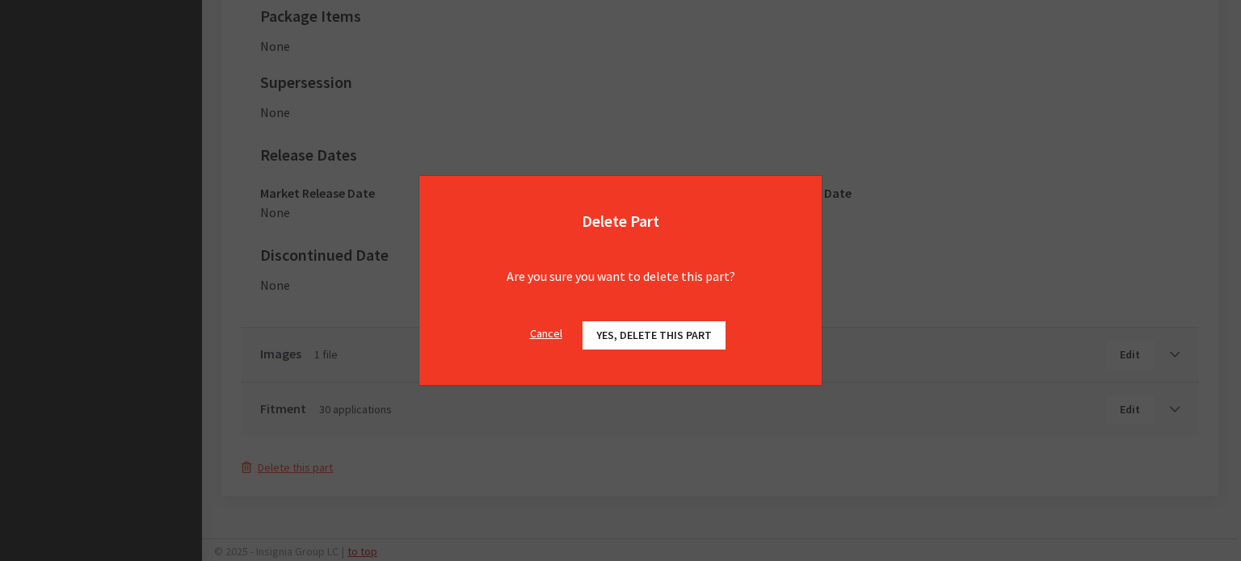
click at [680, 334] on span "Yes, delete this part" at bounding box center [654, 335] width 116 height 15
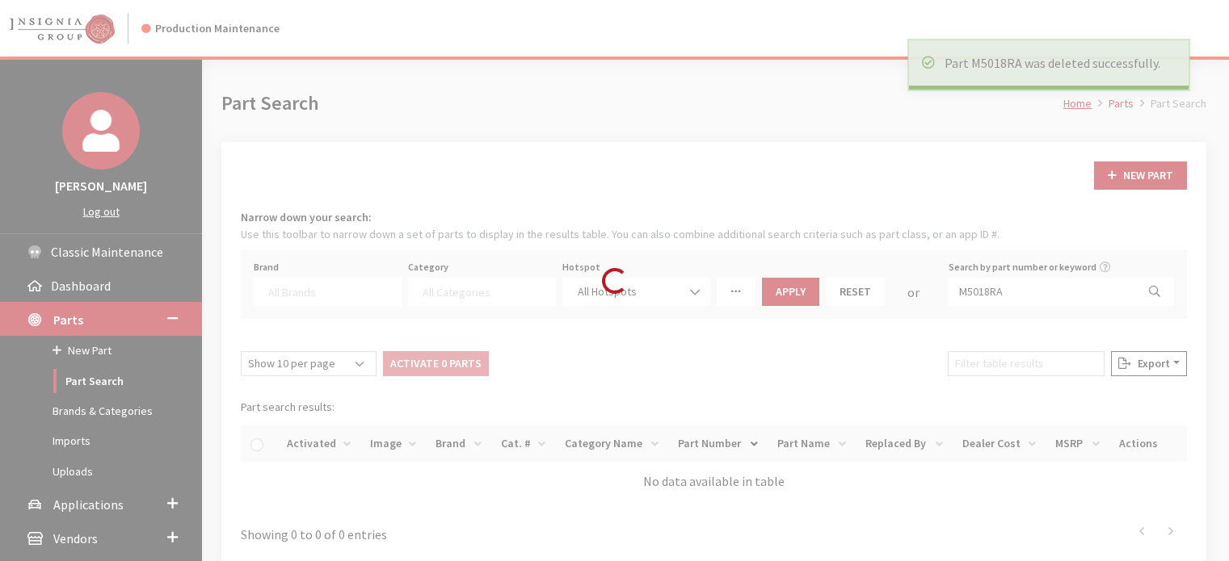
select select
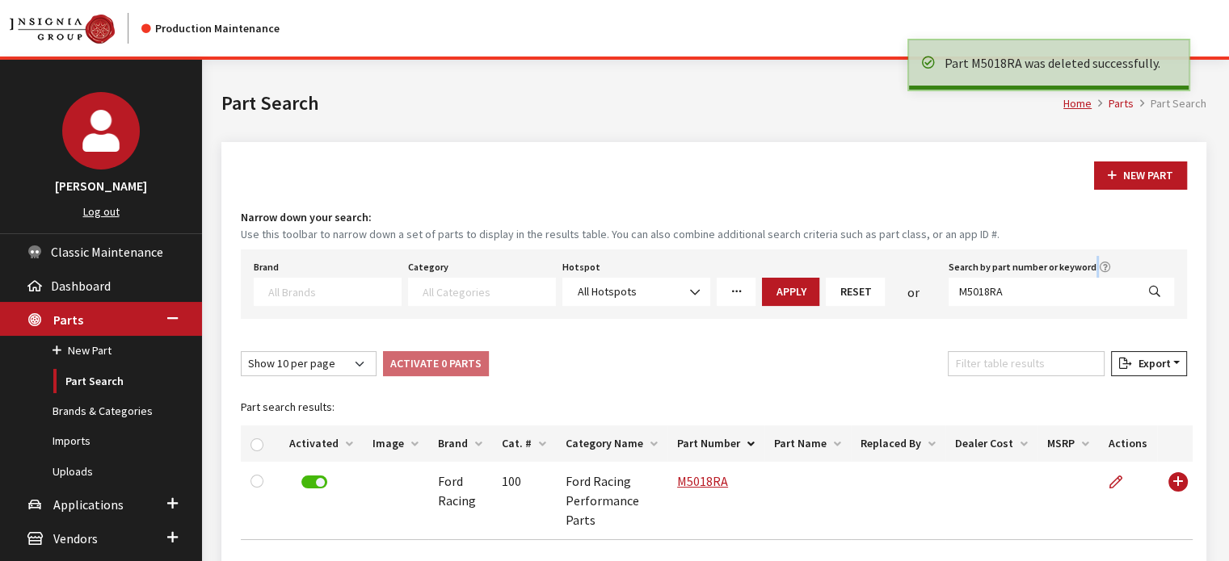
click at [978, 284] on div "Search by part number or keyword M5018RA" at bounding box center [1061, 281] width 232 height 50
click at [978, 284] on input "M5018RA" at bounding box center [1041, 292] width 187 height 28
paste input "230BSB"
type input "M5230BSB"
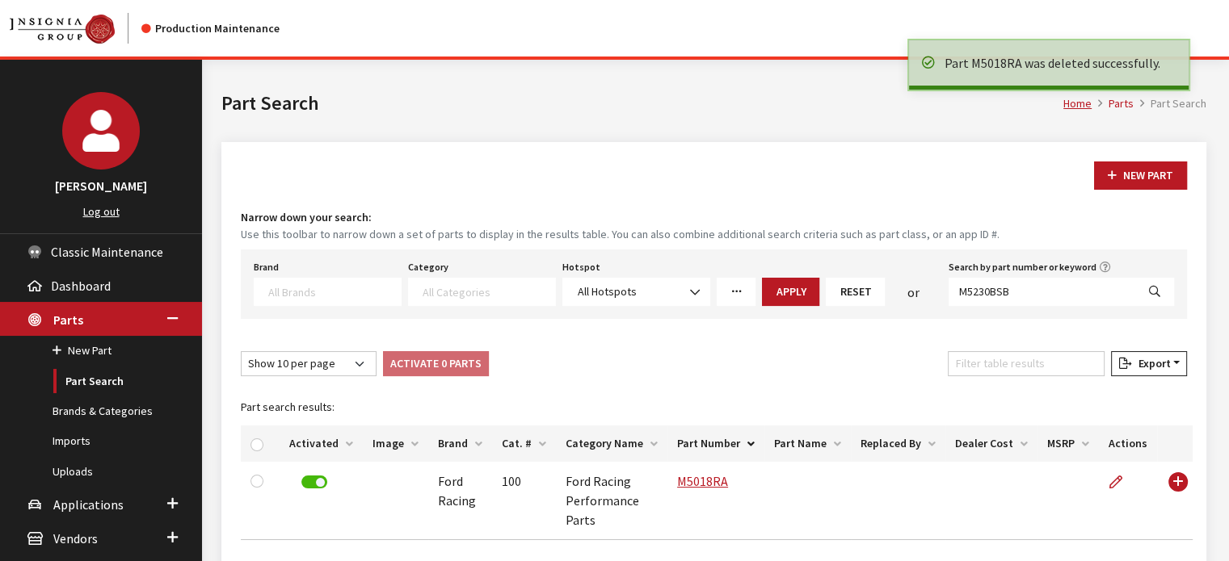
select select
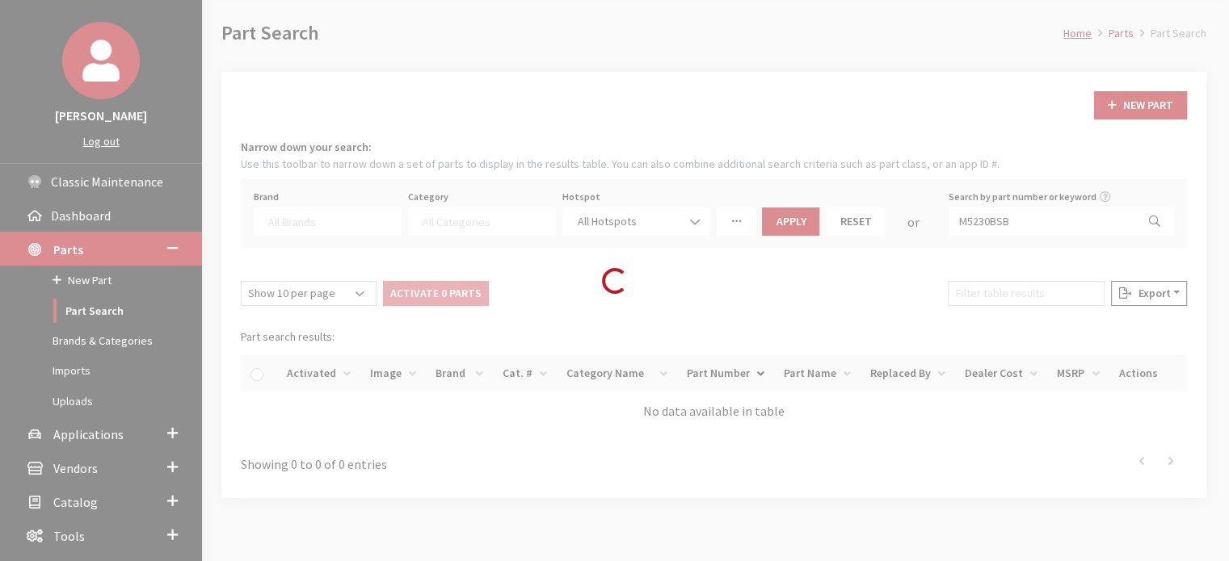
scroll to position [153, 0]
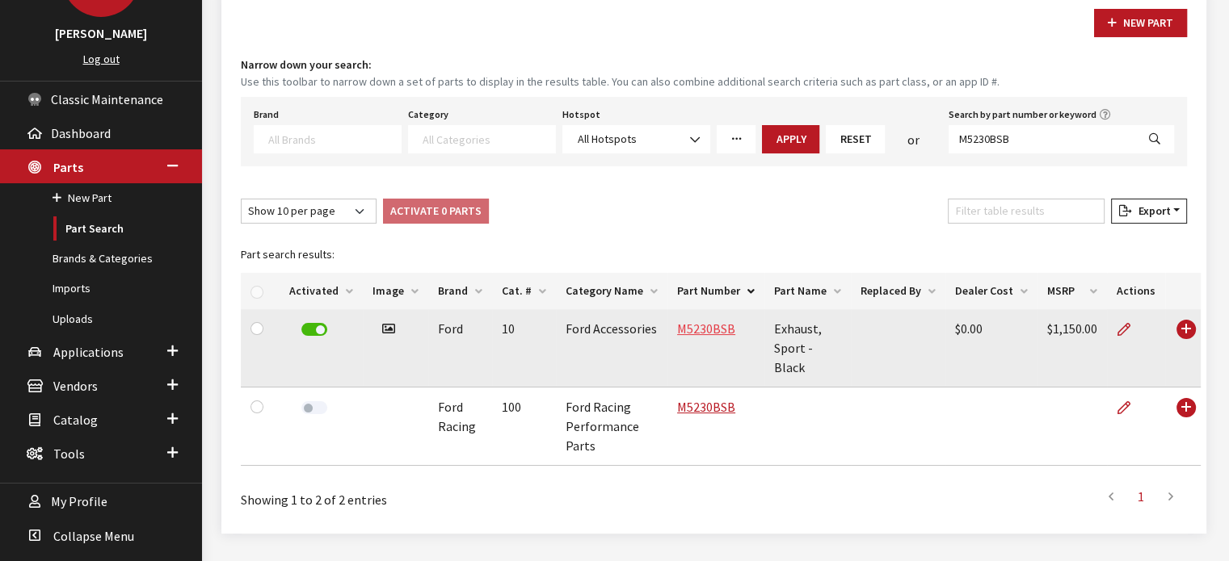
click at [693, 329] on link "M5230BSB" at bounding box center [706, 329] width 58 height 16
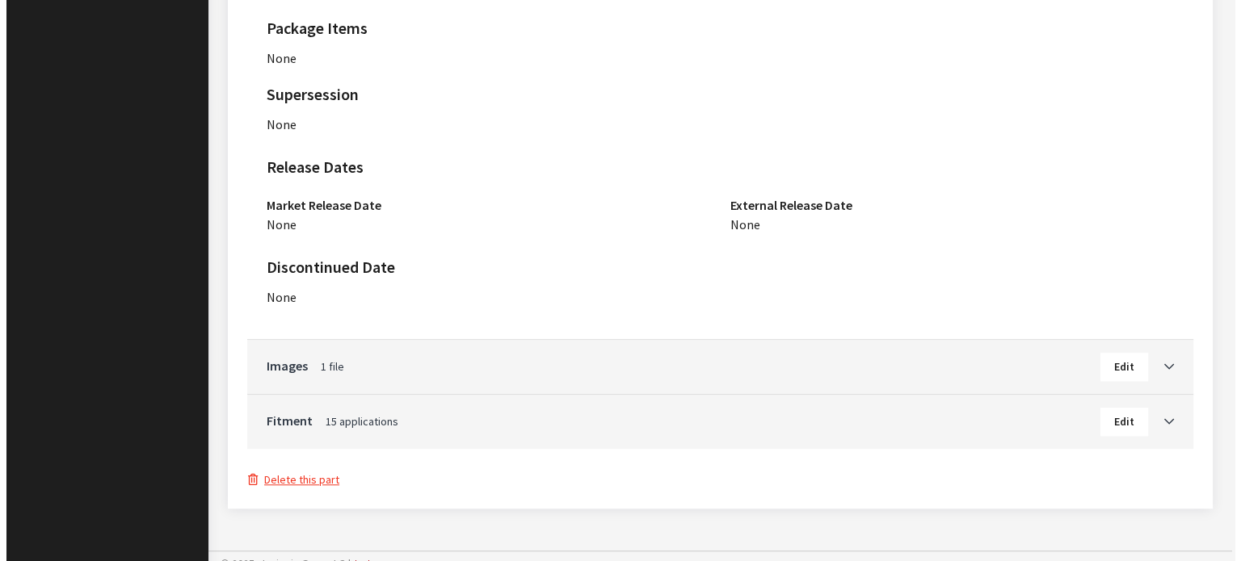
scroll to position [1166, 0]
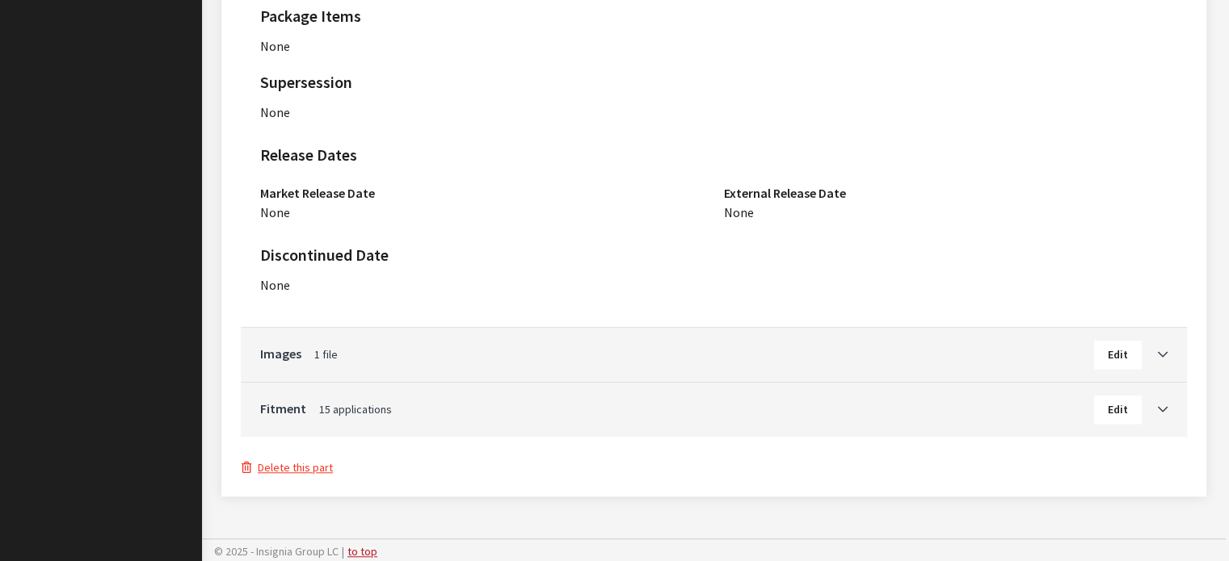
click at [311, 456] on div "Delete this part" at bounding box center [714, 466] width 946 height 21
click at [312, 471] on button "Delete this part" at bounding box center [287, 468] width 93 height 19
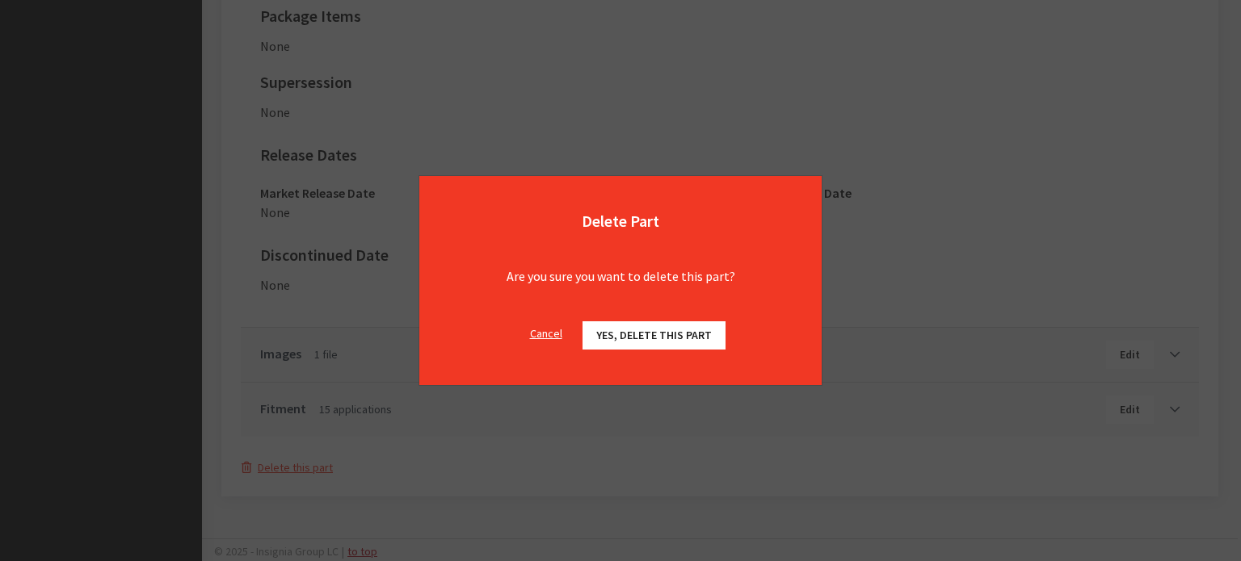
click at [624, 332] on span "Yes, delete this part" at bounding box center [654, 335] width 116 height 15
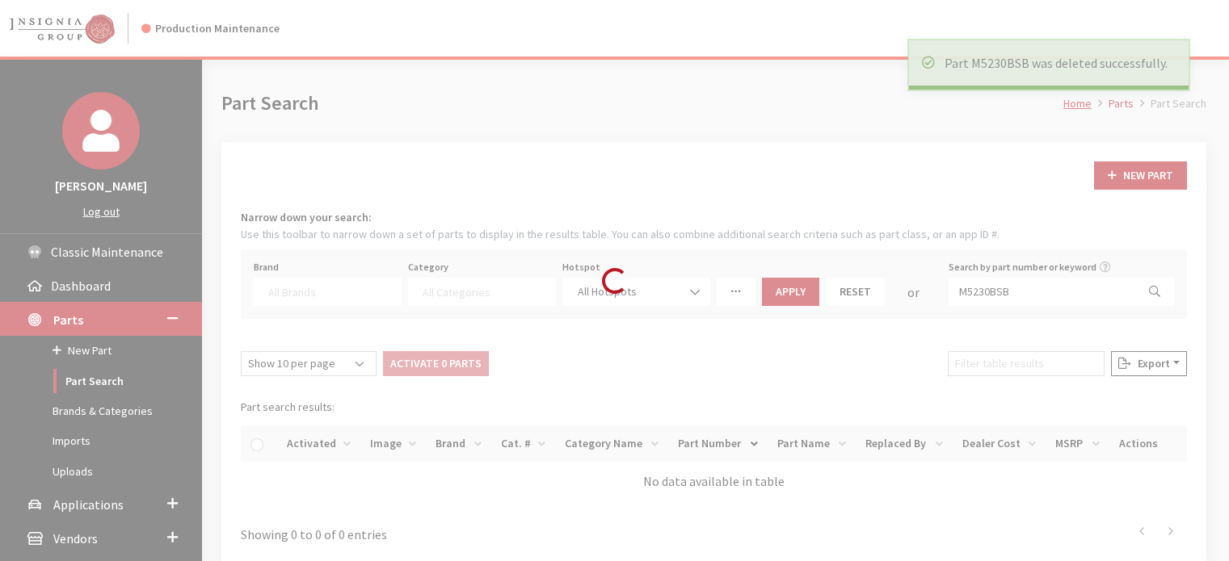
select select
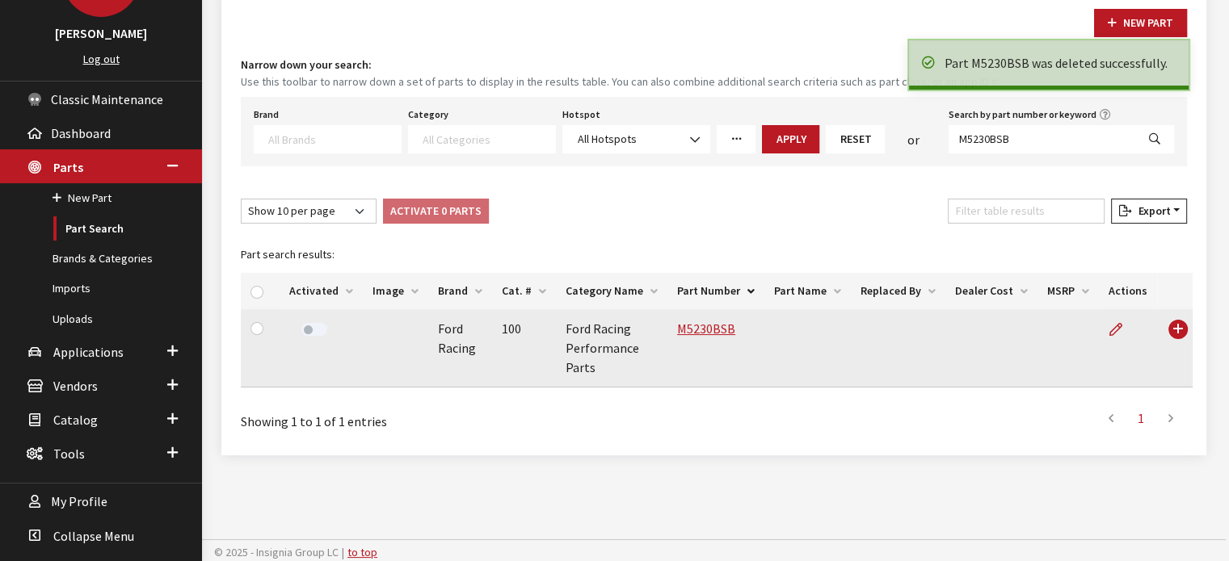
click at [311, 331] on label at bounding box center [314, 329] width 26 height 13
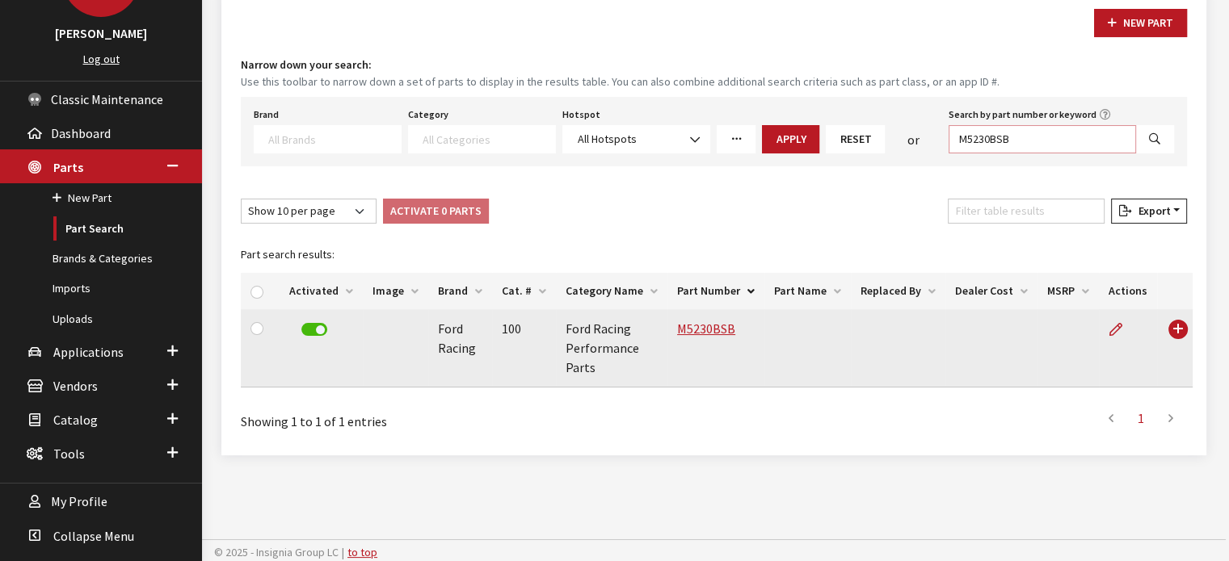
click at [994, 134] on input "M5230BSB" at bounding box center [1041, 139] width 187 height 28
paste input "60BCT1"
type input "M5260BCT1"
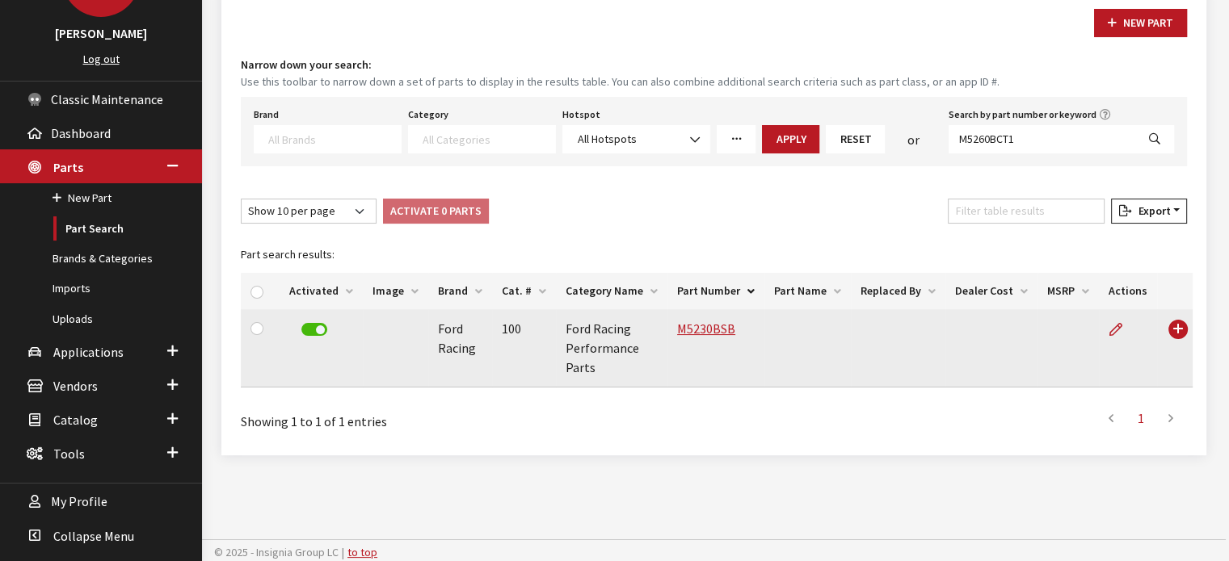
select select
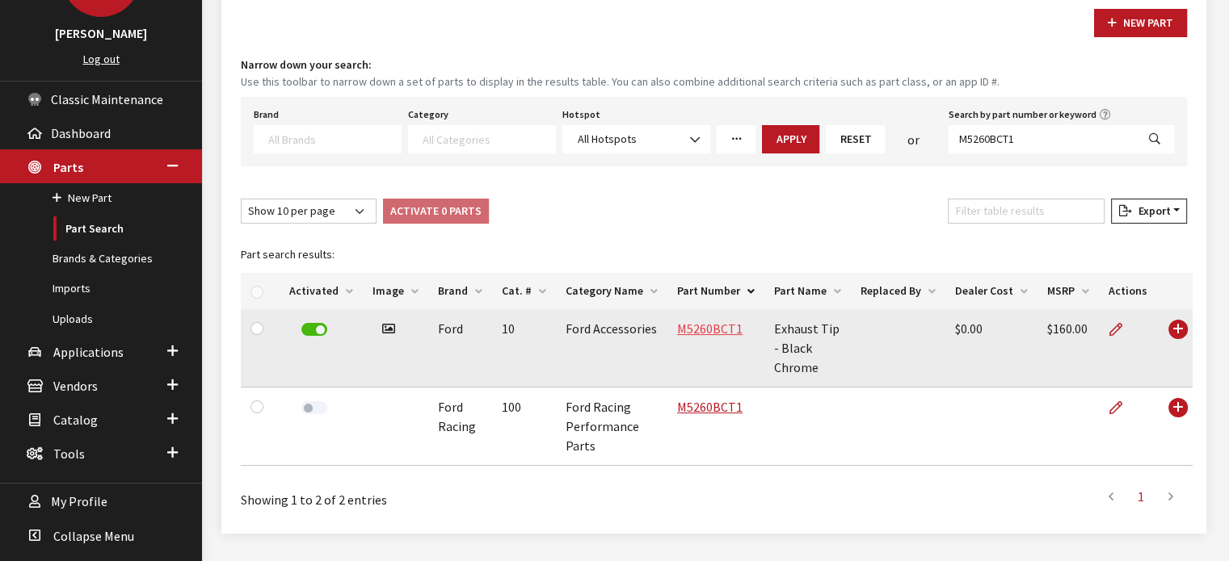
click at [726, 322] on link "M5260BCT1" at bounding box center [709, 329] width 65 height 16
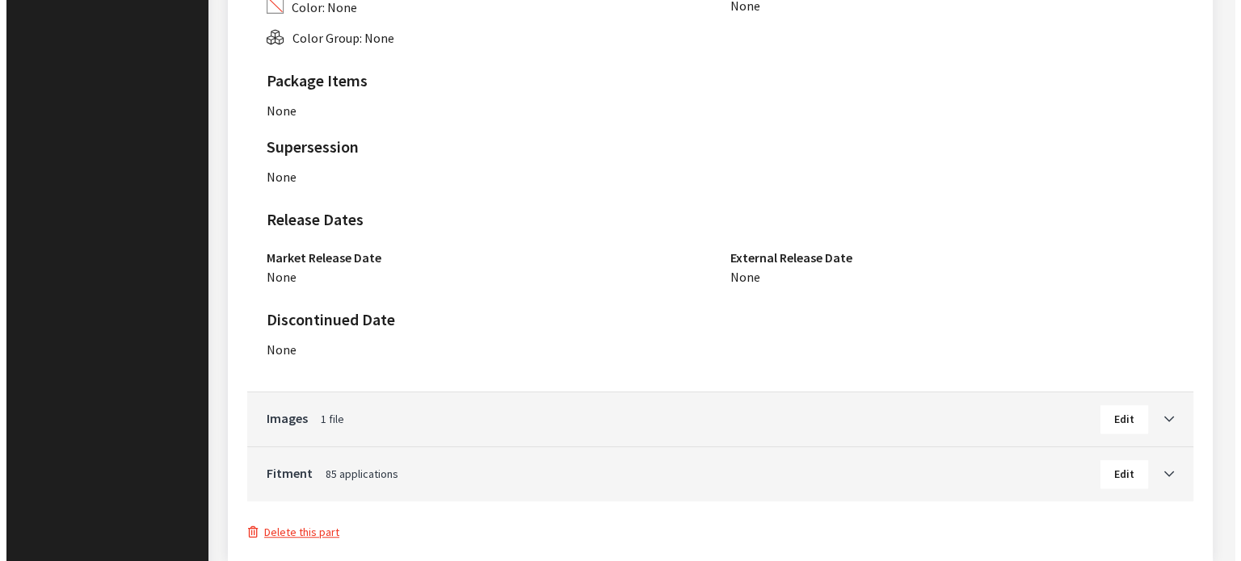
scroll to position [1139, 0]
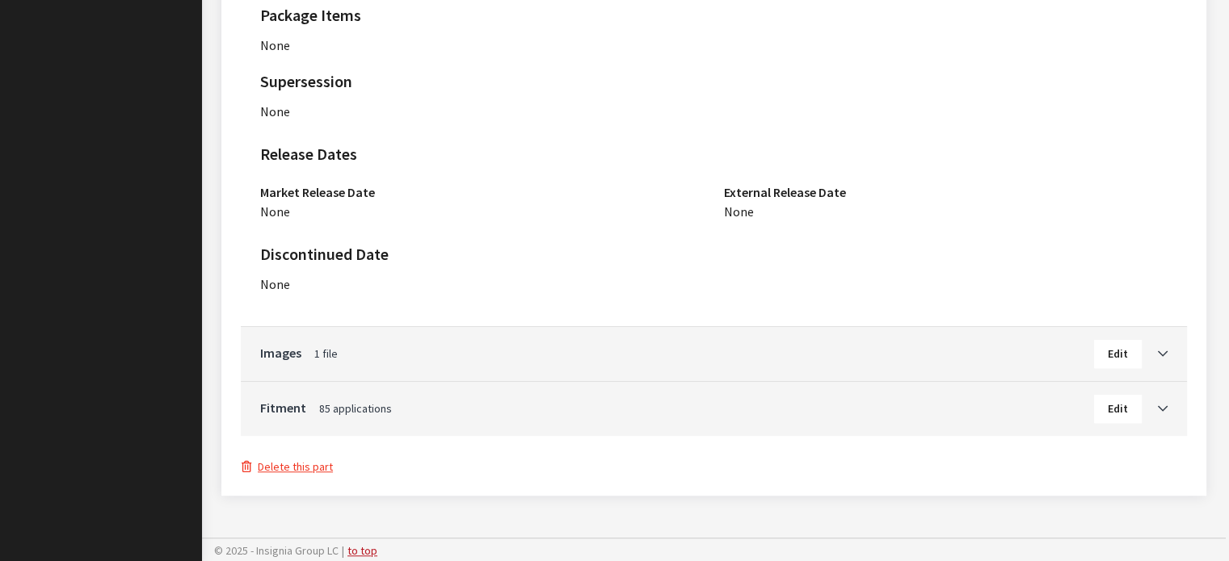
click at [289, 460] on button "Delete this part" at bounding box center [287, 467] width 93 height 19
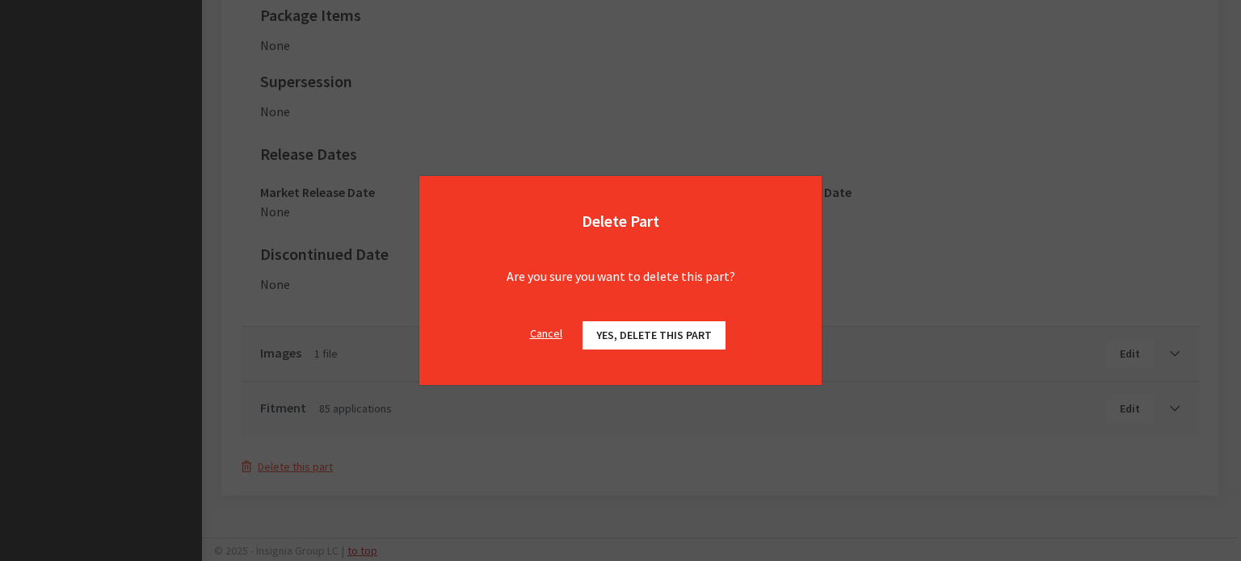
click at [706, 314] on div "Cancel Yes, delete this part OK" at bounding box center [620, 343] width 402 height 83
click at [698, 326] on button "Yes, delete this part" at bounding box center [653, 336] width 143 height 28
click at [698, 338] on button "Yes, delete this part" at bounding box center [653, 336] width 143 height 28
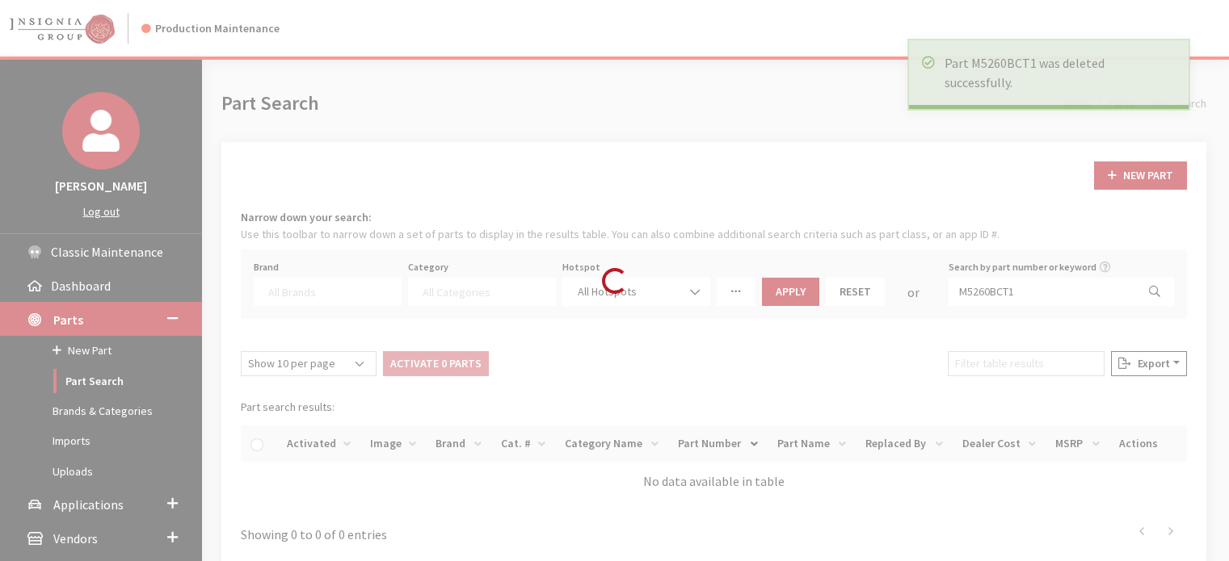
select select
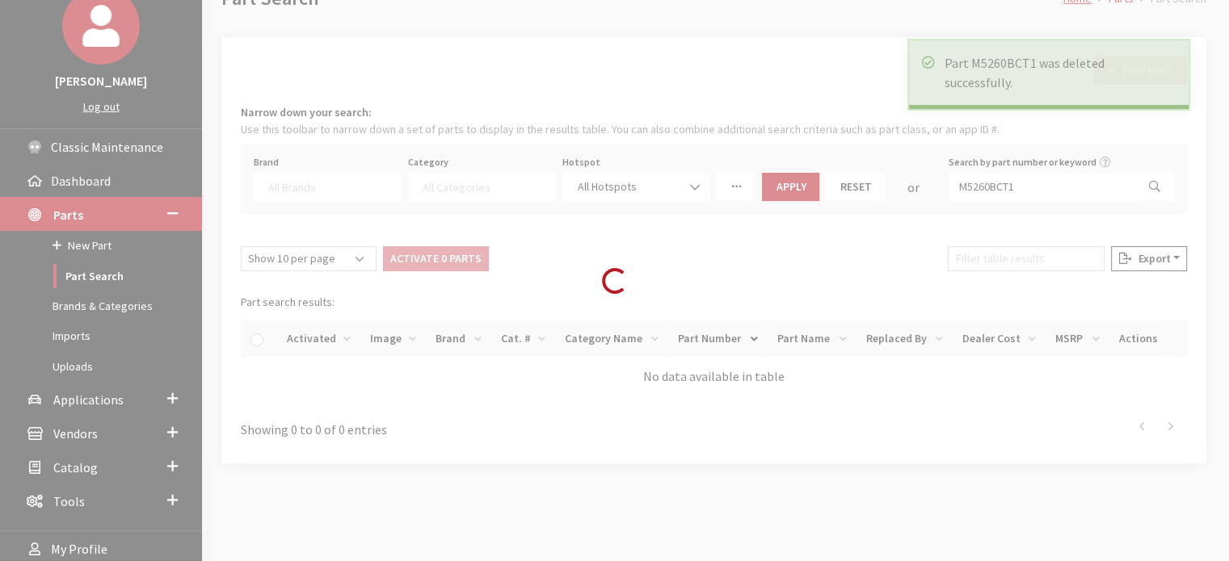
scroll to position [153, 0]
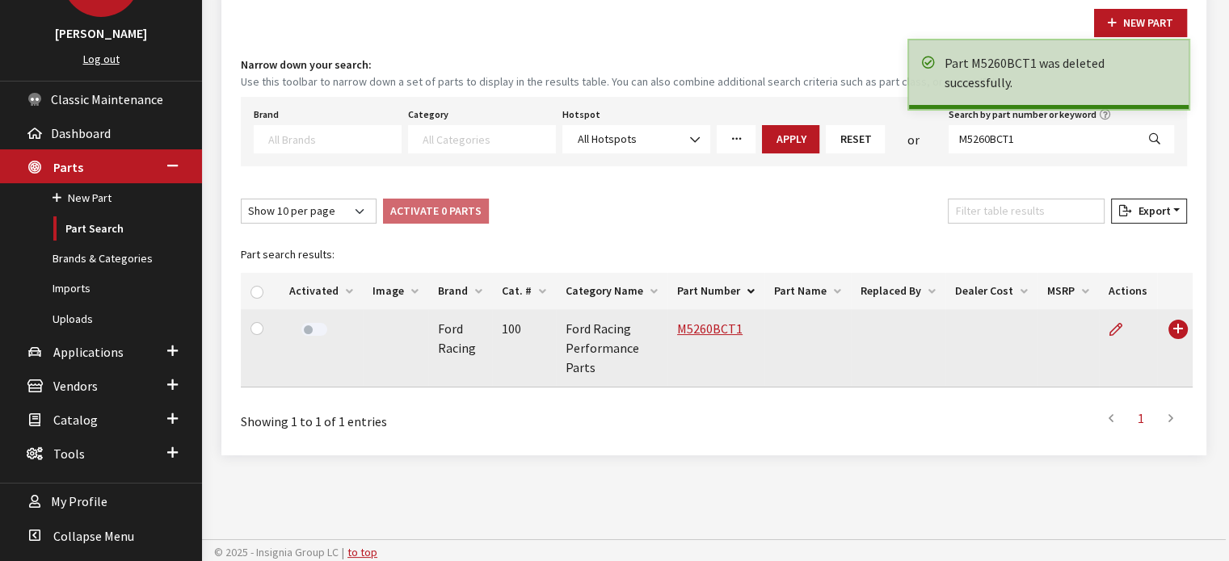
click at [309, 335] on div at bounding box center [313, 330] width 49 height 23
click at [317, 331] on label at bounding box center [314, 329] width 26 height 13
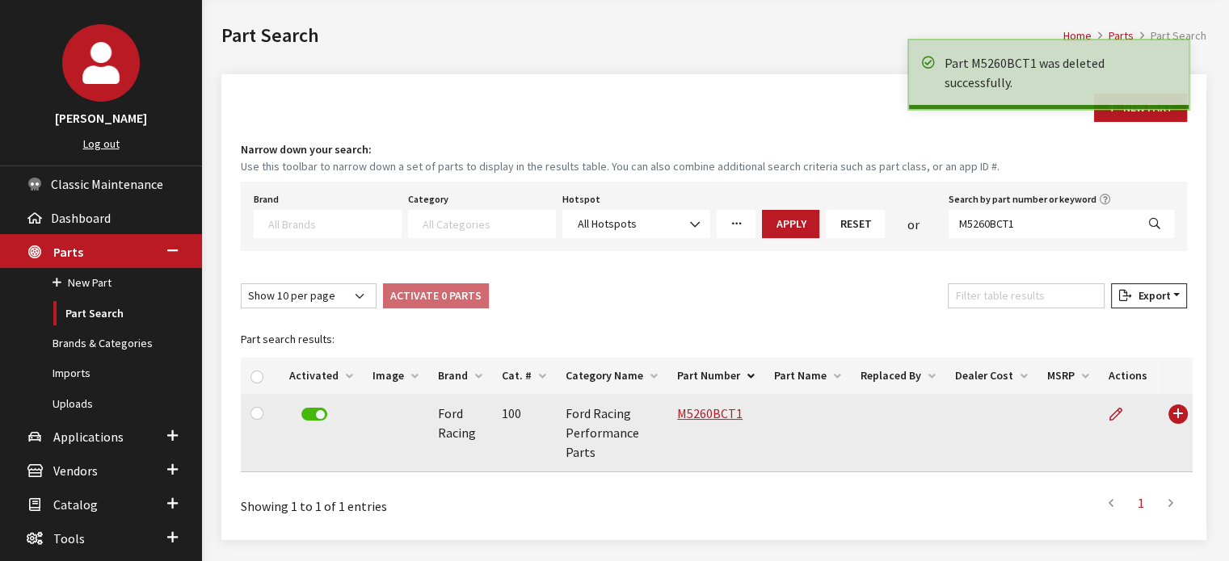
scroll to position [0, 0]
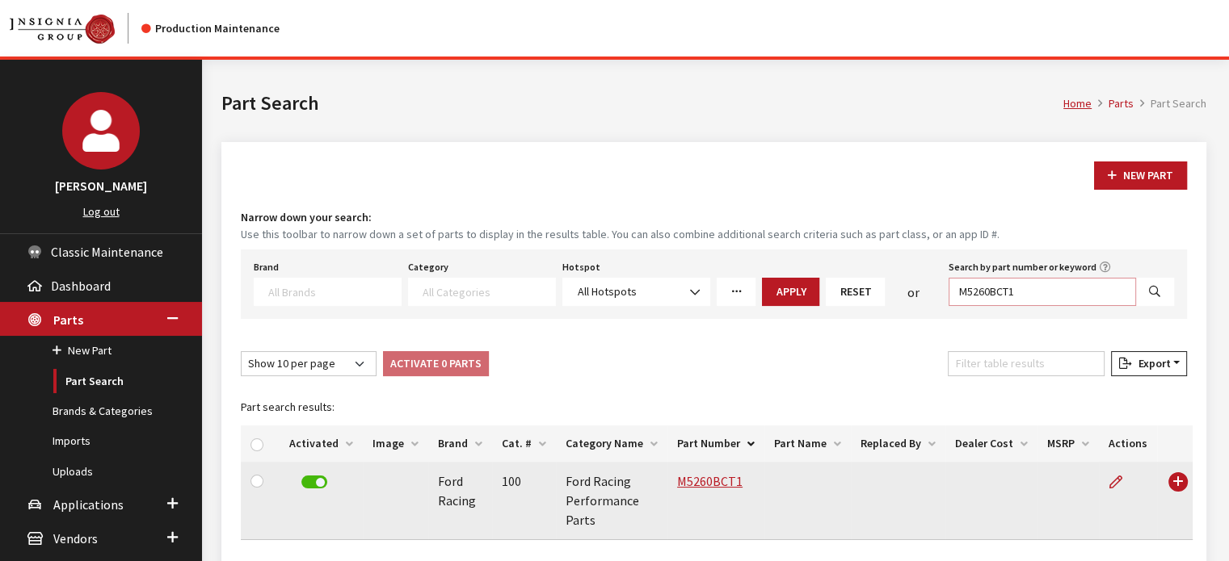
click at [1021, 288] on input "M5260BCT1" at bounding box center [1041, 292] width 187 height 28
paste input "6766A50A"
type input "M6766A50A"
select select
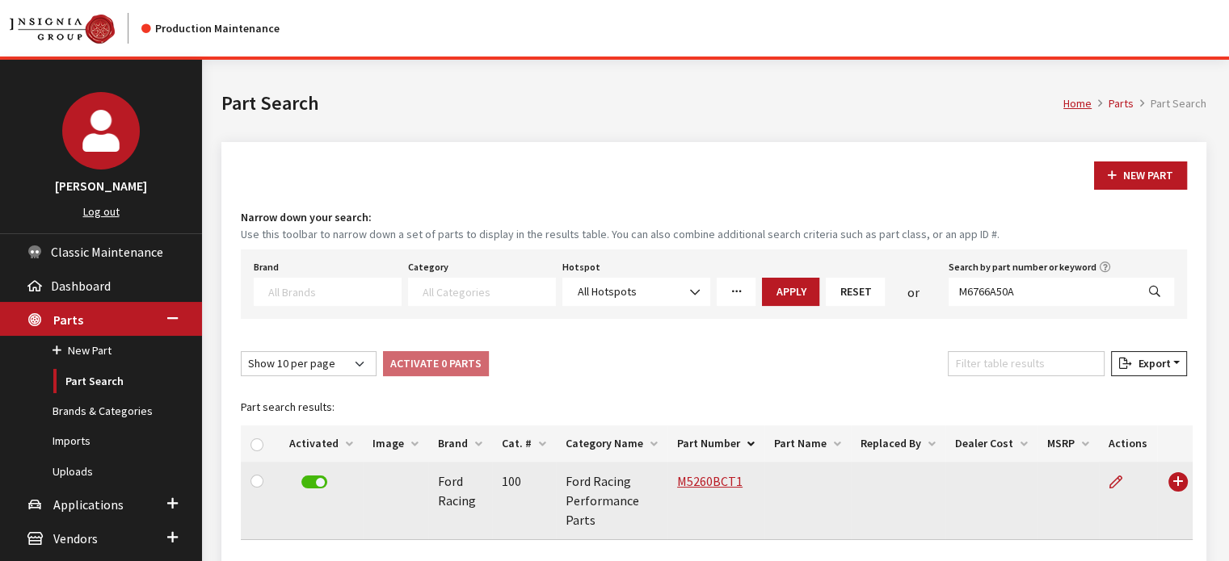
select select
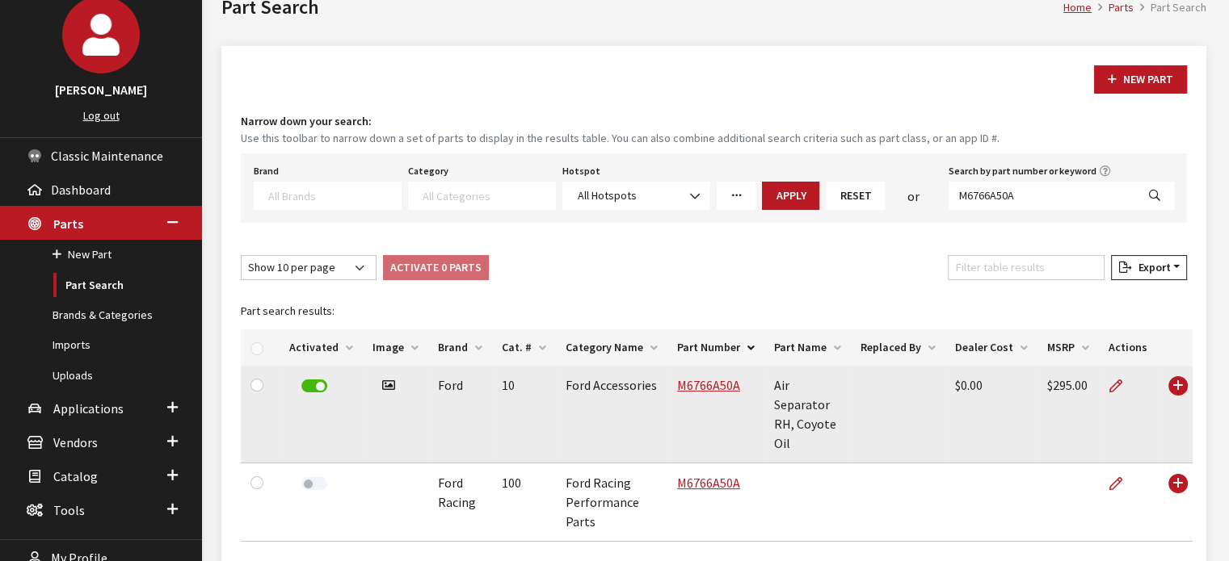
scroll to position [153, 0]
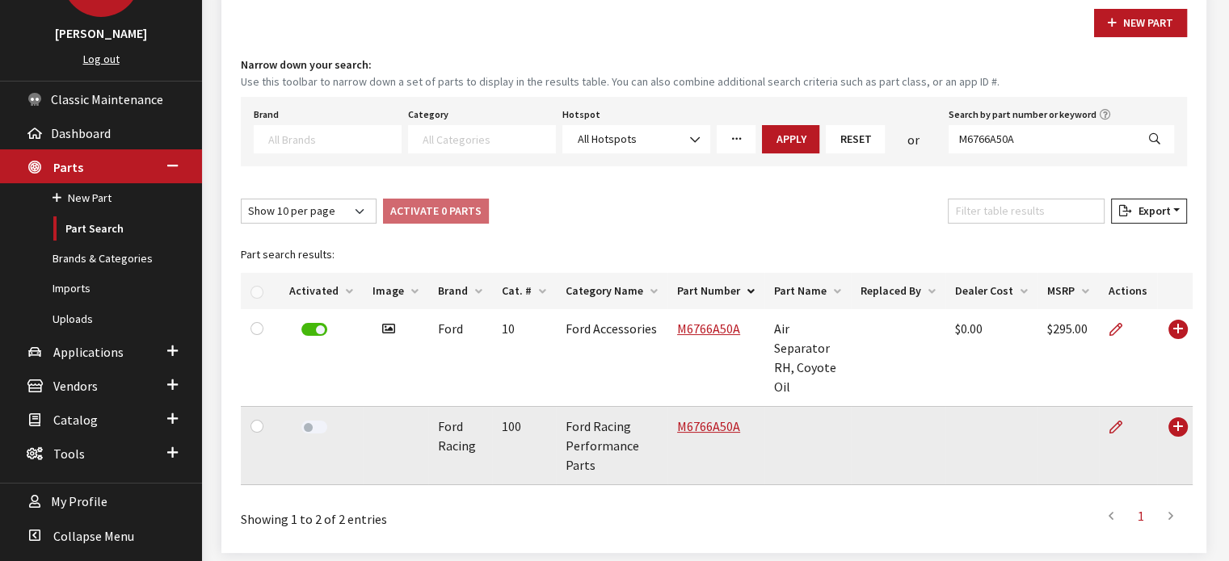
click at [310, 421] on label at bounding box center [314, 427] width 26 height 13
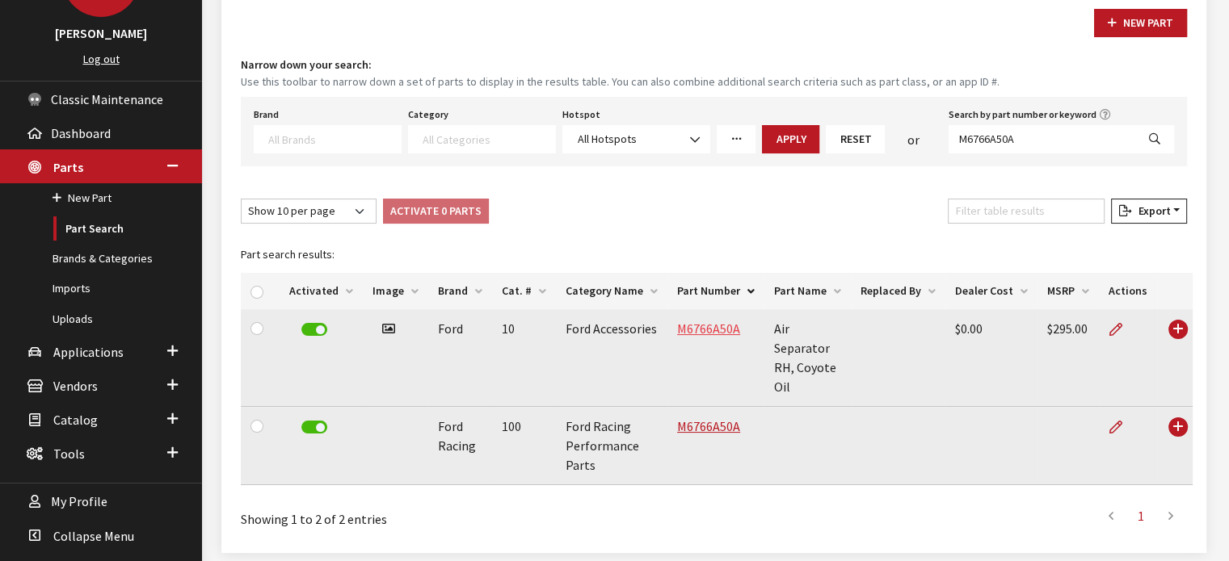
click at [726, 323] on link "M6766A50A" at bounding box center [708, 329] width 63 height 16
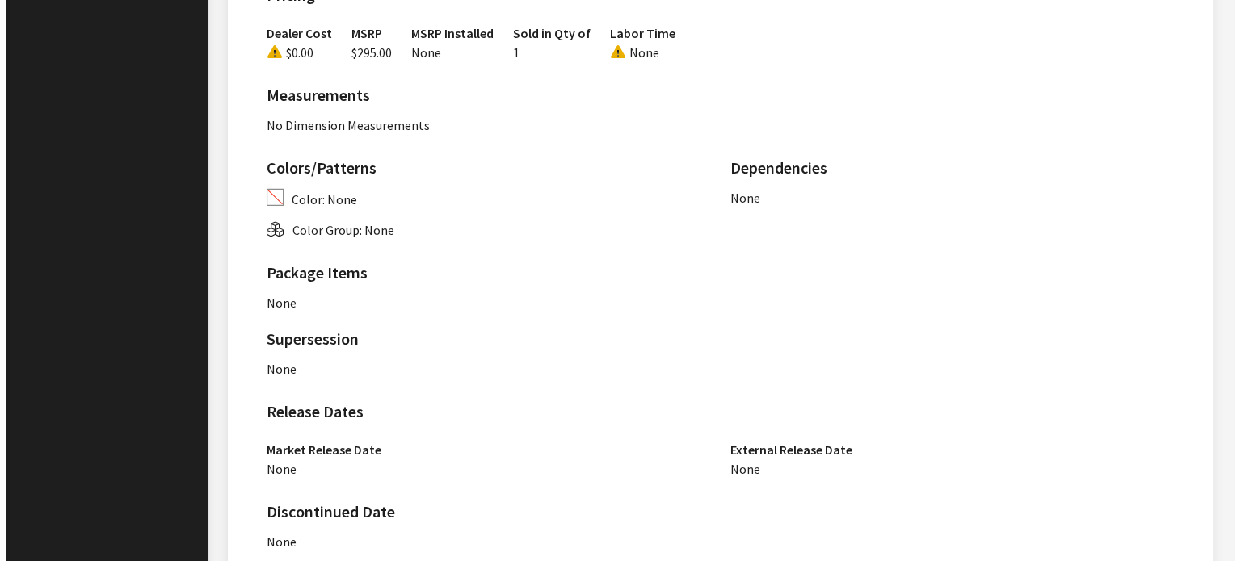
scroll to position [1355, 0]
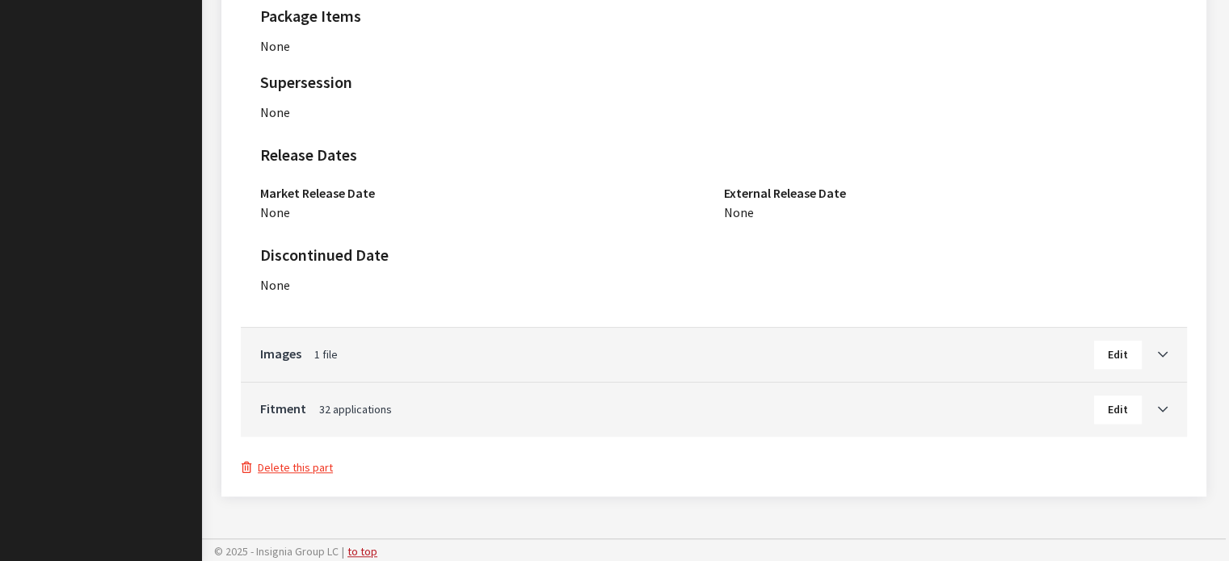
click at [322, 473] on button "Delete this part" at bounding box center [287, 468] width 93 height 19
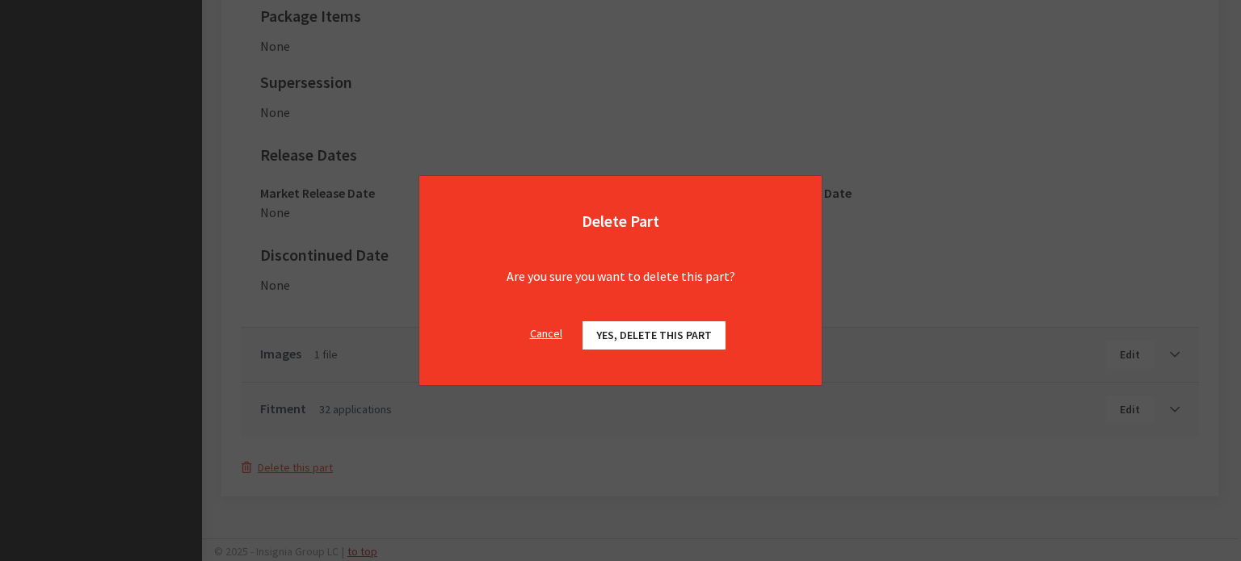
click at [691, 345] on button "Yes, delete this part" at bounding box center [653, 336] width 143 height 28
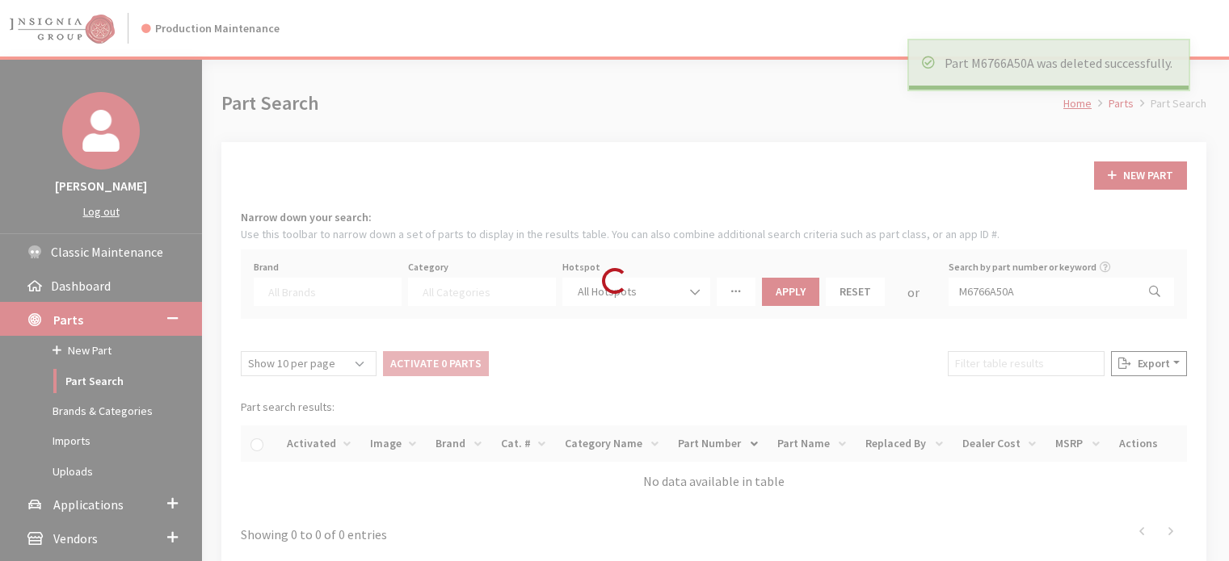
select select
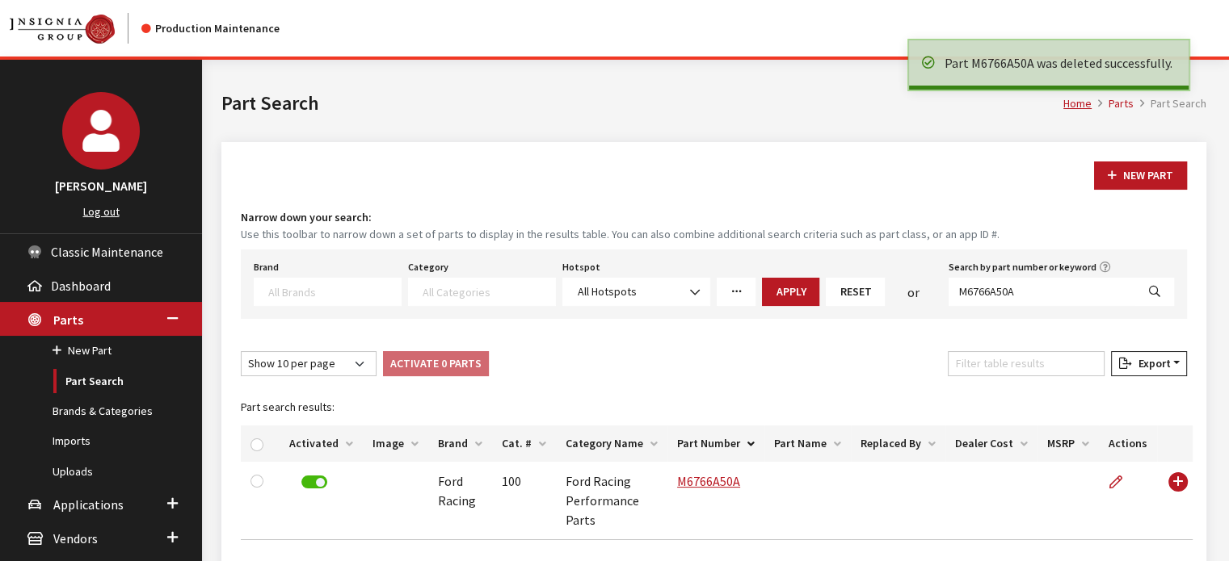
click at [1005, 311] on div "Brand Acura Alfa Romeo Audi BMW DoubleTake [PERSON_NAME] Racing GM GST Honda Hy…" at bounding box center [714, 284] width 946 height 69
click at [1003, 305] on input "M6766A50A" at bounding box center [1041, 292] width 187 height 28
click at [1002, 303] on input "M6766A50A" at bounding box center [1041, 292] width 187 height 28
paste input "1821TW"
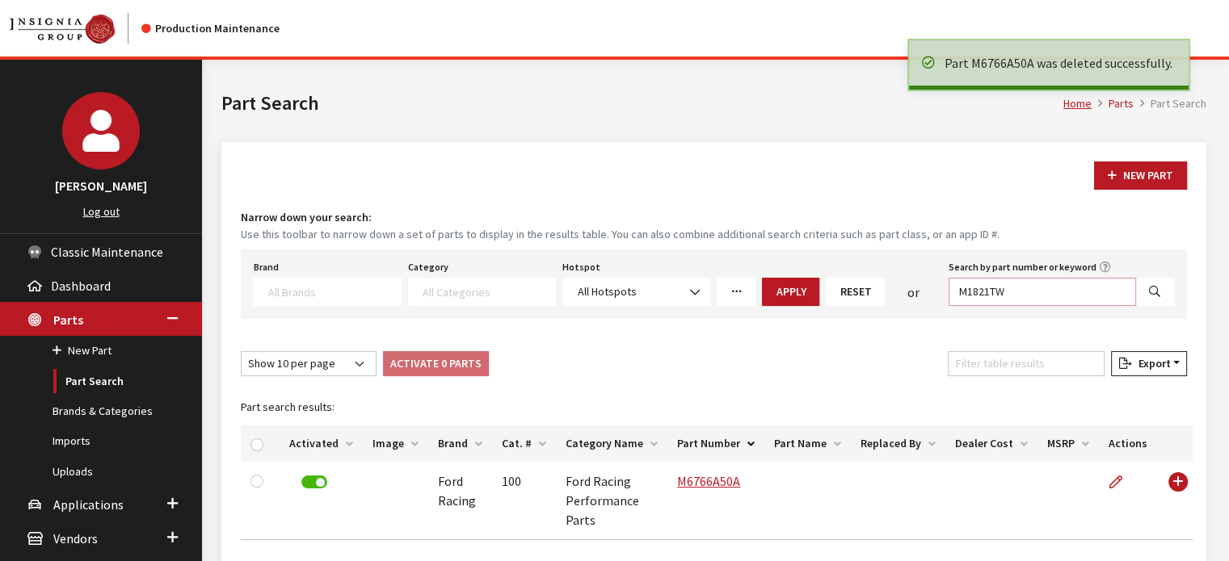
type input "M1821TW"
select select
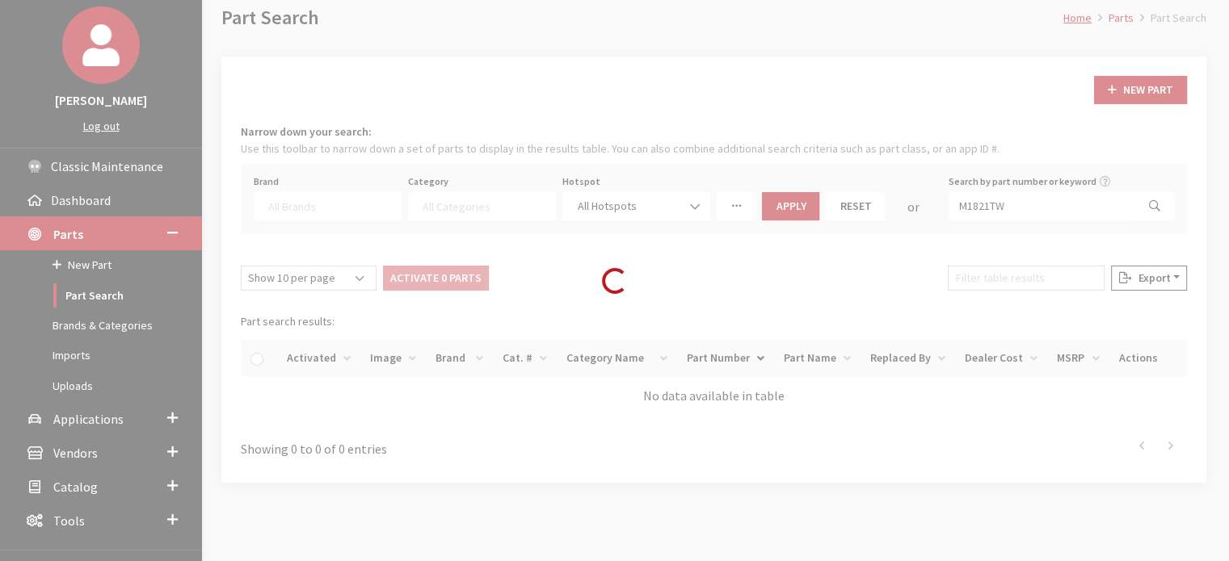
scroll to position [153, 0]
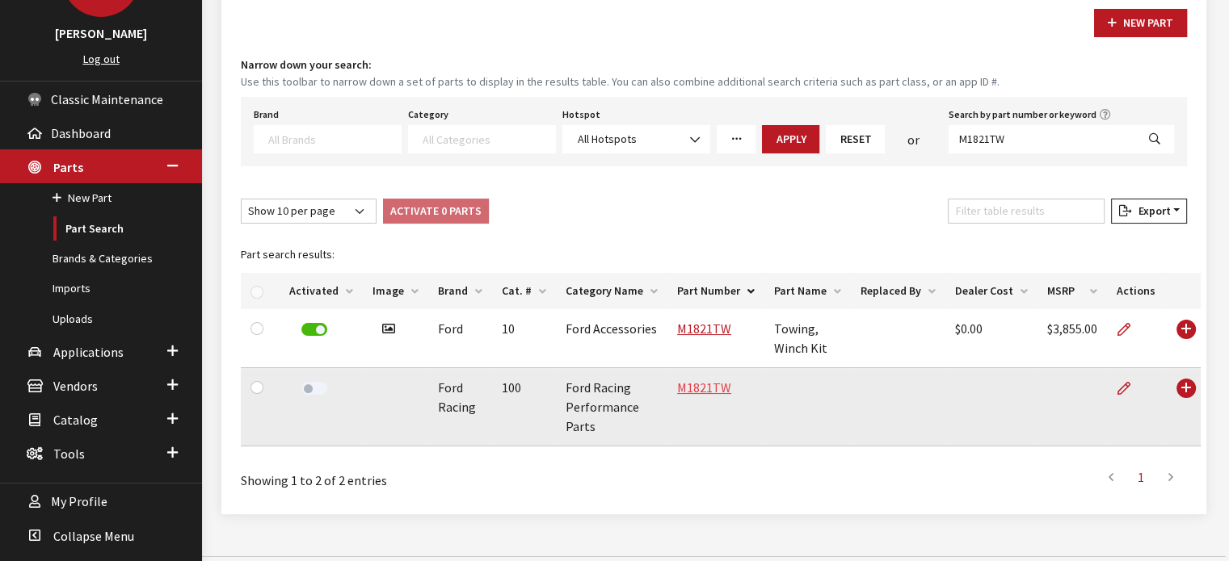
click at [686, 389] on link "M1821TW" at bounding box center [704, 388] width 54 height 16
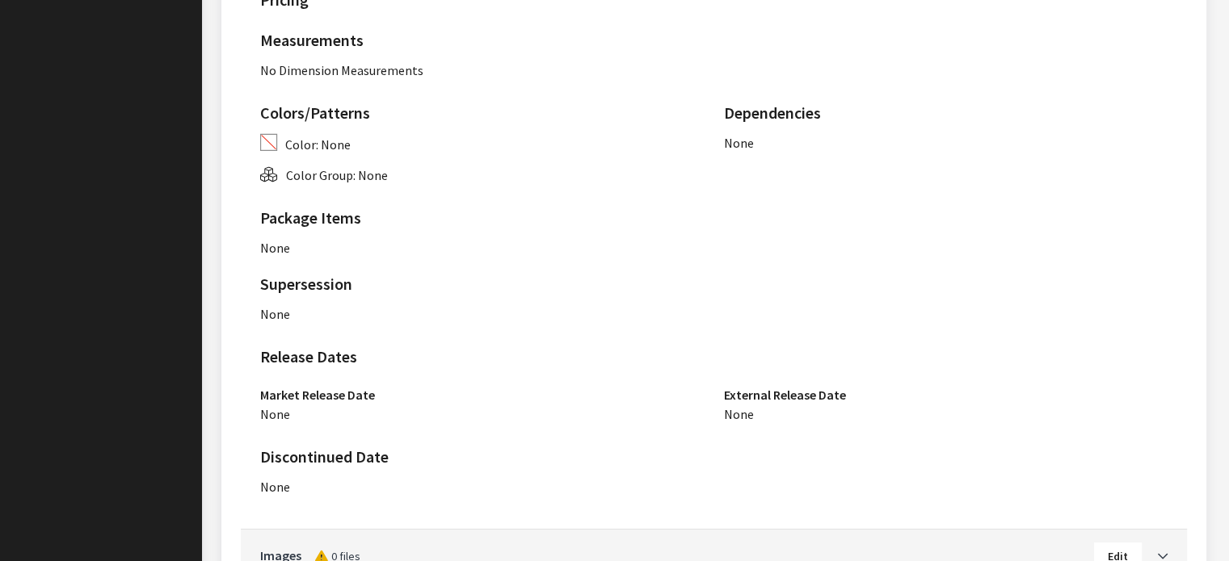
scroll to position [1016, 0]
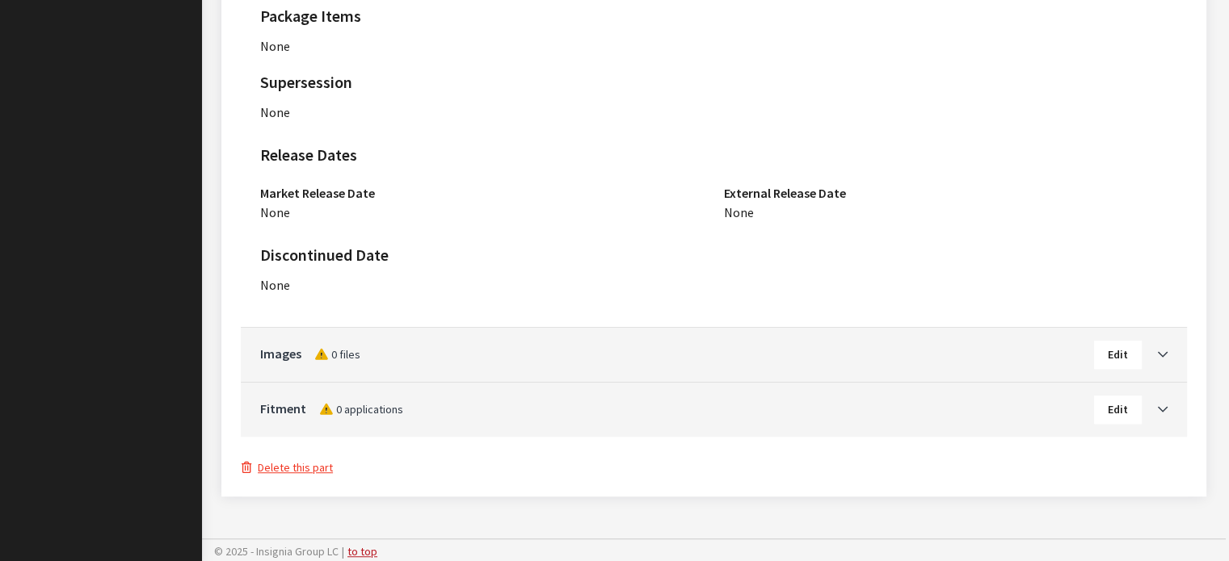
click at [304, 459] on button "Delete this part" at bounding box center [287, 468] width 93 height 19
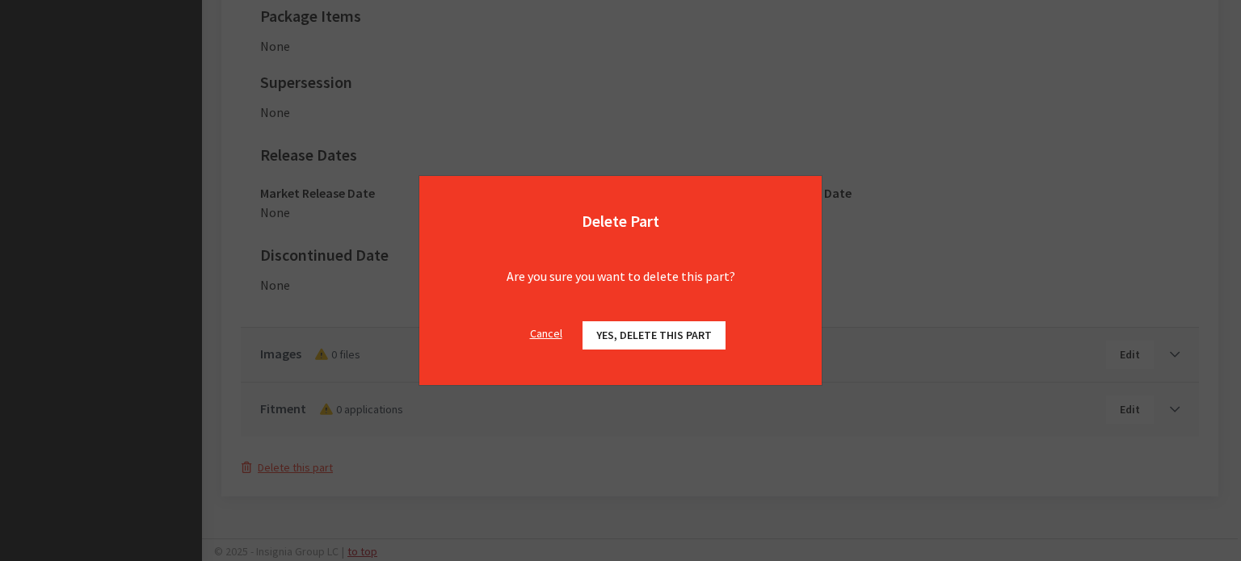
drag, startPoint x: 559, startPoint y: 334, endPoint x: 549, endPoint y: 334, distance: 9.7
click at [557, 334] on button "Cancel" at bounding box center [546, 334] width 60 height 28
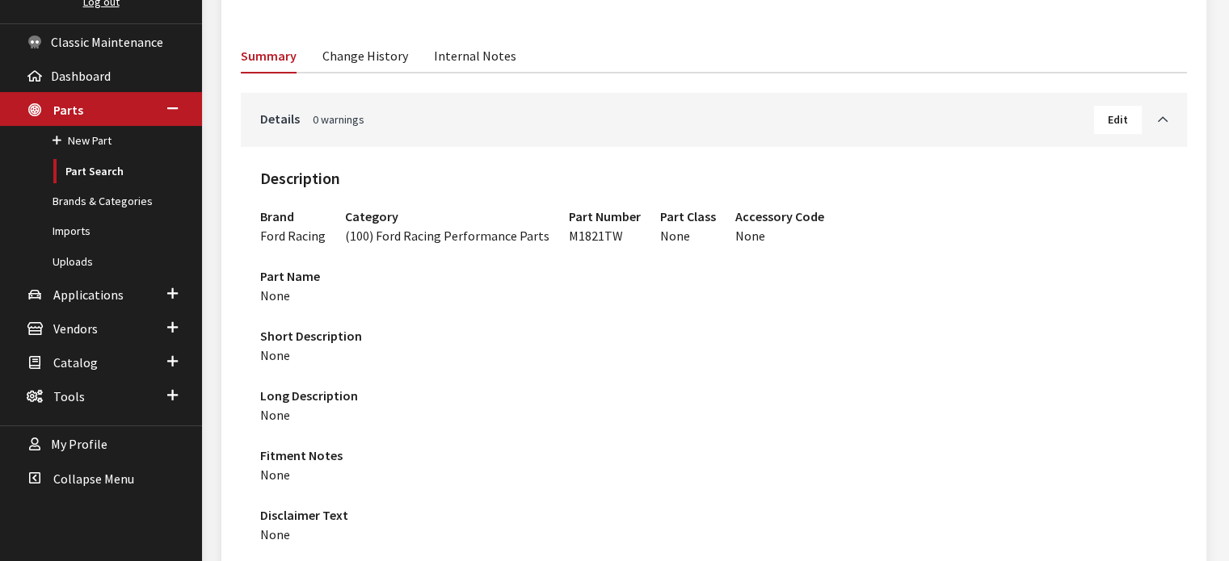
scroll to position [128, 0]
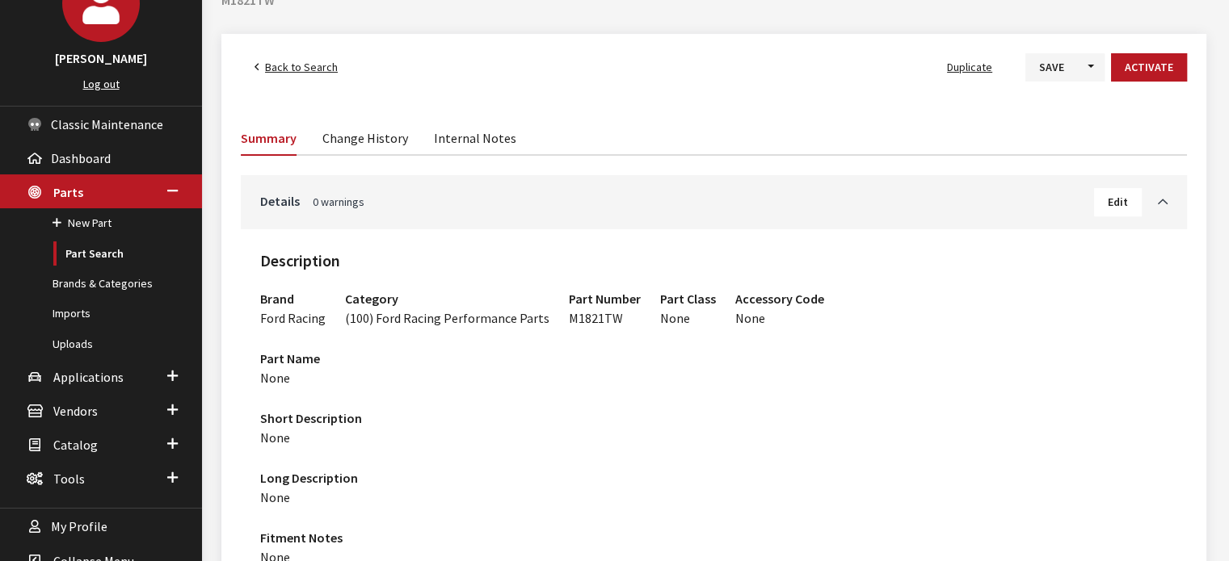
click at [324, 60] on span "Back to Search" at bounding box center [301, 67] width 73 height 15
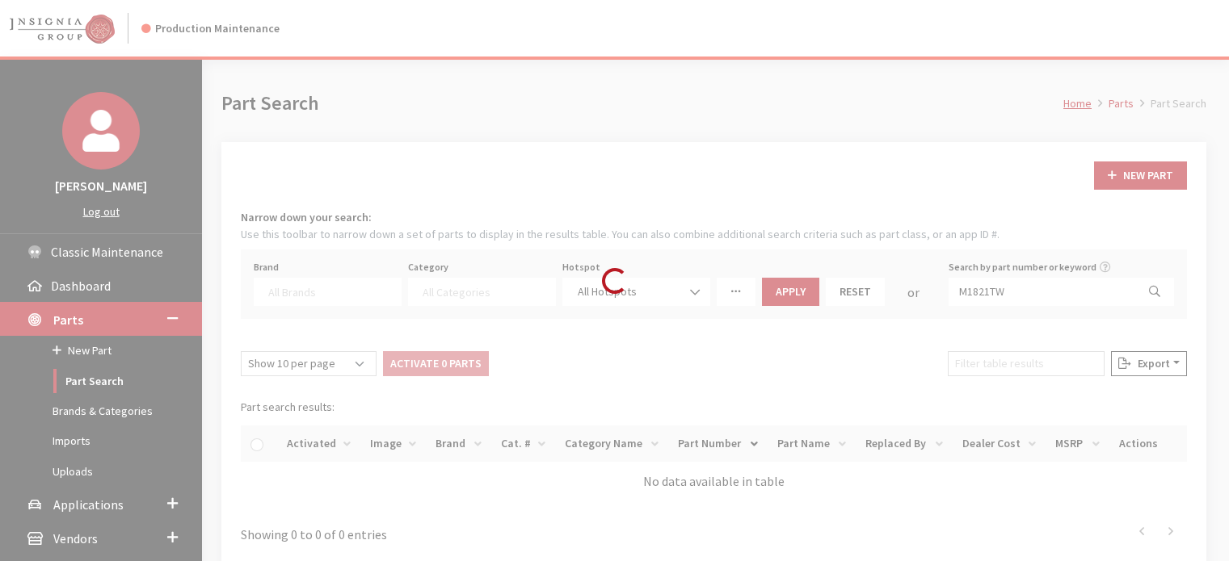
select select
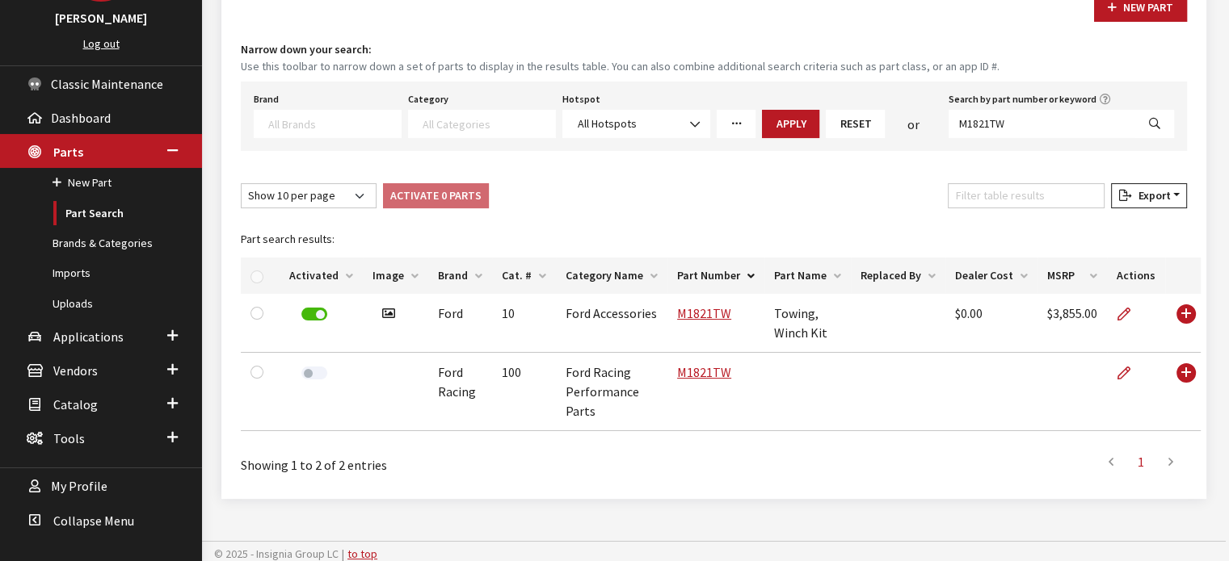
scroll to position [172, 0]
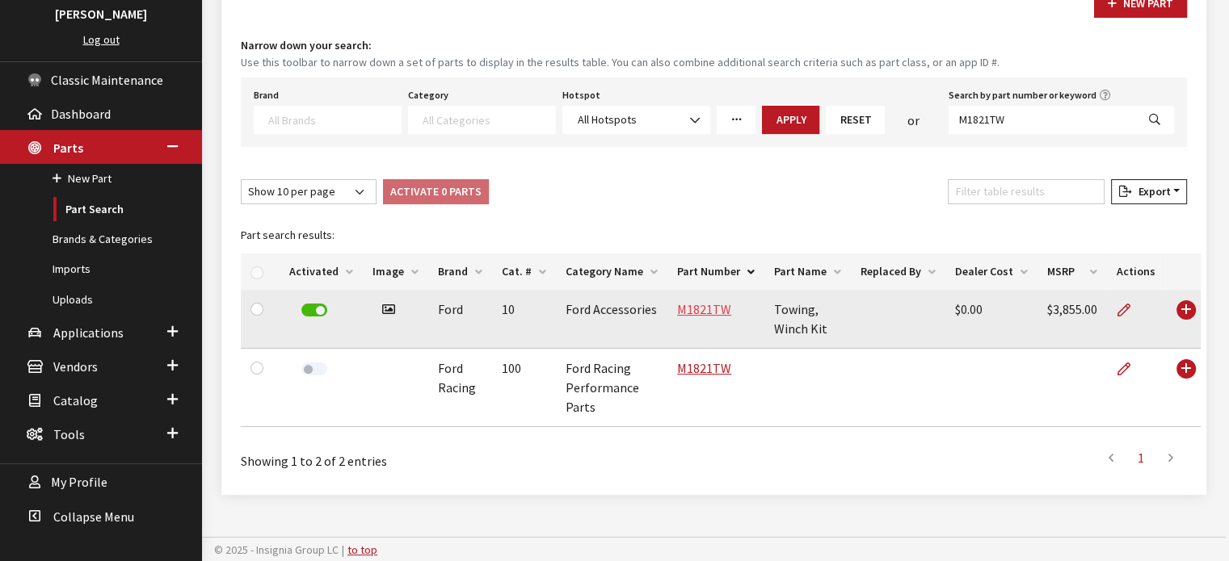
click at [721, 313] on link "M1821TW" at bounding box center [704, 309] width 54 height 16
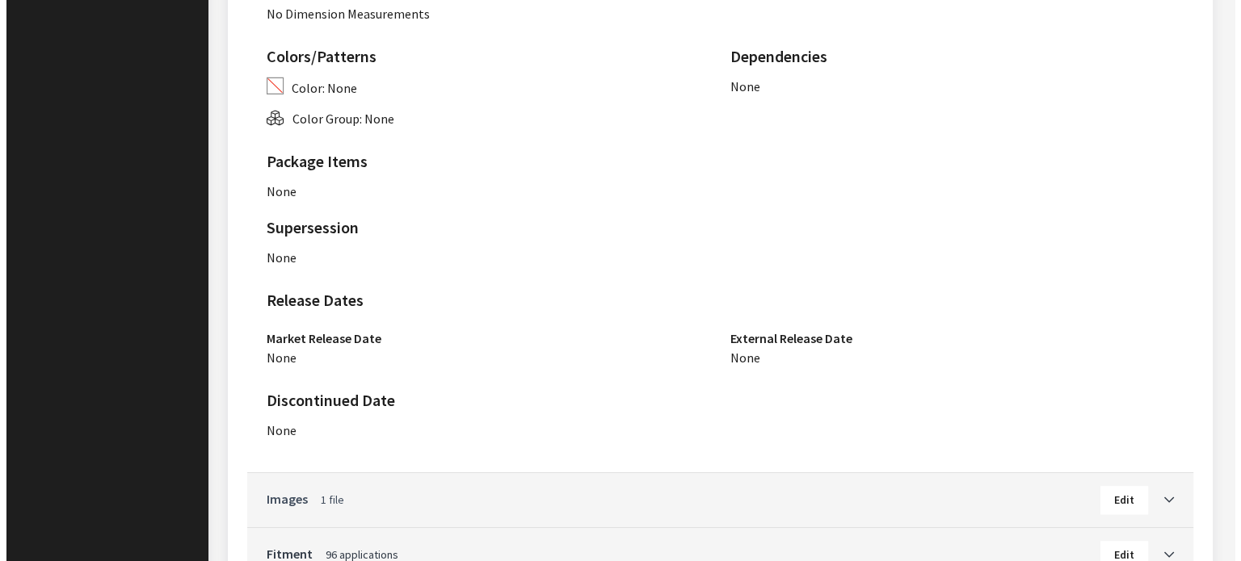
scroll to position [1599, 0]
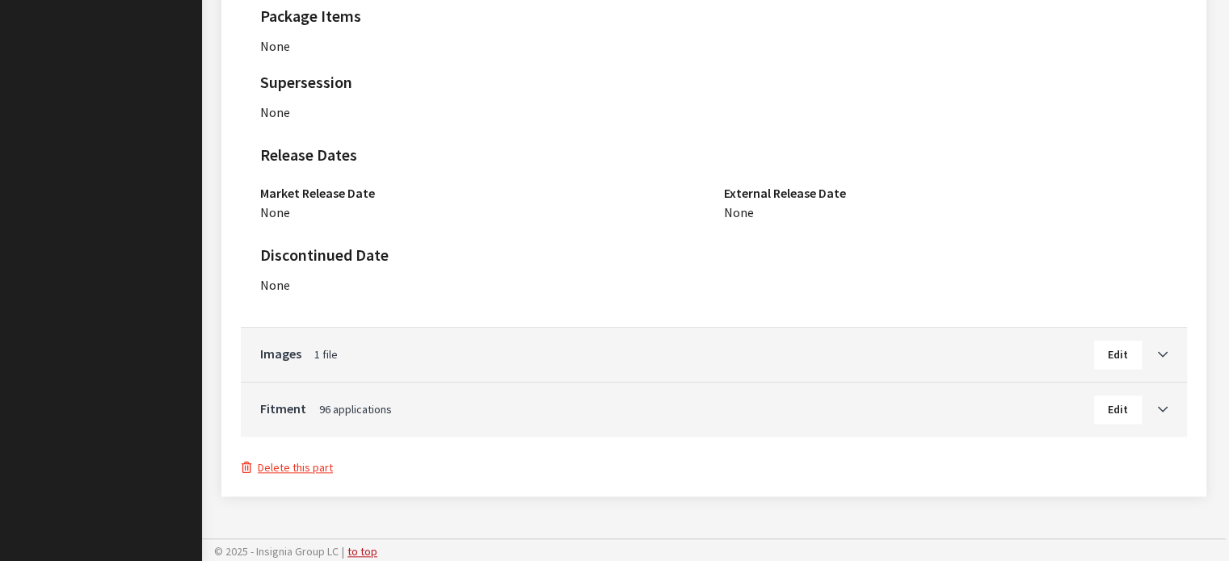
click at [298, 468] on button "Delete this part" at bounding box center [287, 468] width 93 height 19
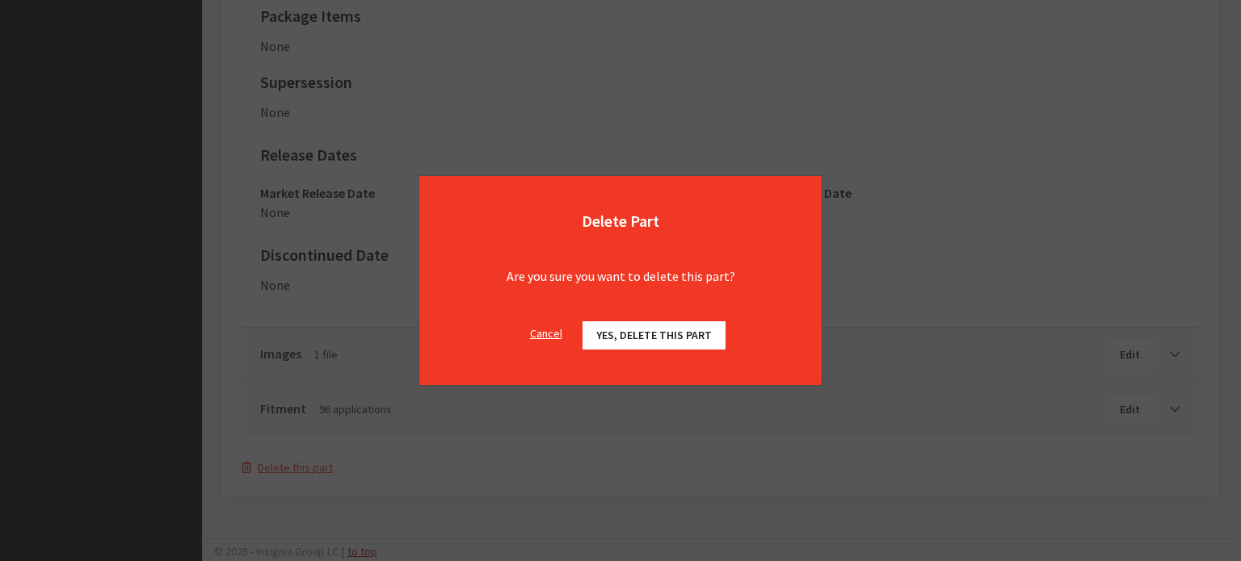
click at [653, 358] on div "Cancel Yes, delete this part OK" at bounding box center [620, 343] width 402 height 83
click at [662, 332] on span "Yes, delete this part" at bounding box center [654, 335] width 116 height 15
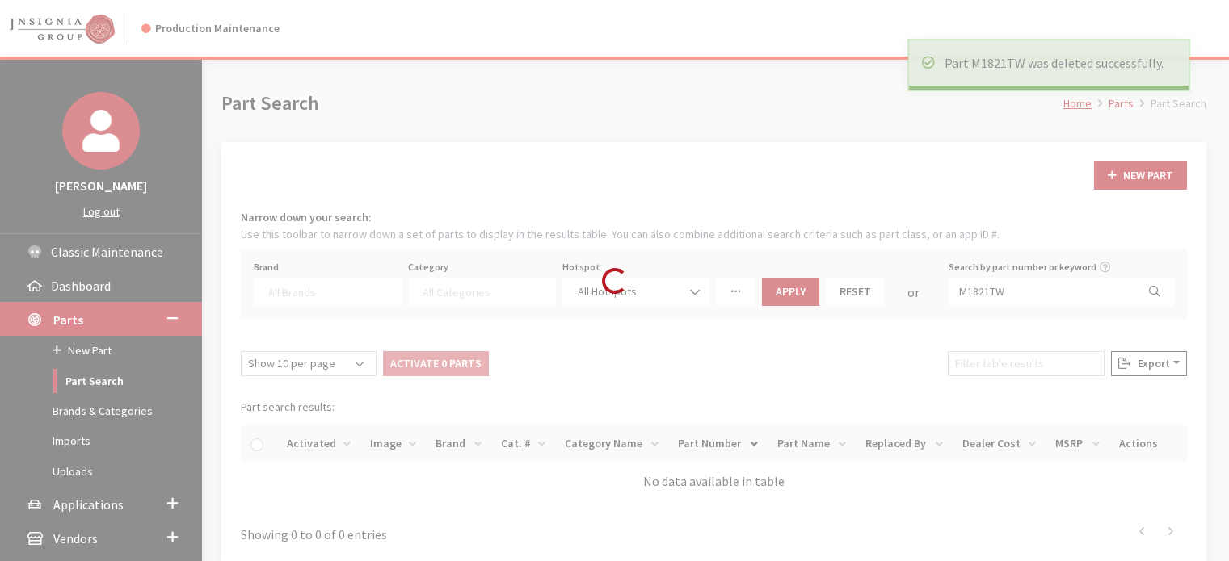
select select
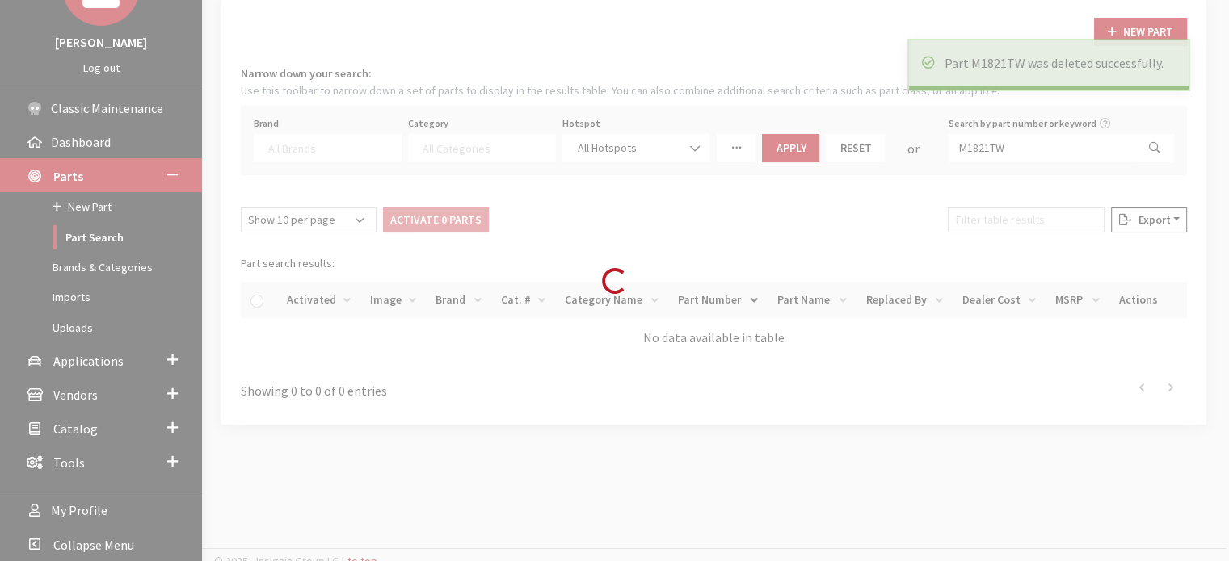
scroll to position [153, 0]
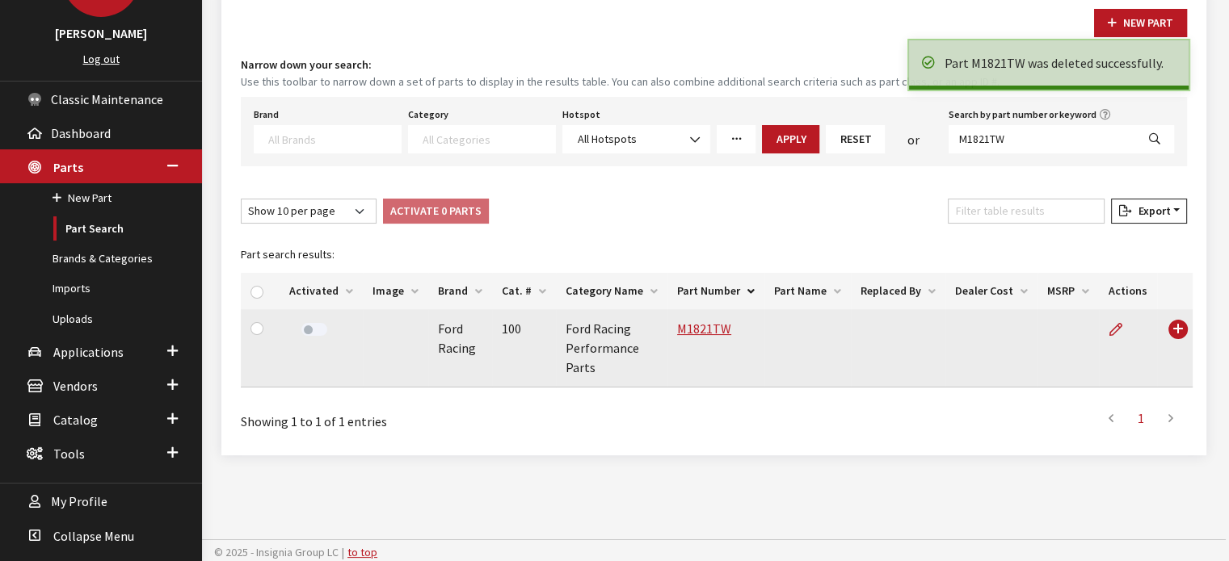
click at [313, 326] on label at bounding box center [314, 329] width 26 height 13
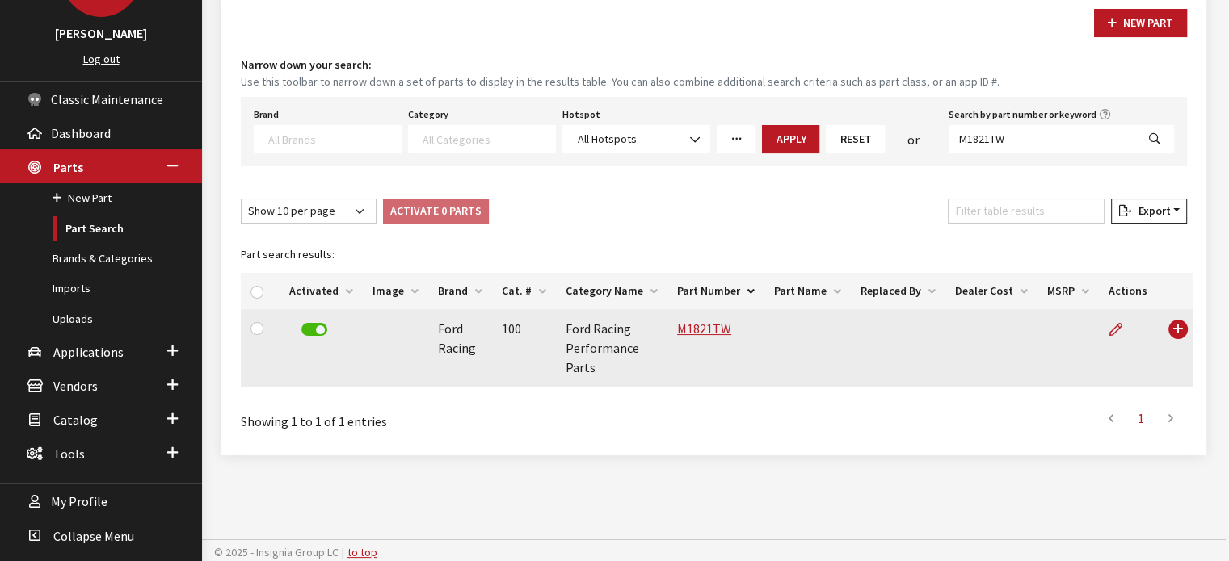
drag, startPoint x: 1041, startPoint y: 112, endPoint x: 1034, endPoint y: 122, distance: 12.1
click at [1040, 114] on label "Search by part number or keyword" at bounding box center [1022, 114] width 148 height 15
click at [1031, 127] on input "M1821TW" at bounding box center [1041, 139] width 187 height 28
paste input "4033F975"
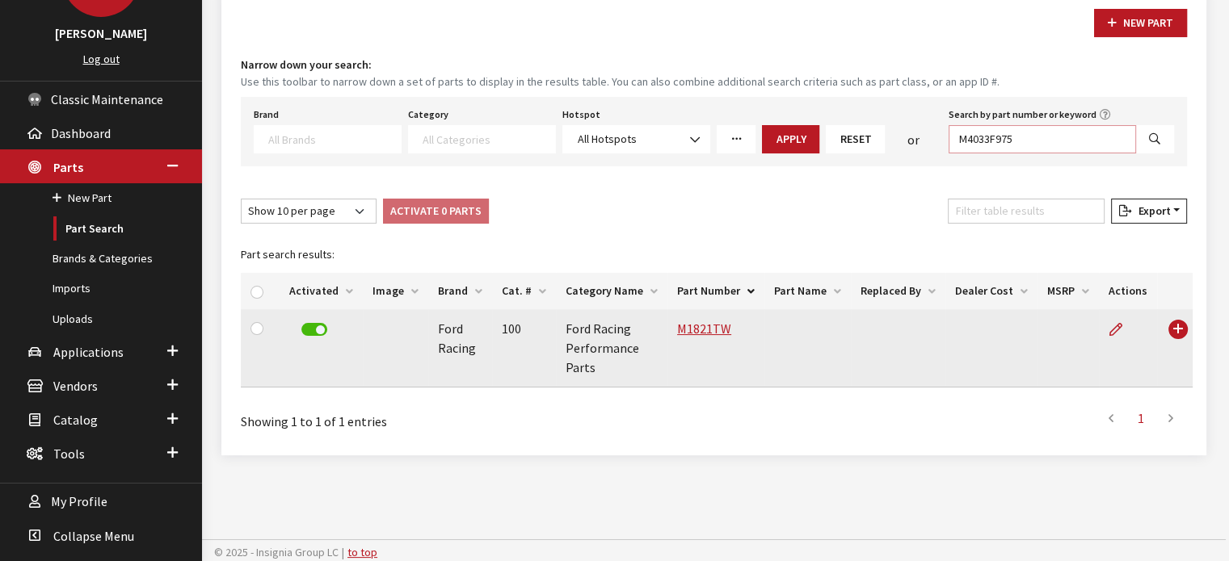
type input "M4033F975"
select select
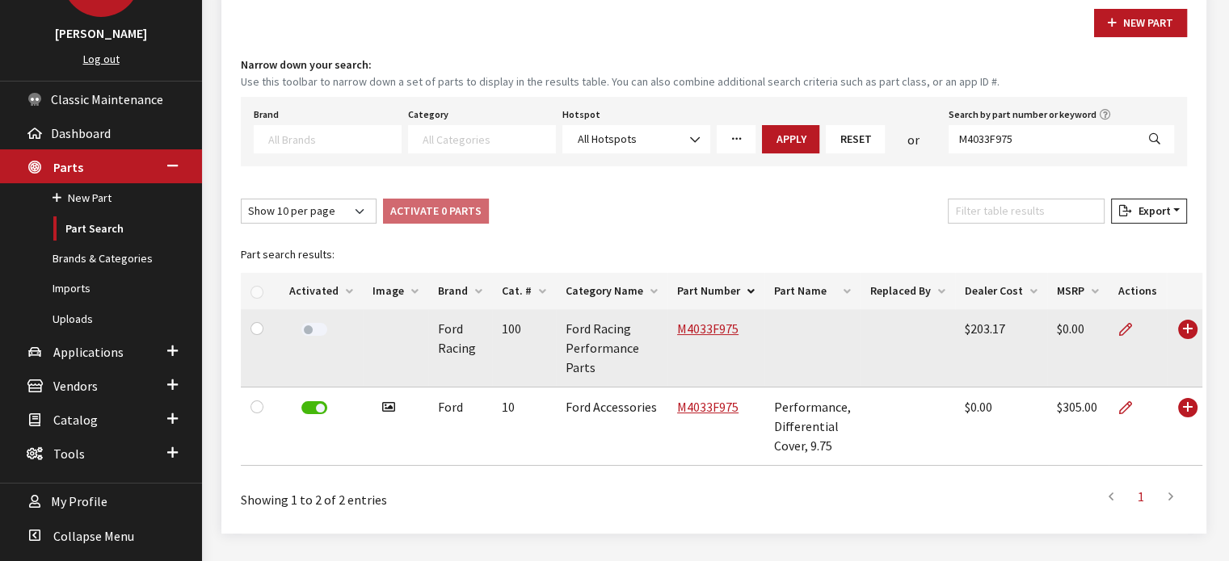
click at [314, 324] on label at bounding box center [314, 329] width 26 height 13
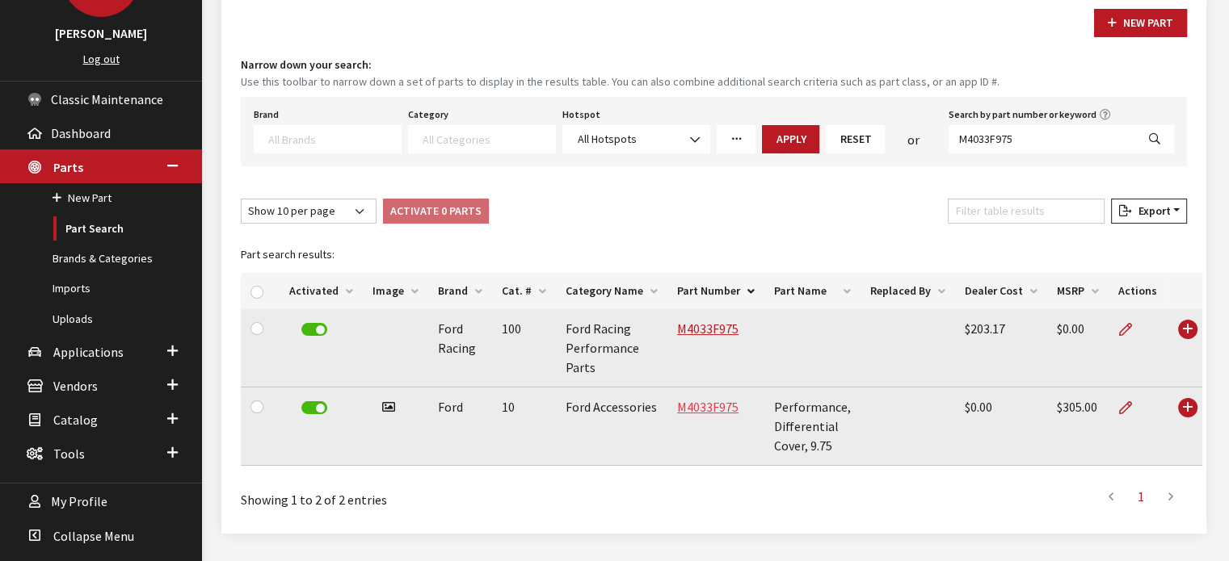
click at [710, 403] on link "M4033F975" at bounding box center [707, 407] width 61 height 16
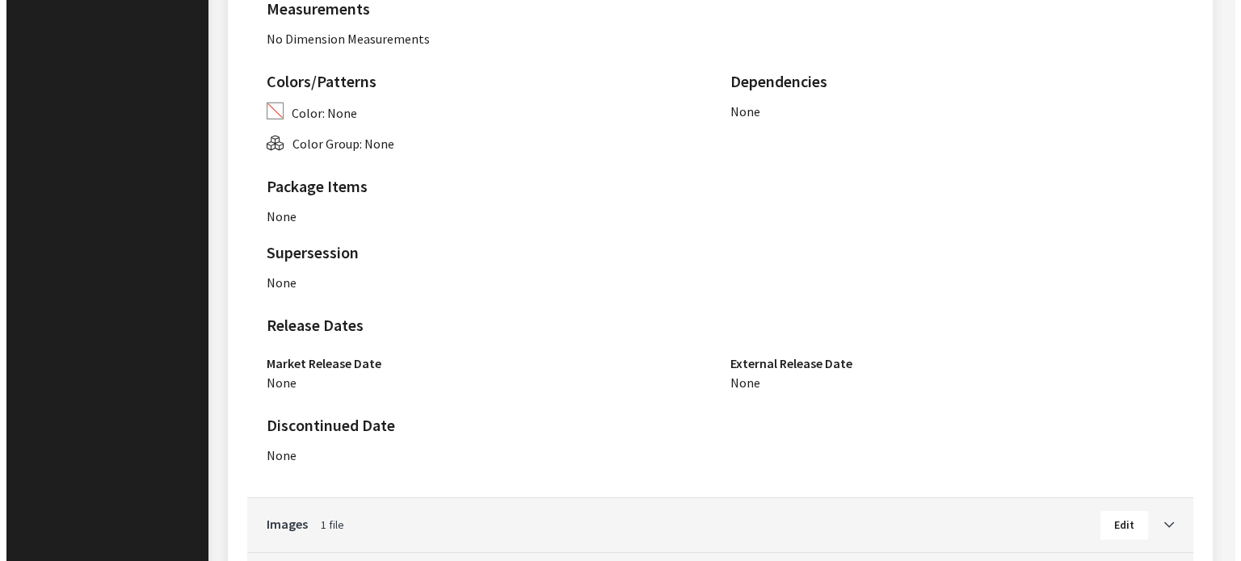
scroll to position [1121, 0]
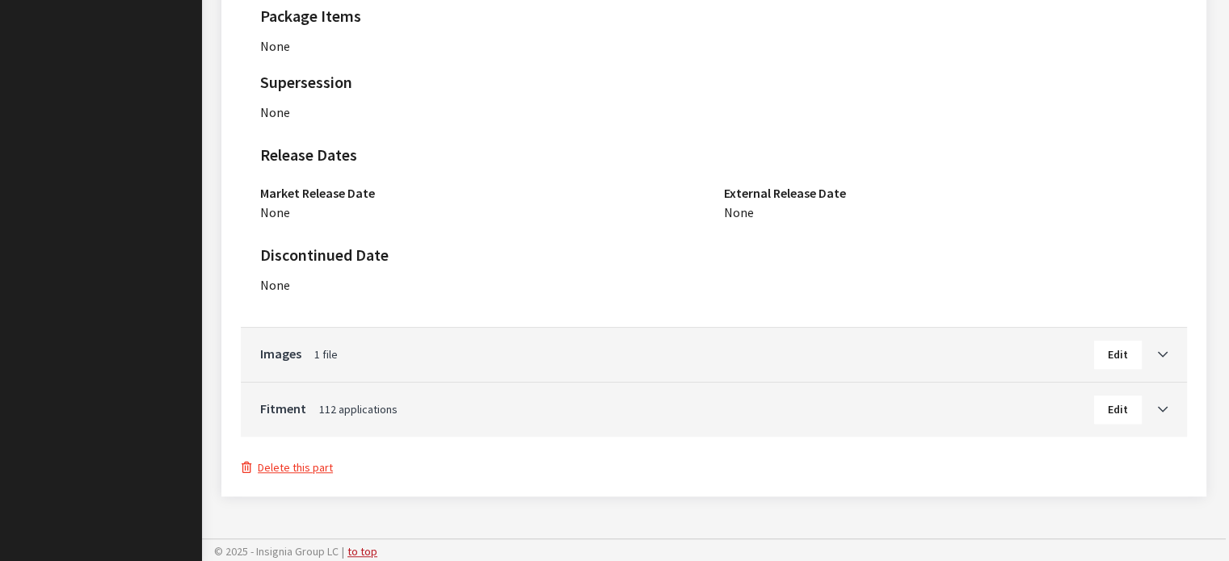
click at [314, 468] on button "Delete this part" at bounding box center [287, 468] width 93 height 19
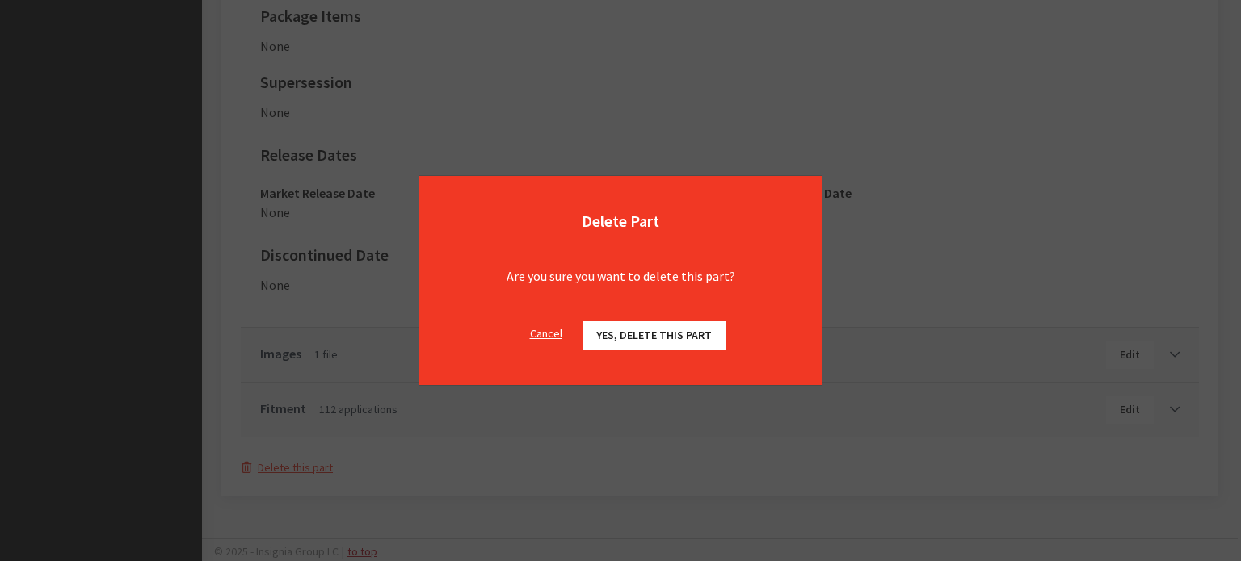
click at [629, 335] on span "Yes, delete this part" at bounding box center [654, 335] width 116 height 15
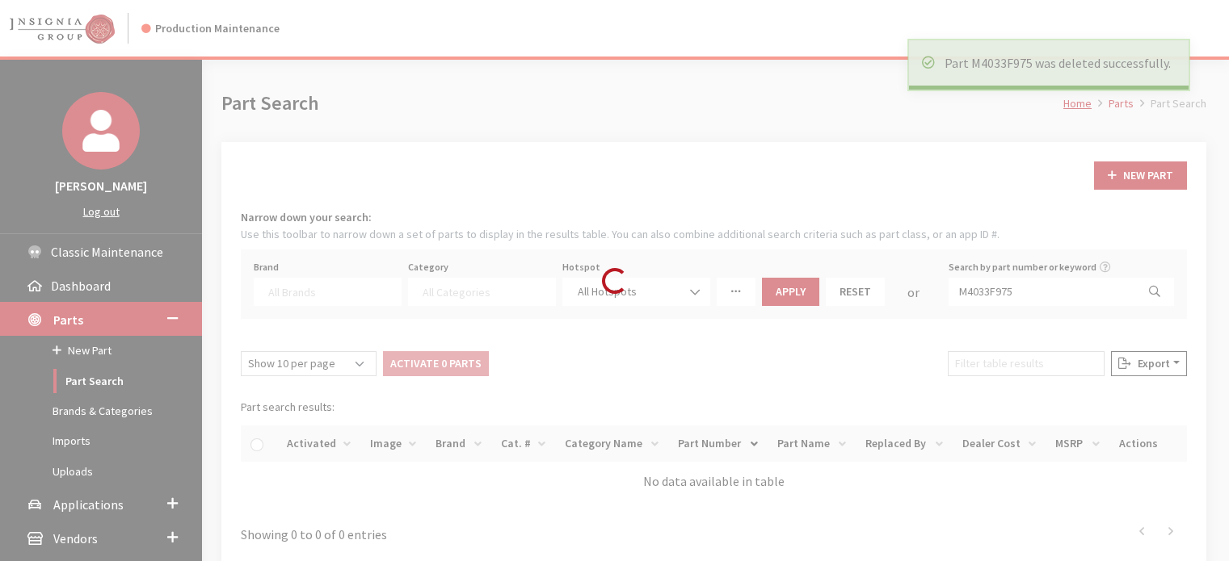
select select
